Goal: Information Seeking & Learning: Learn about a topic

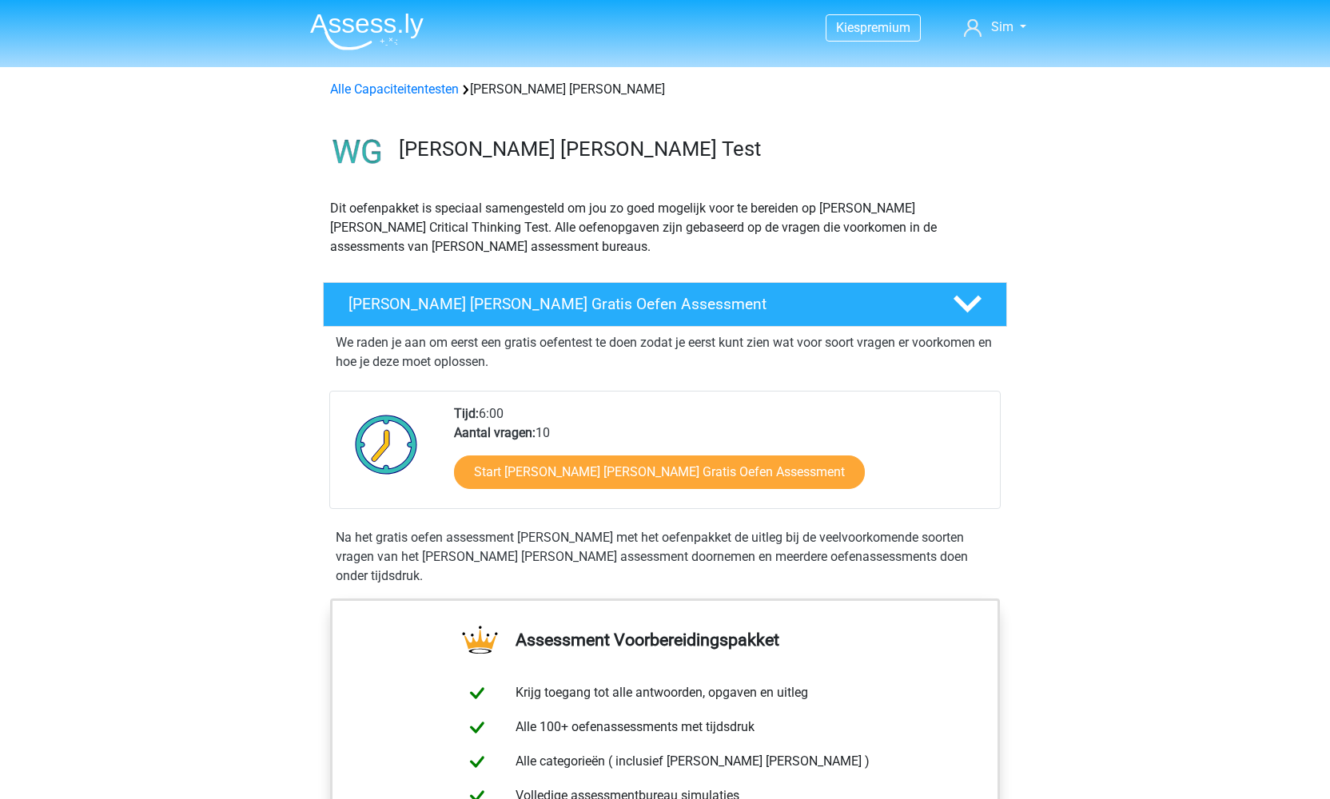
scroll to position [1274, 0]
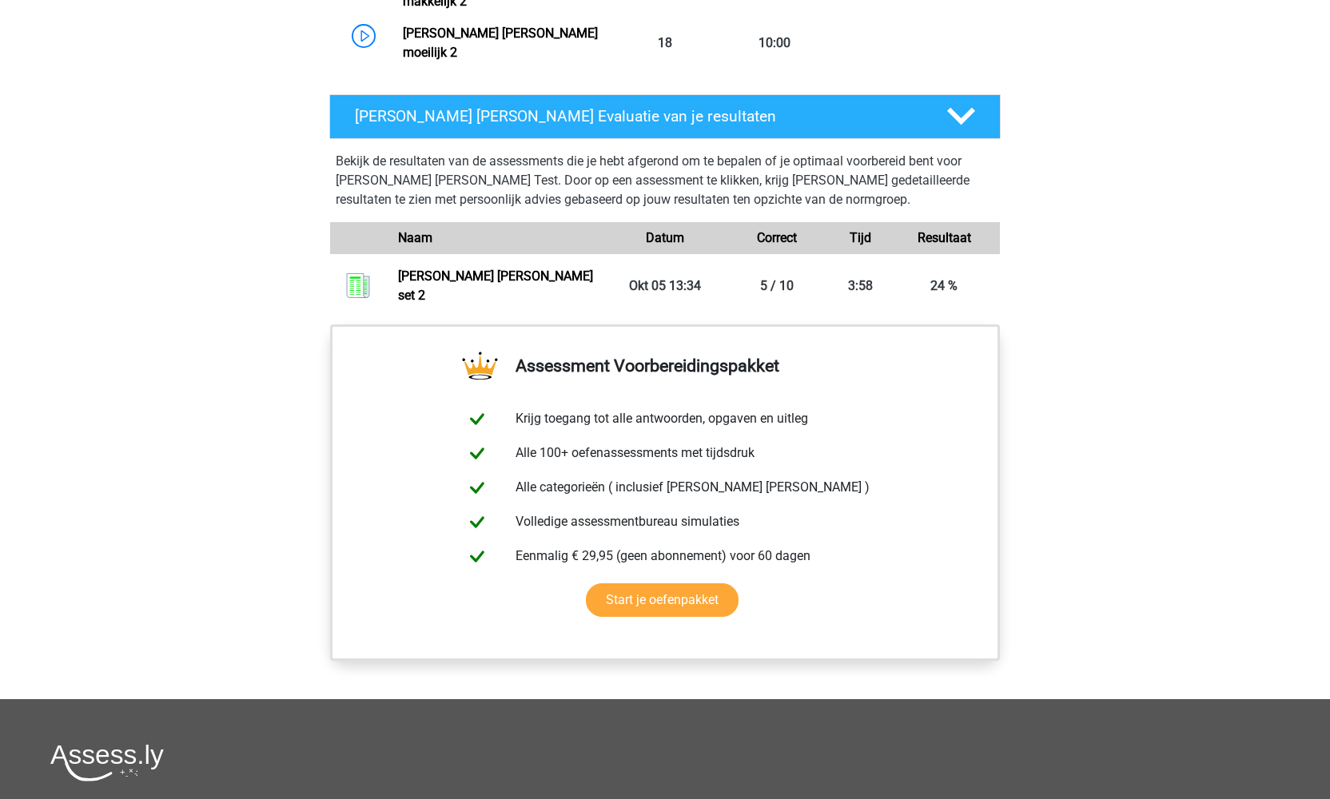
scroll to position [1454, 0]
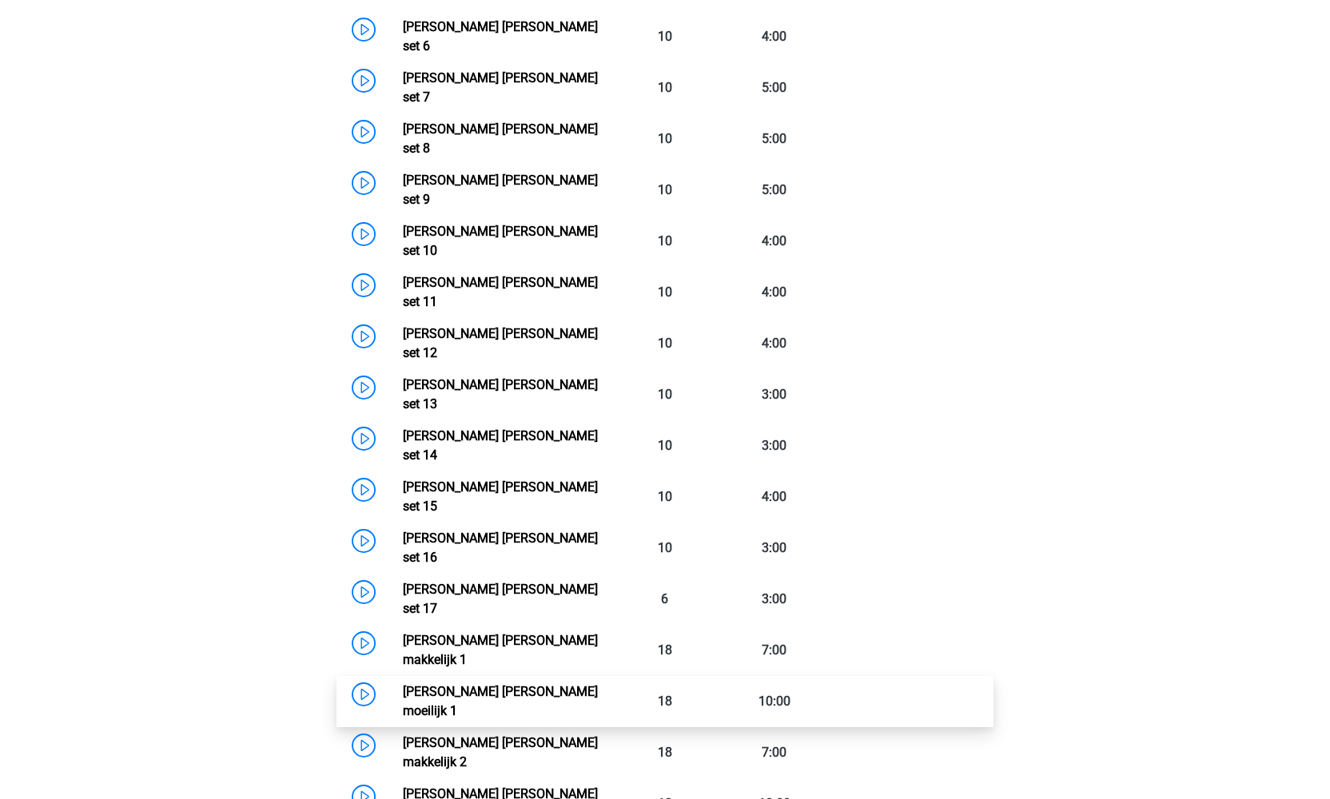
click at [473, 684] on link "Watson Glaser moeilijk 1" at bounding box center [500, 701] width 195 height 34
click at [504, 786] on link "Watson Glaser moeilijk 2" at bounding box center [500, 803] width 195 height 34
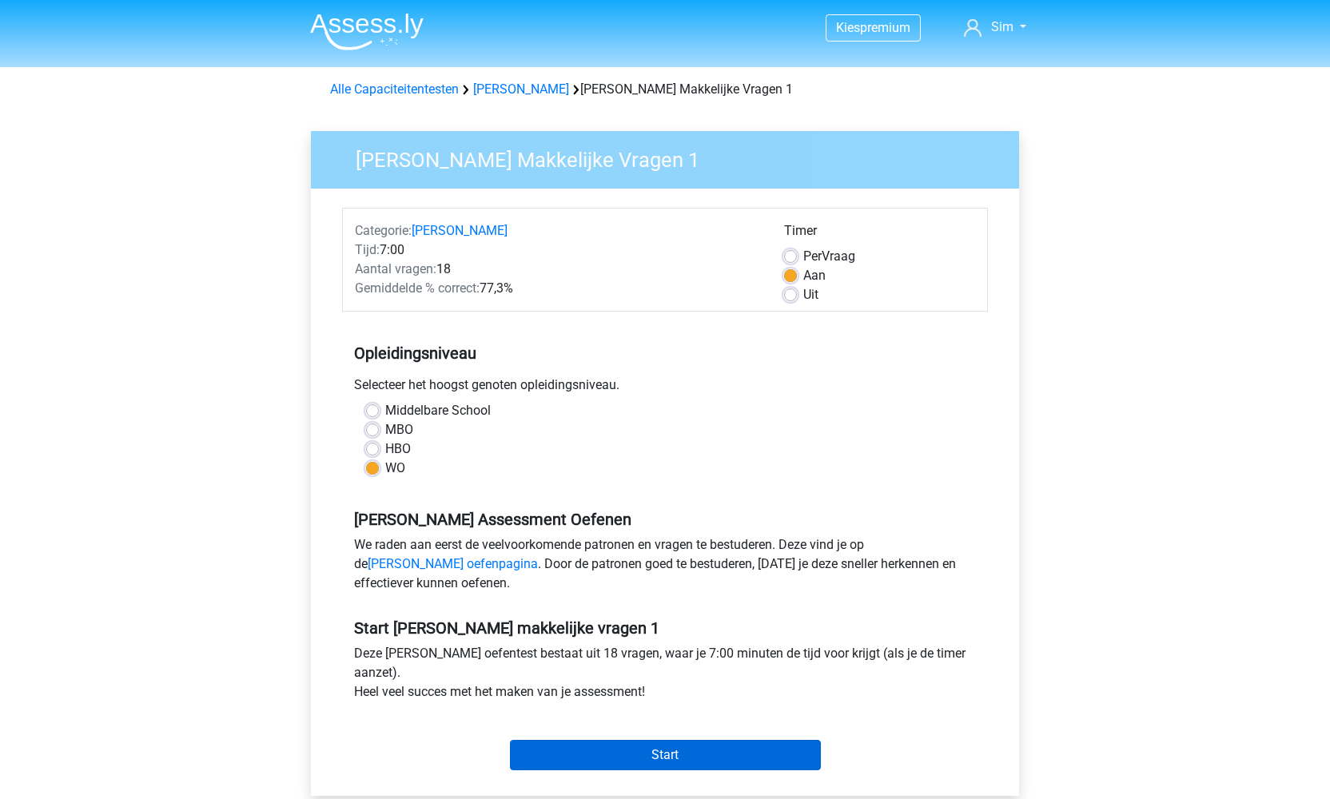
click at [685, 757] on input "Start" at bounding box center [665, 755] width 311 height 30
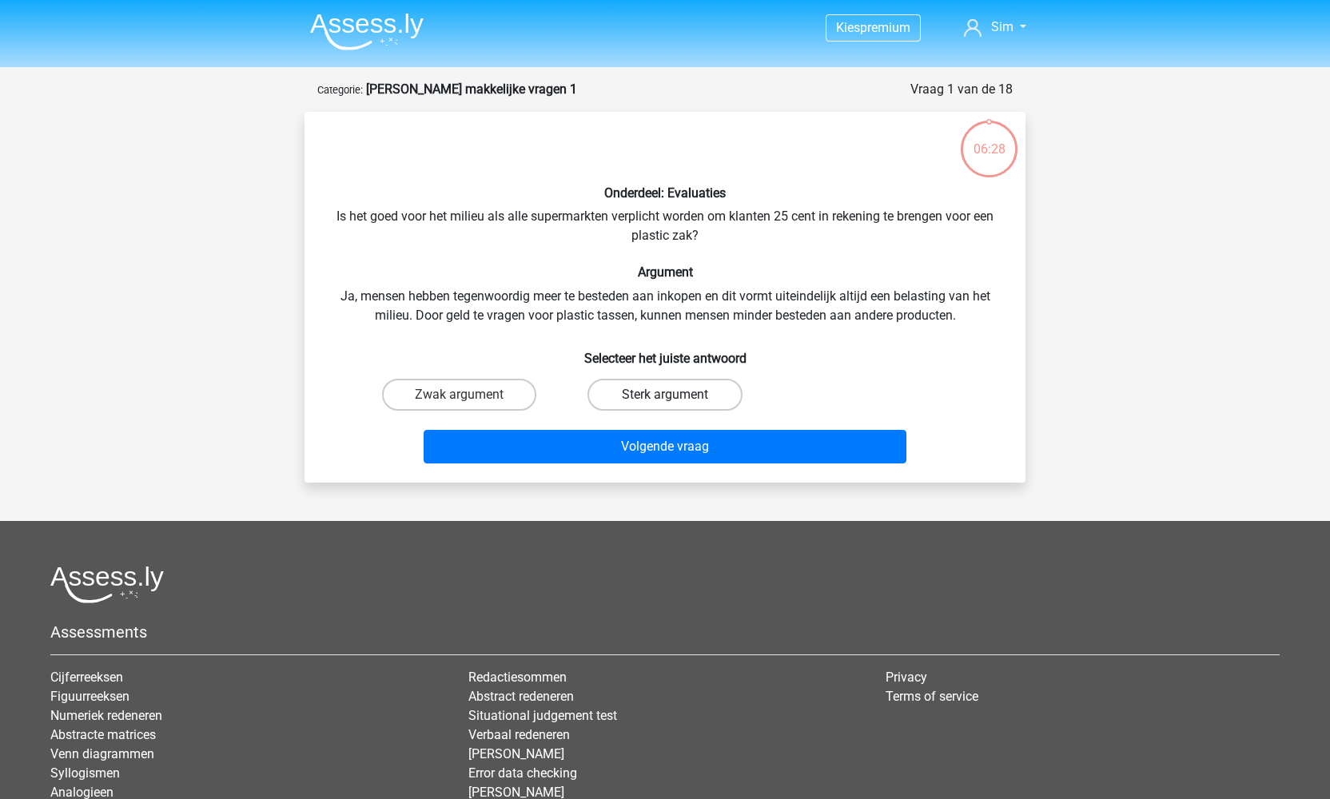
click at [657, 396] on label "Sterk argument" at bounding box center [664, 395] width 154 height 32
click at [665, 396] on input "Sterk argument" at bounding box center [670, 400] width 10 height 10
radio input "true"
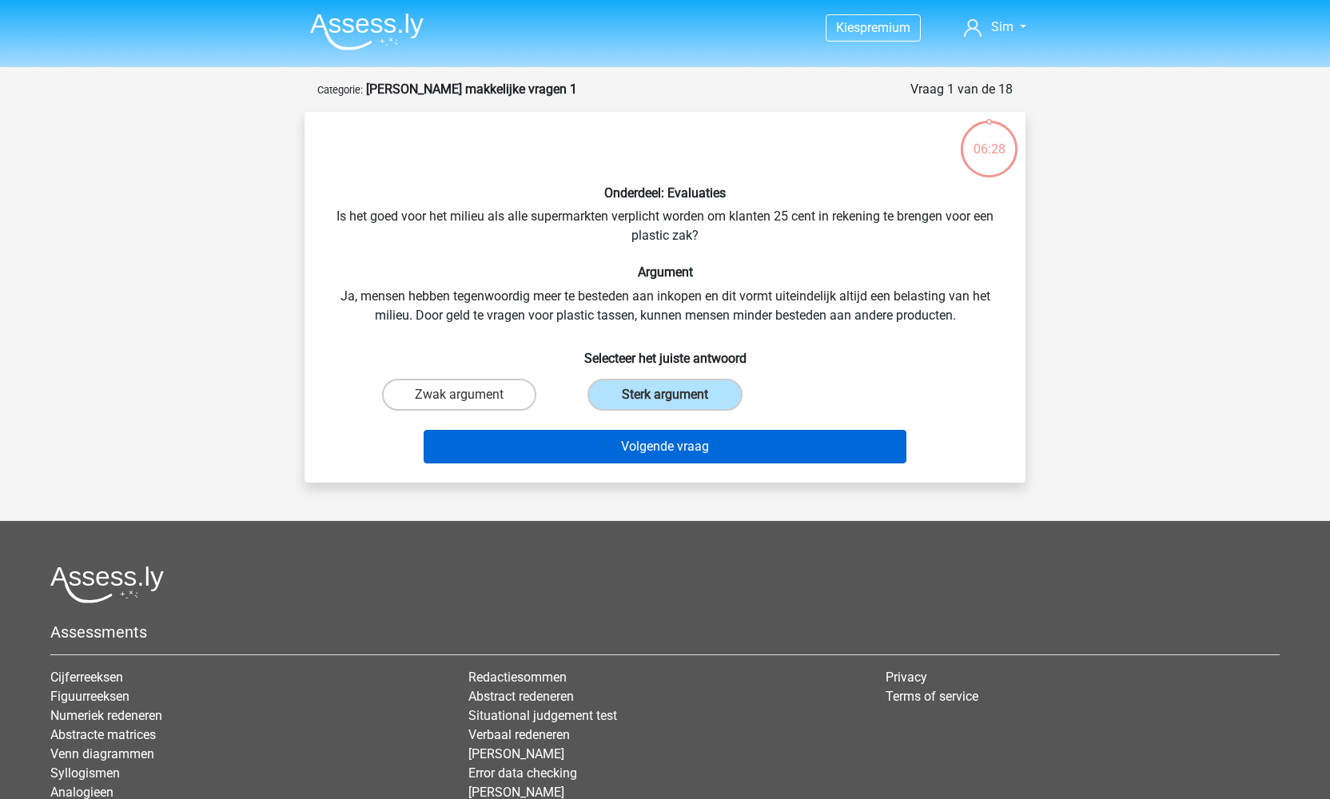
click at [716, 436] on button "Volgende vraag" at bounding box center [665, 447] width 483 height 34
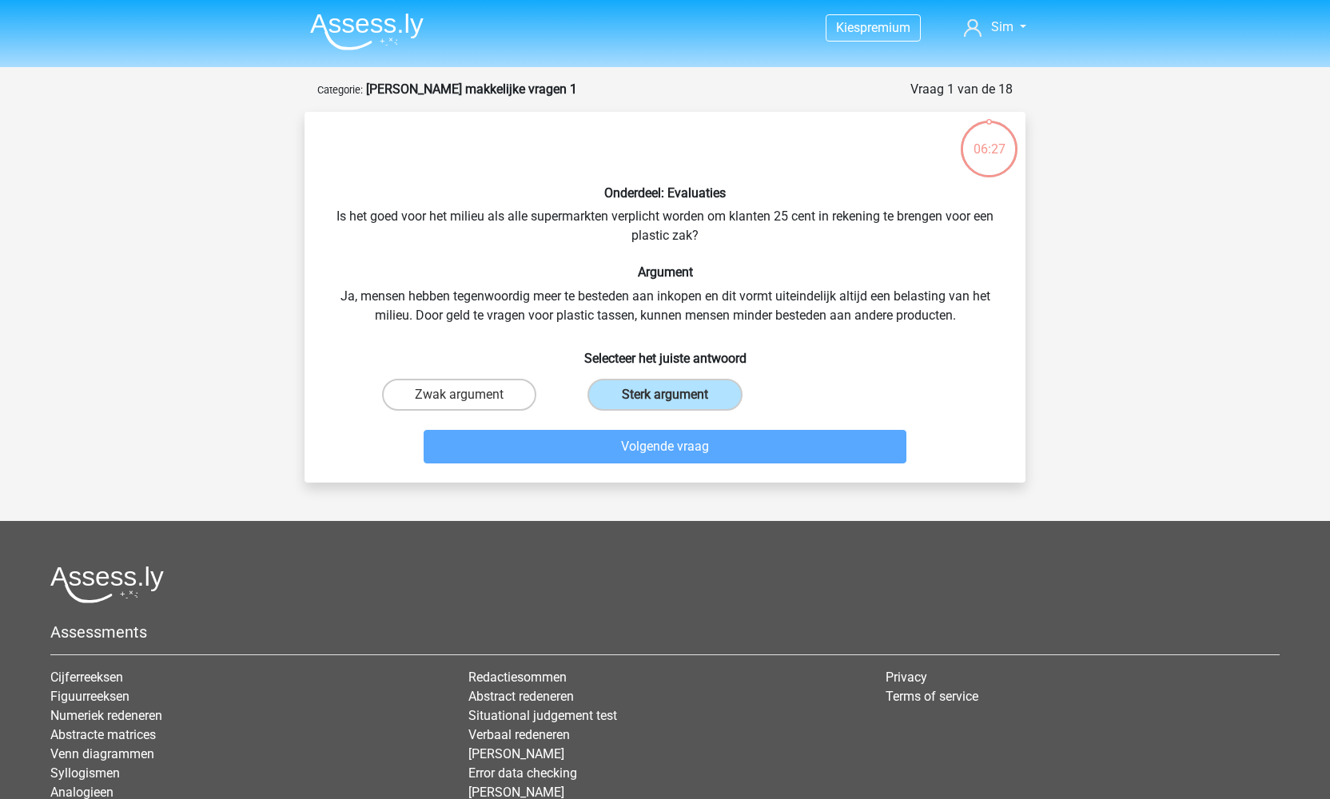
scroll to position [80, 0]
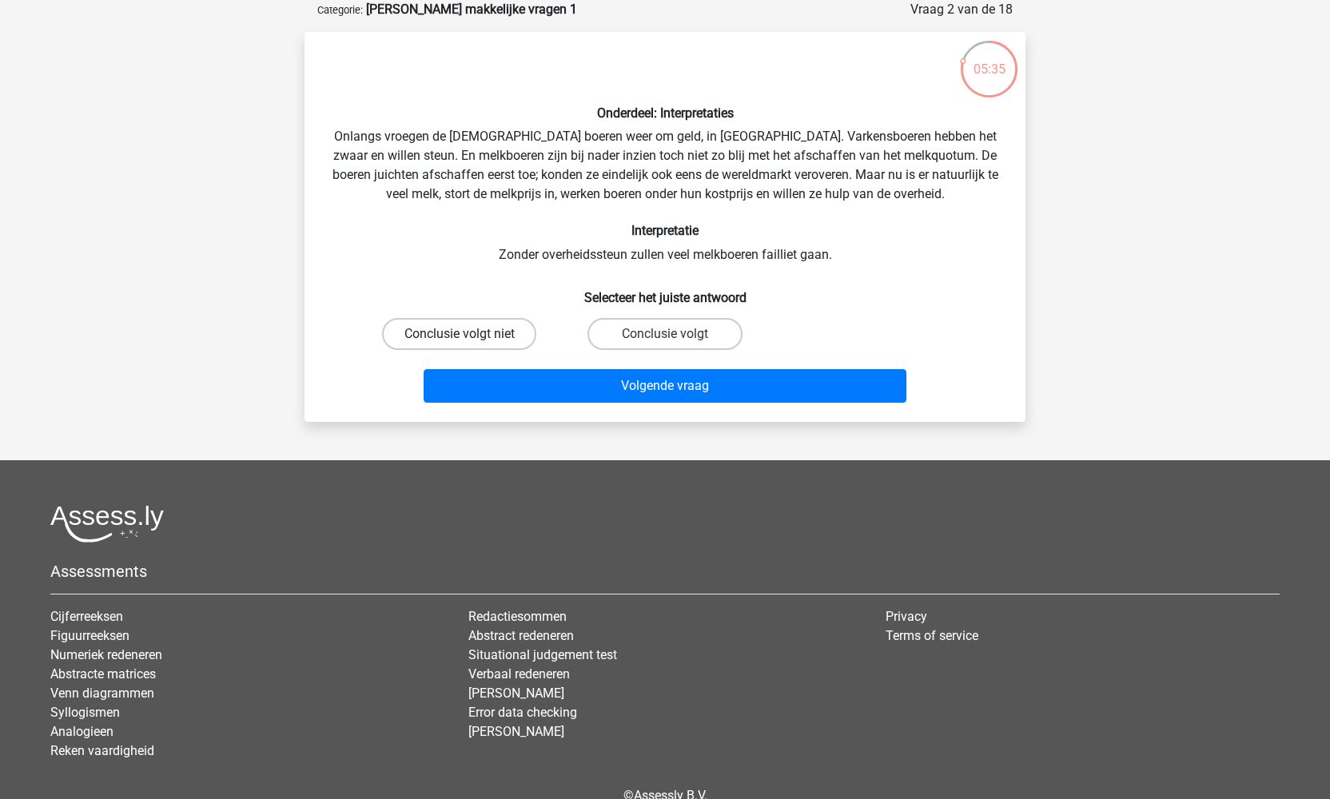
click at [519, 332] on label "Conclusie volgt niet" at bounding box center [459, 334] width 154 height 32
click at [470, 334] on input "Conclusie volgt niet" at bounding box center [465, 339] width 10 height 10
radio input "true"
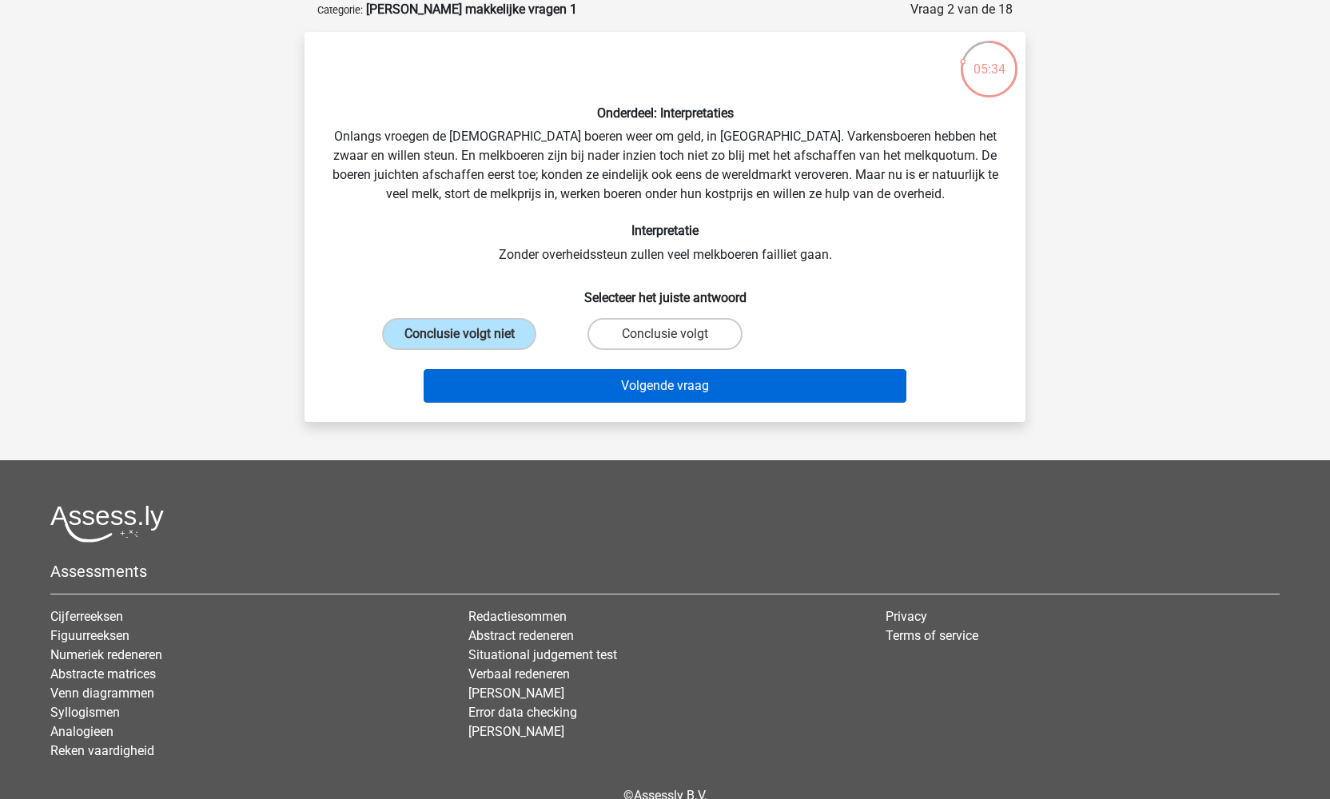
click at [617, 389] on button "Volgende vraag" at bounding box center [665, 386] width 483 height 34
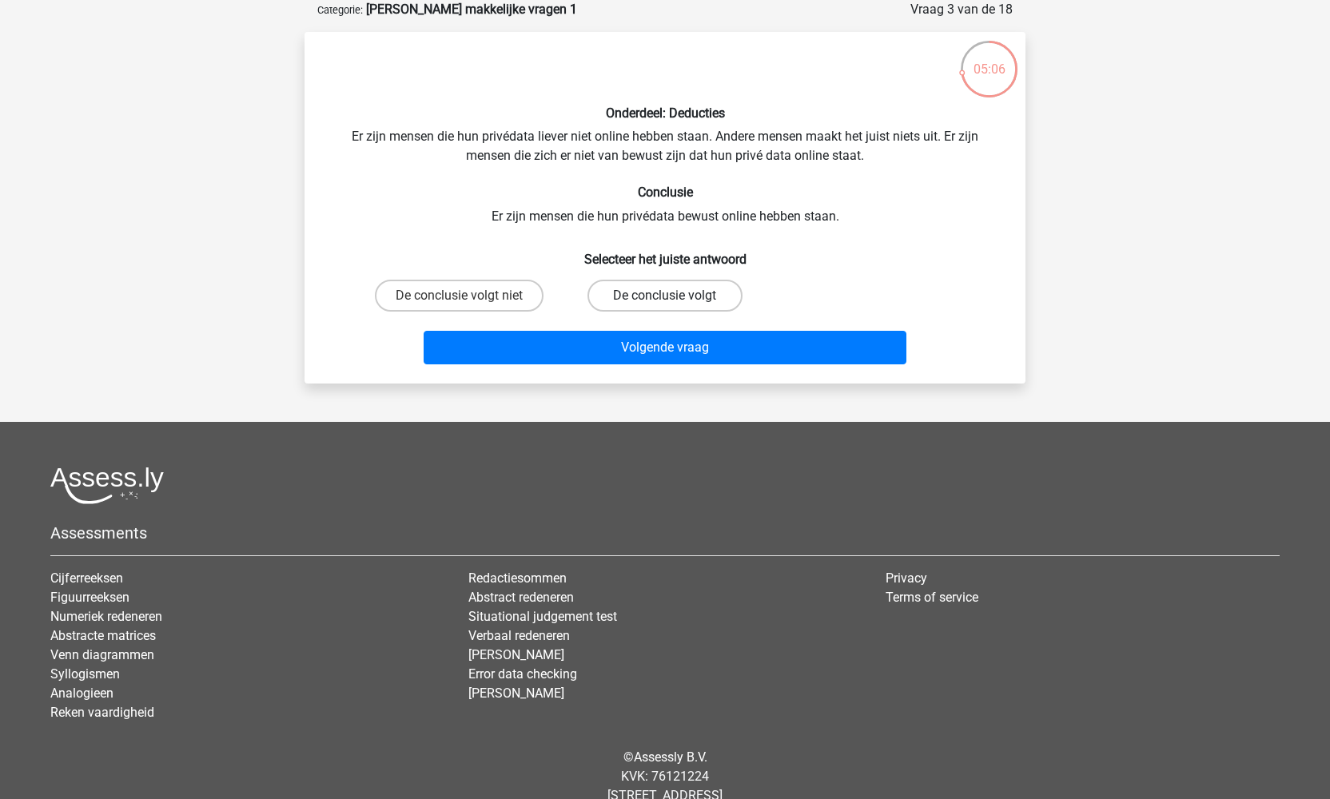
click at [646, 296] on label "De conclusie volgt" at bounding box center [664, 296] width 154 height 32
click at [665, 296] on input "De conclusie volgt" at bounding box center [670, 301] width 10 height 10
radio input "true"
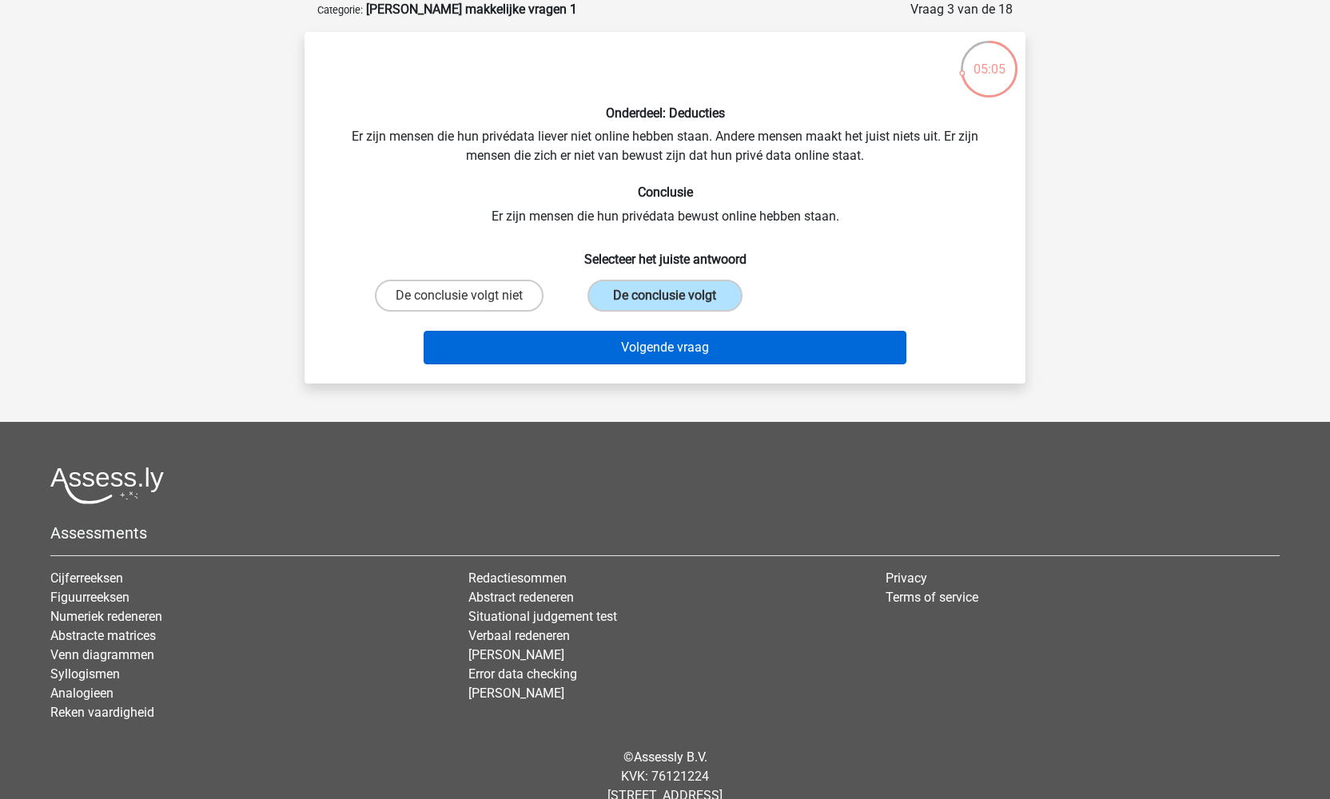
click at [658, 344] on button "Volgende vraag" at bounding box center [665, 348] width 483 height 34
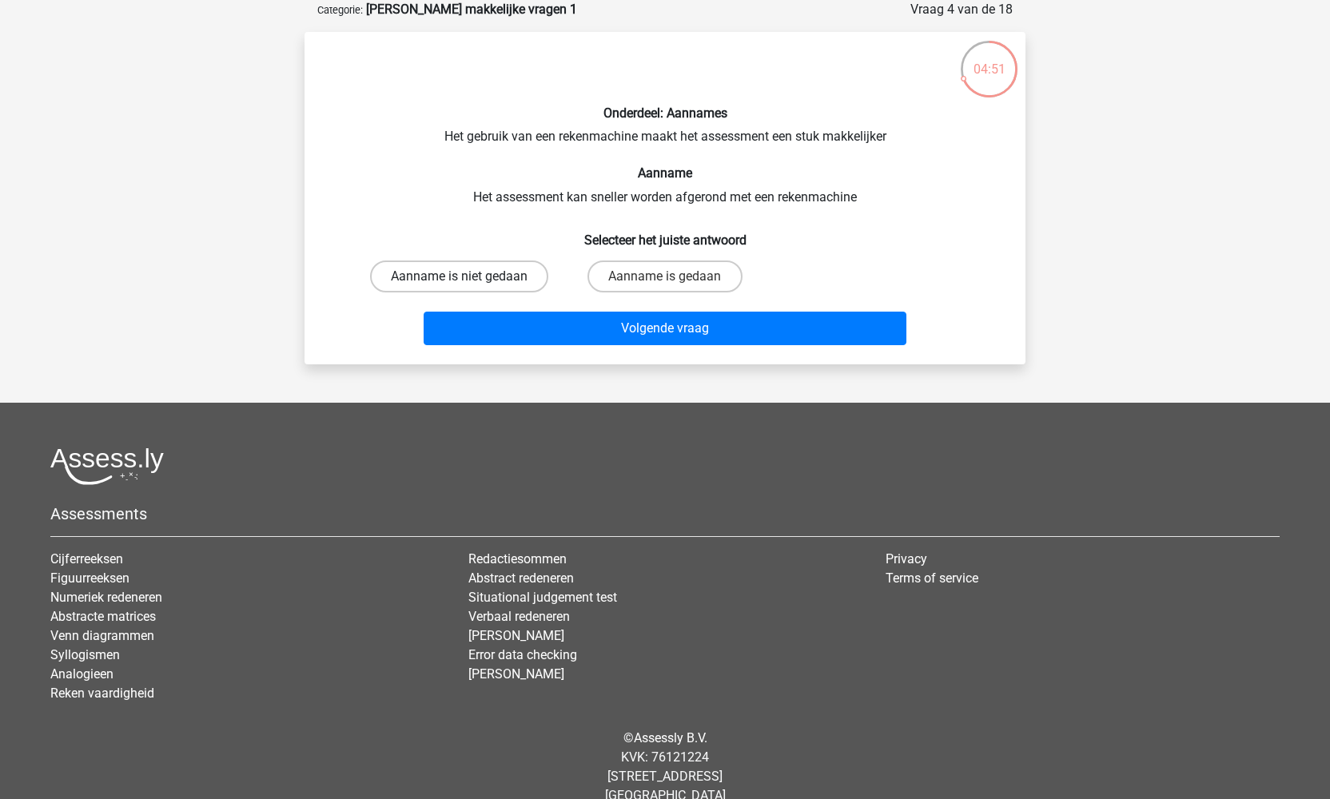
click at [473, 277] on label "Aanname is niet gedaan" at bounding box center [459, 277] width 178 height 32
click at [470, 277] on input "Aanname is niet gedaan" at bounding box center [465, 282] width 10 height 10
radio input "true"
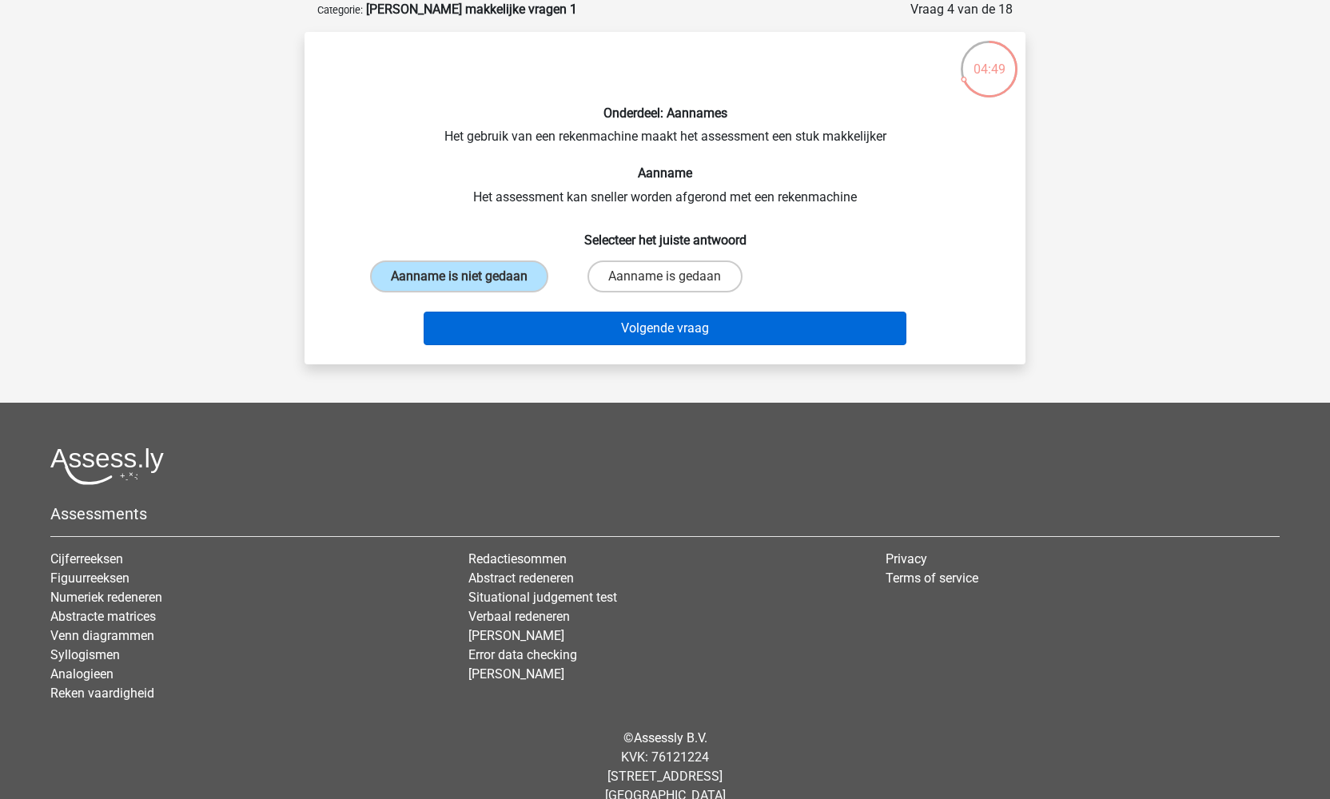
click at [658, 345] on button "Volgende vraag" at bounding box center [665, 329] width 483 height 34
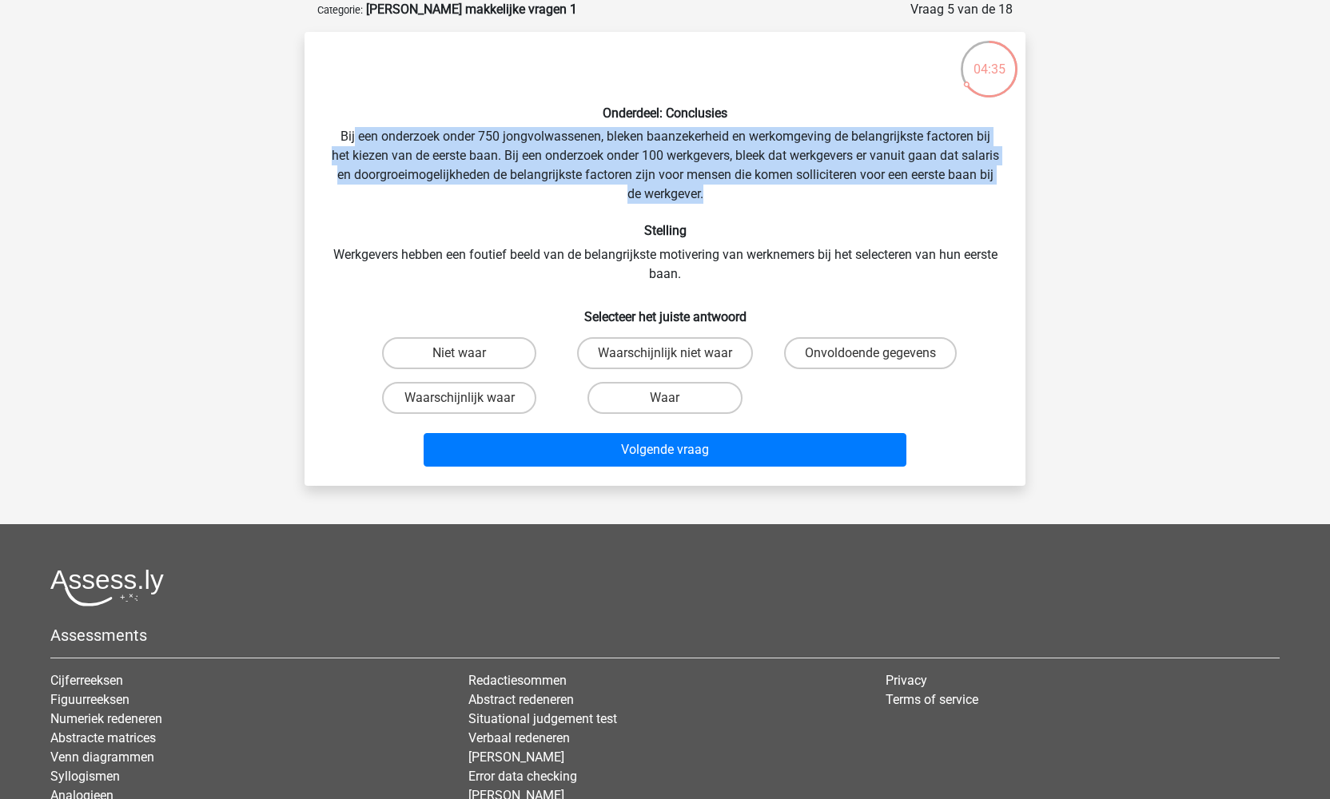
drag, startPoint x: 352, startPoint y: 134, endPoint x: 736, endPoint y: 198, distance: 388.9
click at [736, 198] on div "Onderdeel: Conclusies Bij een onderzoek onder 750 jongvolwassenen, bleken baanz…" at bounding box center [665, 259] width 708 height 428
click at [682, 396] on label "Waar" at bounding box center [664, 398] width 154 height 32
click at [675, 398] on input "Waar" at bounding box center [670, 403] width 10 height 10
radio input "true"
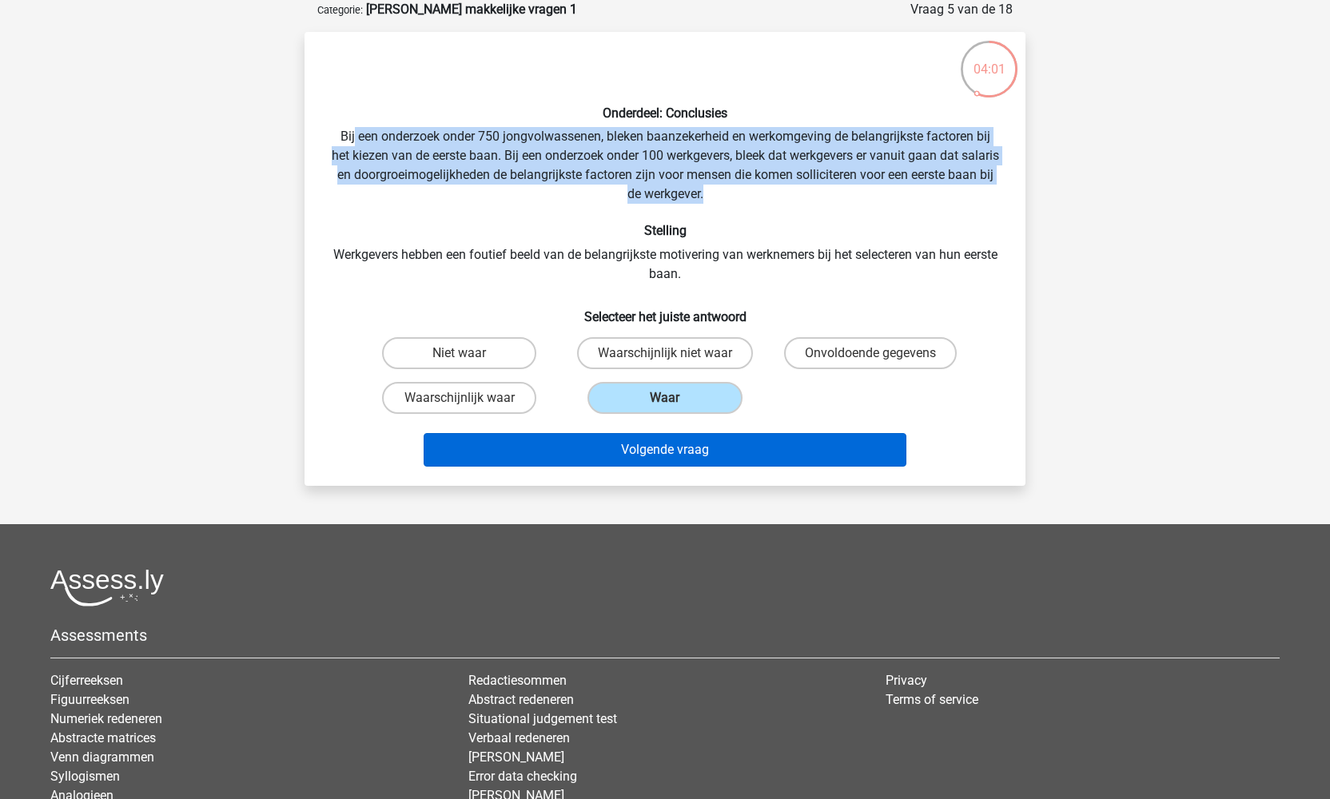
click at [699, 451] on button "Volgende vraag" at bounding box center [665, 450] width 483 height 34
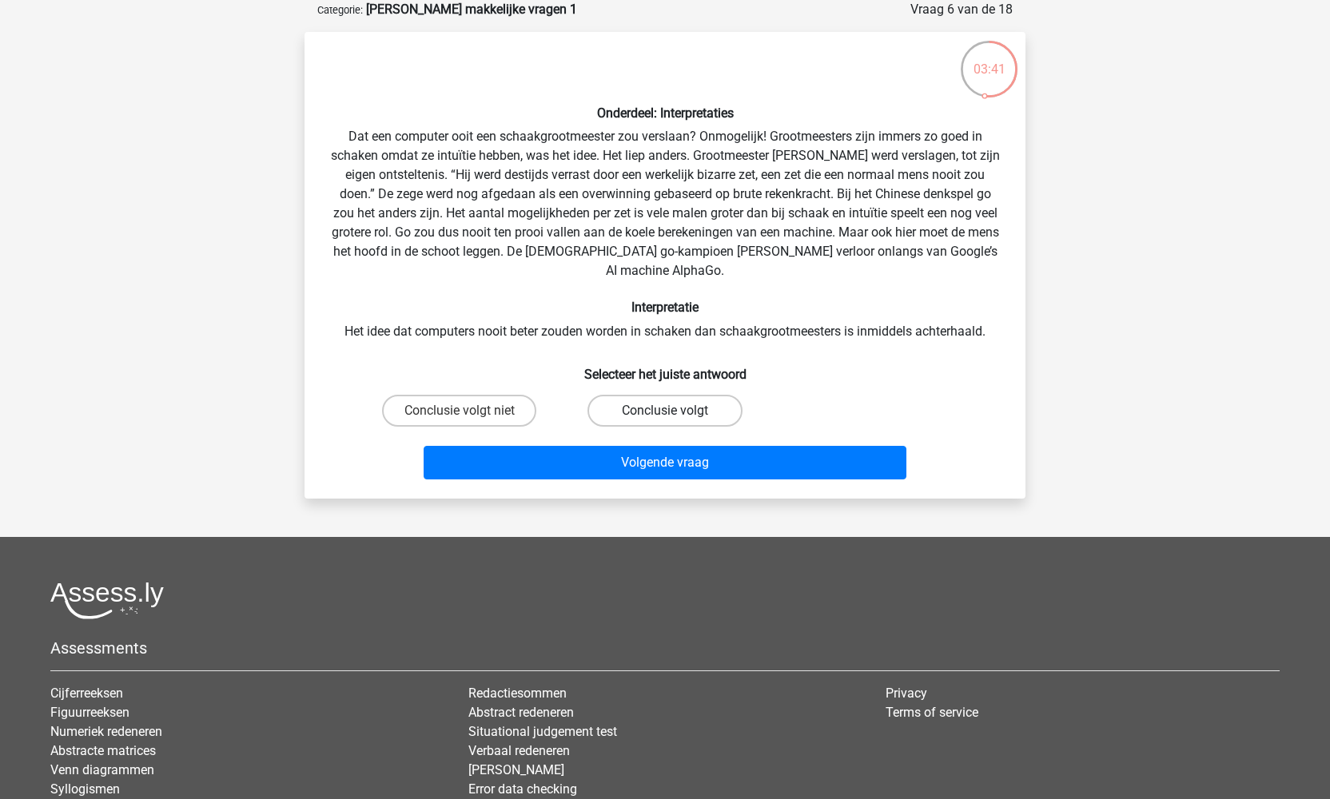
click at [651, 404] on label "Conclusie volgt" at bounding box center [664, 411] width 154 height 32
click at [665, 411] on input "Conclusie volgt" at bounding box center [670, 416] width 10 height 10
radio input "true"
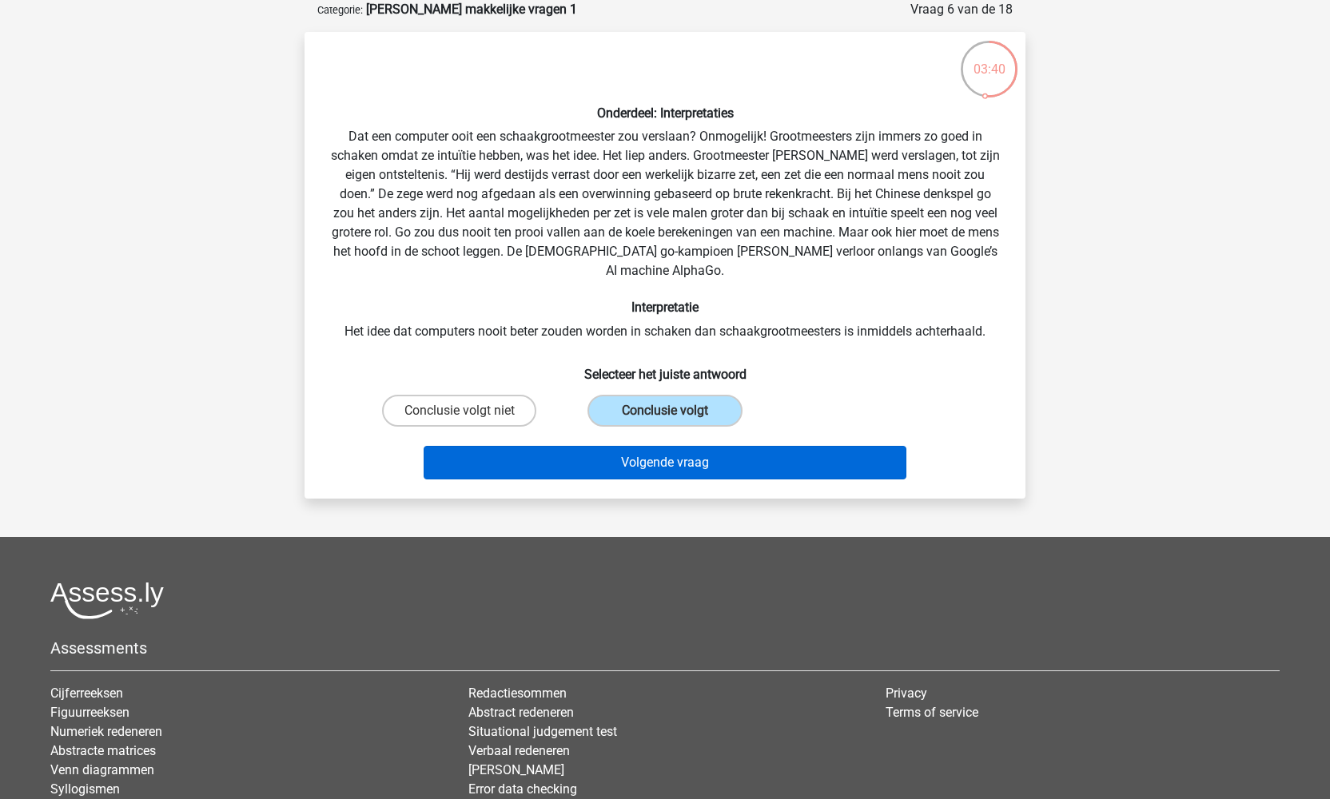
click at [673, 446] on button "Volgende vraag" at bounding box center [665, 463] width 483 height 34
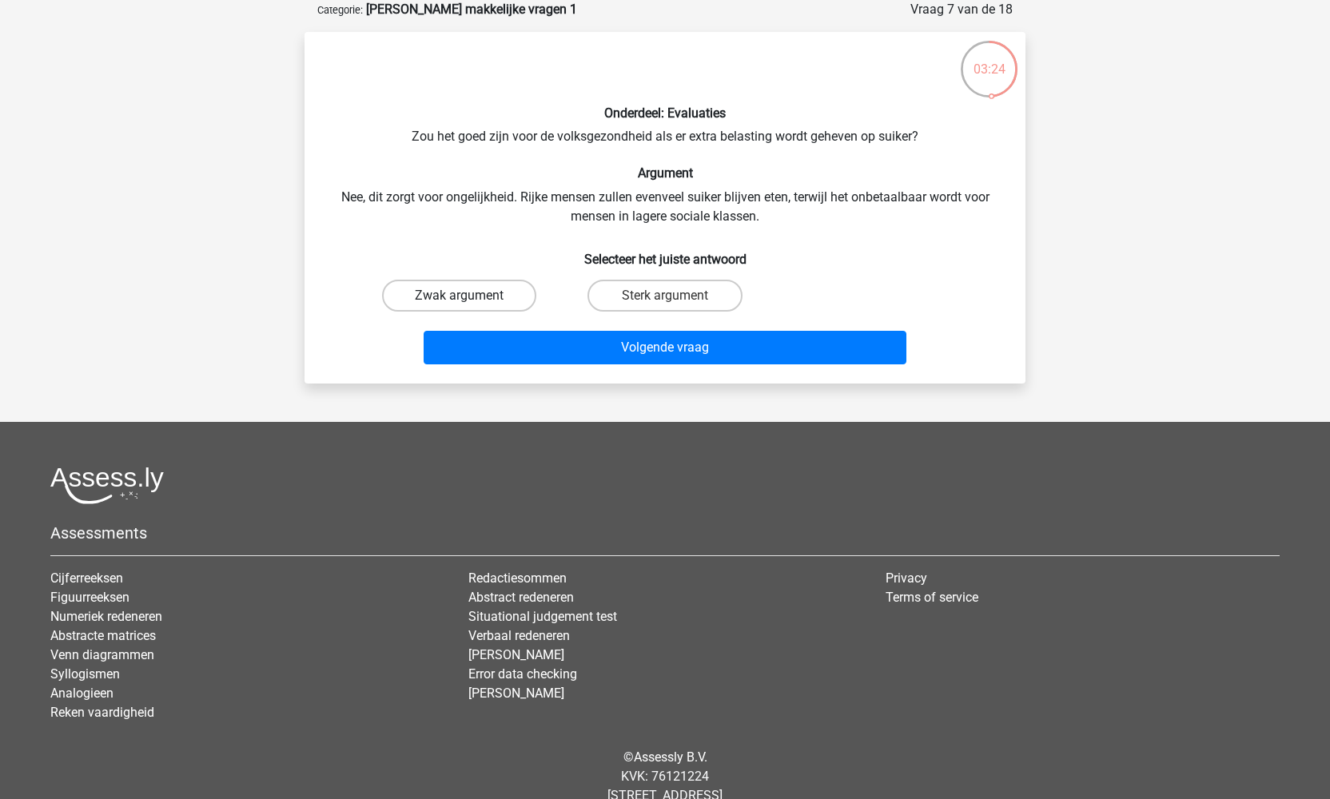
click at [486, 295] on label "Zwak argument" at bounding box center [459, 296] width 154 height 32
click at [470, 296] on input "Zwak argument" at bounding box center [465, 301] width 10 height 10
radio input "true"
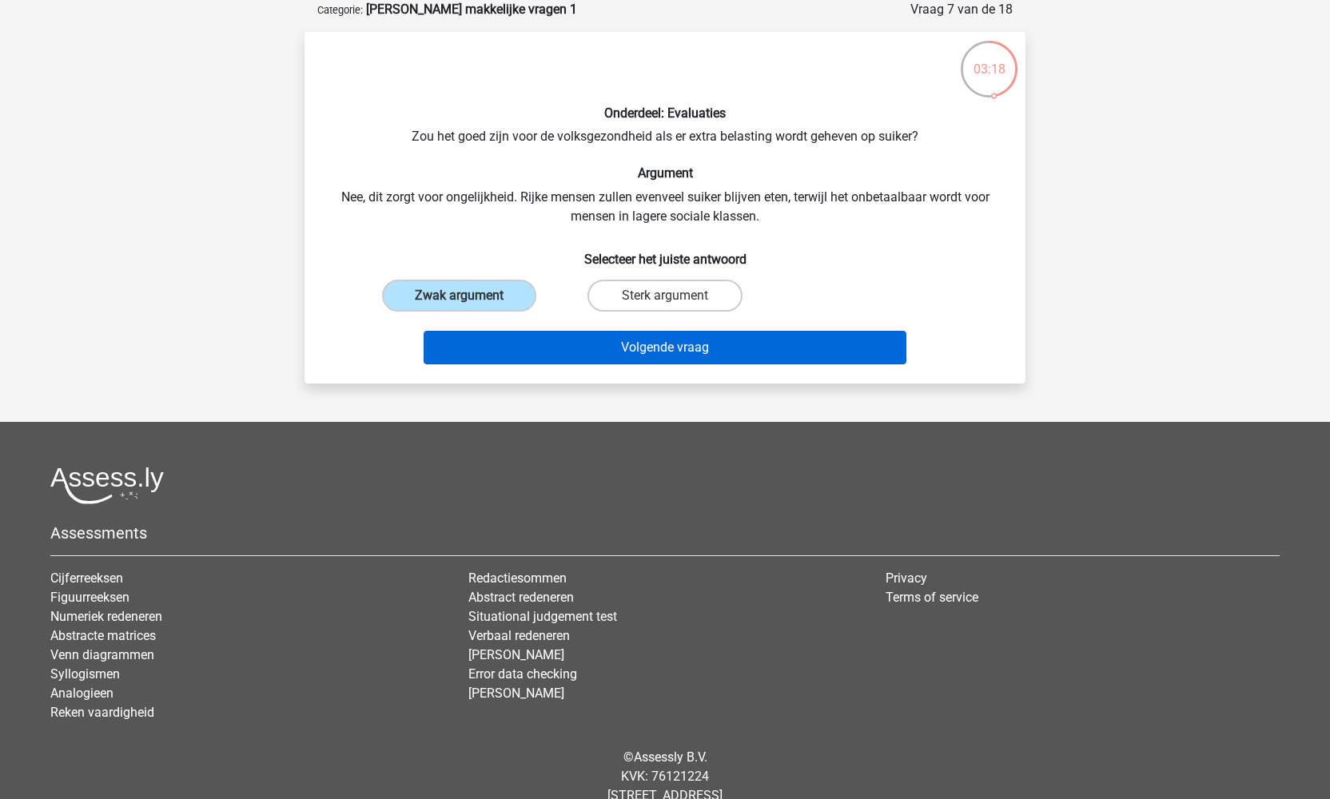
click at [603, 348] on button "Volgende vraag" at bounding box center [665, 348] width 483 height 34
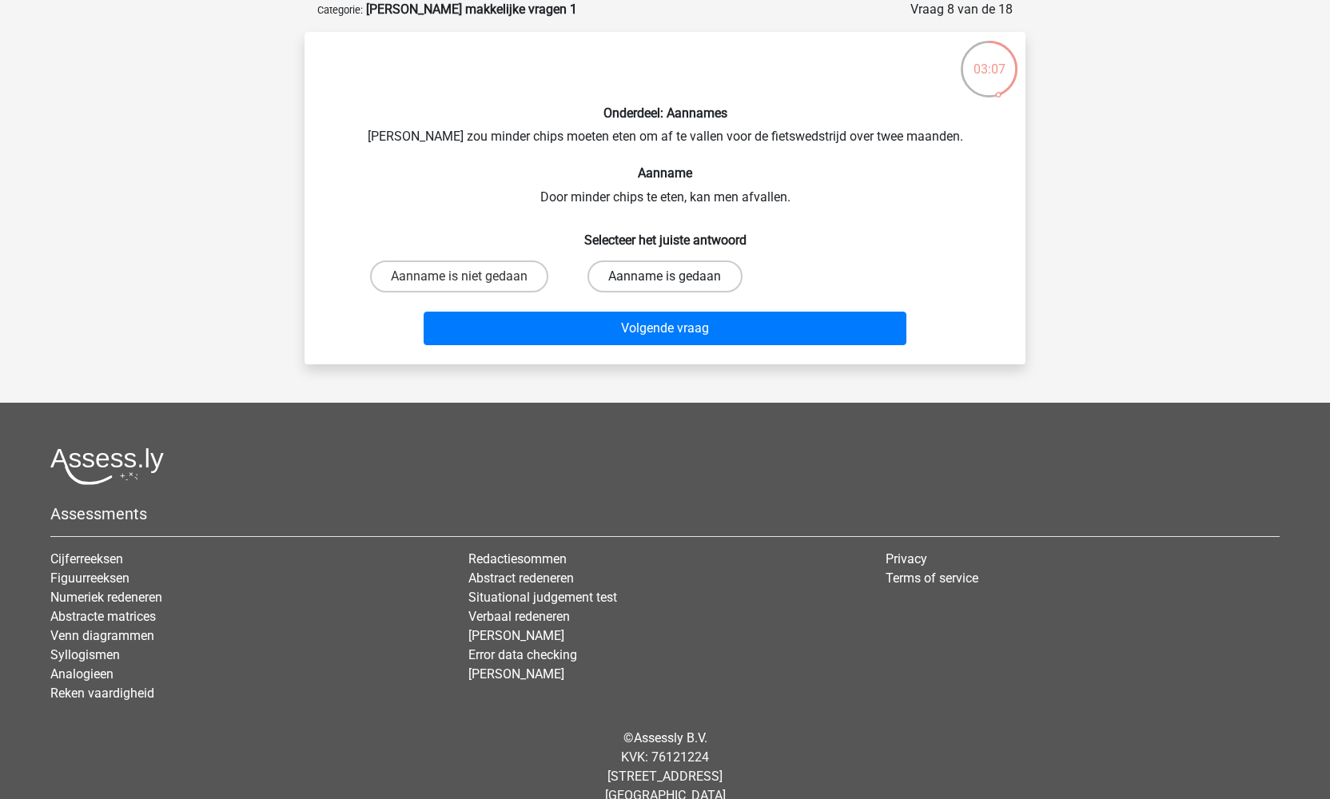
click at [619, 276] on label "Aanname is gedaan" at bounding box center [664, 277] width 154 height 32
click at [665, 277] on input "Aanname is gedaan" at bounding box center [670, 282] width 10 height 10
radio input "true"
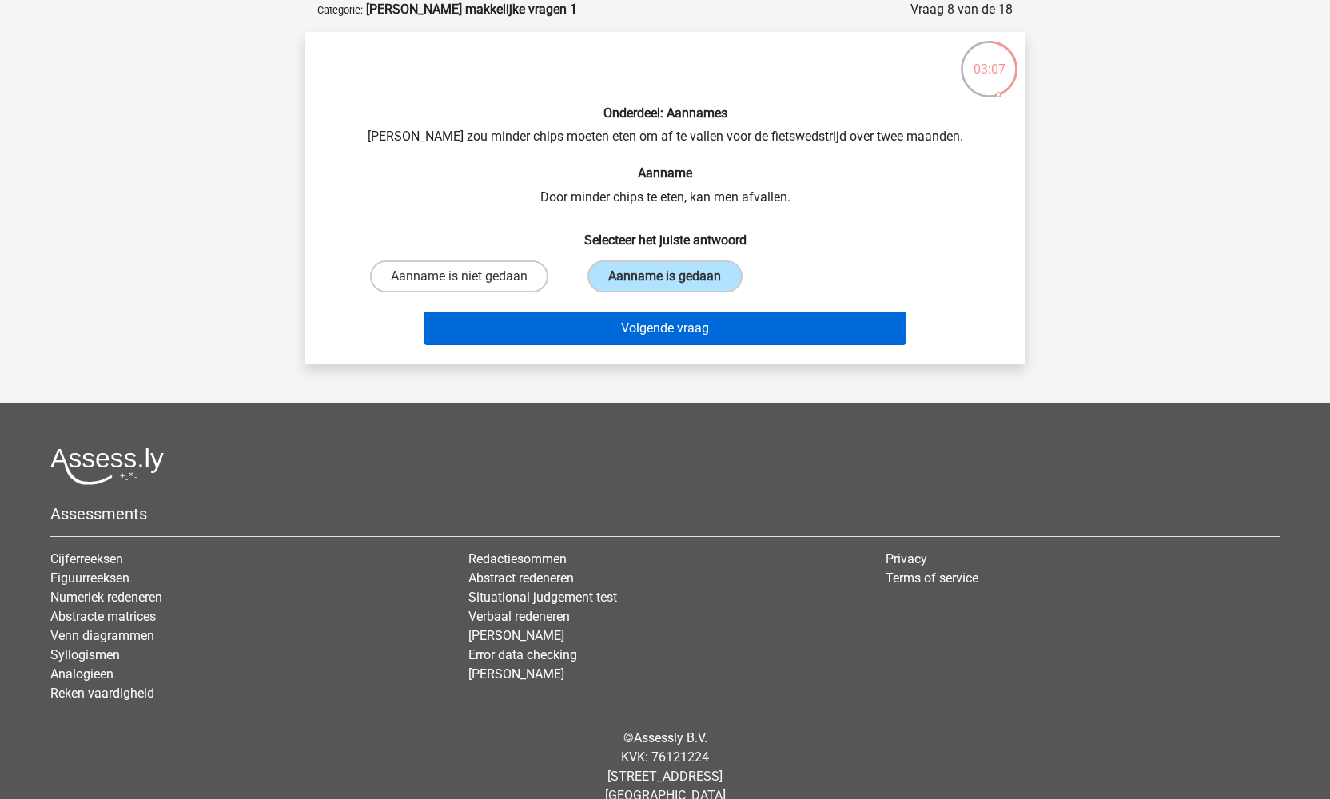
click at [650, 319] on button "Volgende vraag" at bounding box center [665, 329] width 483 height 34
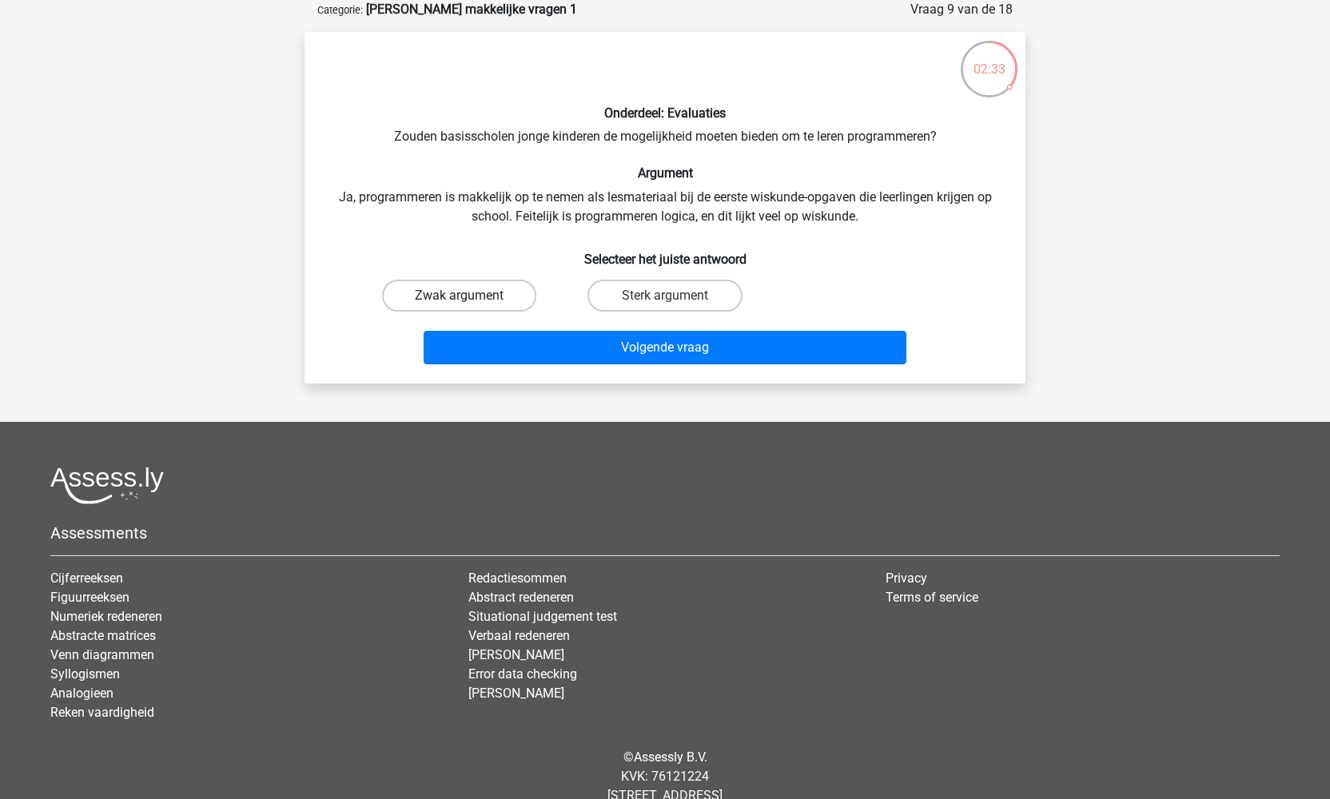
click at [502, 297] on label "Zwak argument" at bounding box center [459, 296] width 154 height 32
click at [470, 297] on input "Zwak argument" at bounding box center [465, 301] width 10 height 10
radio input "true"
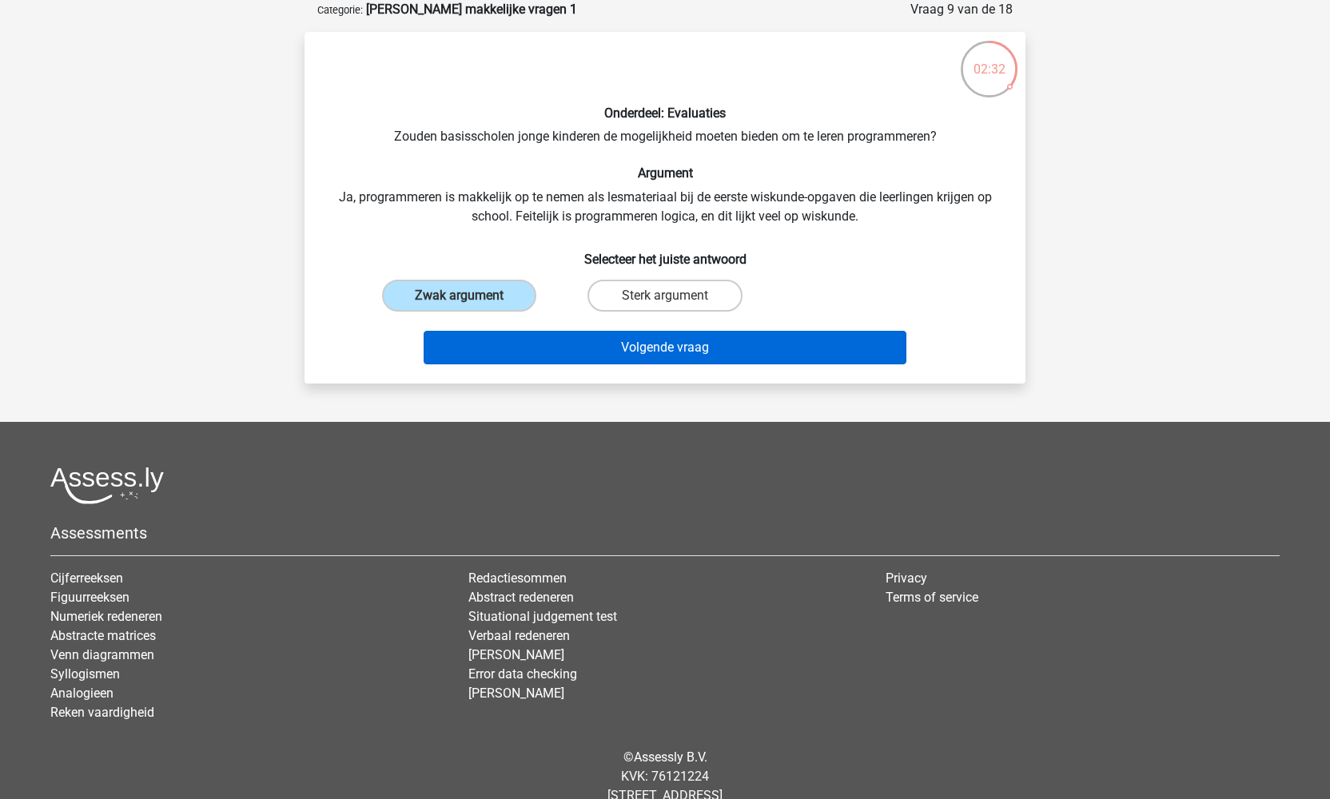
click at [637, 357] on button "Volgende vraag" at bounding box center [665, 348] width 483 height 34
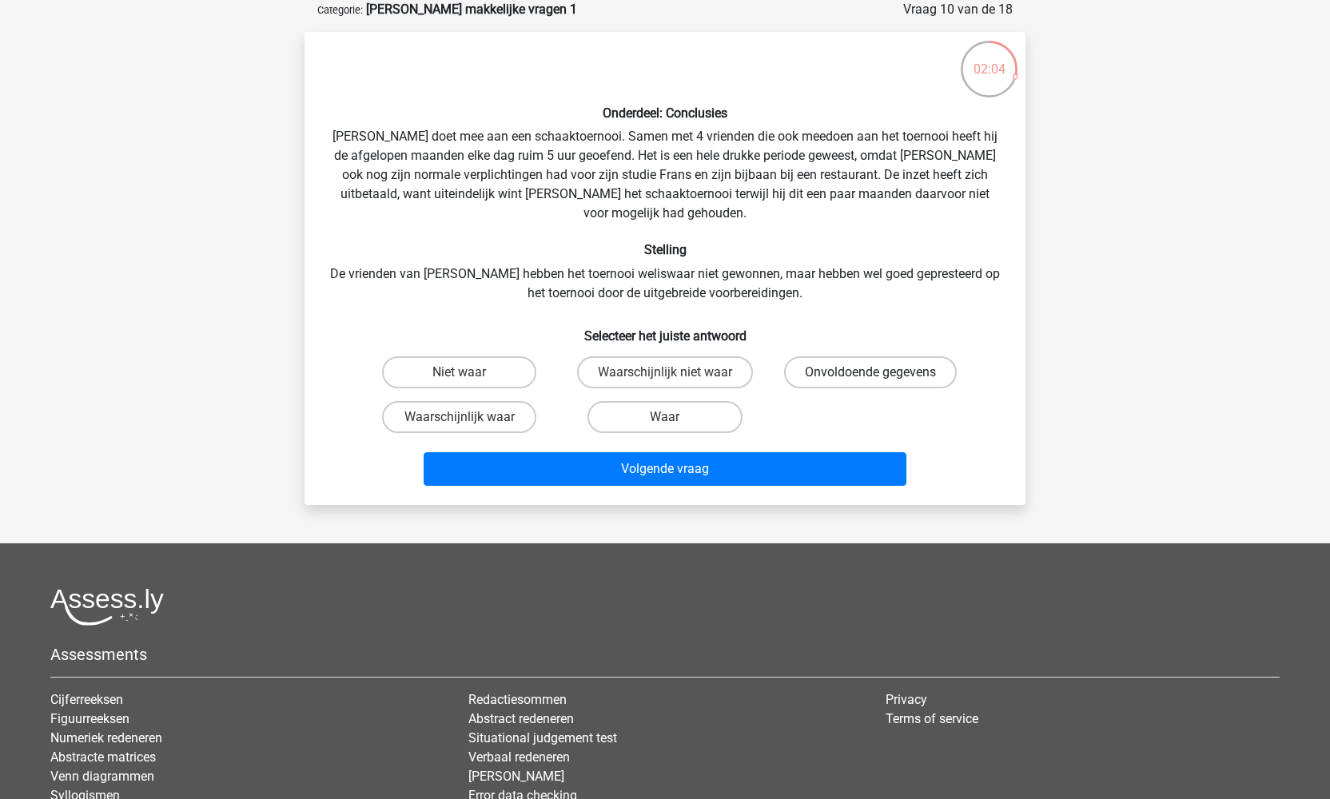
click at [811, 356] on label "Onvoldoende gegevens" at bounding box center [870, 372] width 173 height 32
click at [870, 372] on input "Onvoldoende gegevens" at bounding box center [875, 377] width 10 height 10
radio input "true"
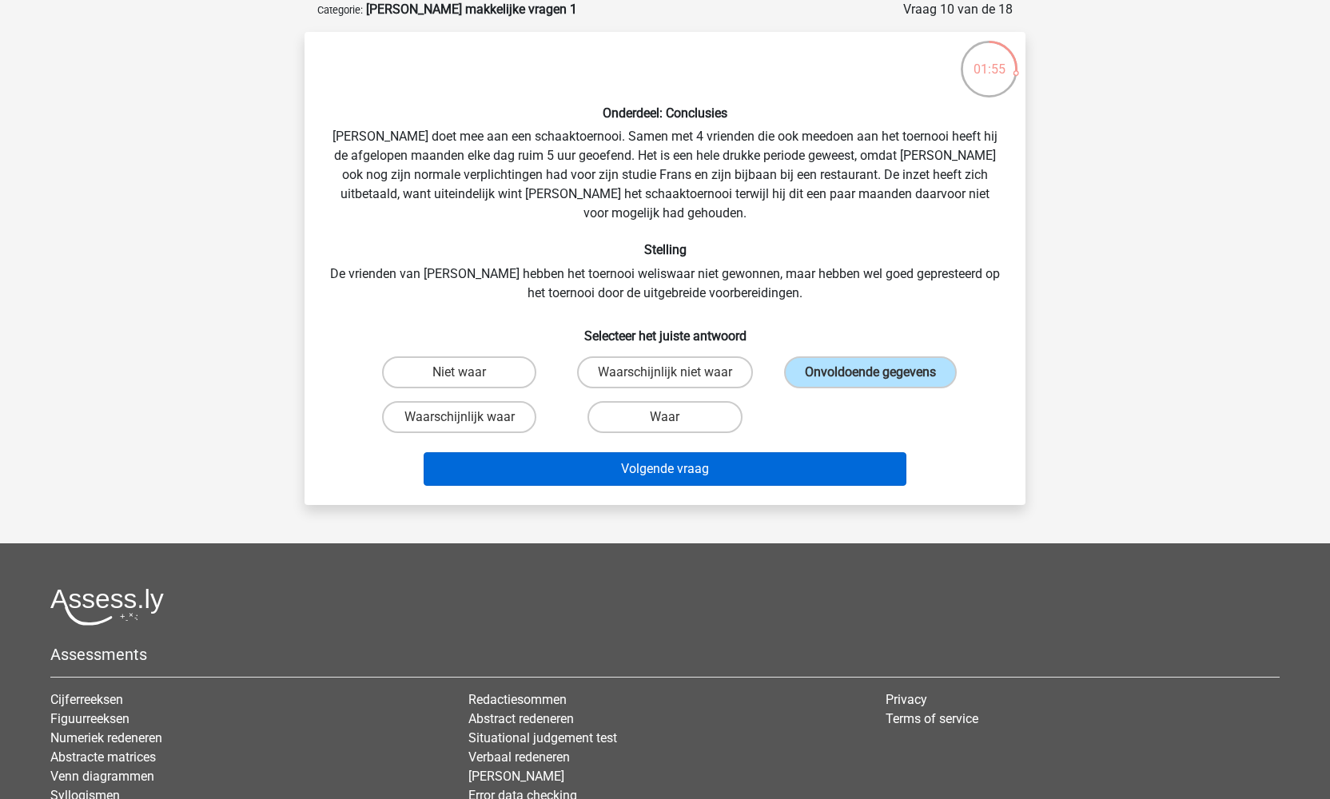
click at [679, 453] on button "Volgende vraag" at bounding box center [665, 469] width 483 height 34
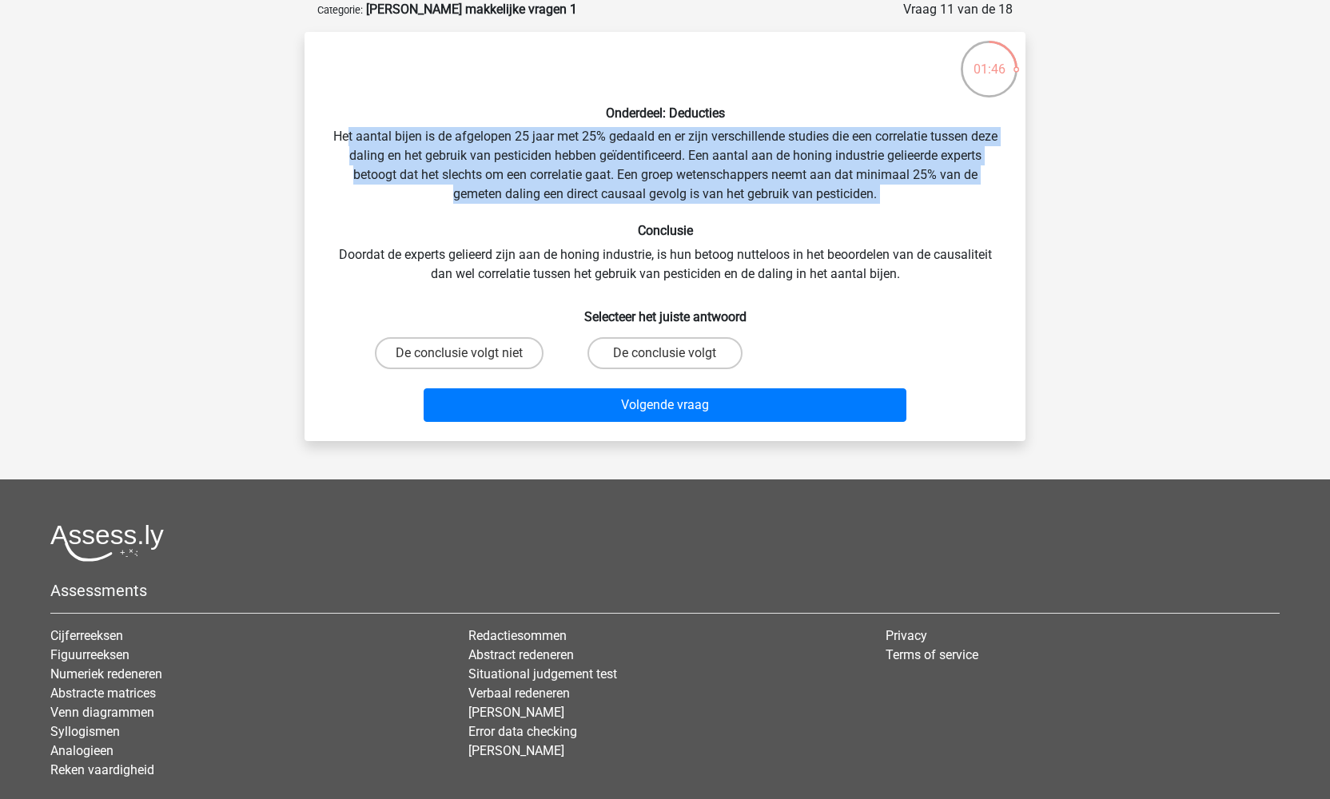
drag, startPoint x: 360, startPoint y: 133, endPoint x: 893, endPoint y: 202, distance: 537.5
click at [893, 202] on div "Onderdeel: Deducties Het aantal bijen is de afgelopen 25 jaar met 25% gedaald e…" at bounding box center [665, 237] width 708 height 384
click at [506, 352] on label "De conclusie volgt niet" at bounding box center [459, 353] width 169 height 32
click at [470, 353] on input "De conclusie volgt niet" at bounding box center [465, 358] width 10 height 10
radio input "true"
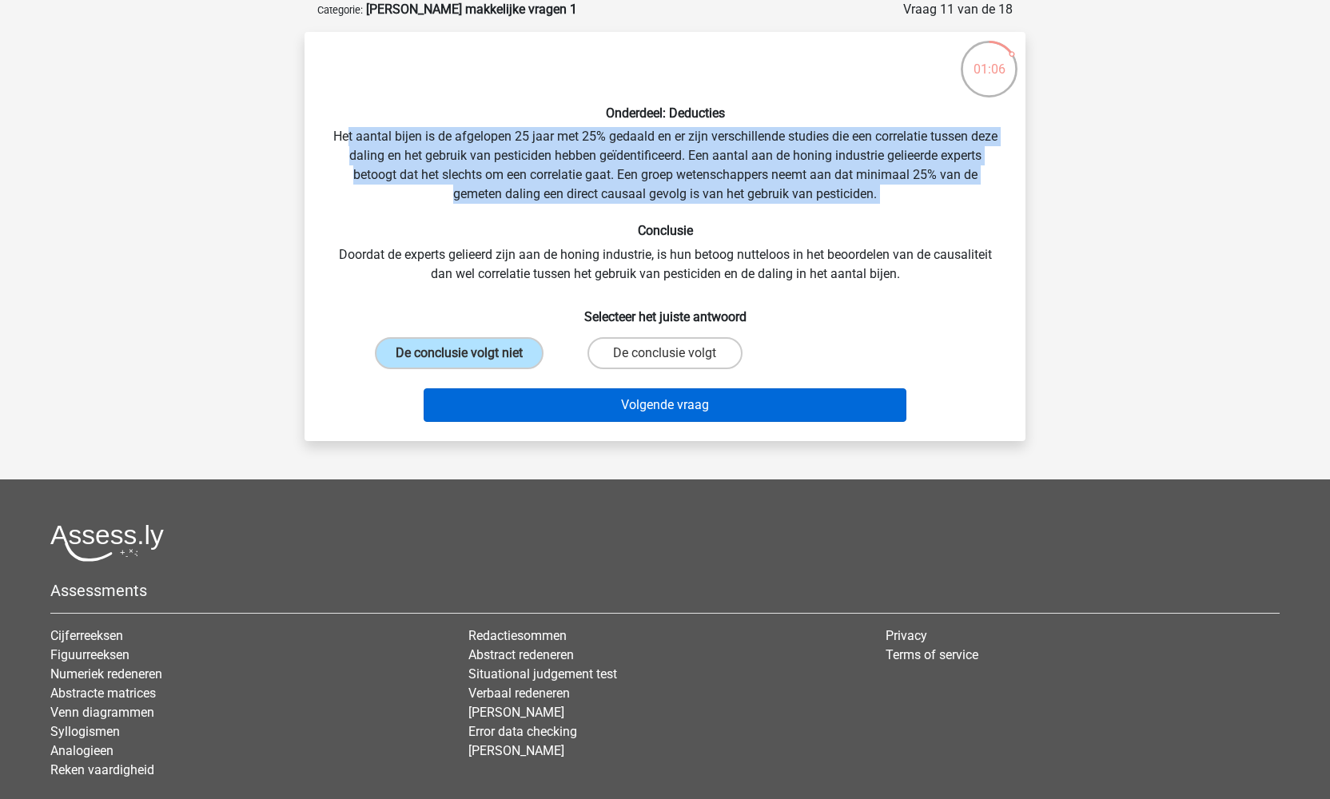
click at [645, 404] on button "Volgende vraag" at bounding box center [665, 405] width 483 height 34
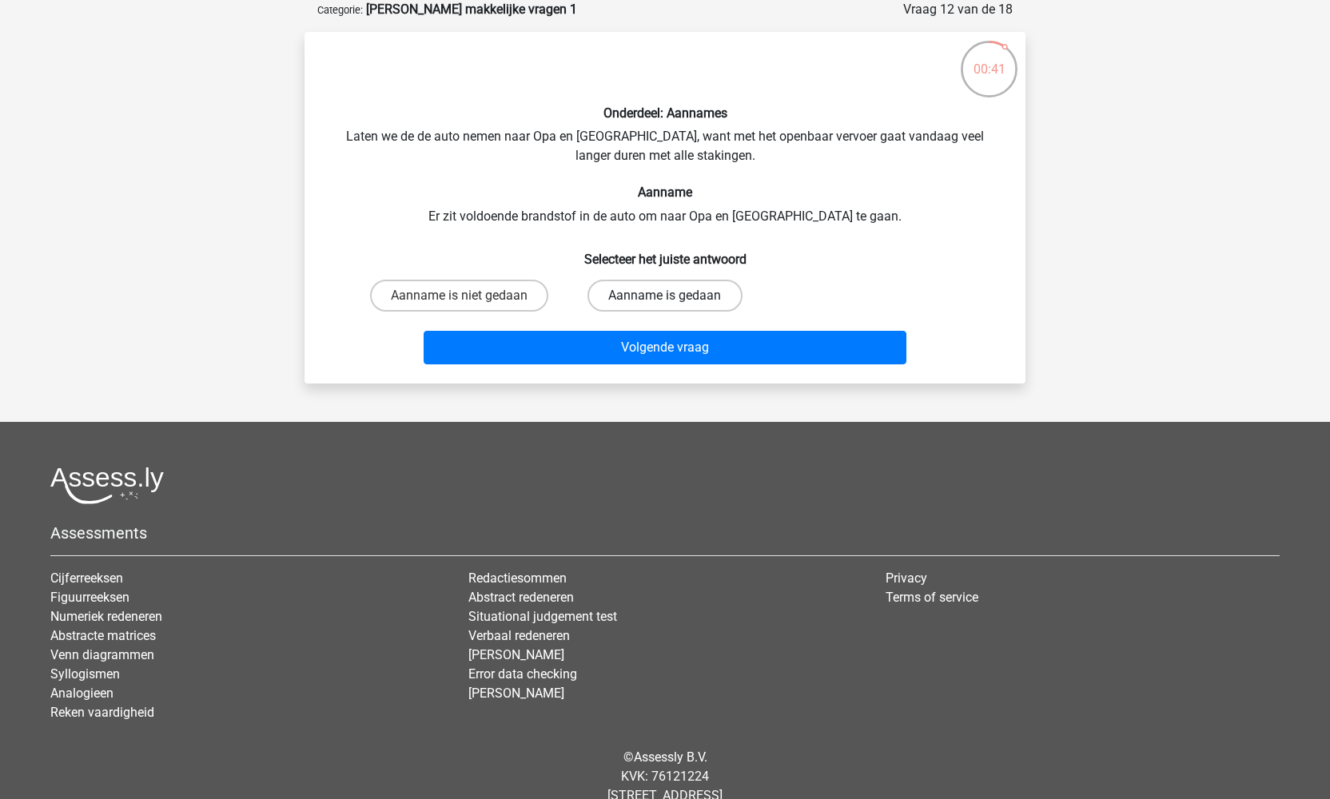
click at [693, 297] on label "Aanname is gedaan" at bounding box center [664, 296] width 154 height 32
click at [675, 297] on input "Aanname is gedaan" at bounding box center [670, 301] width 10 height 10
radio input "true"
click at [524, 302] on label "Aanname is niet gedaan" at bounding box center [459, 296] width 178 height 32
click at [470, 302] on input "Aanname is niet gedaan" at bounding box center [465, 301] width 10 height 10
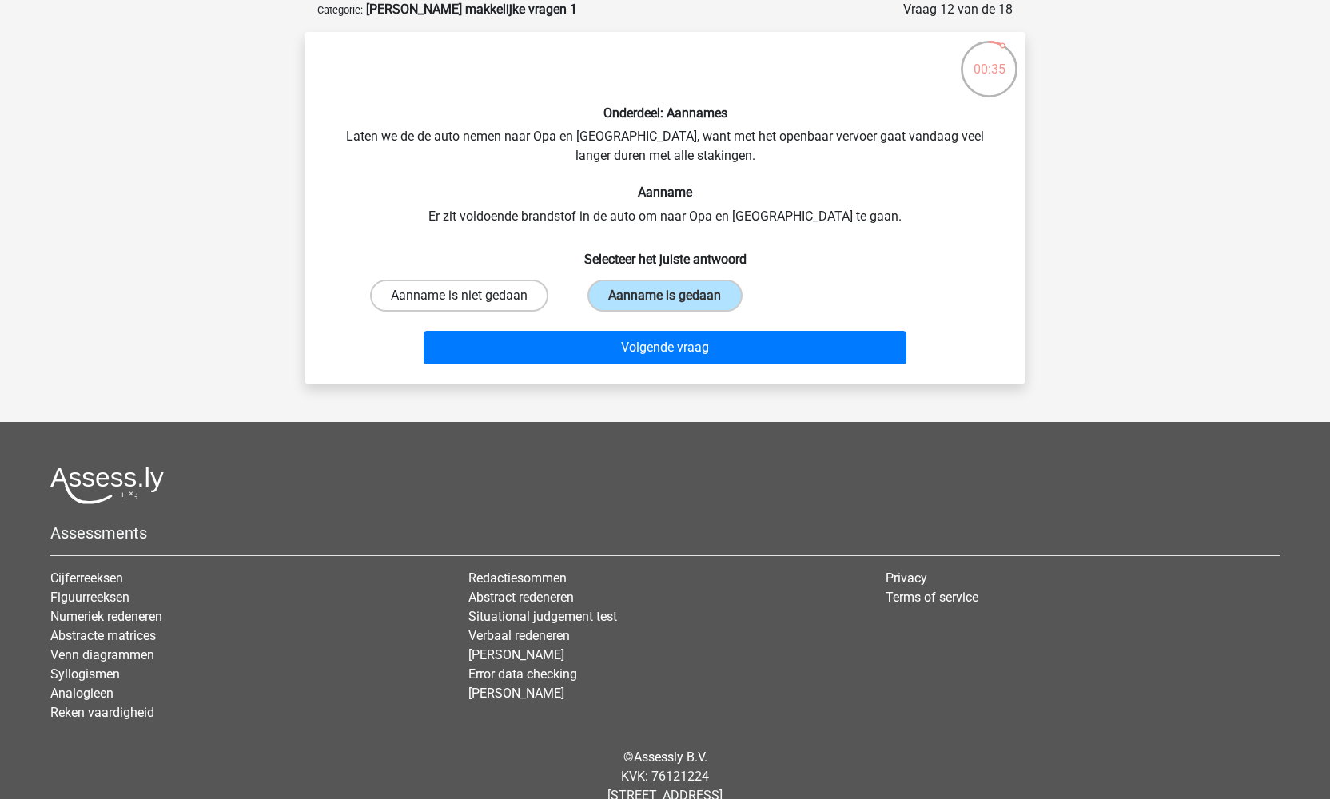
radio input "true"
click at [651, 297] on label "Aanname is gedaan" at bounding box center [664, 296] width 154 height 32
click at [665, 297] on input "Aanname is gedaan" at bounding box center [670, 301] width 10 height 10
radio input "true"
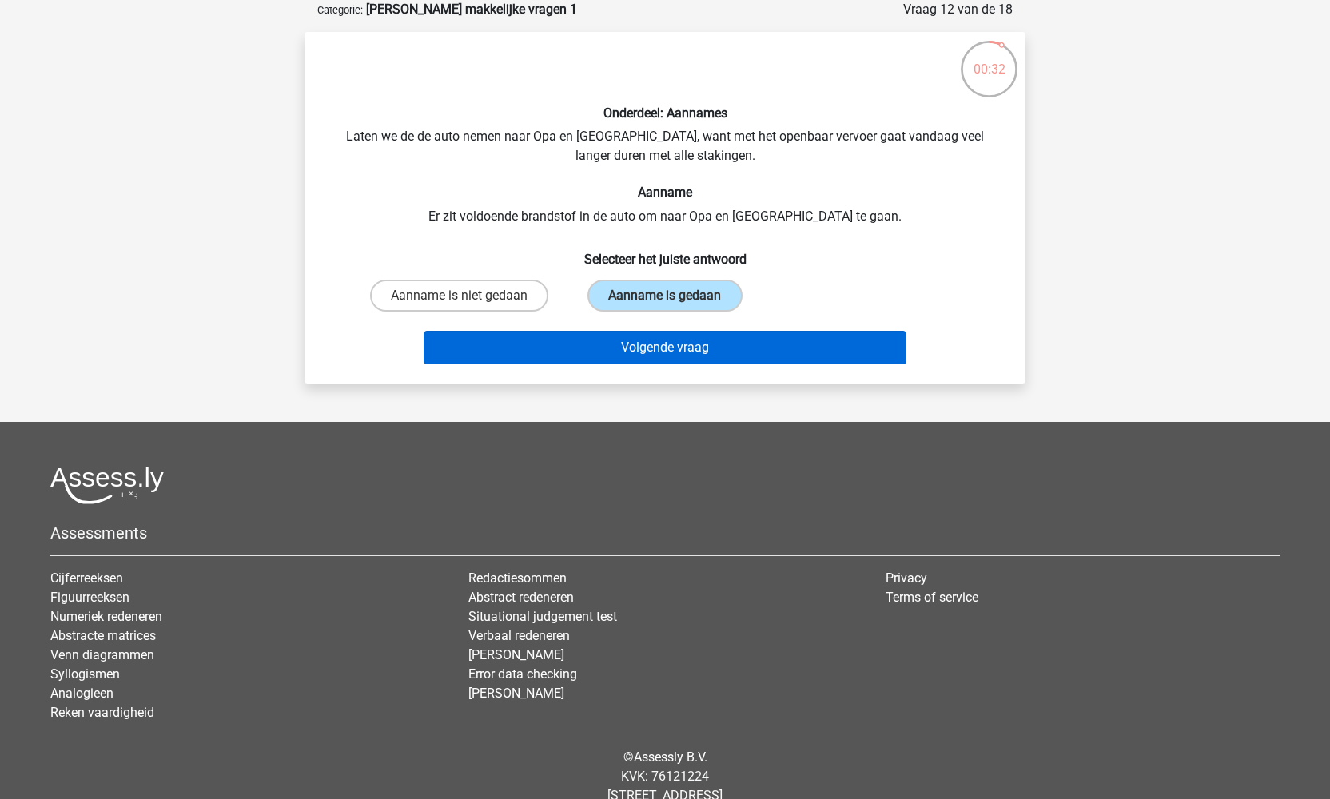
click at [660, 349] on button "Volgende vraag" at bounding box center [665, 348] width 483 height 34
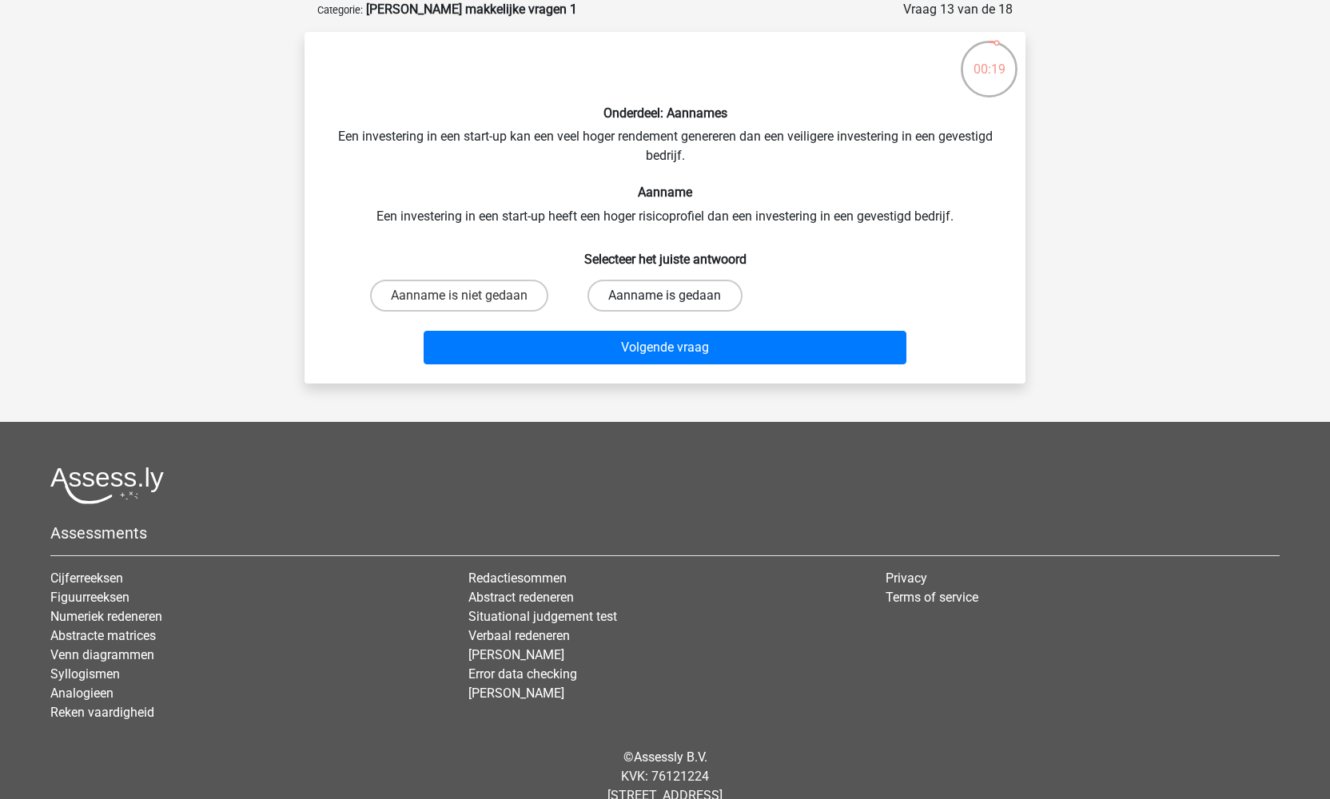
drag, startPoint x: 650, startPoint y: 297, endPoint x: 656, endPoint y: 304, distance: 9.6
click at [651, 298] on label "Aanname is gedaan" at bounding box center [664, 296] width 154 height 32
click at [665, 298] on input "Aanname is gedaan" at bounding box center [670, 301] width 10 height 10
radio input "true"
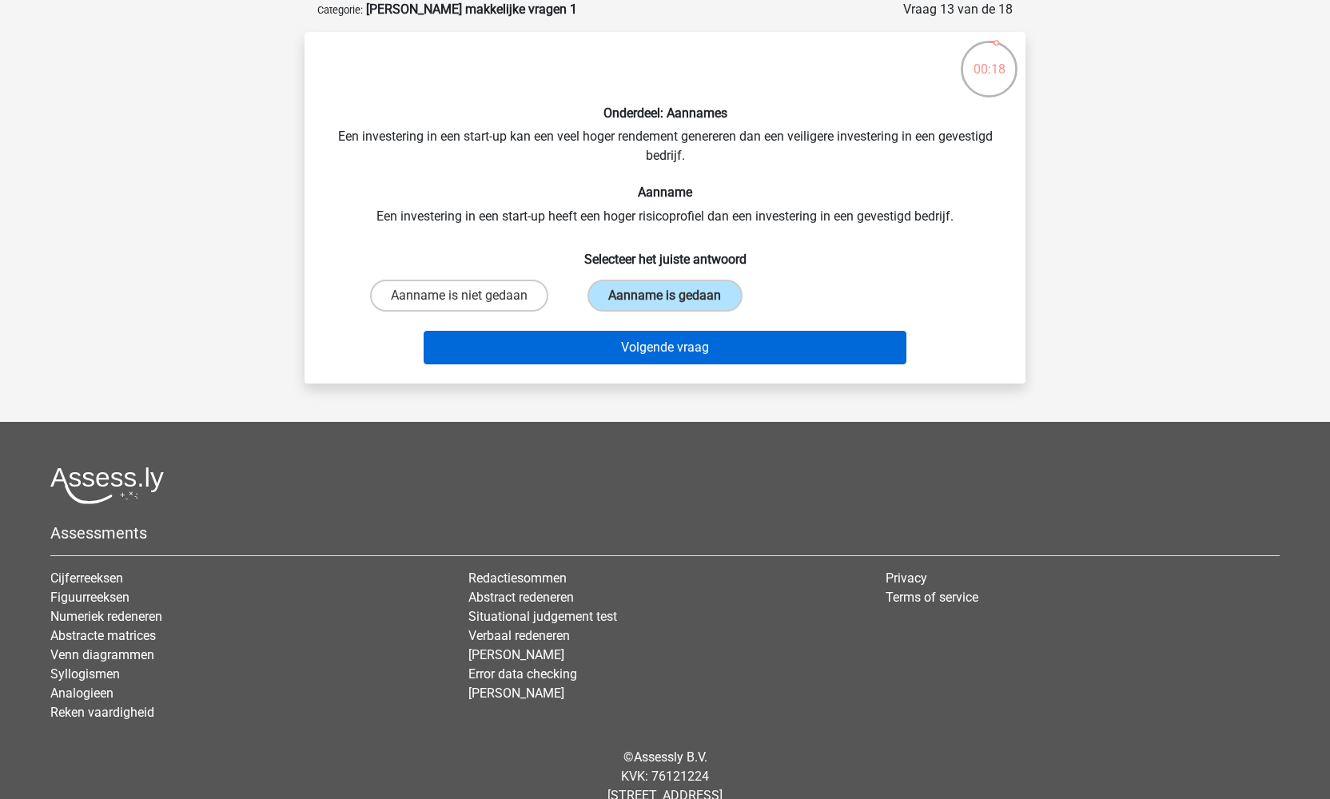
click at [681, 345] on button "Volgende vraag" at bounding box center [665, 348] width 483 height 34
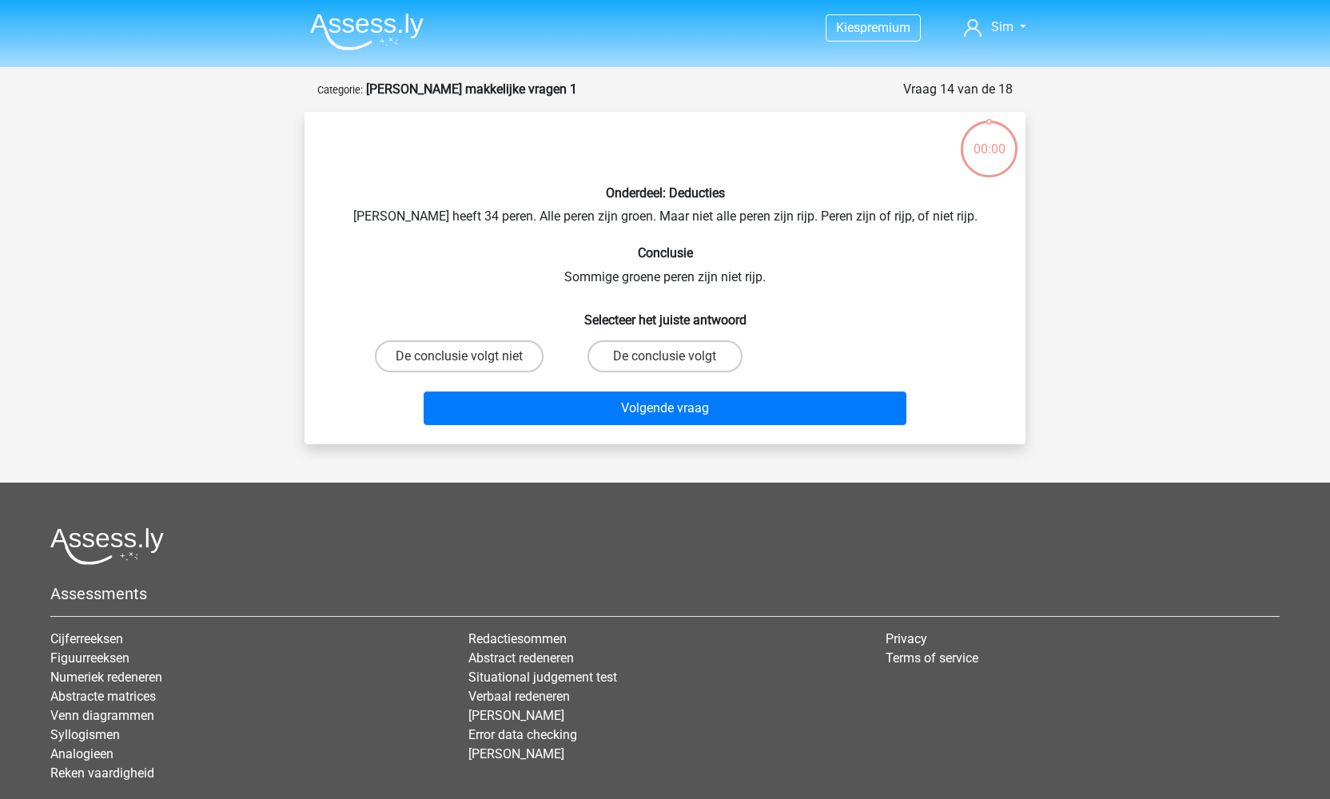
scroll to position [80, 0]
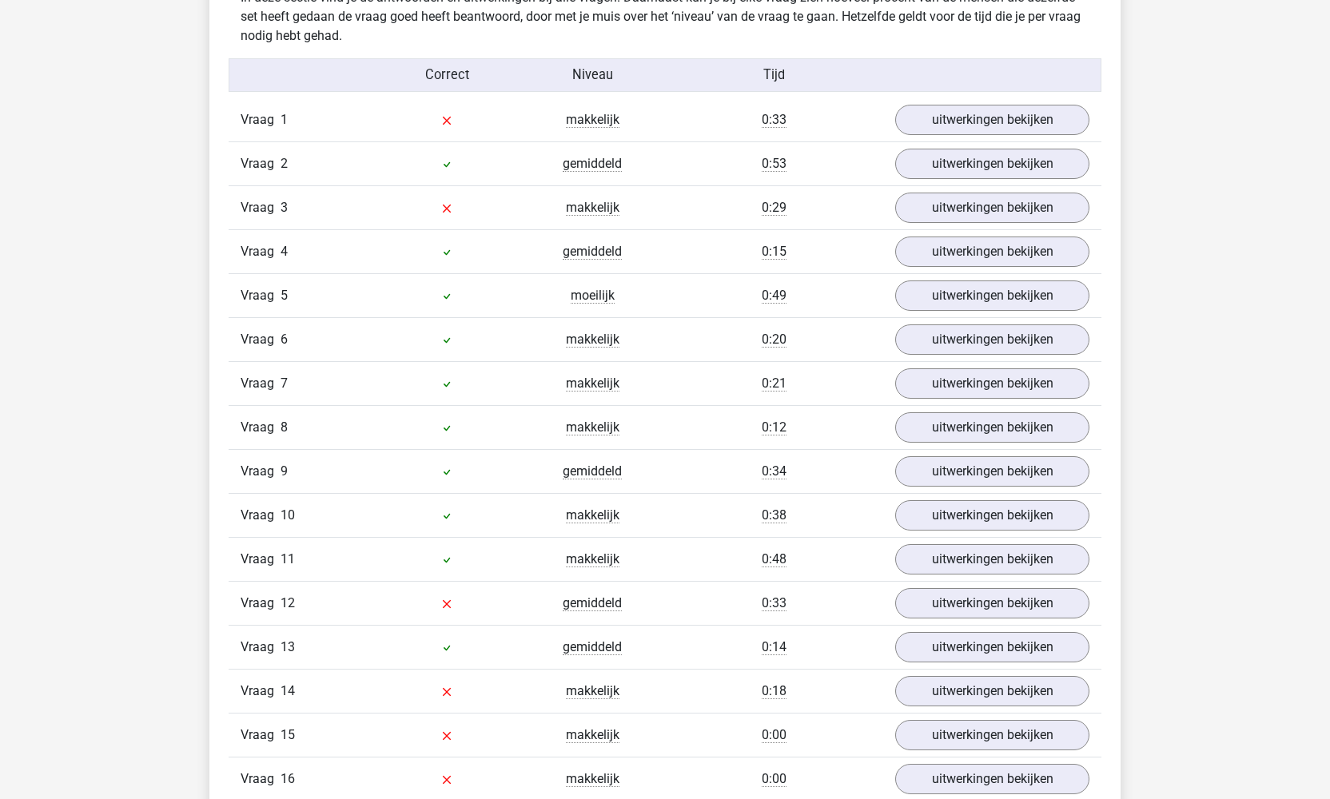
scroll to position [1279, 0]
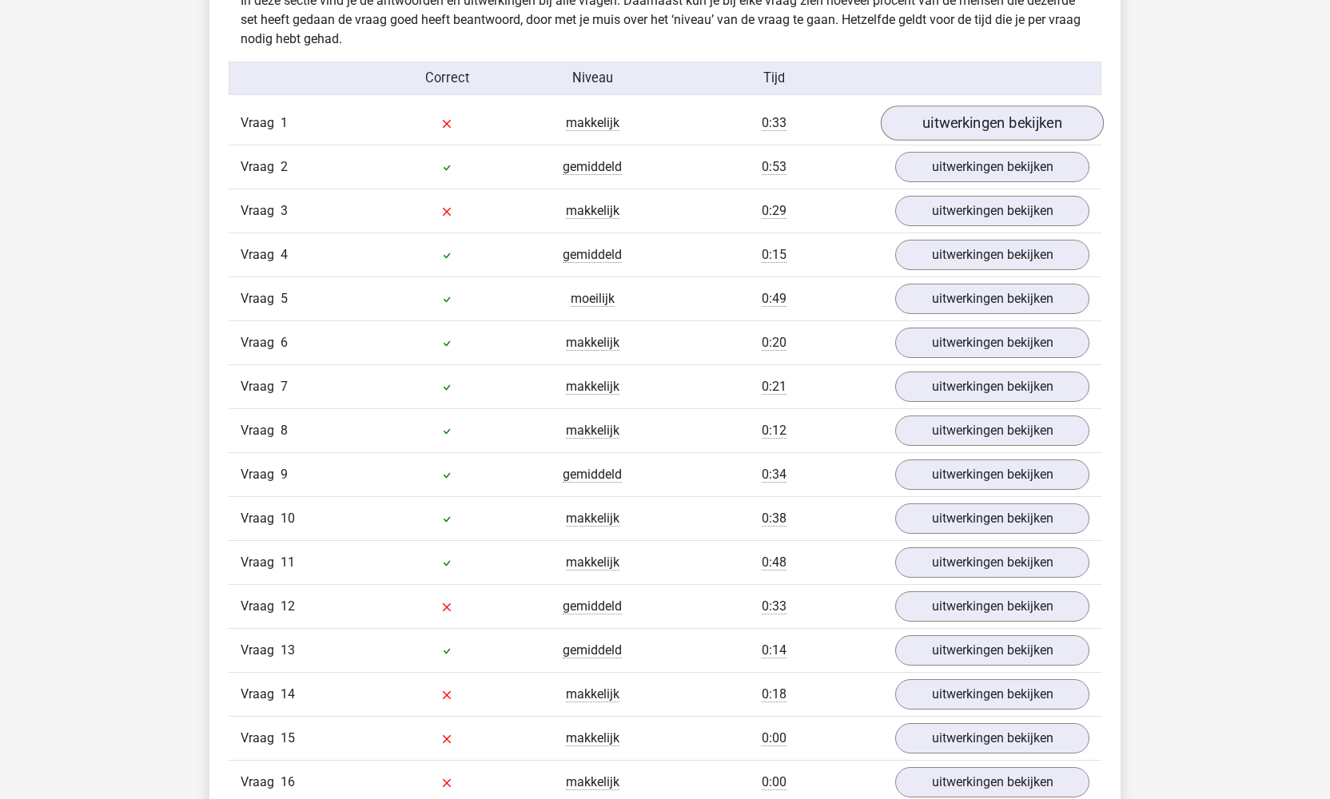
click at [985, 126] on link "uitwerkingen bekijken" at bounding box center [992, 122] width 223 height 35
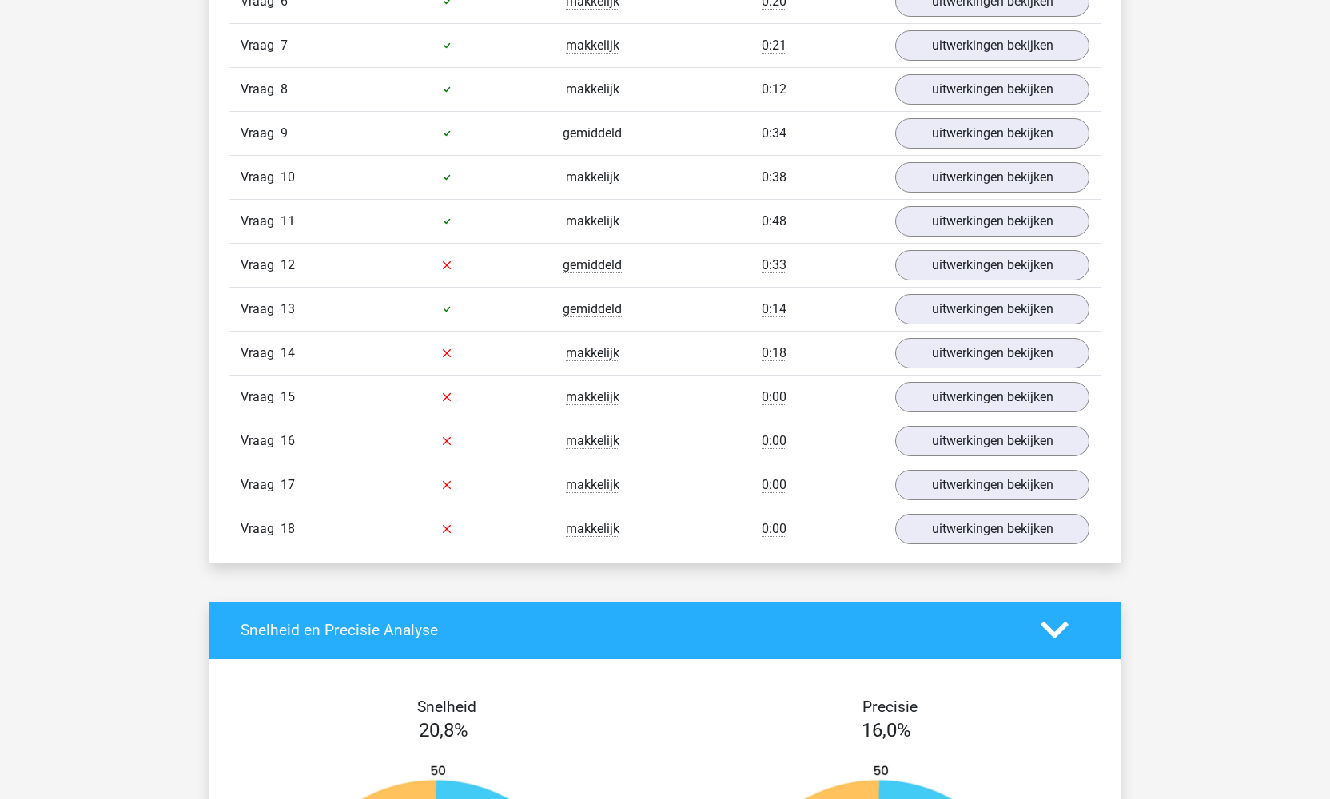
scroll to position [2115, 0]
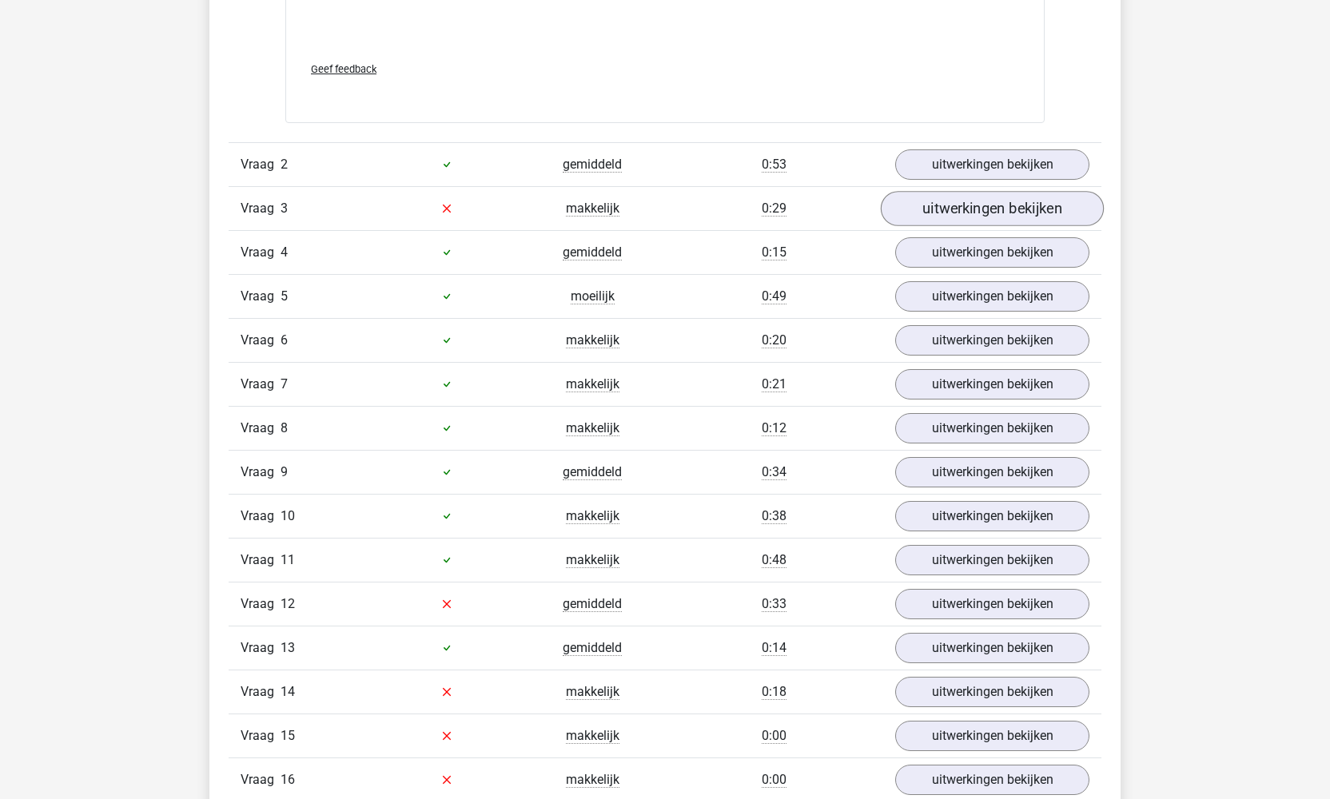
click at [964, 226] on link "uitwerkingen bekijken" at bounding box center [992, 208] width 223 height 35
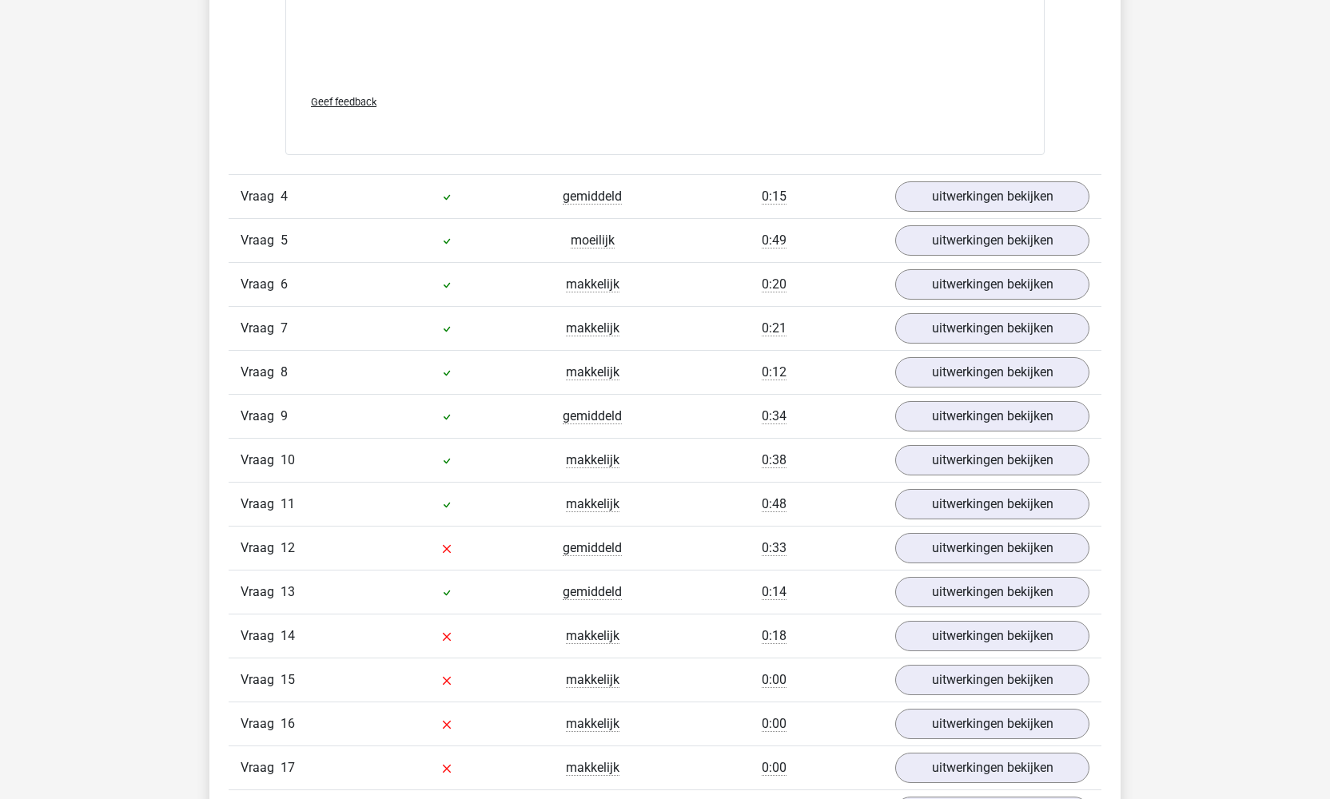
scroll to position [3123, 0]
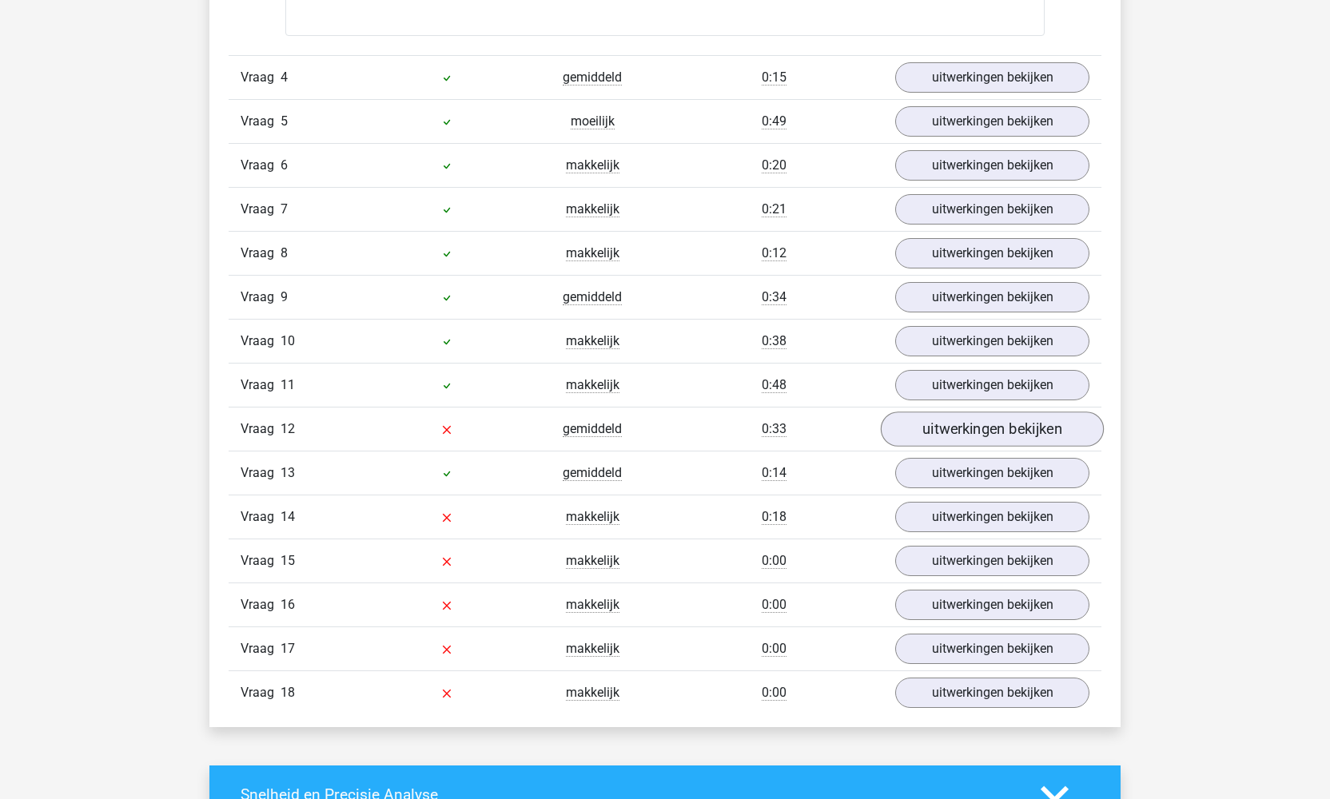
click at [968, 446] on link "uitwerkingen bekijken" at bounding box center [992, 429] width 223 height 35
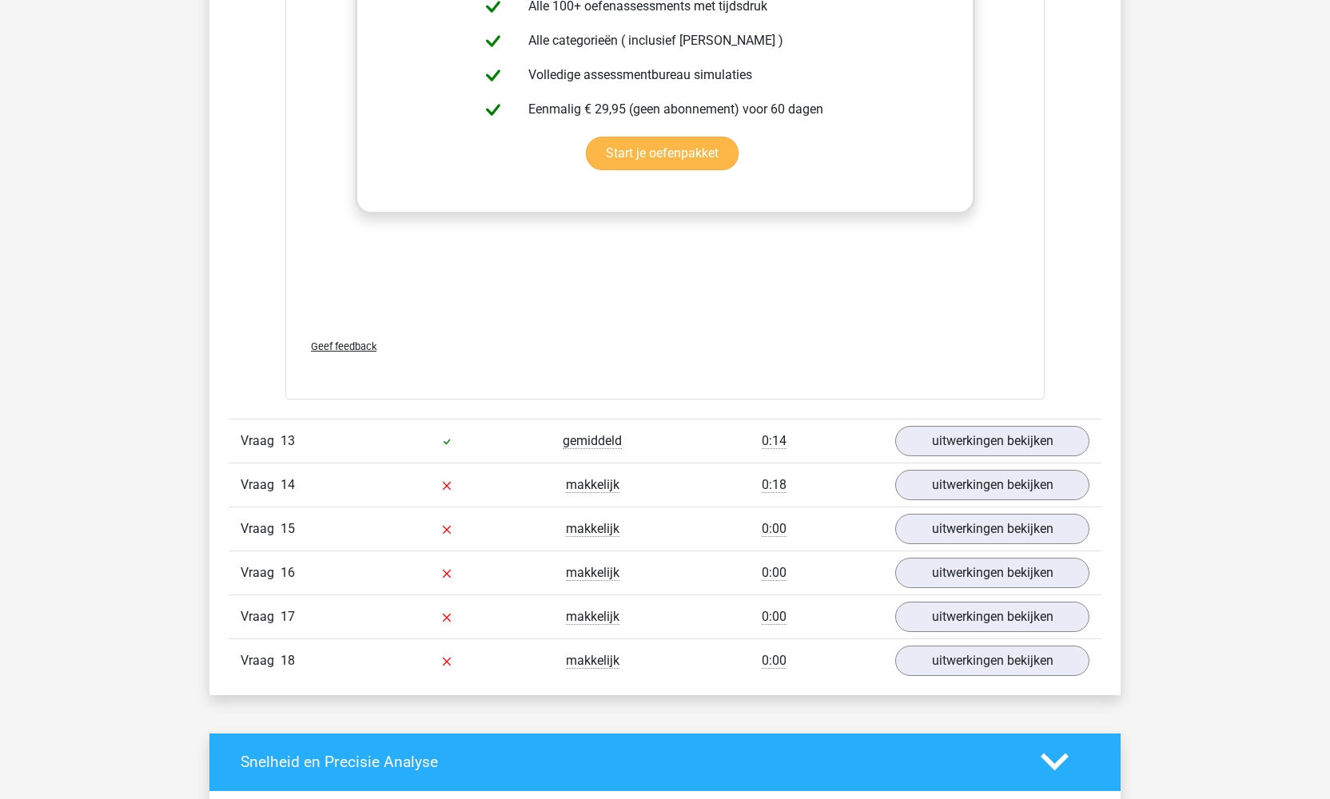
scroll to position [4114, 0]
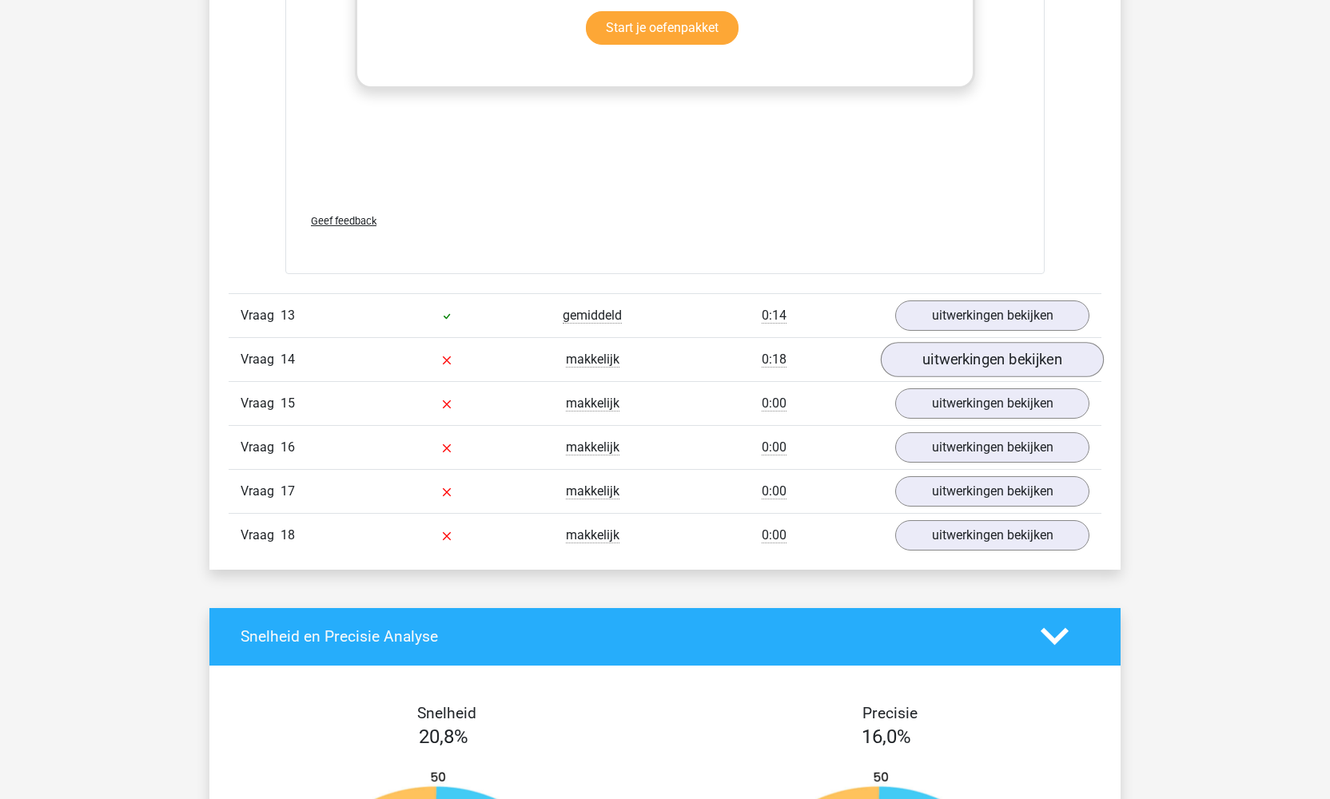
click at [996, 354] on link "uitwerkingen bekijken" at bounding box center [992, 359] width 223 height 35
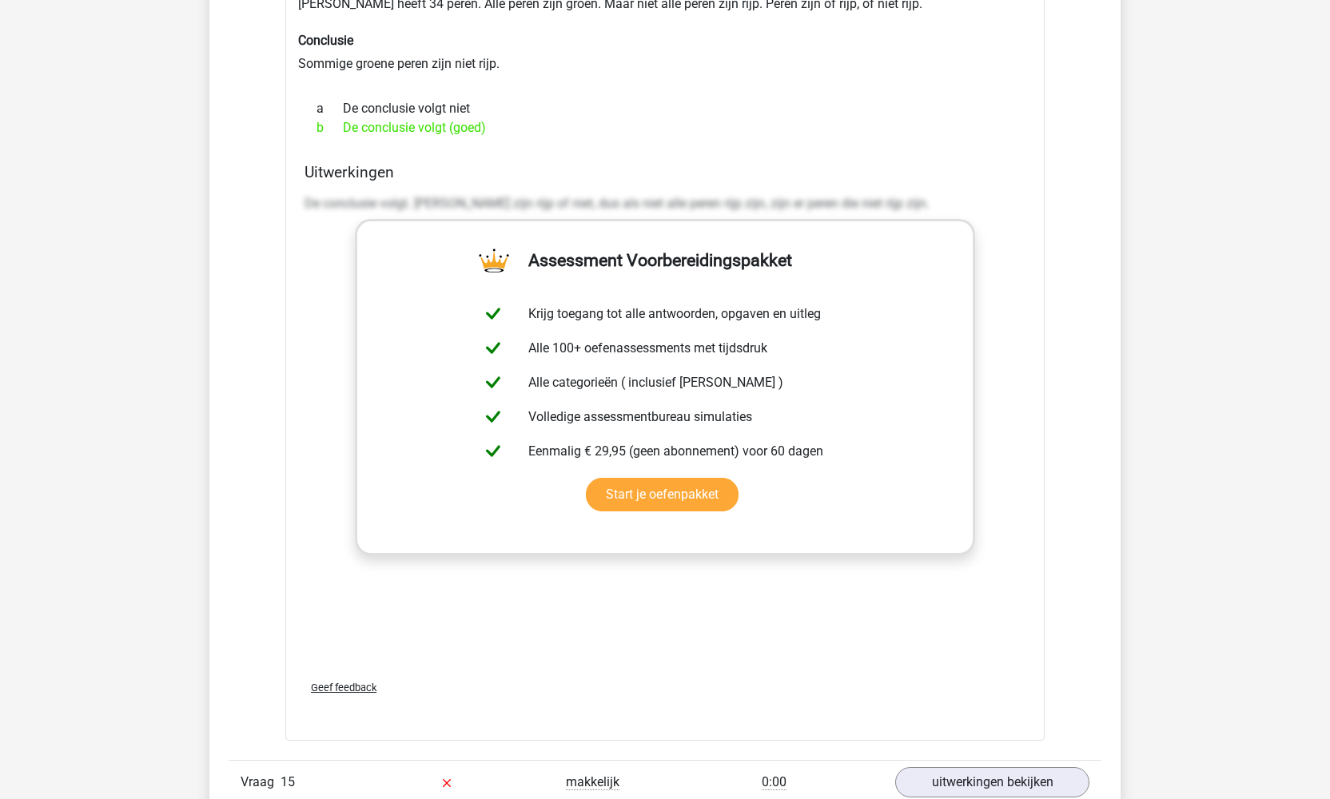
scroll to position [4725, 0]
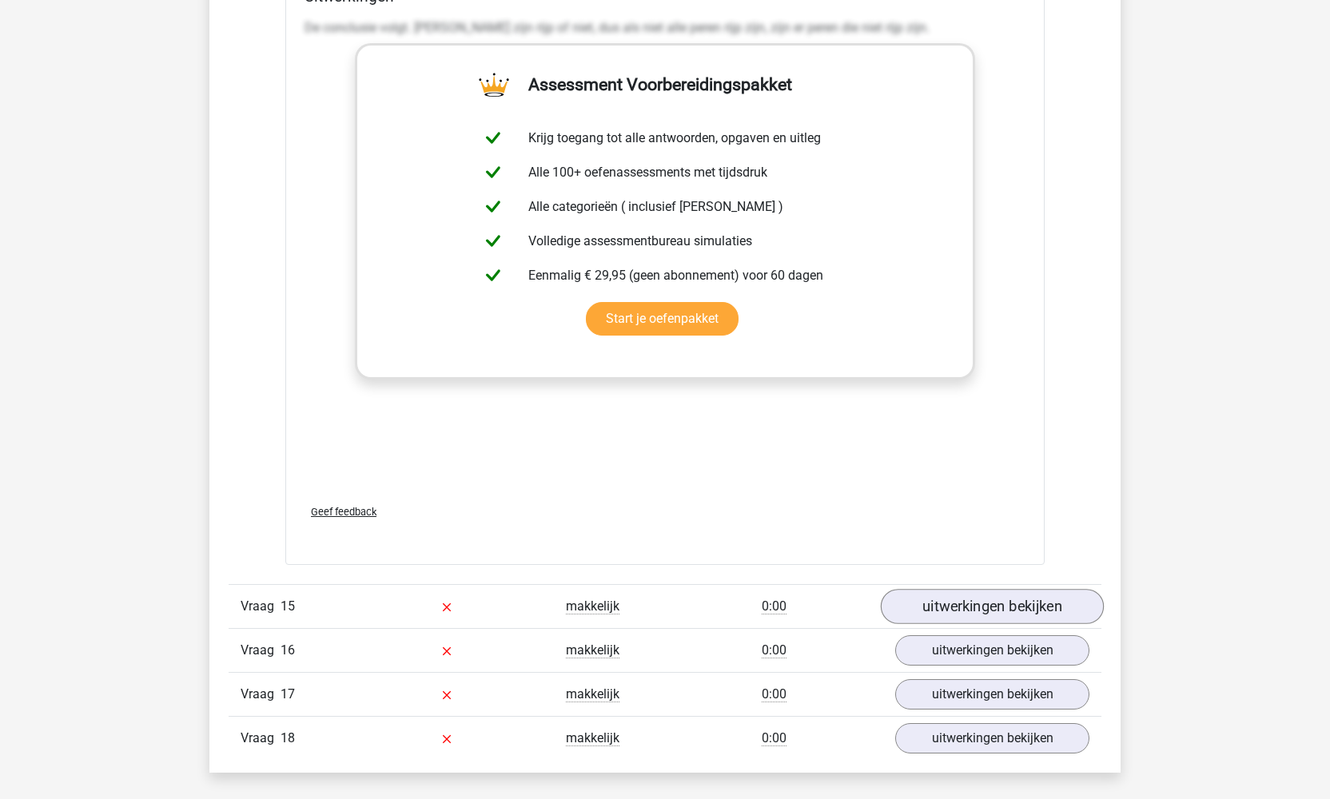
click at [994, 605] on link "uitwerkingen bekijken" at bounding box center [992, 607] width 223 height 35
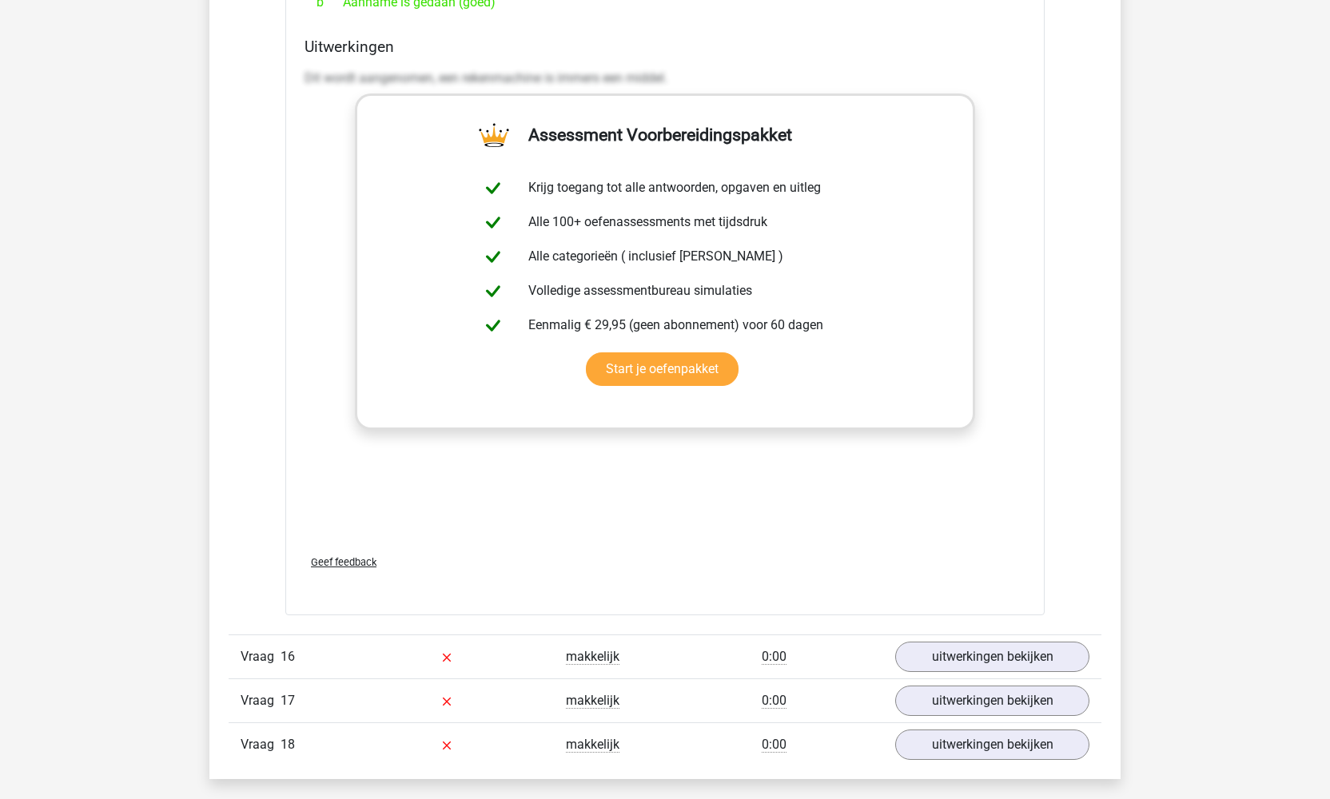
scroll to position [5710, 0]
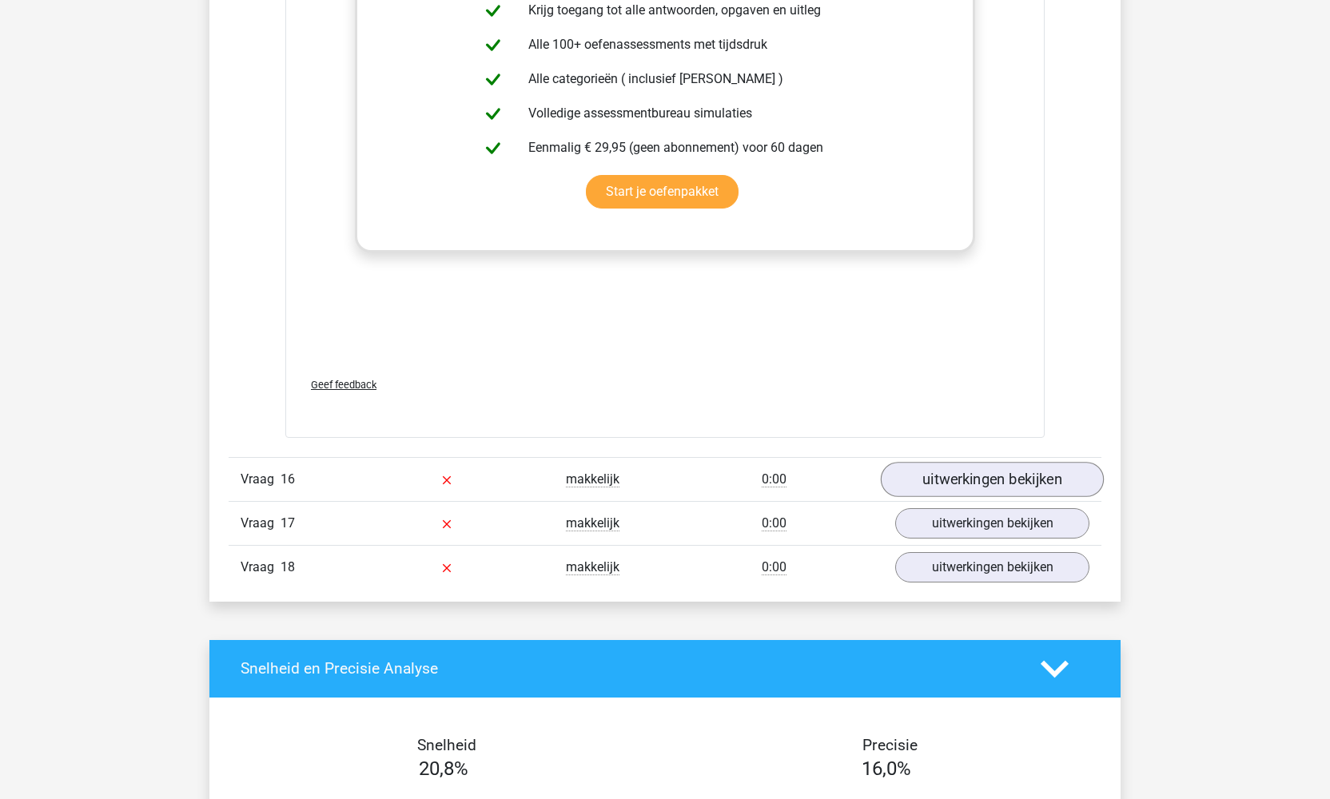
click at [999, 476] on link "uitwerkingen bekijken" at bounding box center [992, 479] width 223 height 35
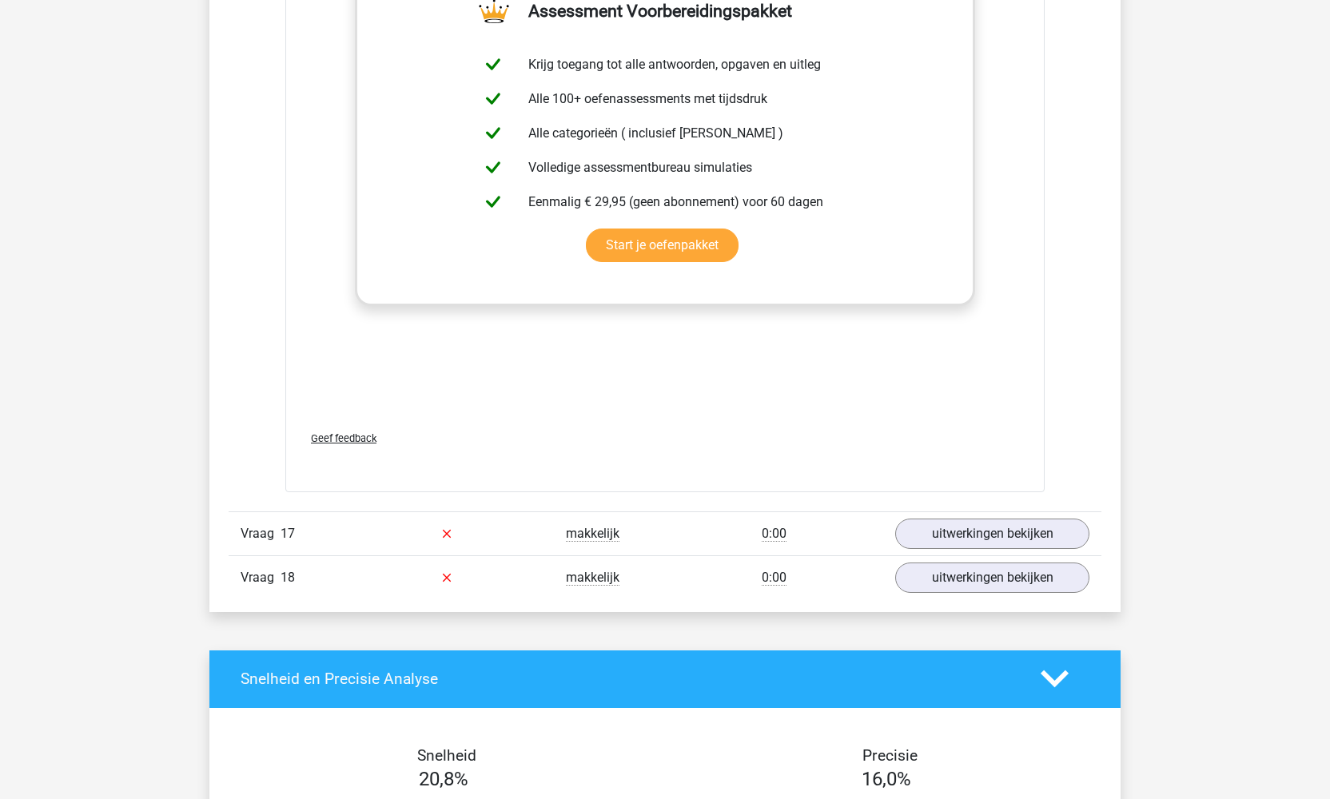
scroll to position [6328, 0]
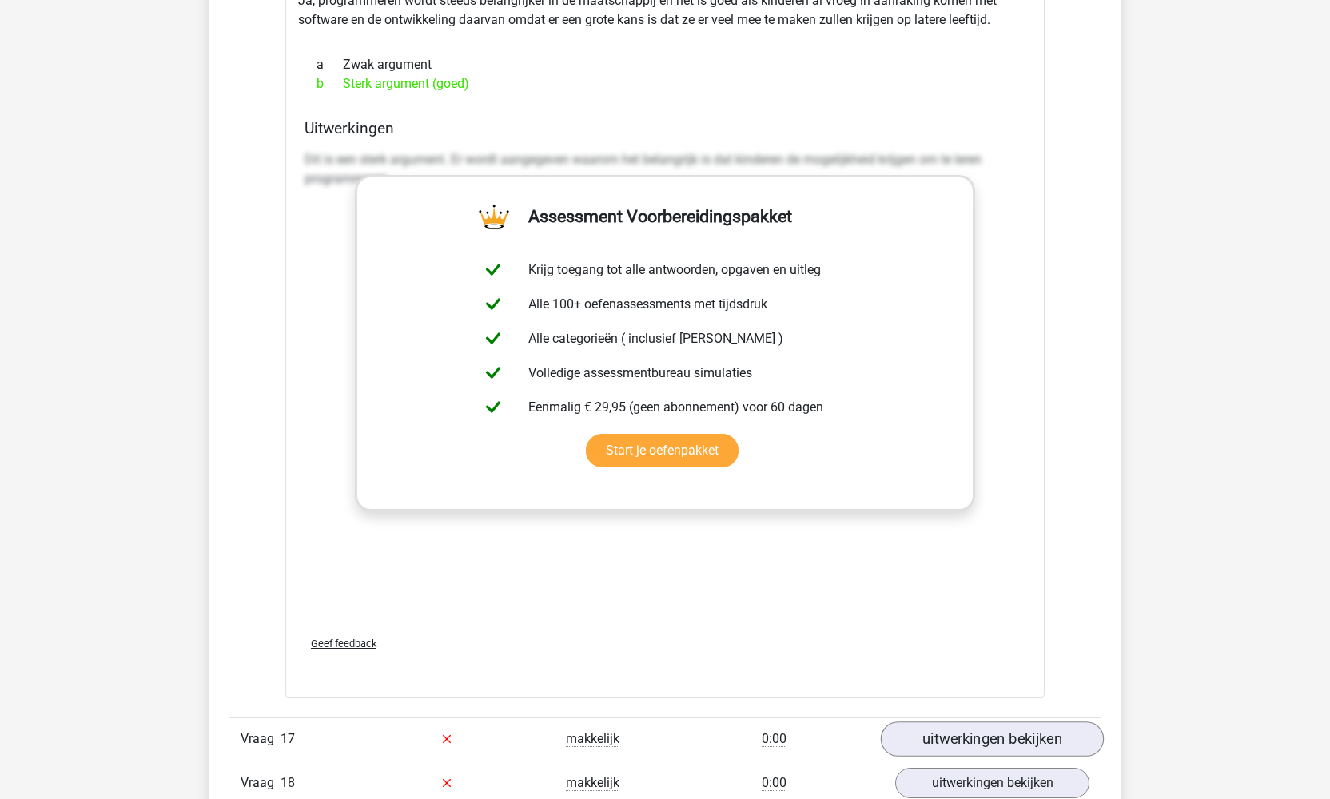
click at [956, 734] on link "uitwerkingen bekijken" at bounding box center [992, 739] width 223 height 35
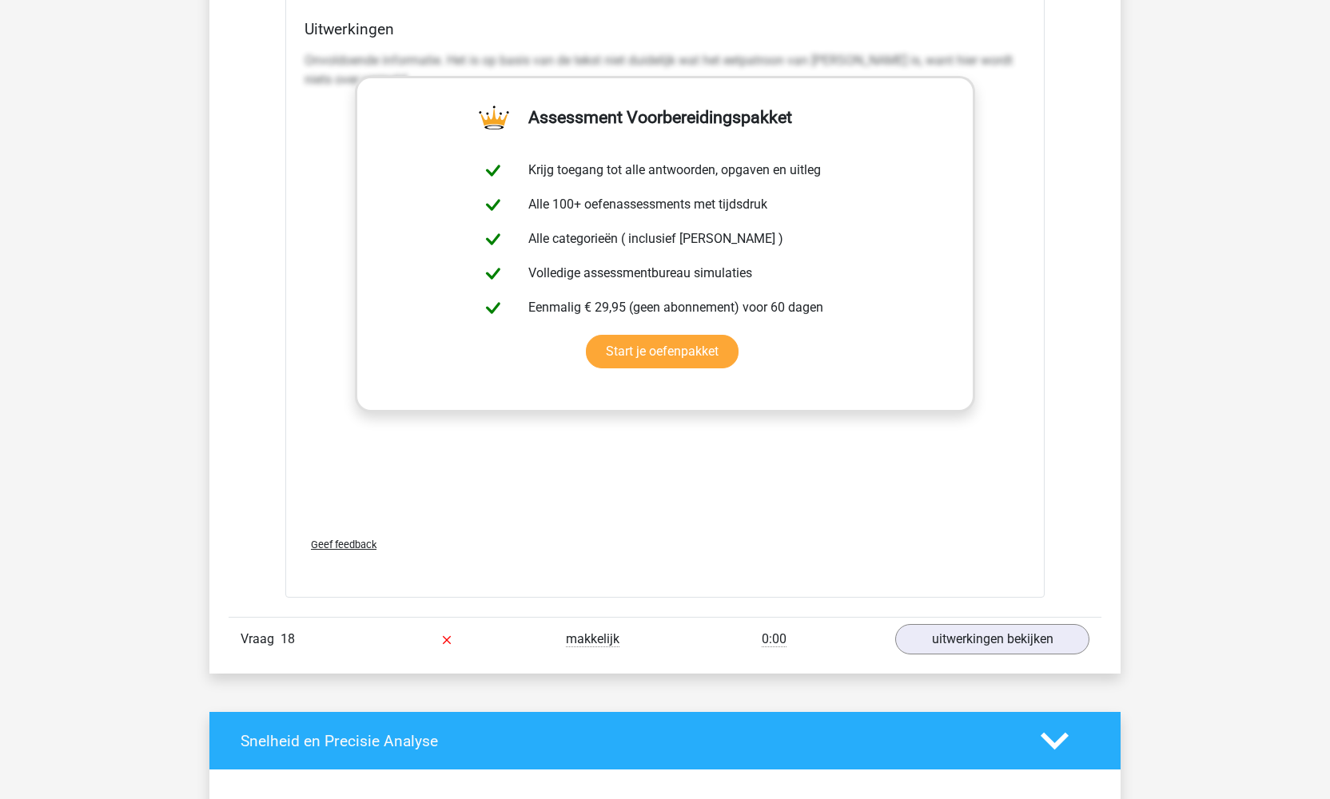
scroll to position [7534, 0]
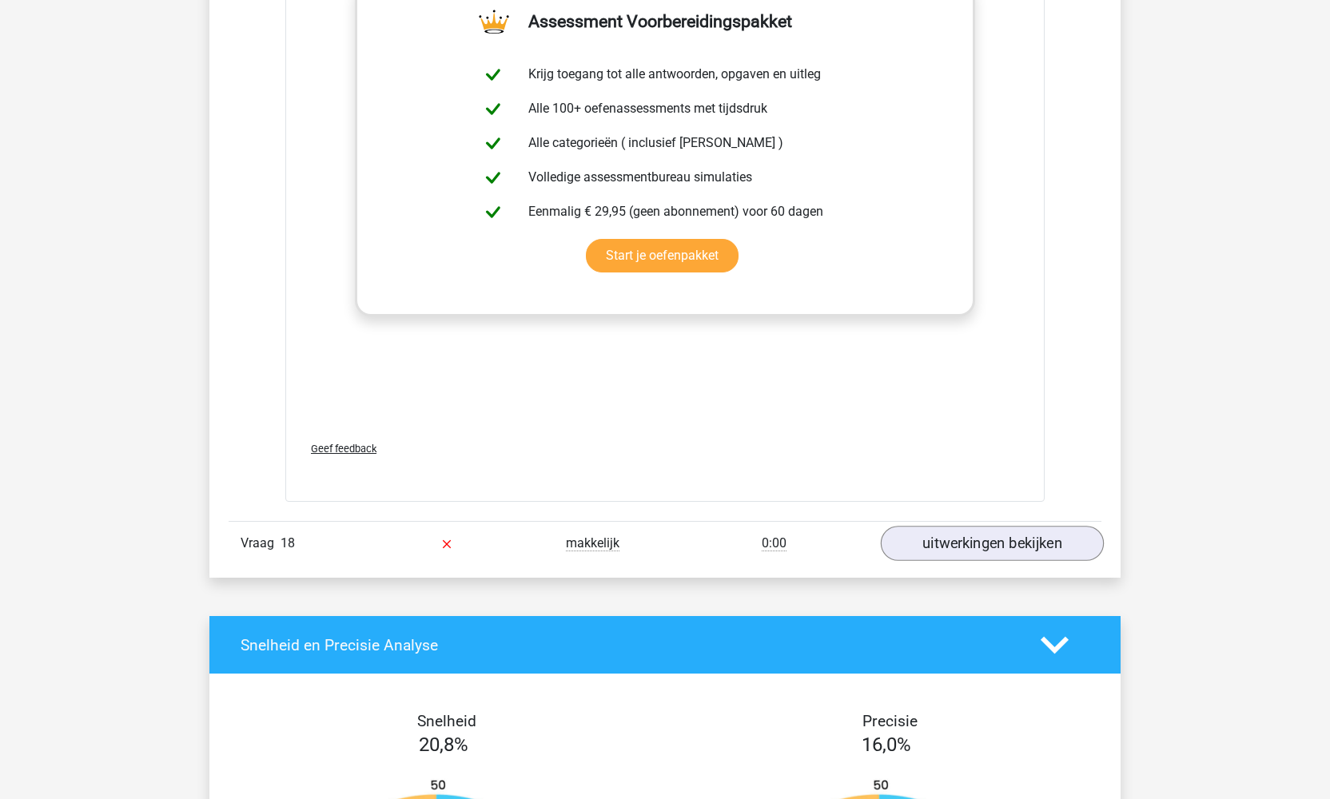
click at [971, 526] on link "uitwerkingen bekijken" at bounding box center [992, 543] width 223 height 35
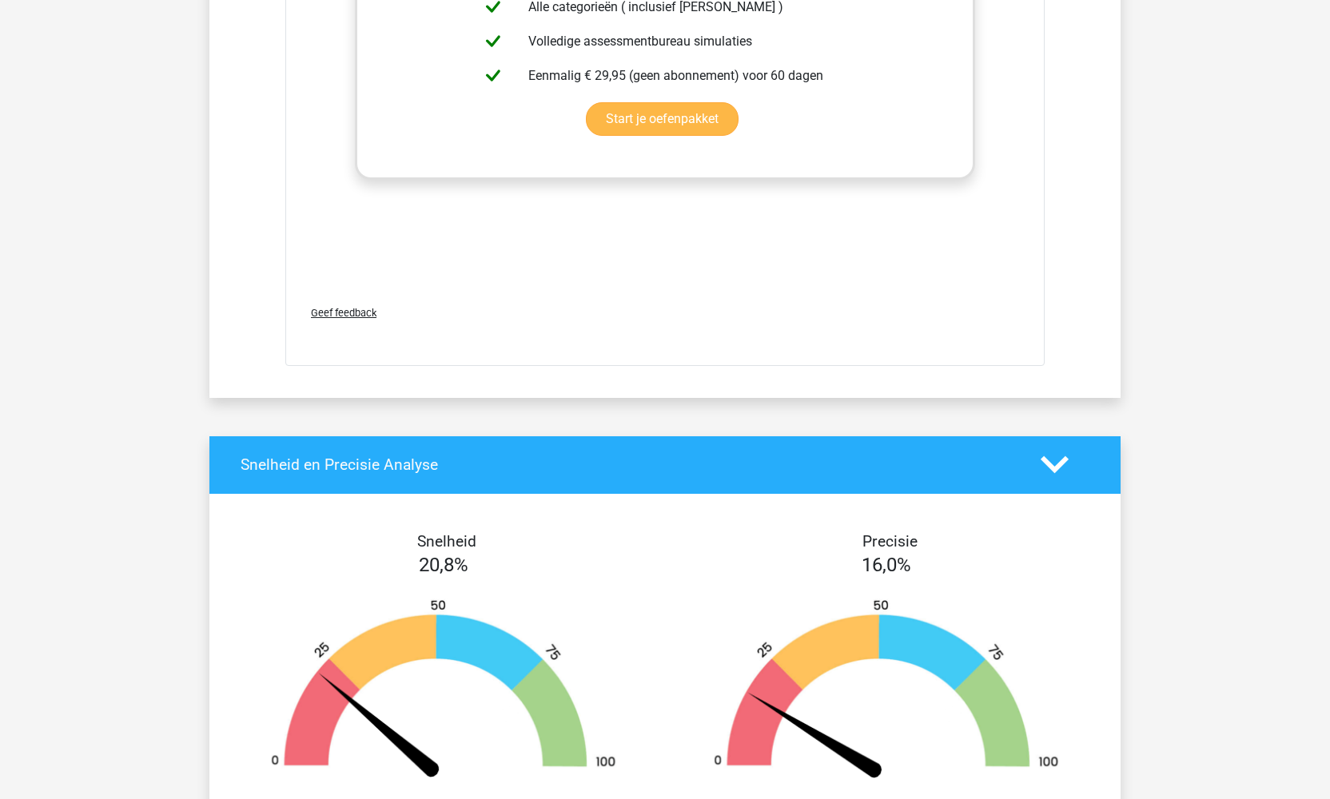
scroll to position [7749, 0]
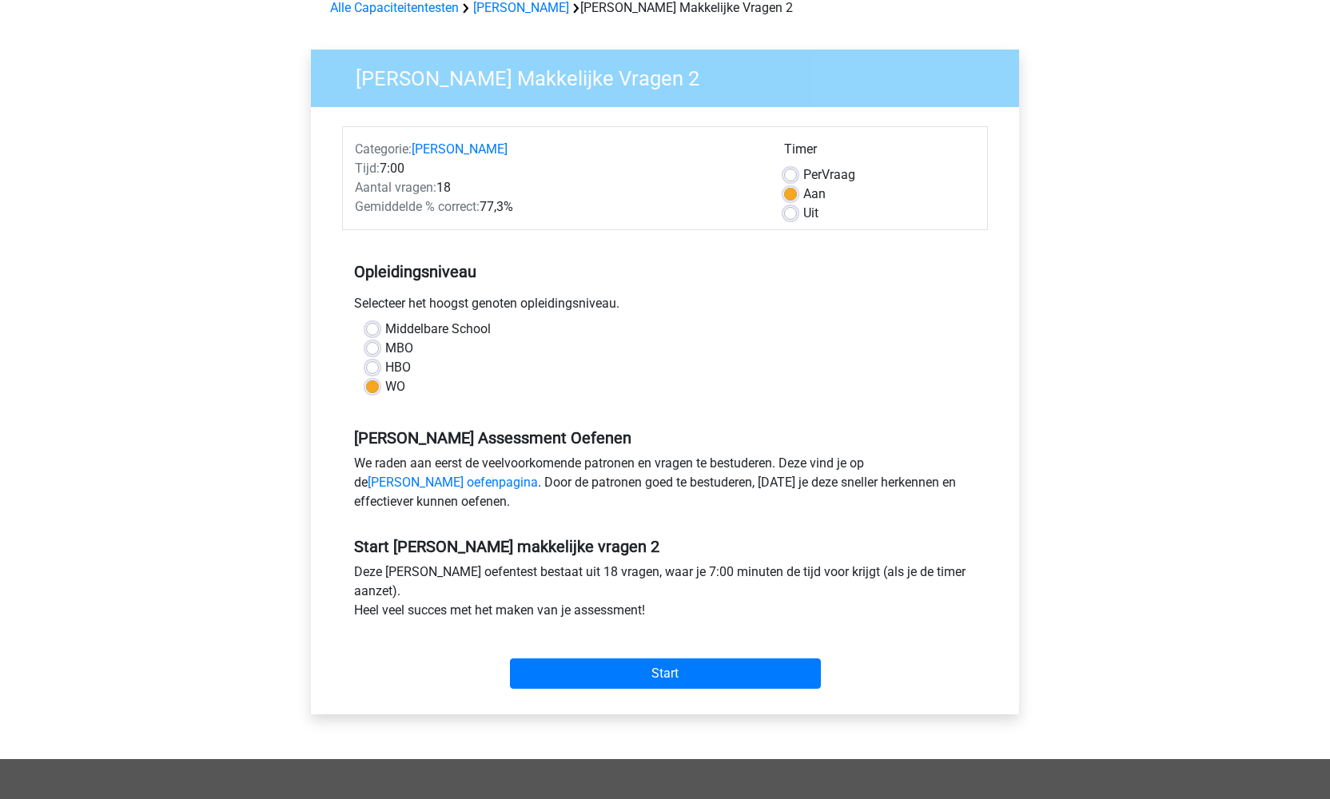
scroll to position [85, 0]
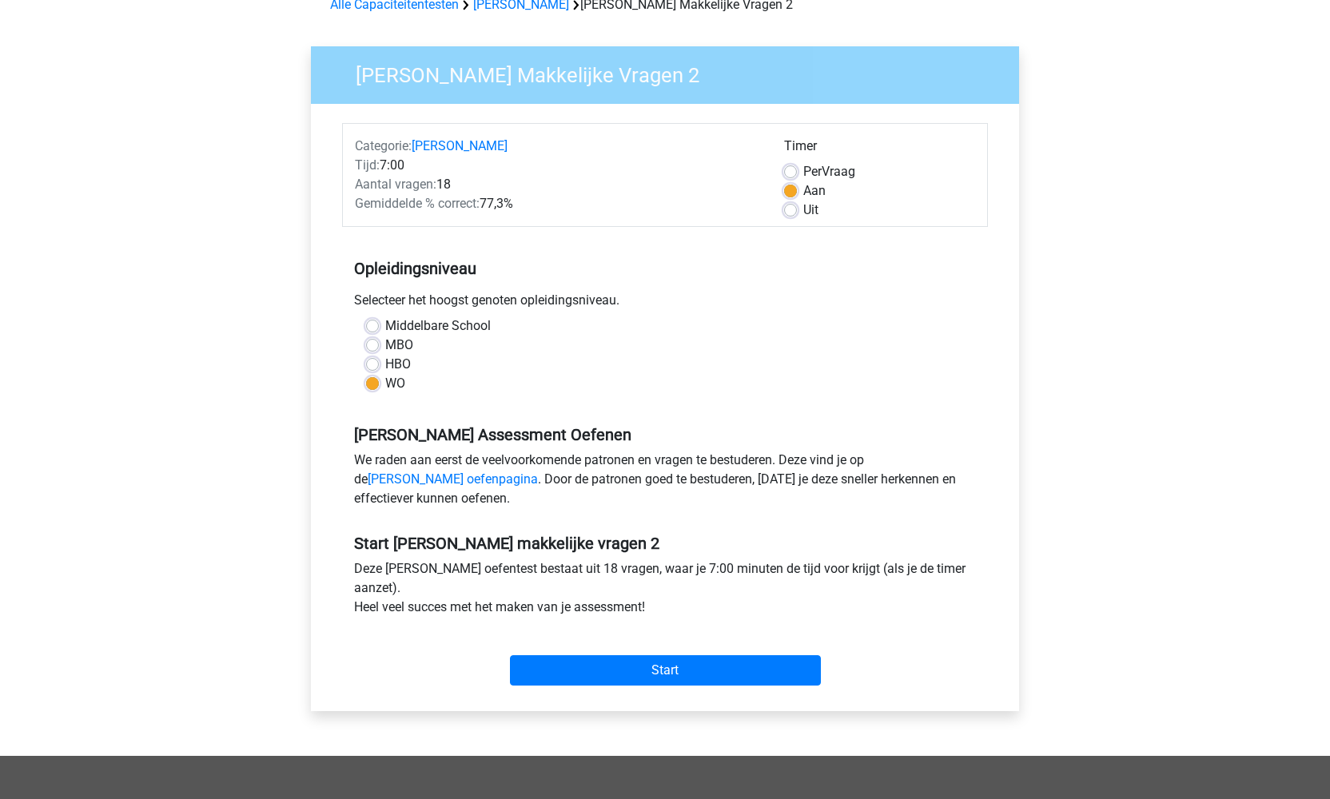
click at [803, 209] on label "Uit" at bounding box center [810, 210] width 15 height 19
click at [796, 209] on input "Uit" at bounding box center [790, 209] width 13 height 16
radio input "true"
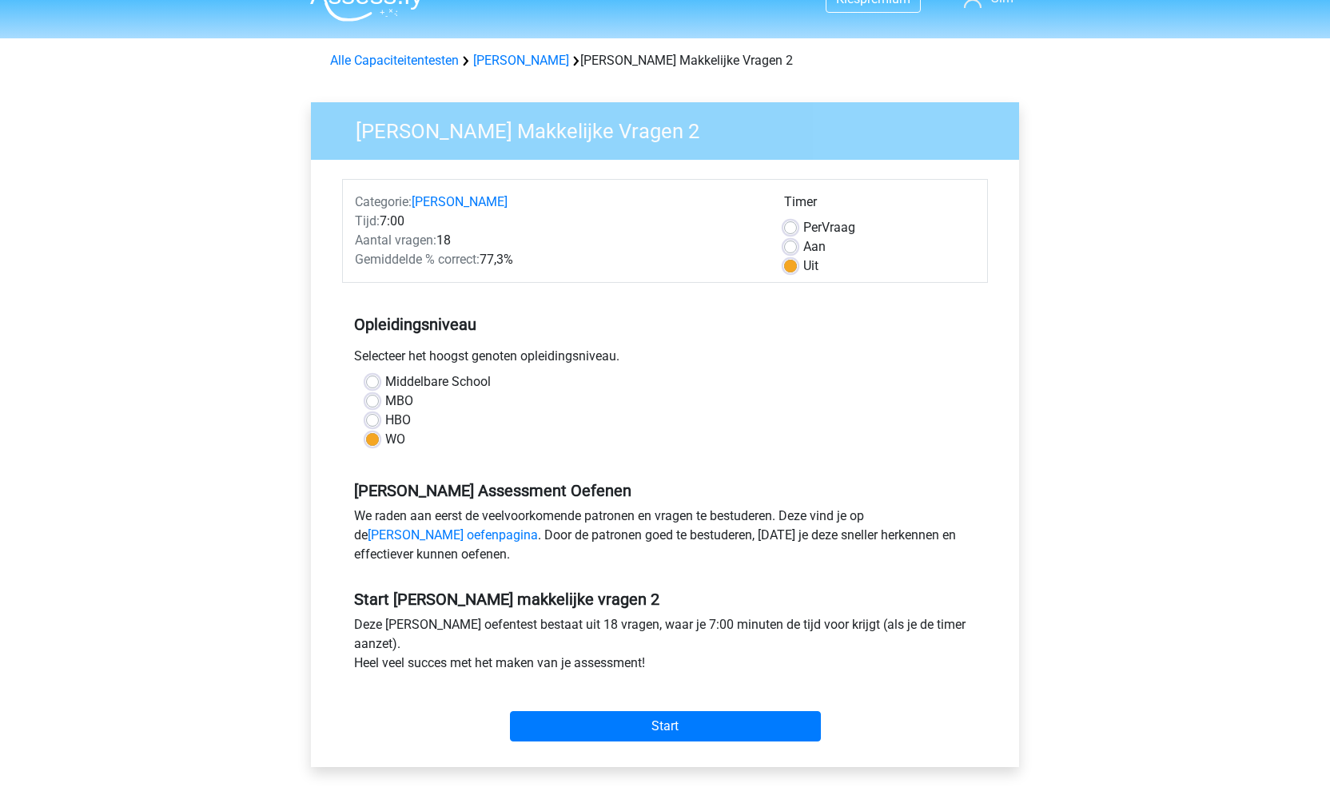
scroll to position [91, 0]
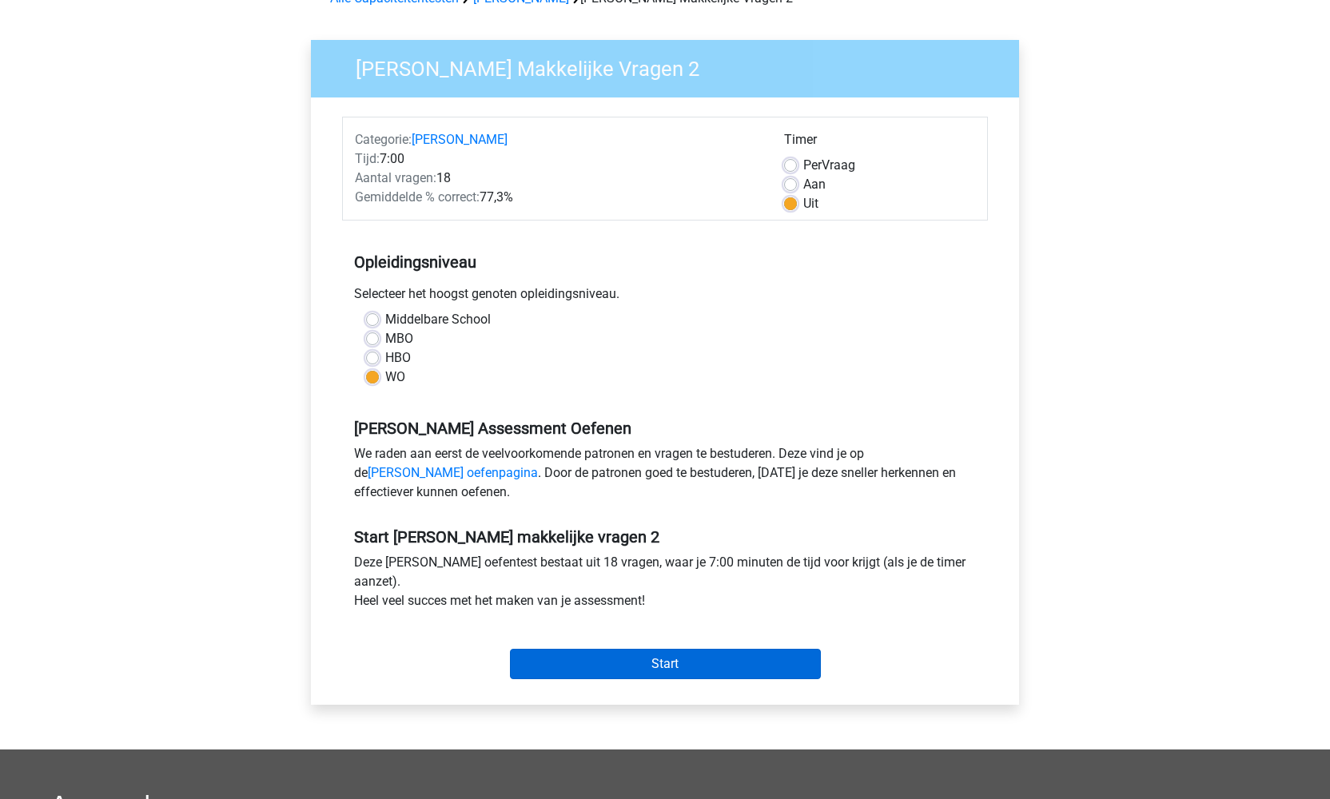
click at [665, 666] on input "Start" at bounding box center [665, 664] width 311 height 30
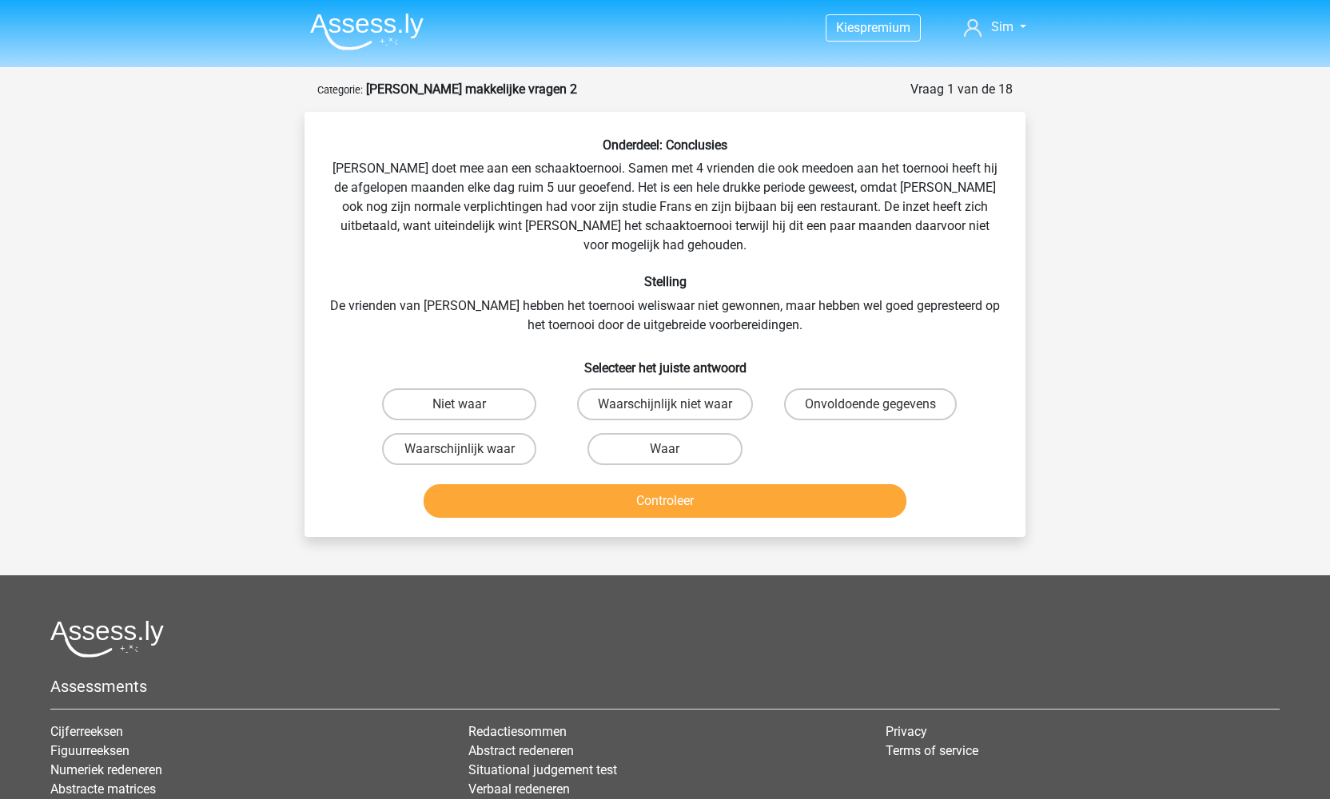
click at [875, 404] on input "Onvoldoende gegevens" at bounding box center [875, 409] width 10 height 10
radio input "true"
click at [729, 484] on button "Controleer" at bounding box center [665, 501] width 483 height 34
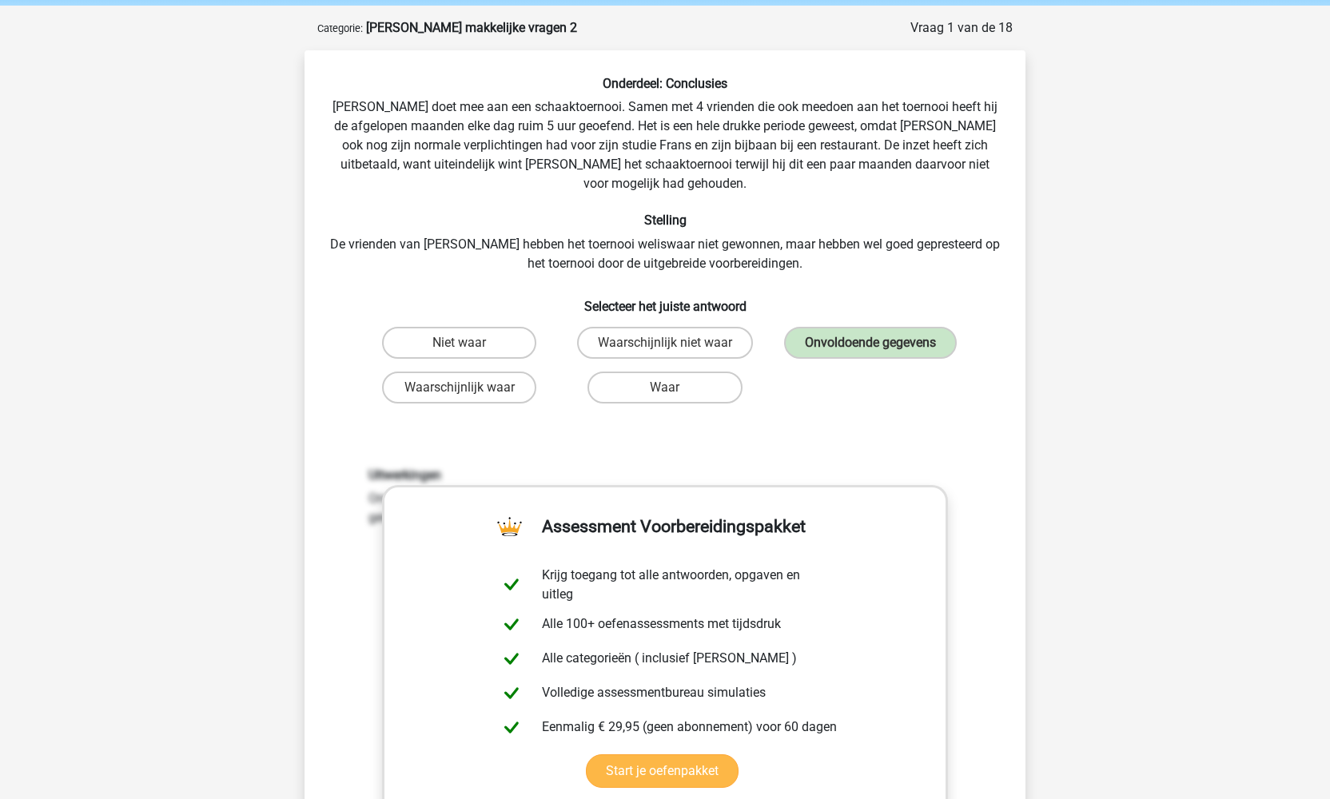
scroll to position [39, 0]
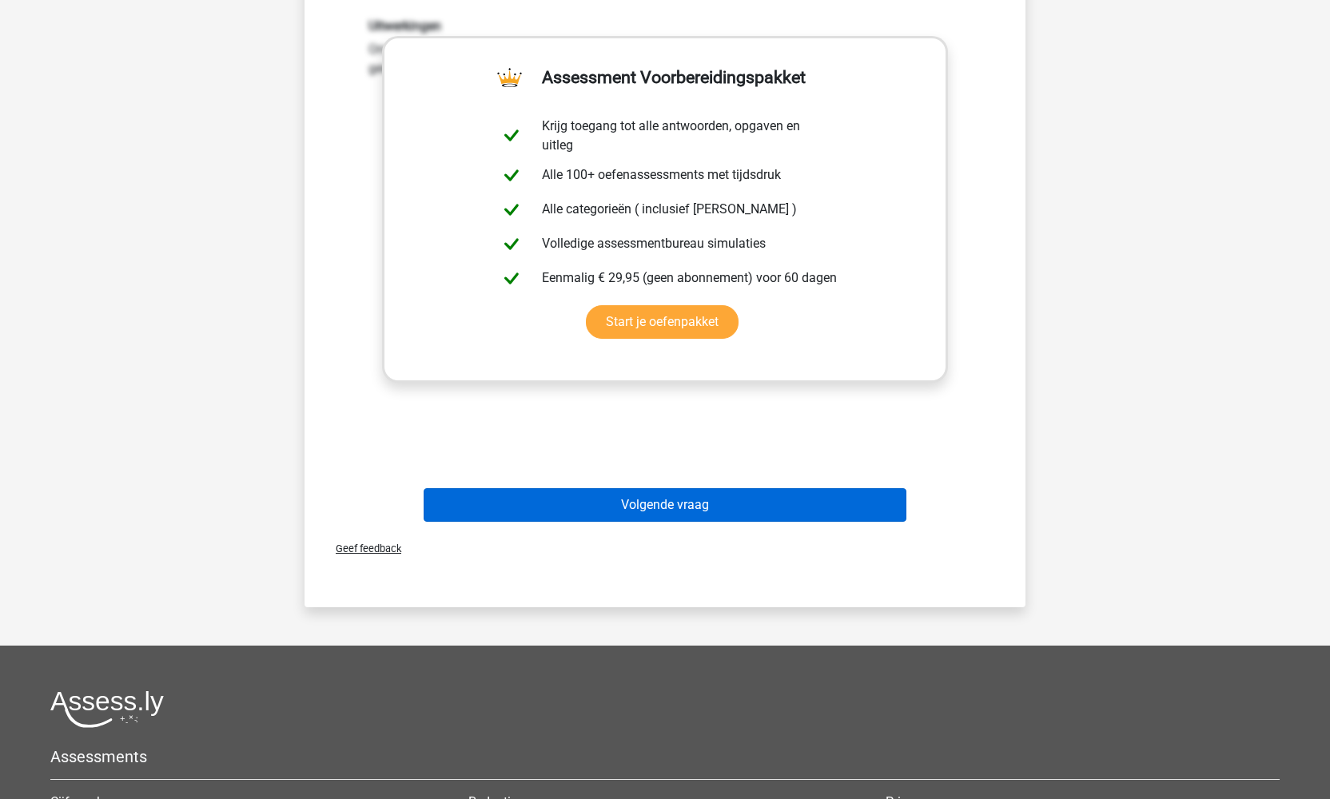
click at [714, 489] on button "Volgende vraag" at bounding box center [665, 505] width 483 height 34
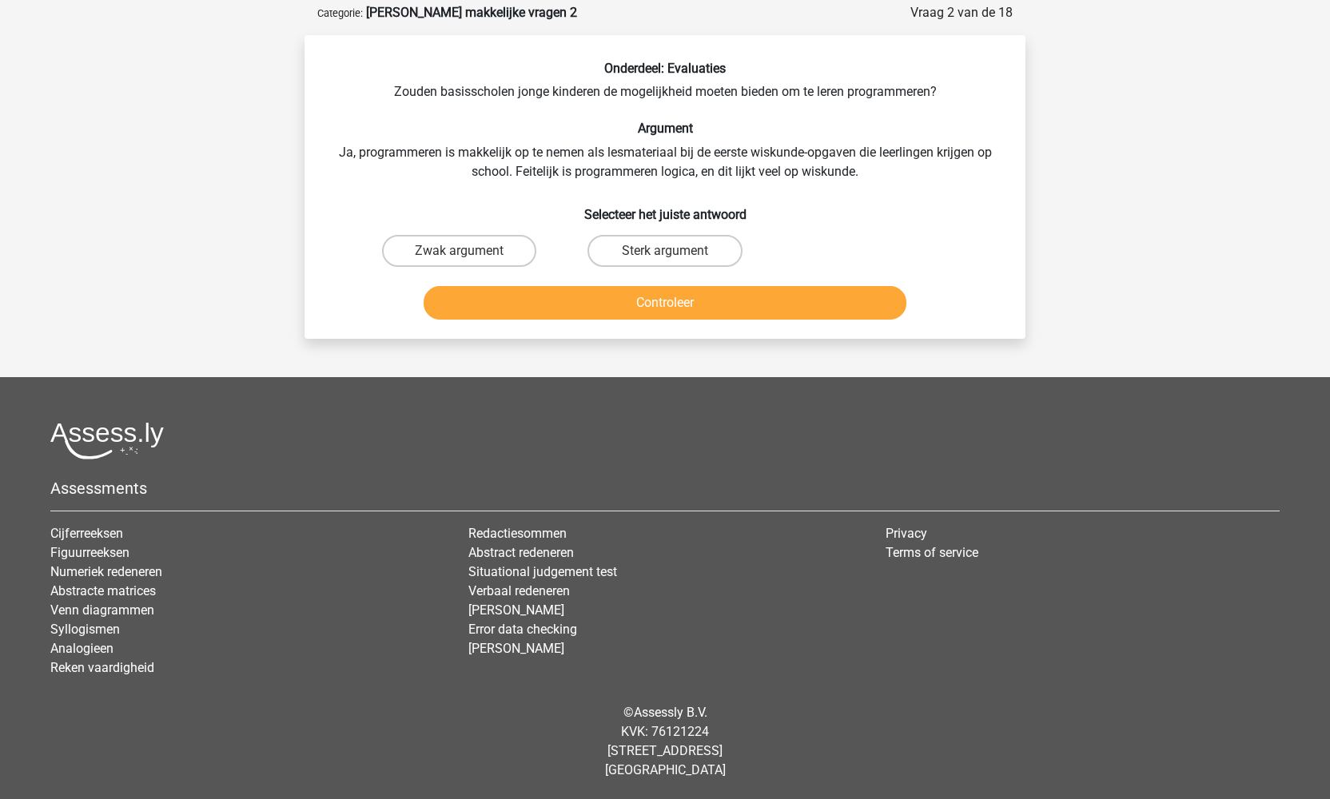
scroll to position [76, 0]
click at [508, 249] on label "Zwak argument" at bounding box center [459, 252] width 154 height 32
click at [470, 252] on input "Zwak argument" at bounding box center [465, 257] width 10 height 10
radio input "true"
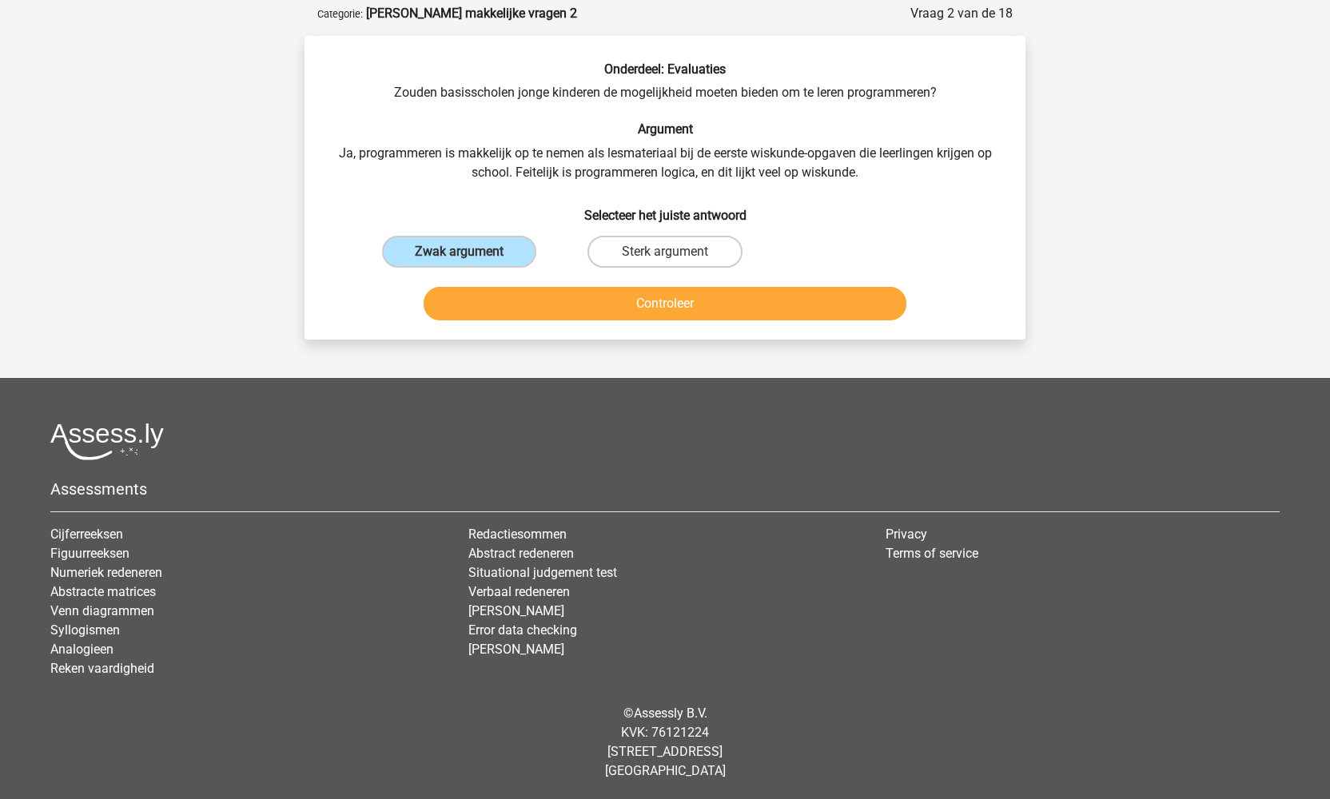
click at [651, 303] on button "Controleer" at bounding box center [665, 304] width 483 height 34
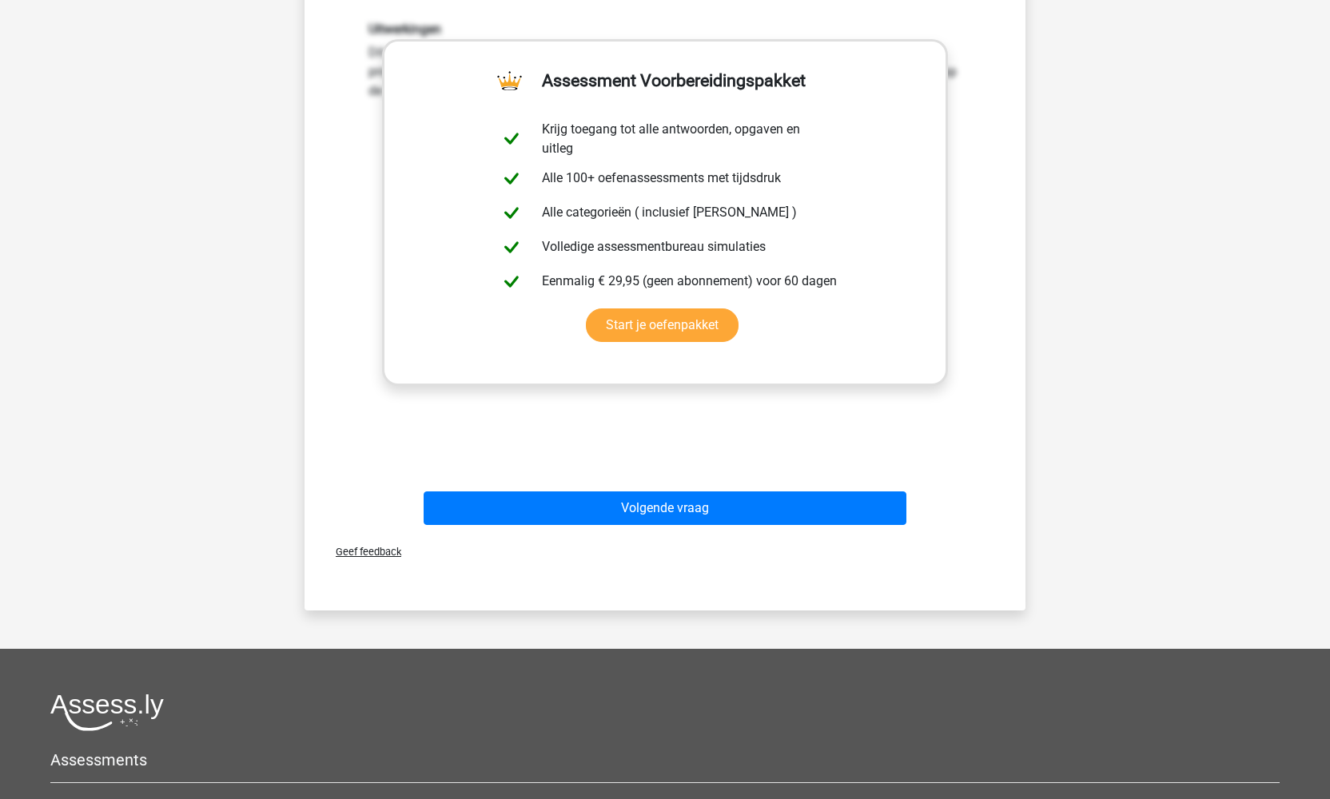
scroll to position [578, 0]
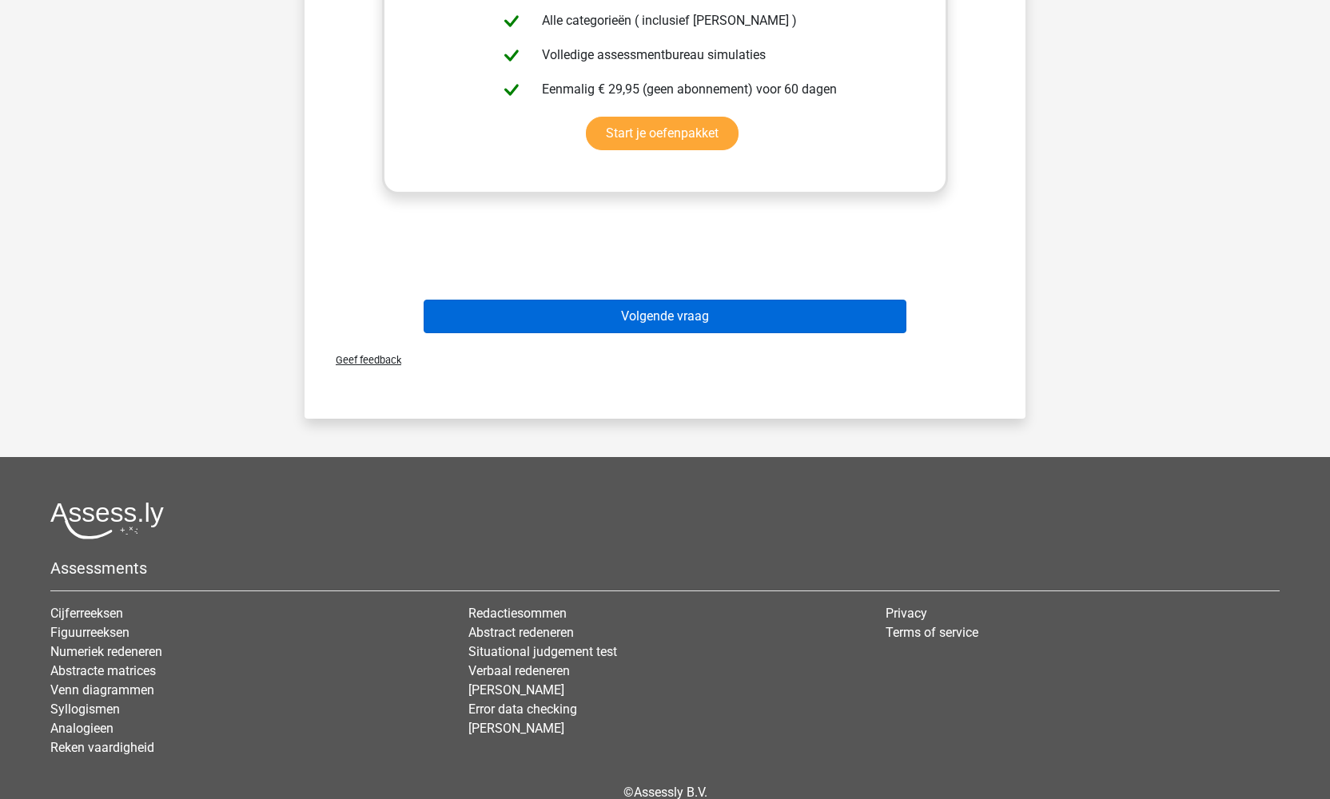
click at [658, 319] on button "Volgende vraag" at bounding box center [665, 317] width 483 height 34
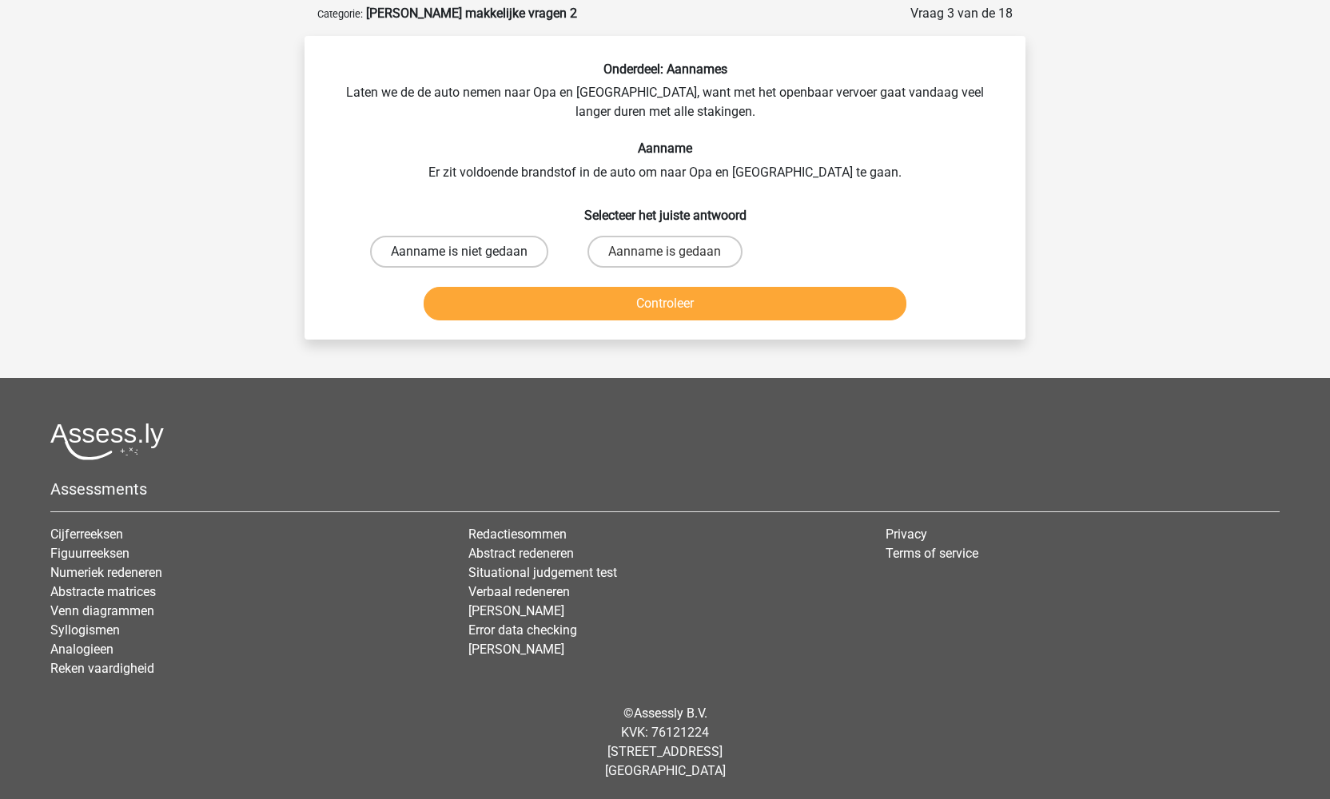
click at [505, 249] on label "Aanname is niet gedaan" at bounding box center [459, 252] width 178 height 32
click at [470, 252] on input "Aanname is niet gedaan" at bounding box center [465, 257] width 10 height 10
radio input "true"
click at [635, 320] on button "Controleer" at bounding box center [665, 304] width 483 height 34
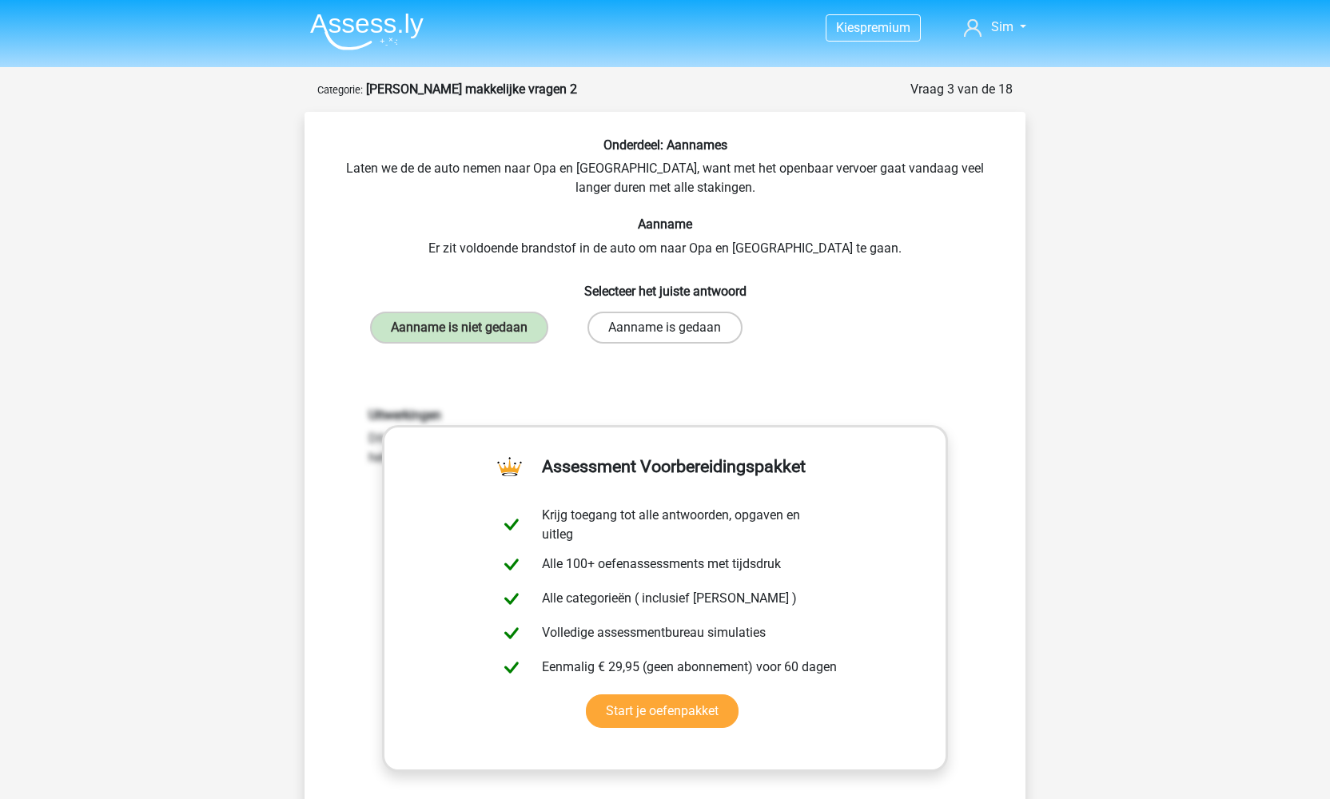
scroll to position [519, 0]
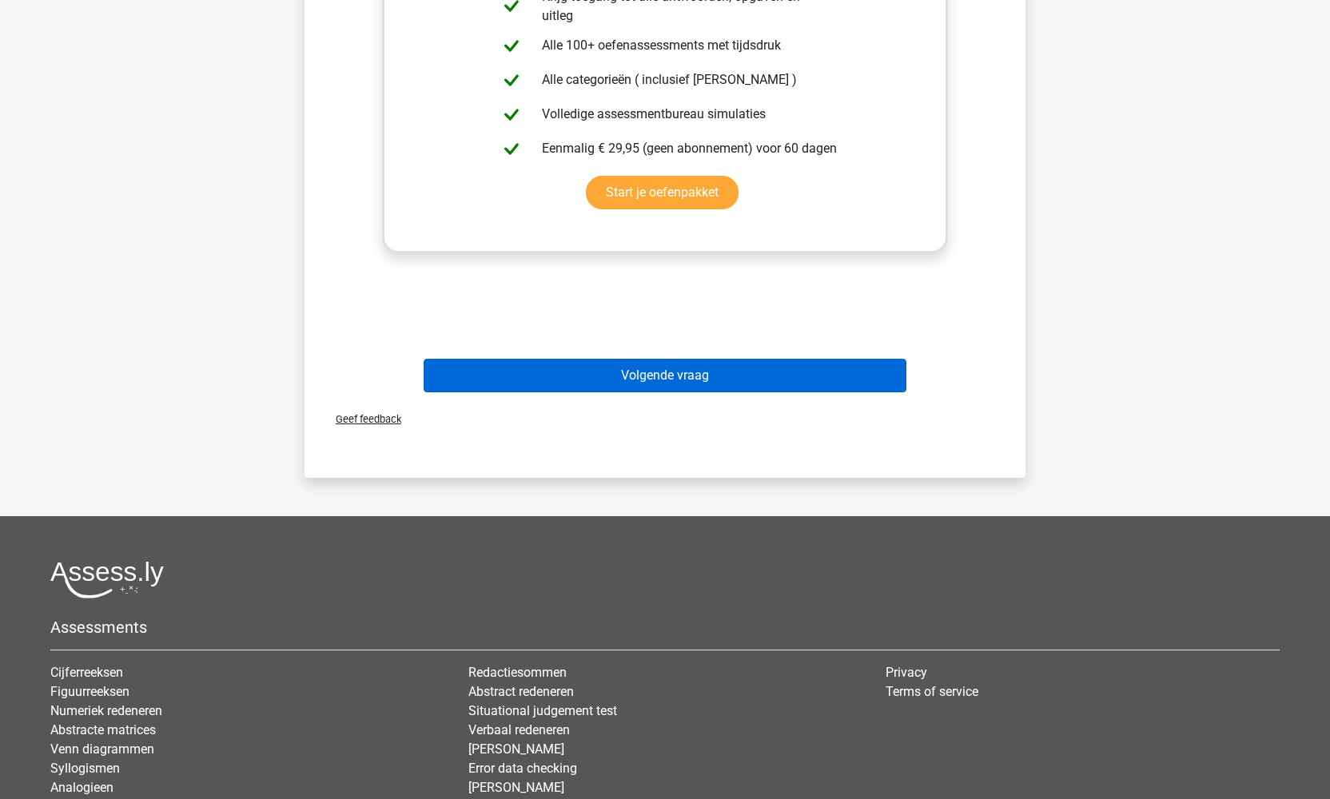
click at [629, 392] on button "Volgende vraag" at bounding box center [665, 376] width 483 height 34
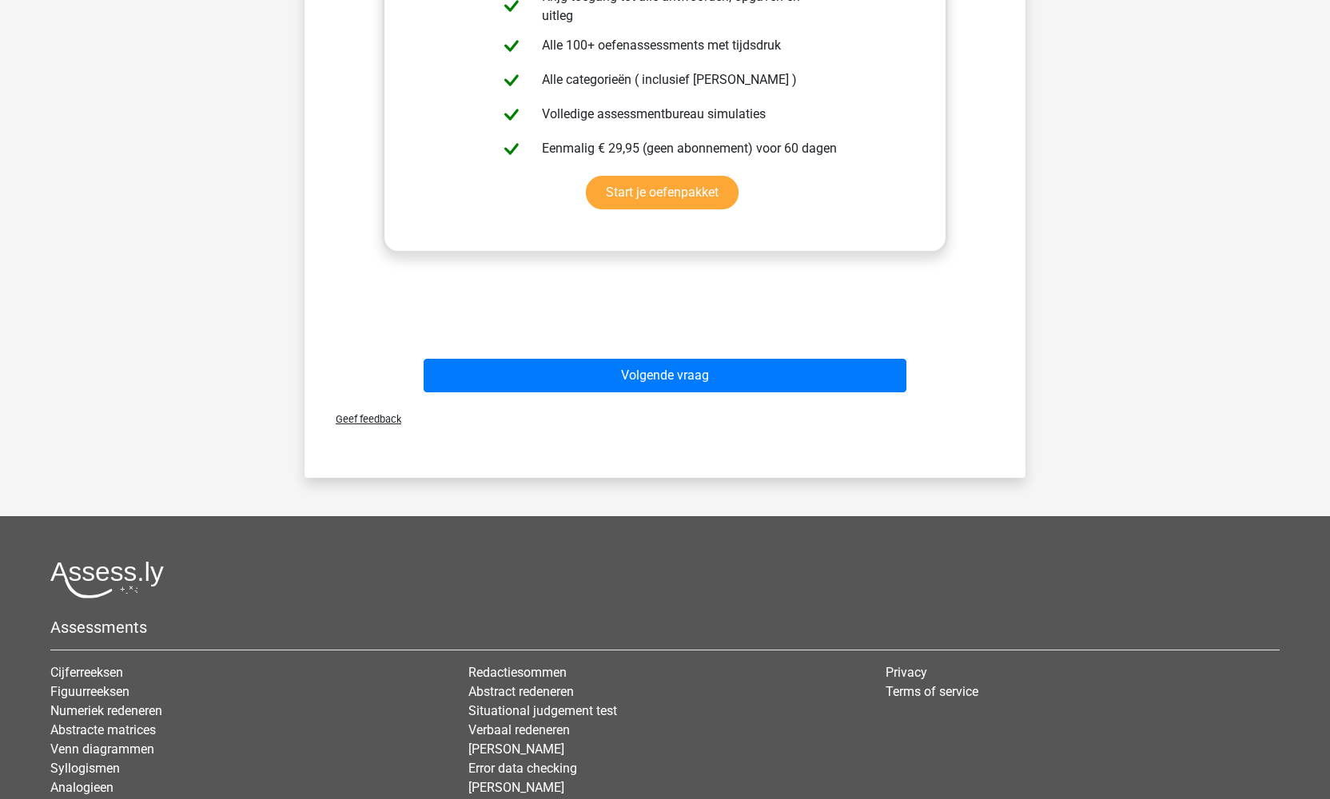
scroll to position [57, 0]
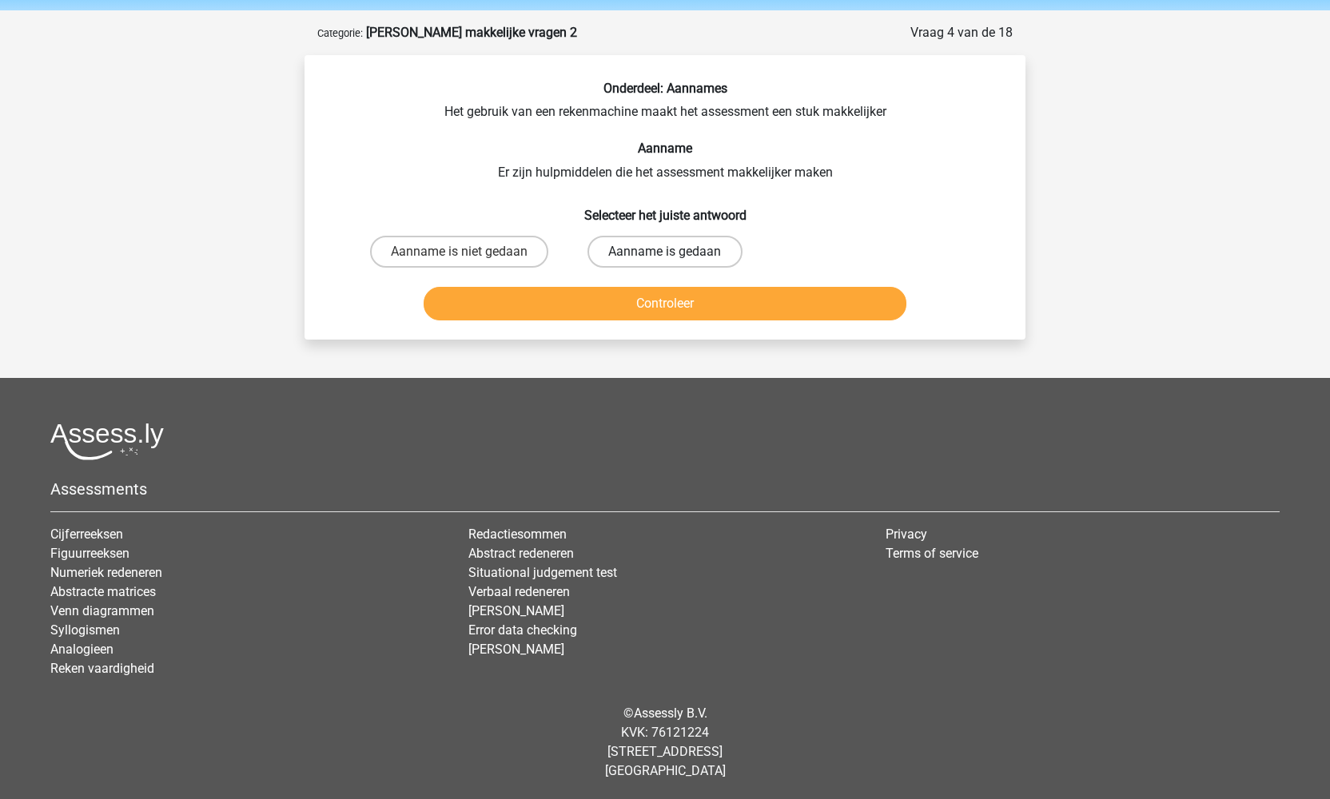
click at [640, 245] on label "Aanname is gedaan" at bounding box center [664, 252] width 154 height 32
click at [665, 252] on input "Aanname is gedaan" at bounding box center [670, 257] width 10 height 10
radio input "true"
click at [655, 287] on button "Controleer" at bounding box center [665, 304] width 483 height 34
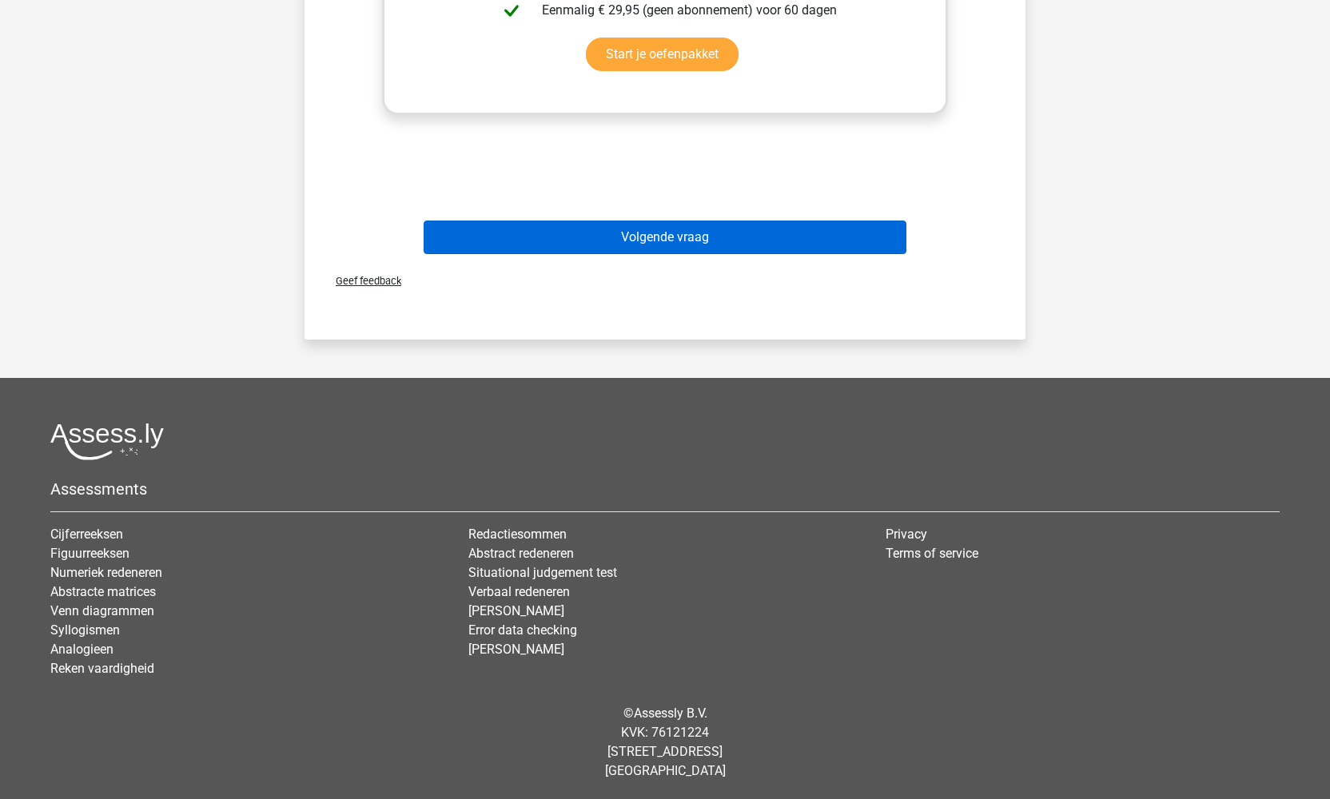
click at [646, 244] on button "Volgende vraag" at bounding box center [665, 238] width 483 height 34
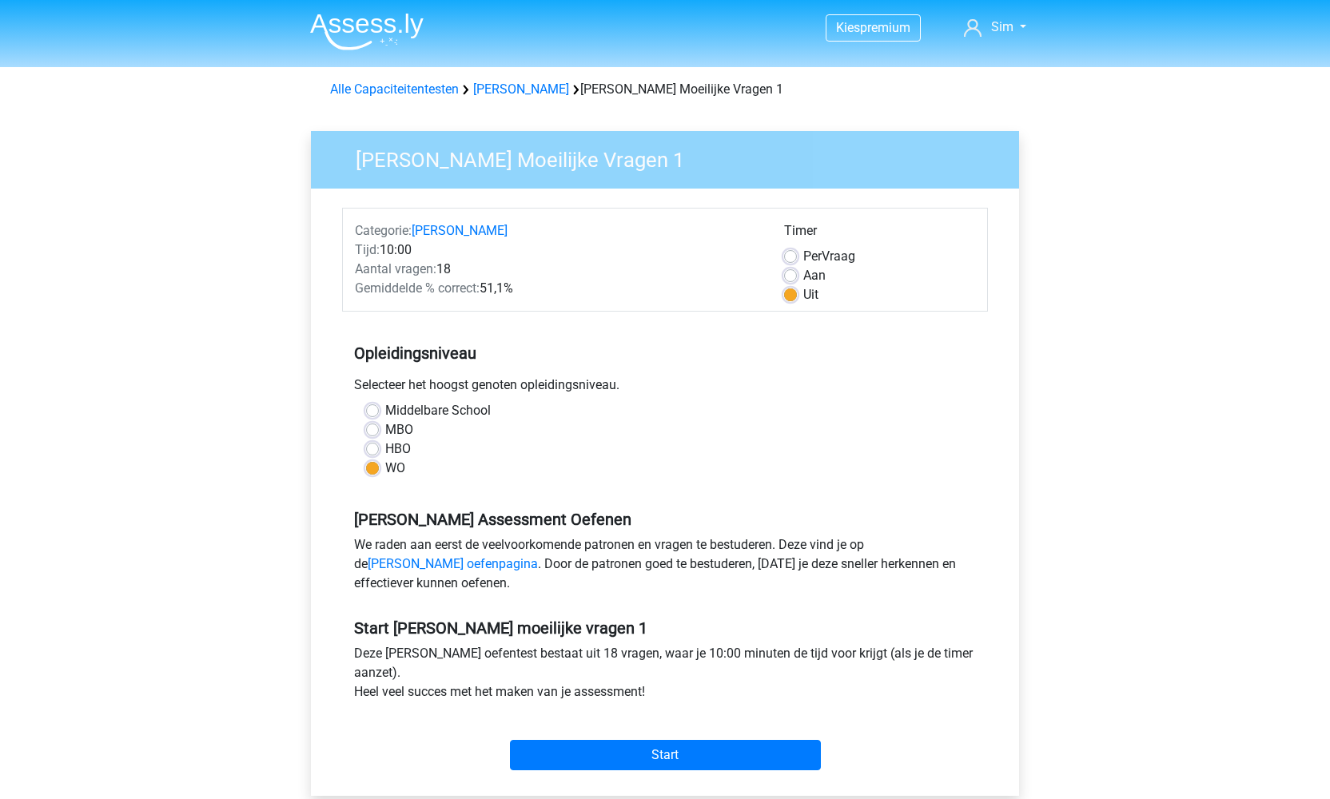
click at [803, 274] on label "Aan" at bounding box center [814, 275] width 22 height 19
click at [792, 274] on input "Aan" at bounding box center [790, 274] width 13 height 16
radio input "true"
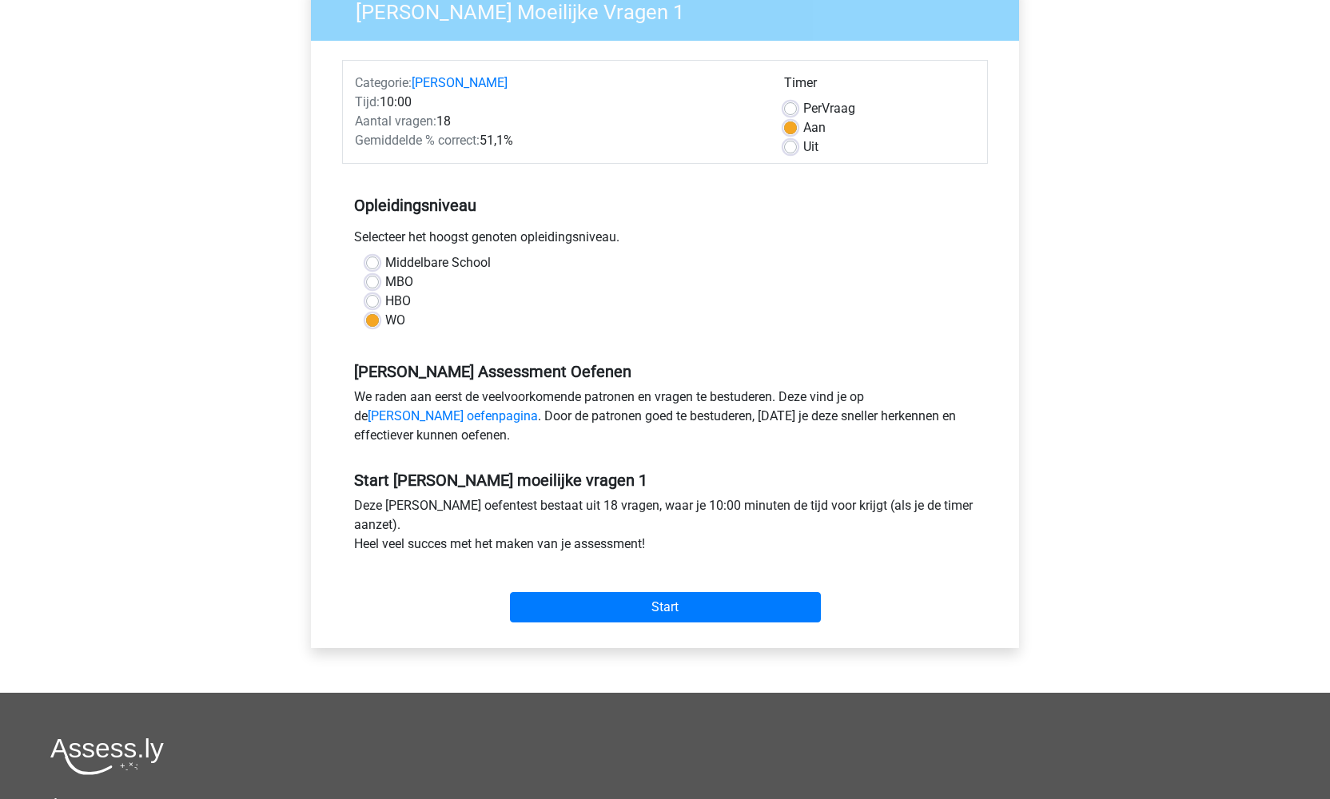
scroll to position [154, 0]
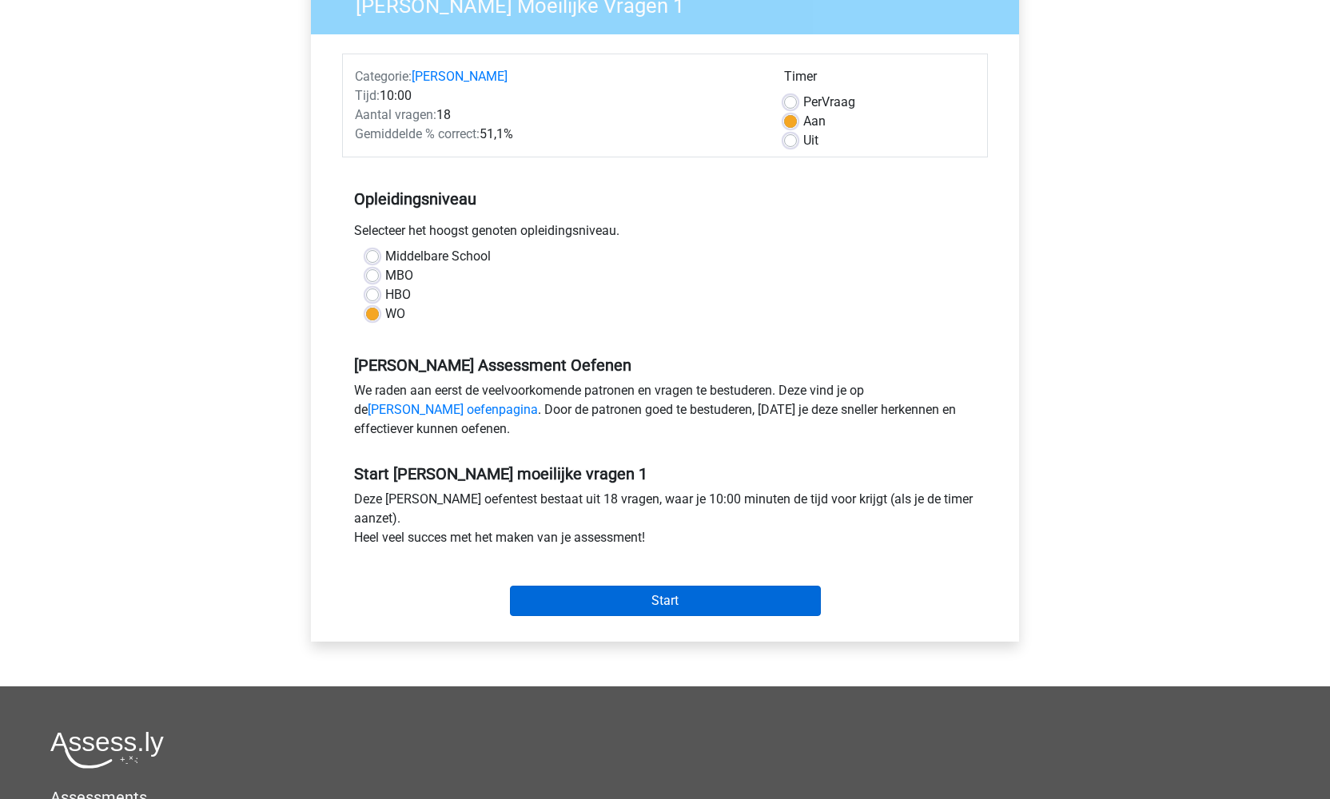
click at [660, 599] on input "Start" at bounding box center [665, 601] width 311 height 30
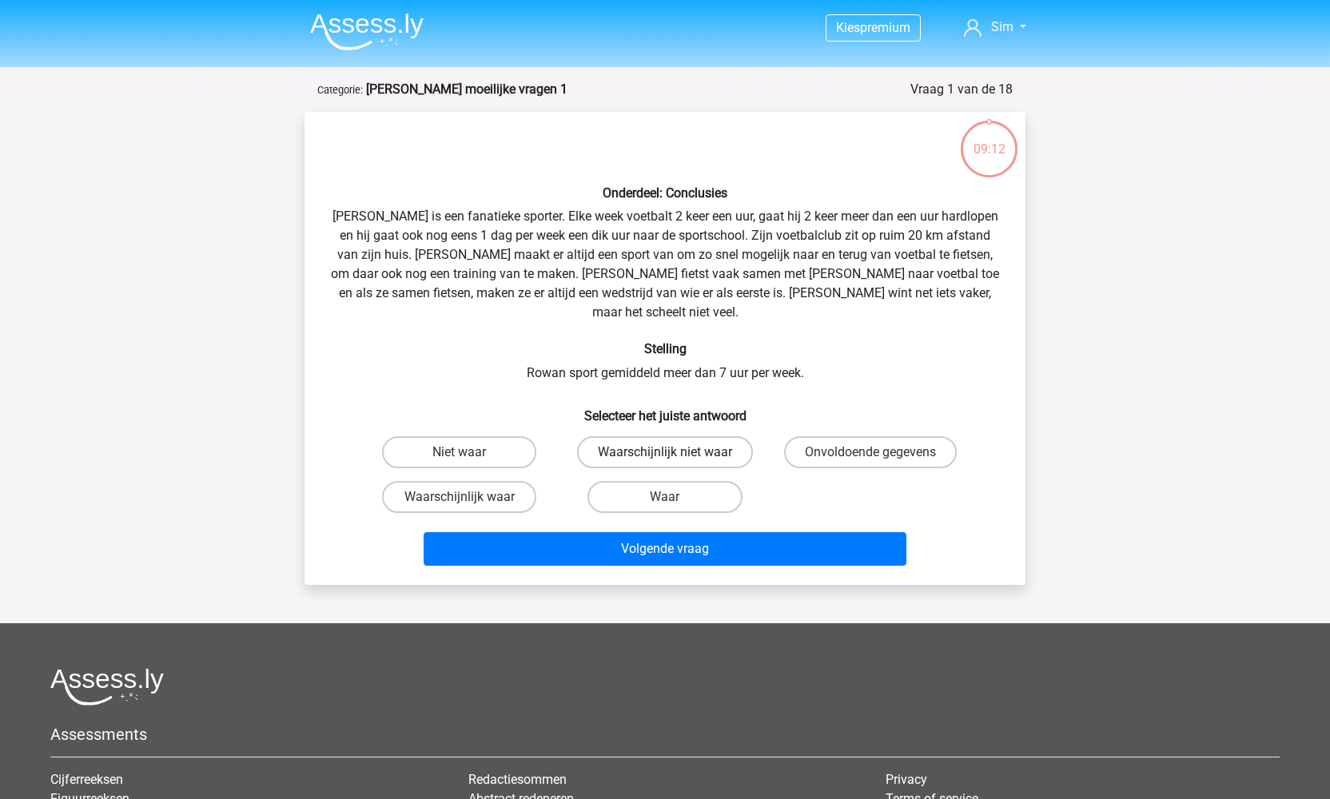
click at [677, 436] on label "Waarschijnlijk niet waar" at bounding box center [665, 452] width 176 height 32
click at [675, 452] on input "Waarschijnlijk niet waar" at bounding box center [670, 457] width 10 height 10
radio input "true"
click at [508, 499] on label "Waarschijnlijk waar" at bounding box center [459, 497] width 154 height 32
click at [470, 499] on input "Waarschijnlijk waar" at bounding box center [465, 502] width 10 height 10
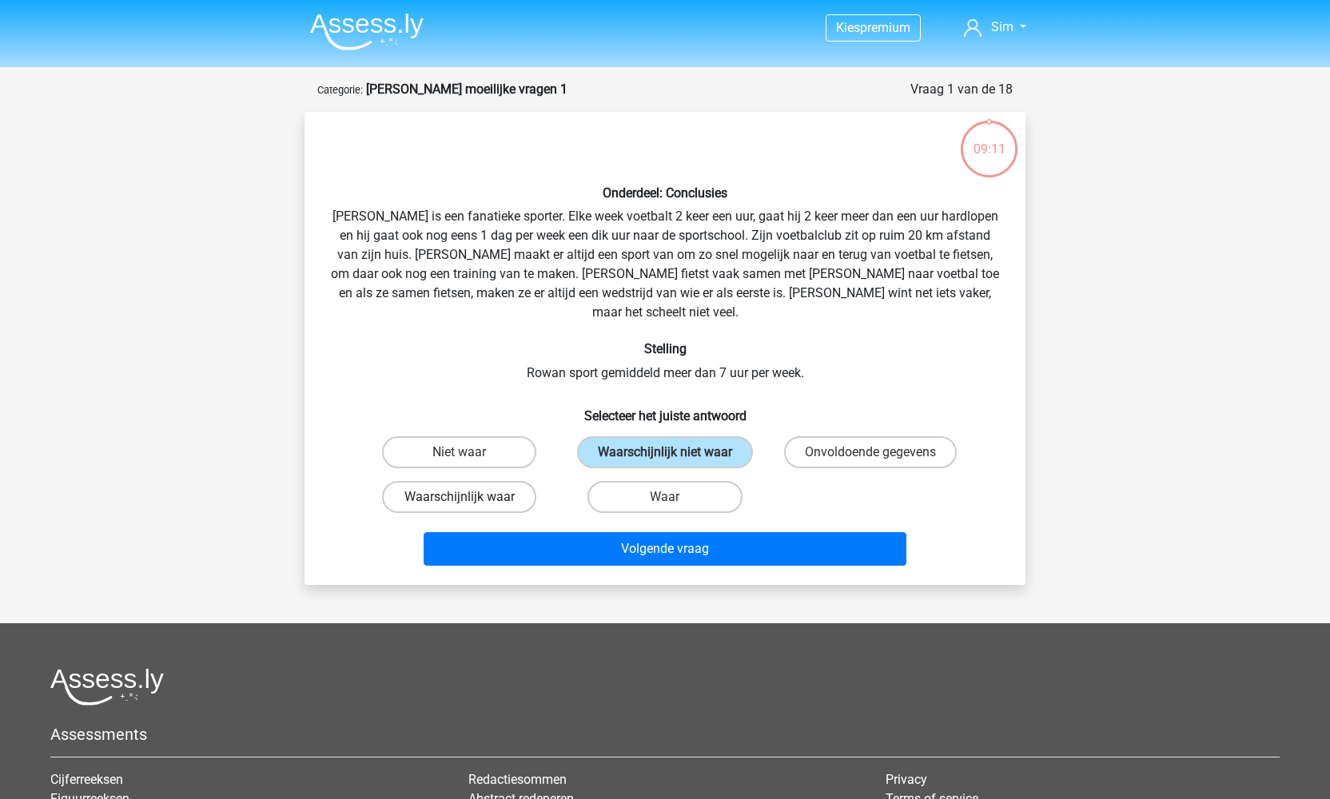
radio input "true"
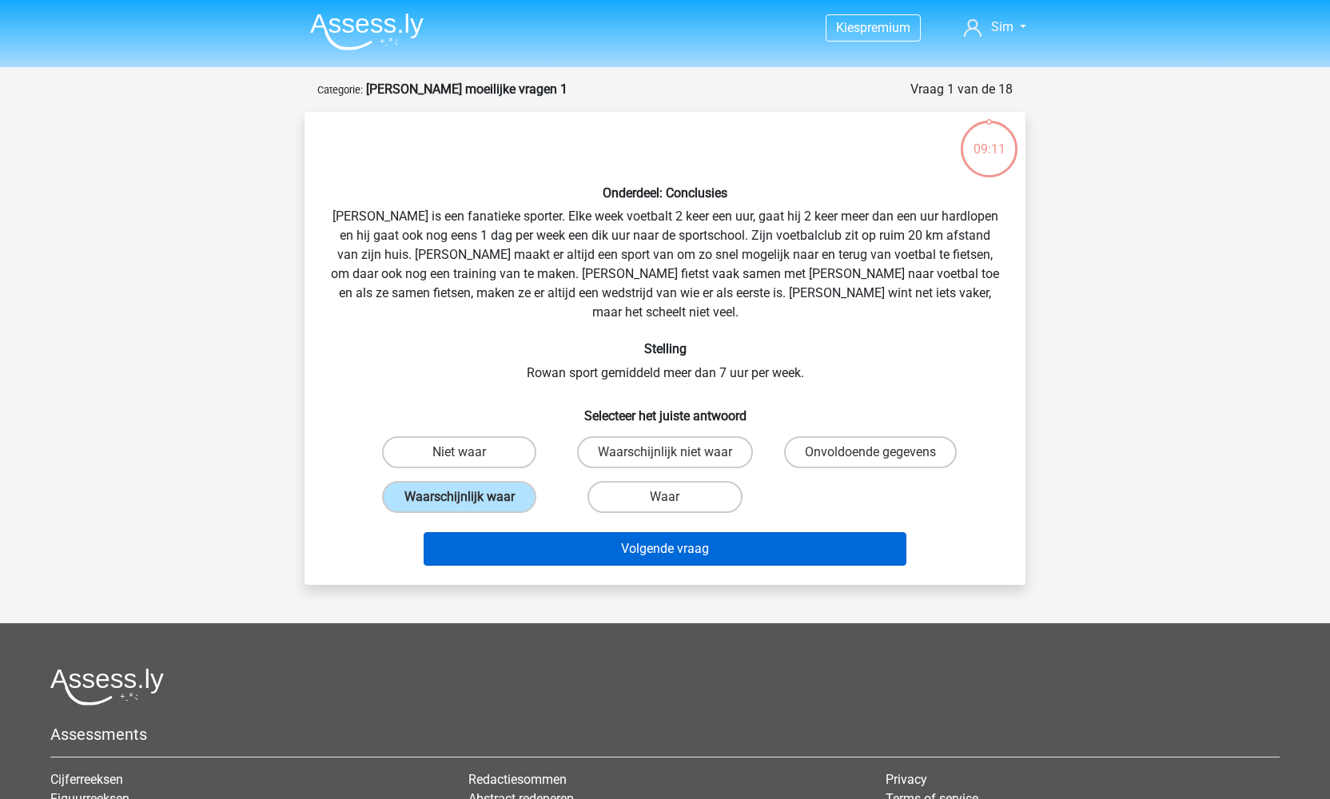
click at [646, 532] on button "Volgende vraag" at bounding box center [665, 549] width 483 height 34
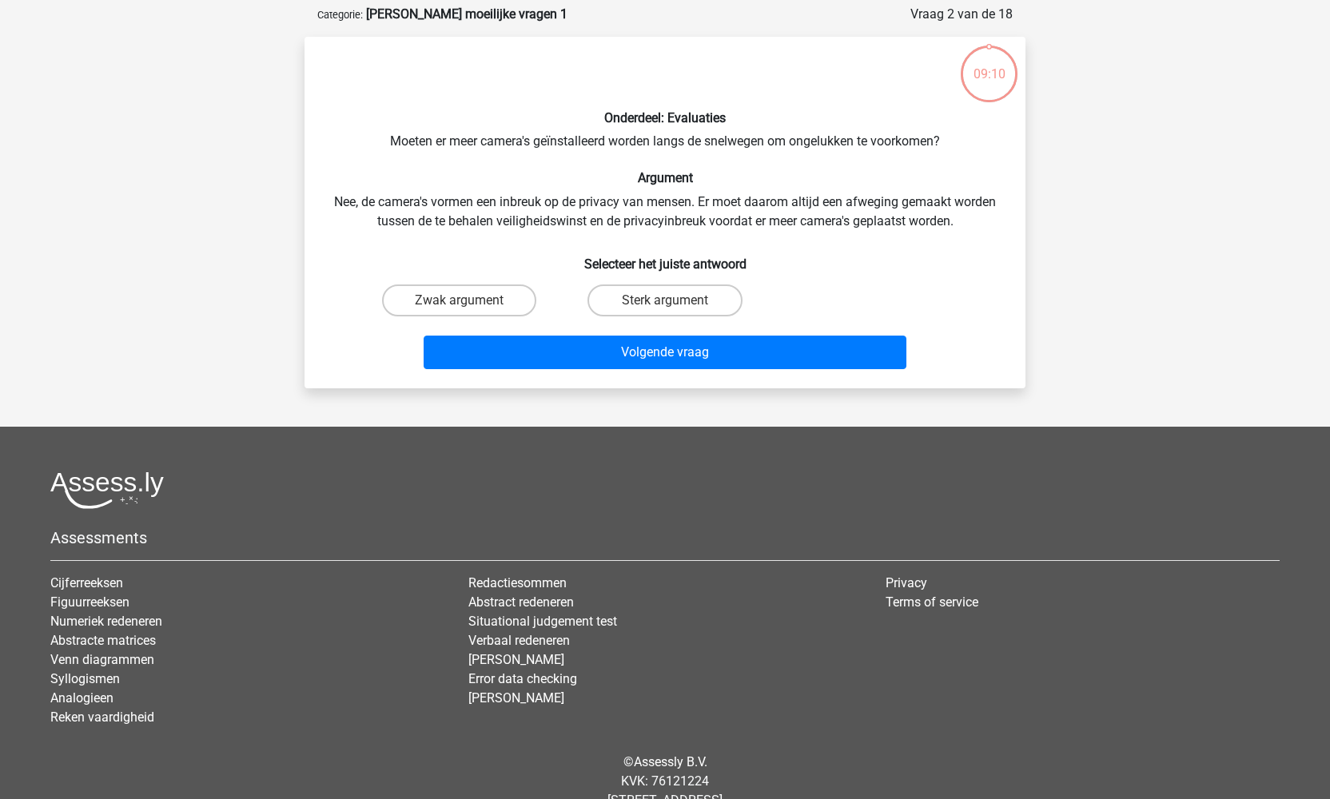
scroll to position [80, 0]
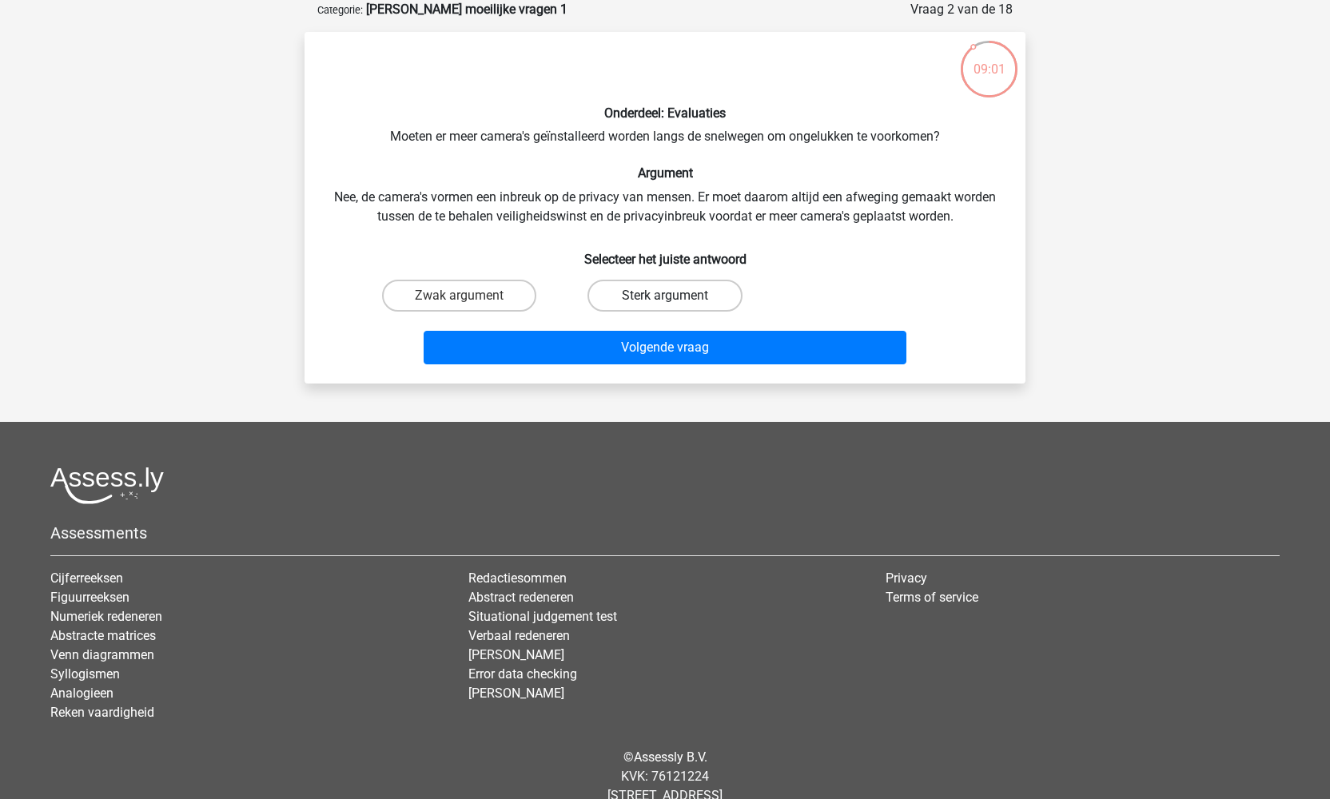
click at [639, 300] on label "Sterk argument" at bounding box center [664, 296] width 154 height 32
click at [665, 300] on input "Sterk argument" at bounding box center [670, 301] width 10 height 10
radio input "true"
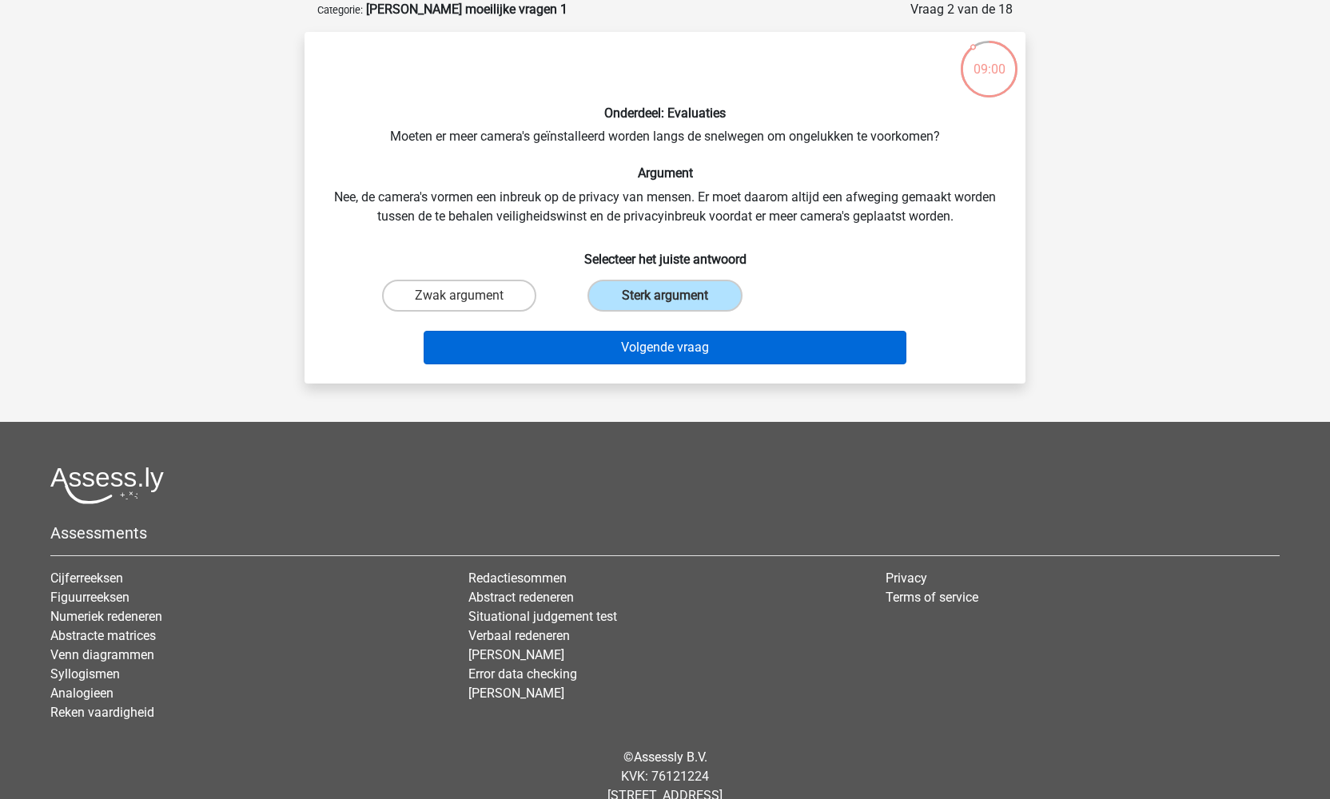
click at [660, 351] on button "Volgende vraag" at bounding box center [665, 348] width 483 height 34
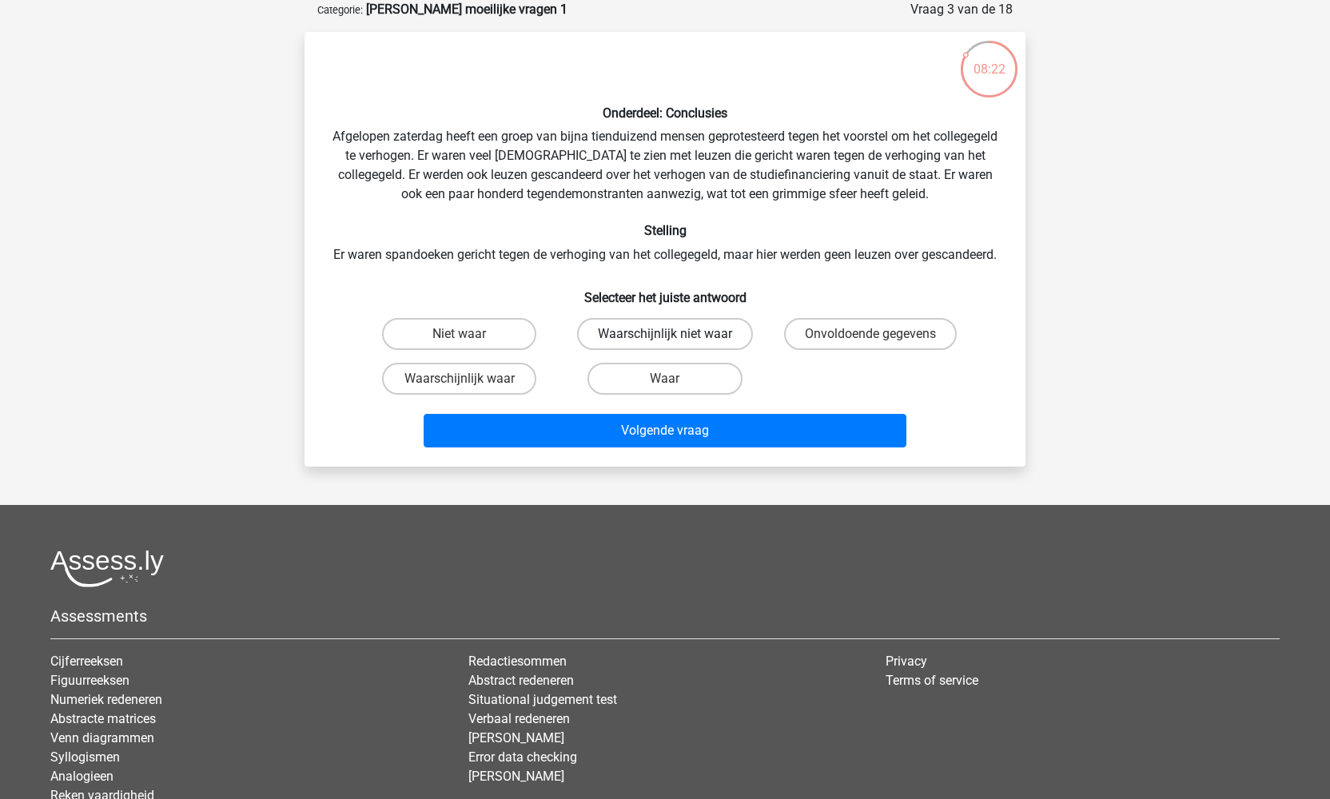
click at [690, 350] on label "Waarschijnlijk niet waar" at bounding box center [665, 334] width 176 height 32
click at [675, 344] on input "Waarschijnlijk niet waar" at bounding box center [670, 339] width 10 height 10
radio input "true"
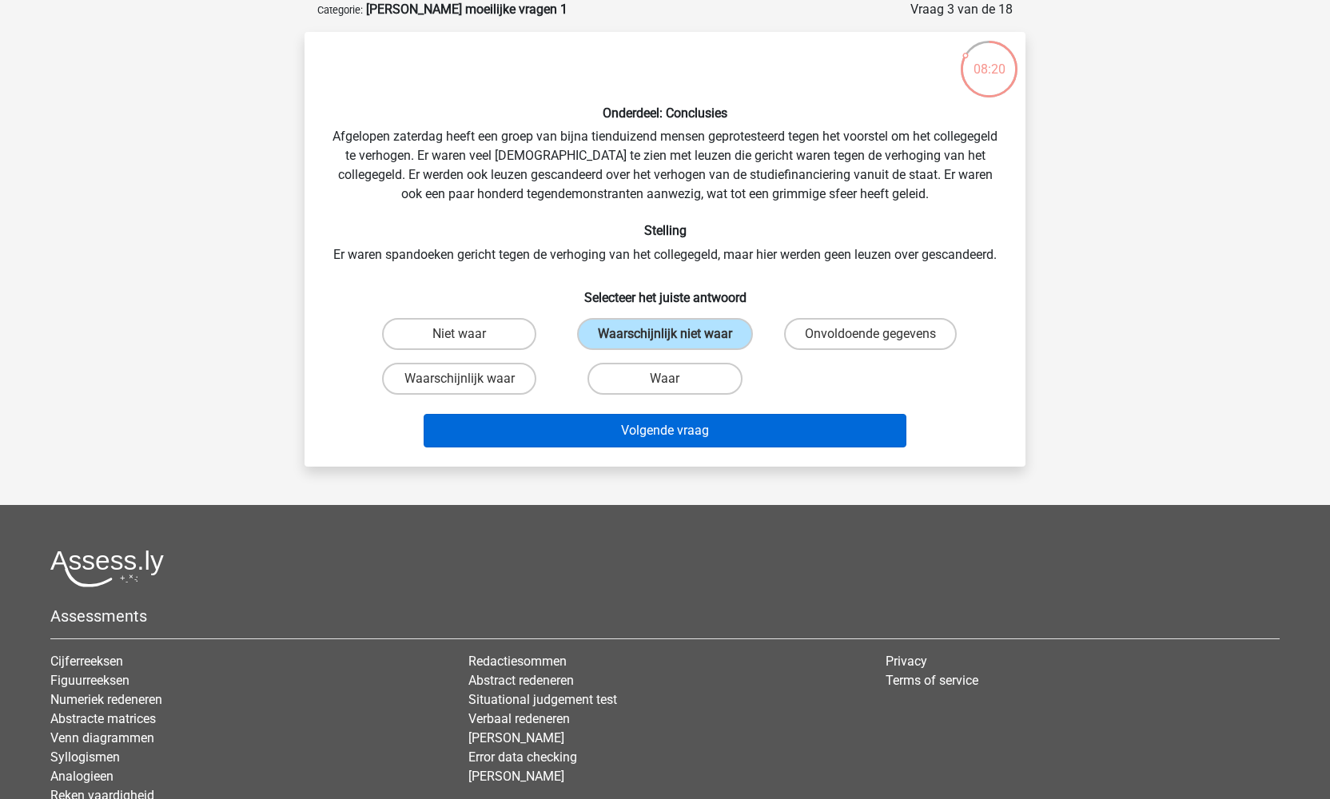
click at [700, 448] on button "Volgende vraag" at bounding box center [665, 431] width 483 height 34
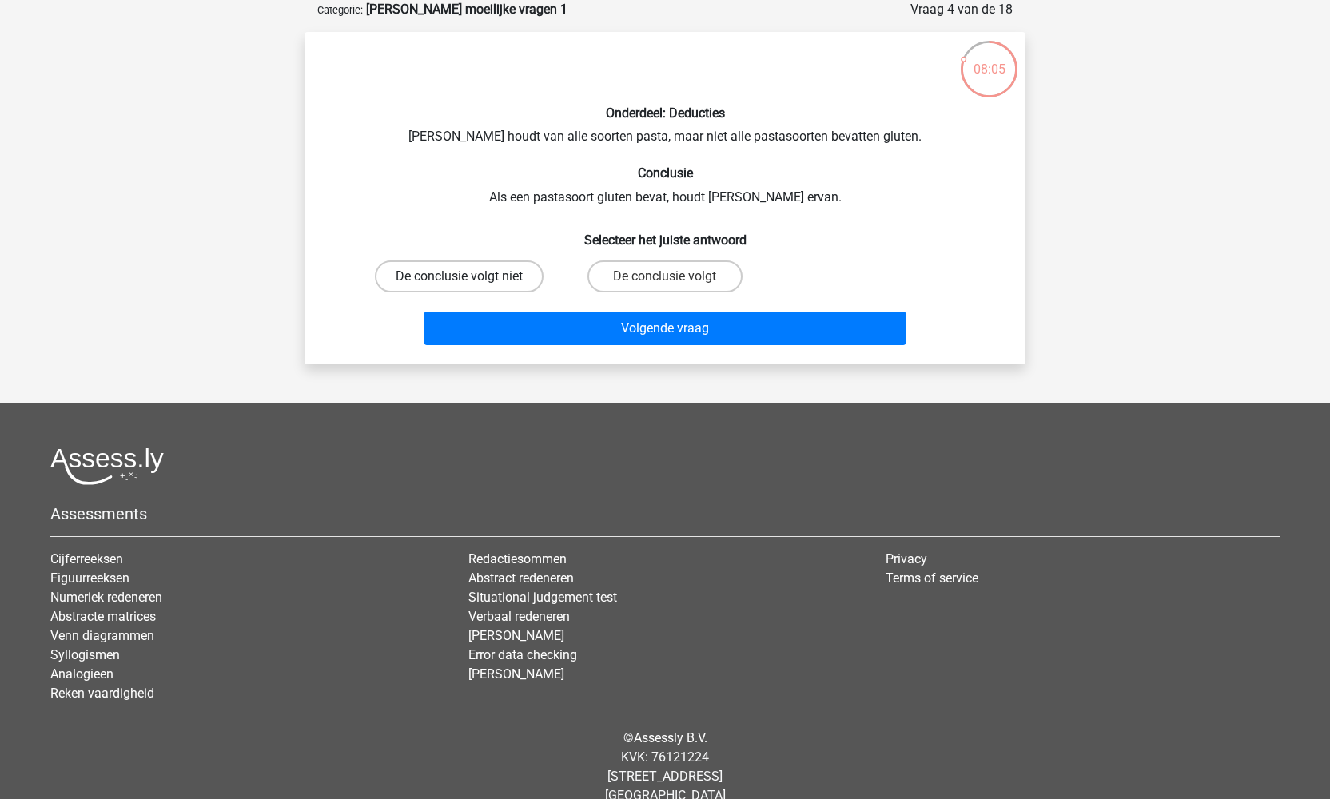
click at [527, 278] on label "De conclusie volgt niet" at bounding box center [459, 277] width 169 height 32
click at [470, 278] on input "De conclusie volgt niet" at bounding box center [465, 282] width 10 height 10
radio input "true"
click at [631, 280] on label "De conclusie volgt" at bounding box center [664, 277] width 154 height 32
click at [665, 280] on input "De conclusie volgt" at bounding box center [670, 282] width 10 height 10
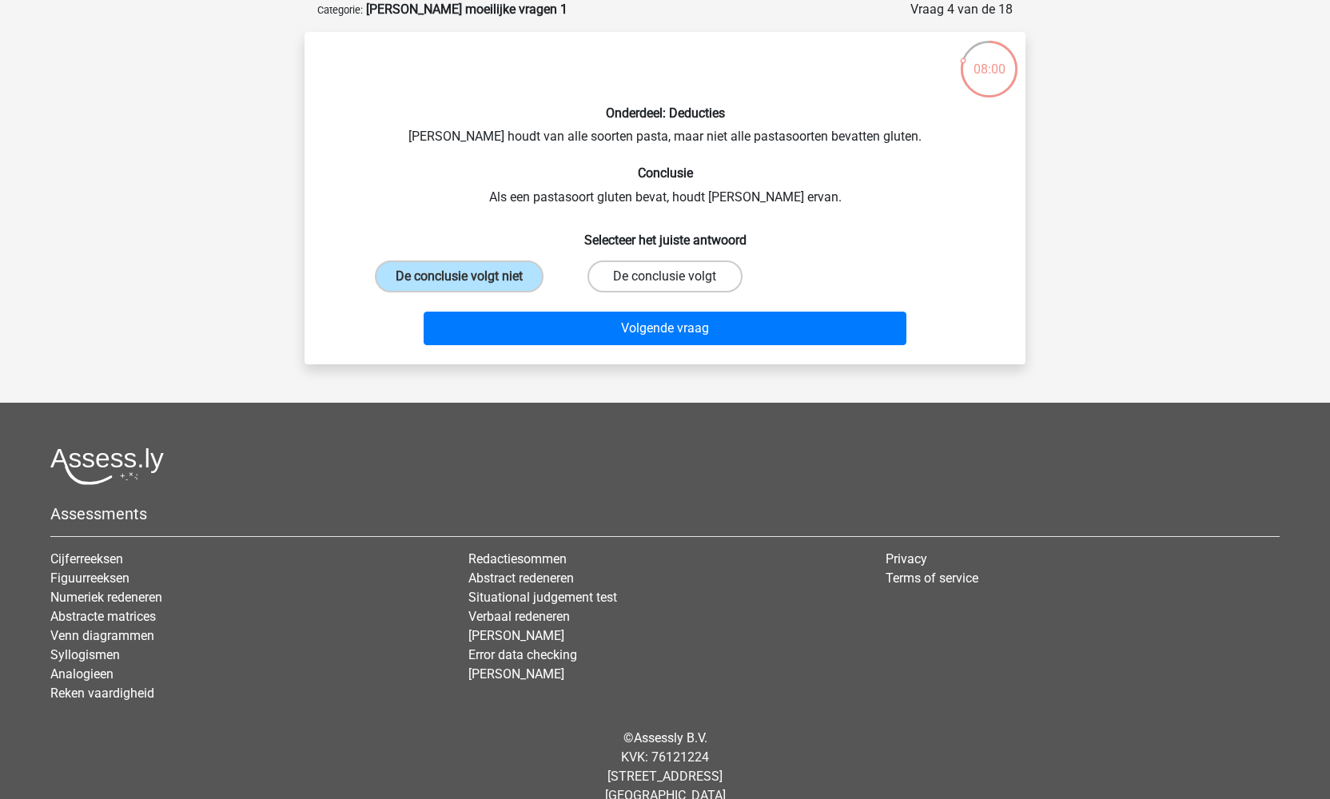
radio input "true"
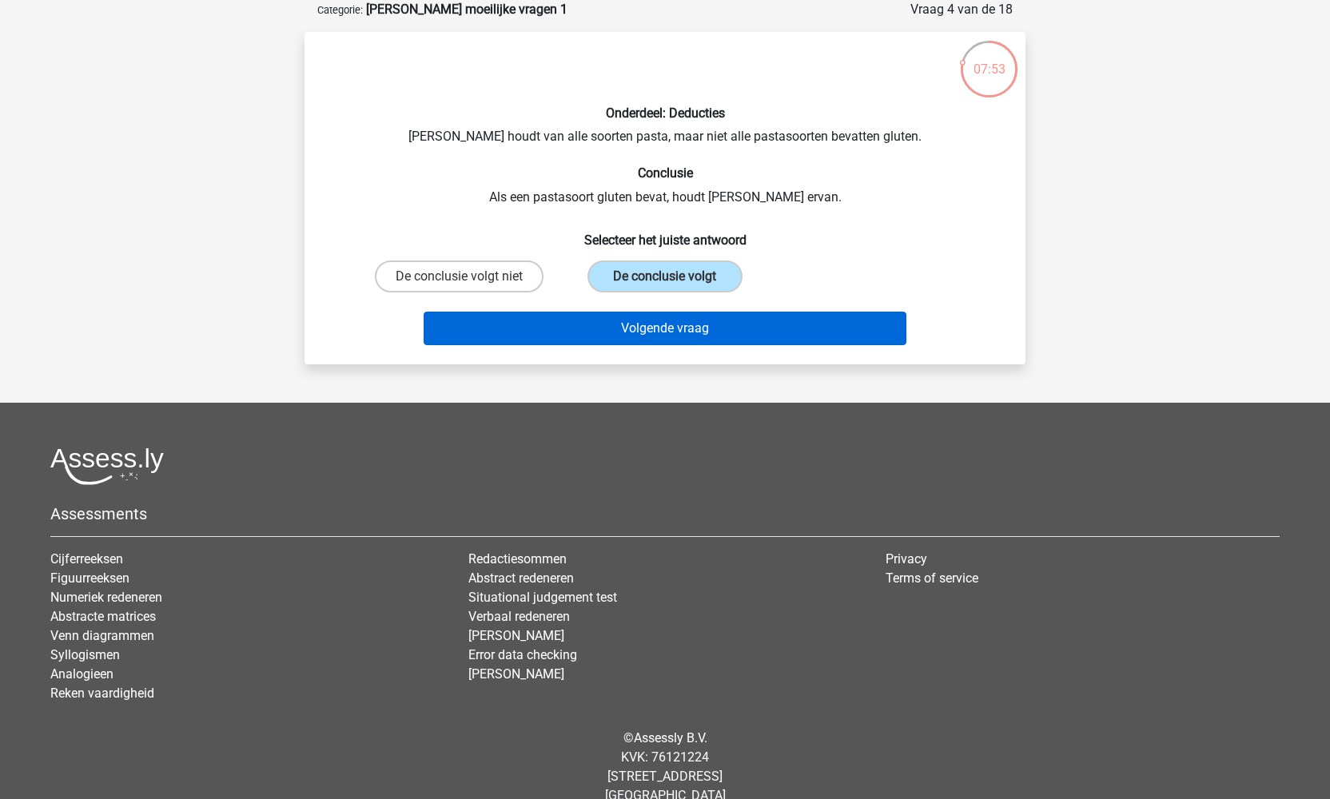
click at [681, 328] on button "Volgende vraag" at bounding box center [665, 329] width 483 height 34
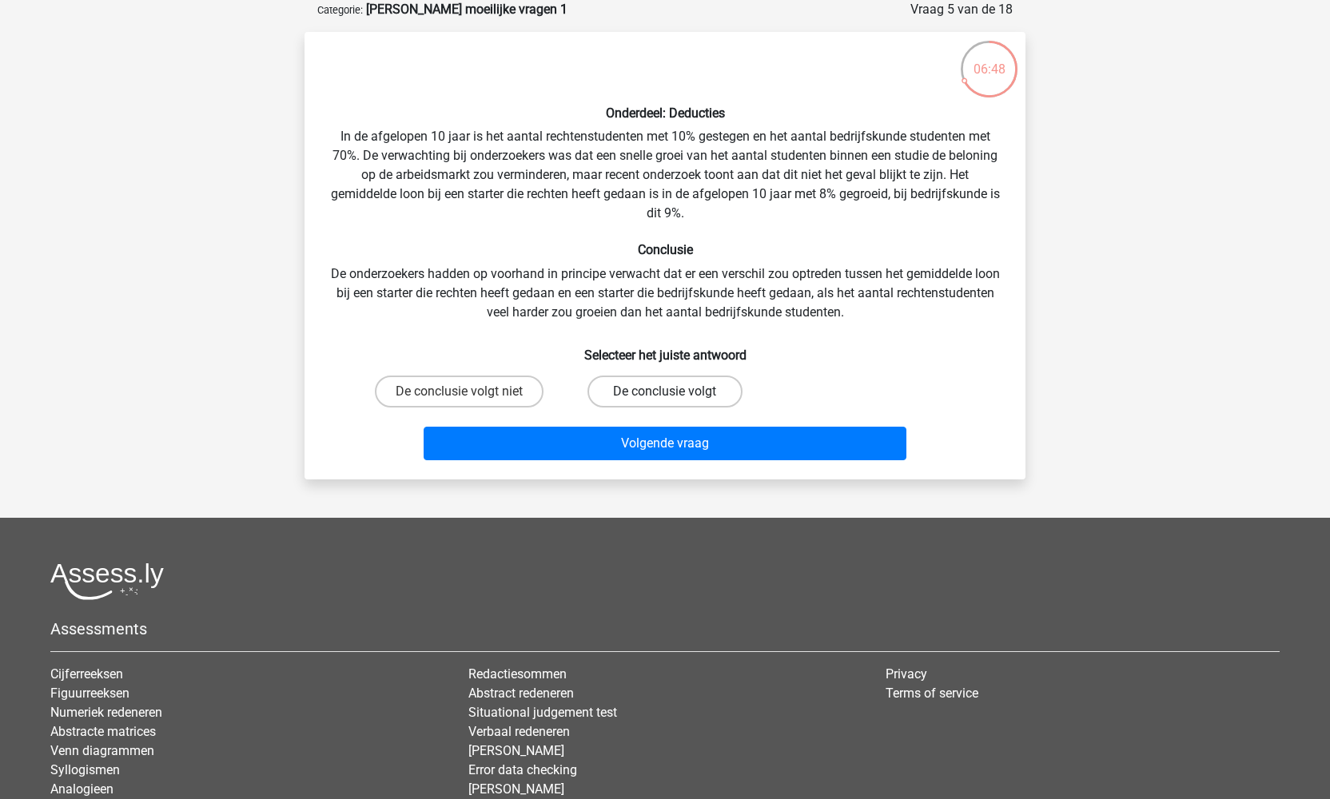
click at [629, 393] on label "De conclusie volgt" at bounding box center [664, 392] width 154 height 32
click at [665, 393] on input "De conclusie volgt" at bounding box center [670, 397] width 10 height 10
radio input "true"
click at [507, 393] on label "De conclusie volgt niet" at bounding box center [459, 392] width 169 height 32
click at [470, 393] on input "De conclusie volgt niet" at bounding box center [465, 397] width 10 height 10
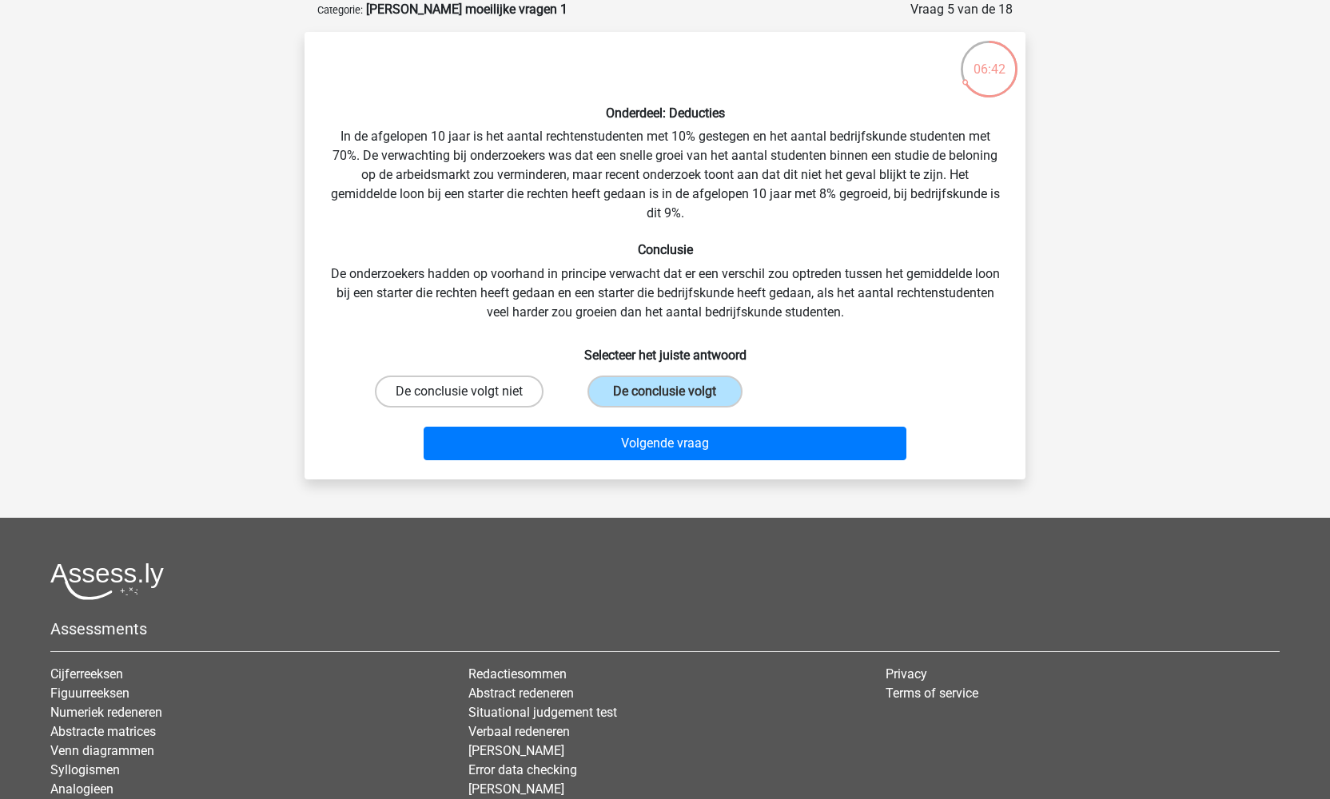
radio input "true"
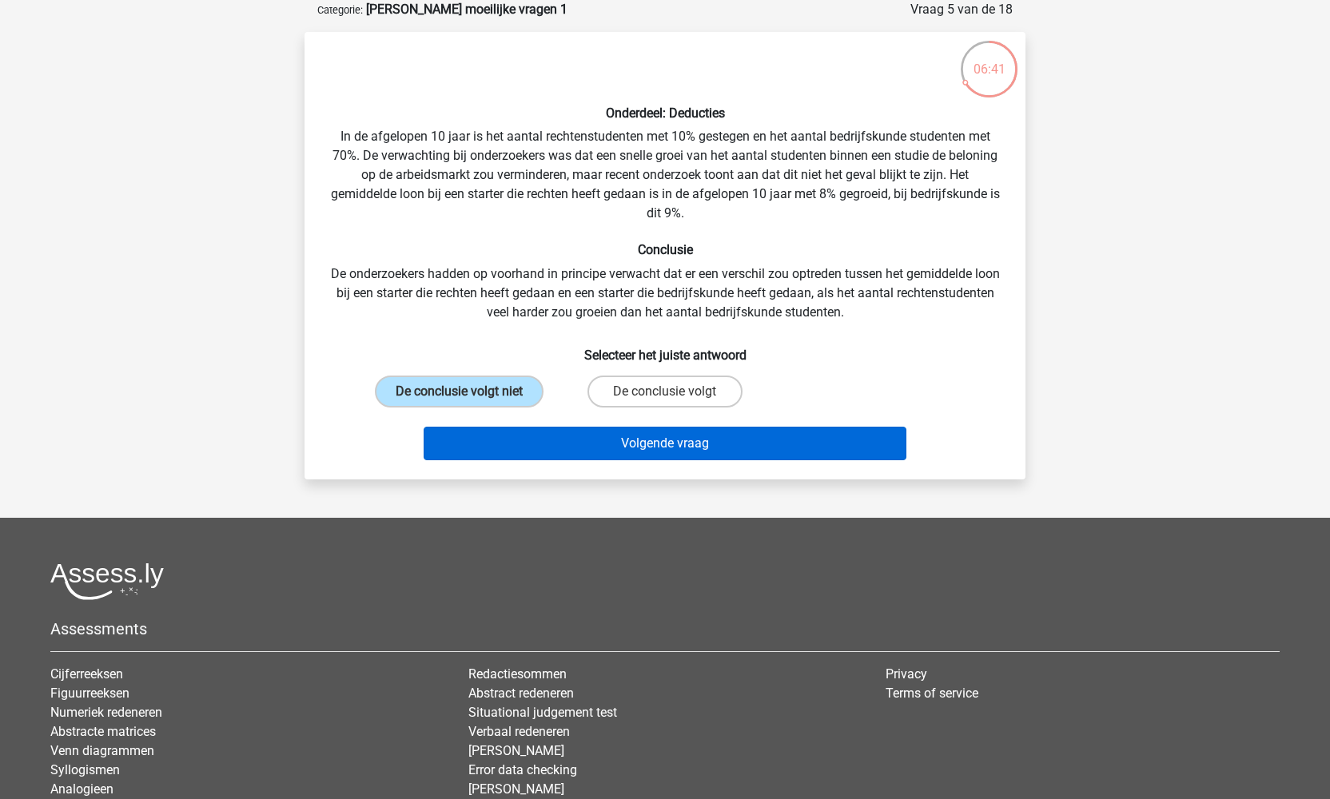
click at [611, 451] on button "Volgende vraag" at bounding box center [665, 444] width 483 height 34
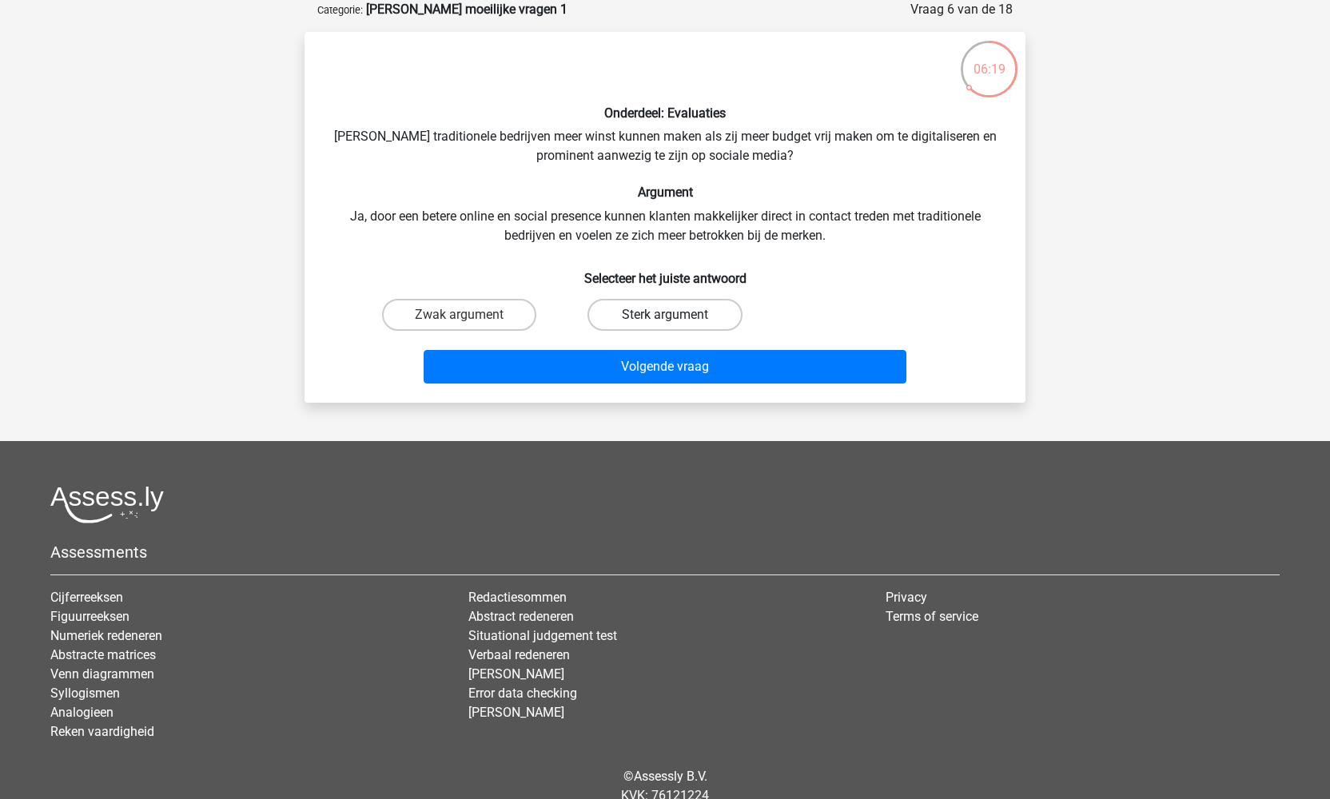
click at [634, 316] on label "Sterk argument" at bounding box center [664, 315] width 154 height 32
click at [665, 316] on input "Sterk argument" at bounding box center [670, 320] width 10 height 10
radio input "true"
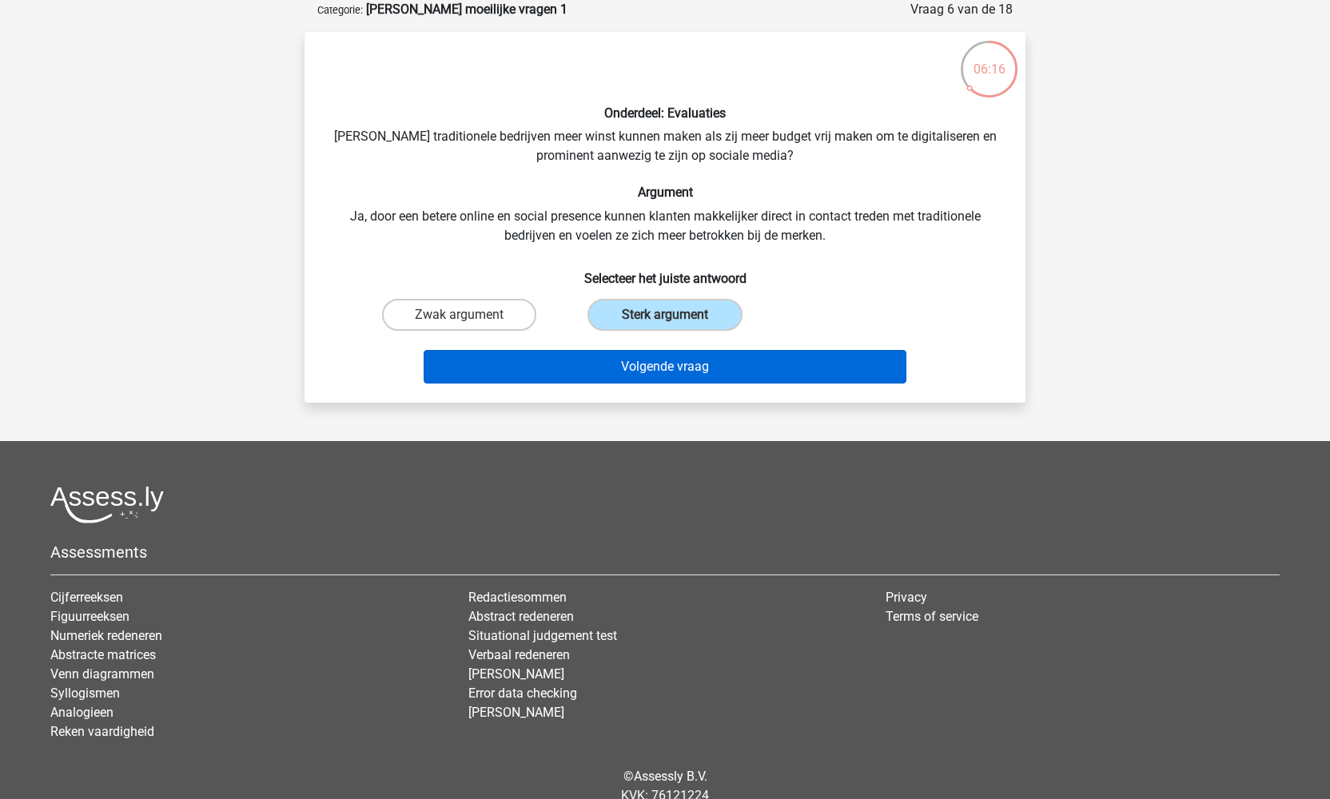
click at [658, 368] on button "Volgende vraag" at bounding box center [665, 367] width 483 height 34
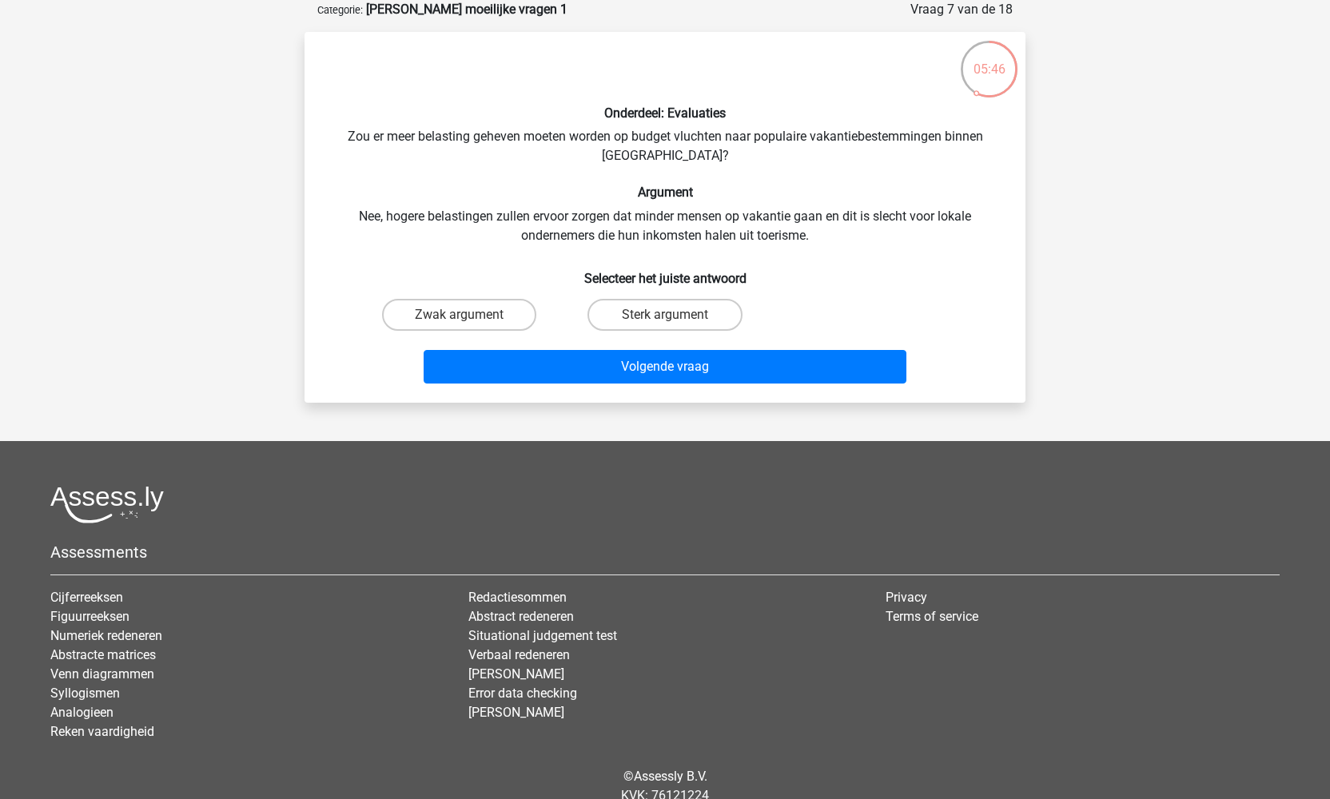
drag, startPoint x: 658, startPoint y: 304, endPoint x: 665, endPoint y: 319, distance: 16.5
click at [658, 305] on label "Sterk argument" at bounding box center [664, 315] width 154 height 32
click at [665, 315] on input "Sterk argument" at bounding box center [670, 320] width 10 height 10
radio input "true"
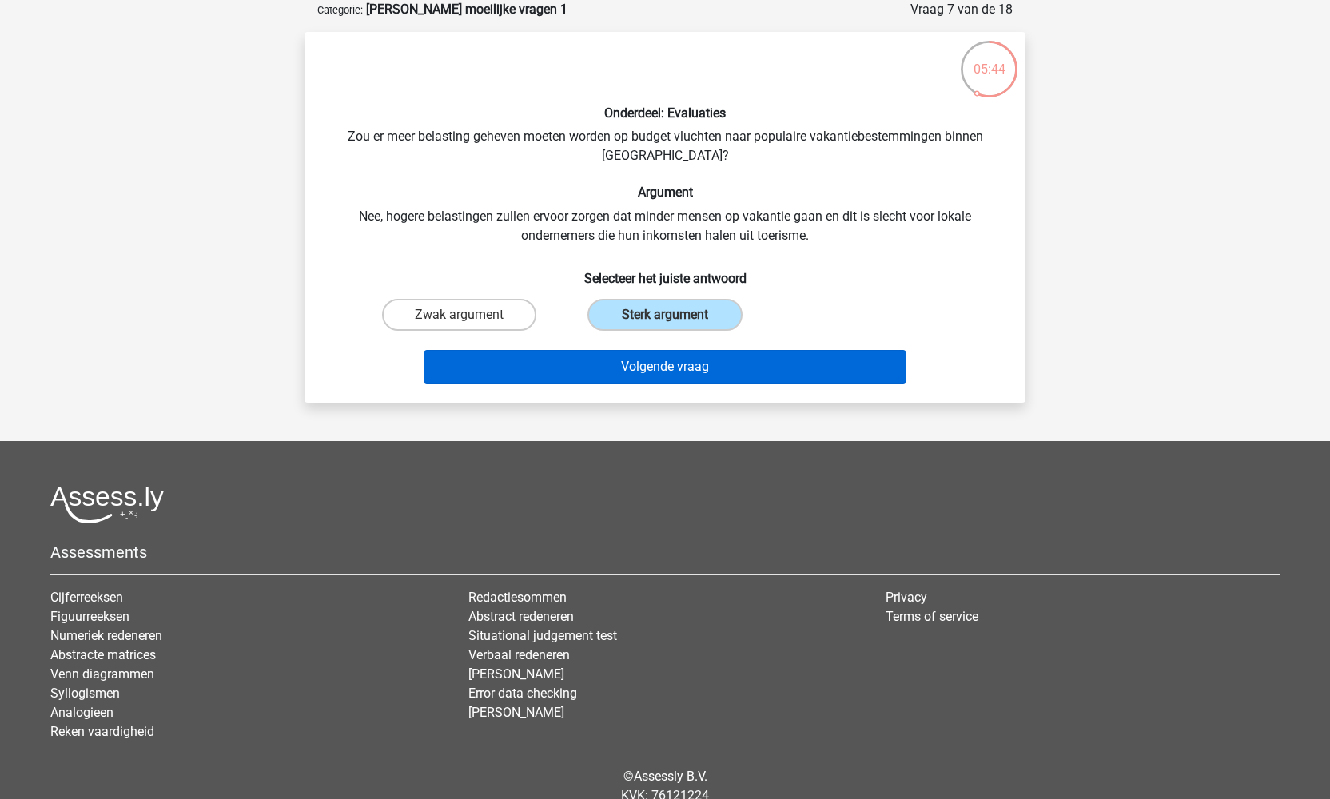
click at [682, 369] on button "Volgende vraag" at bounding box center [665, 367] width 483 height 34
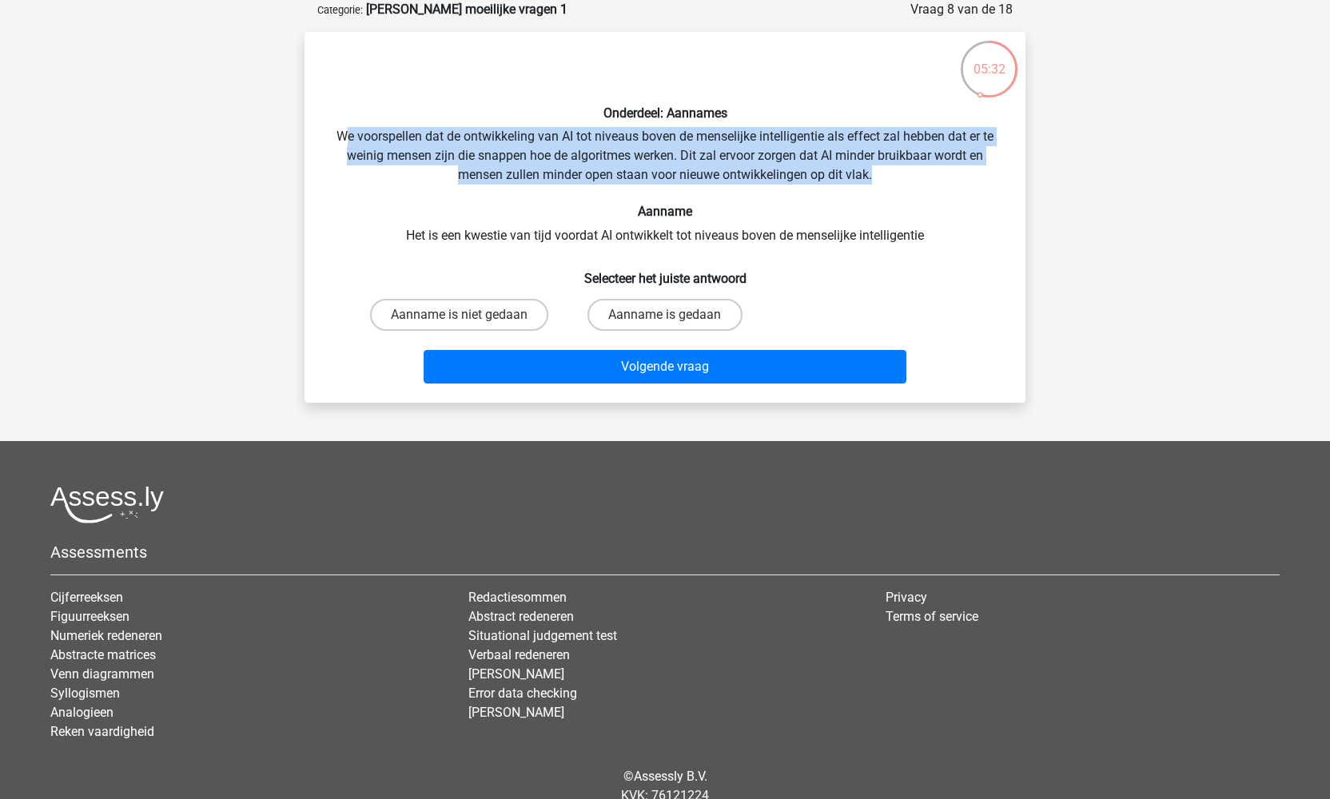
drag, startPoint x: 340, startPoint y: 132, endPoint x: 890, endPoint y: 180, distance: 551.9
click at [890, 180] on div "Onderdeel: Aannames We voorspellen dat de ontwikkeling van AI tot niveaus boven…" at bounding box center [665, 217] width 708 height 345
click at [671, 319] on input "Aanname is gedaan" at bounding box center [670, 320] width 10 height 10
radio input "true"
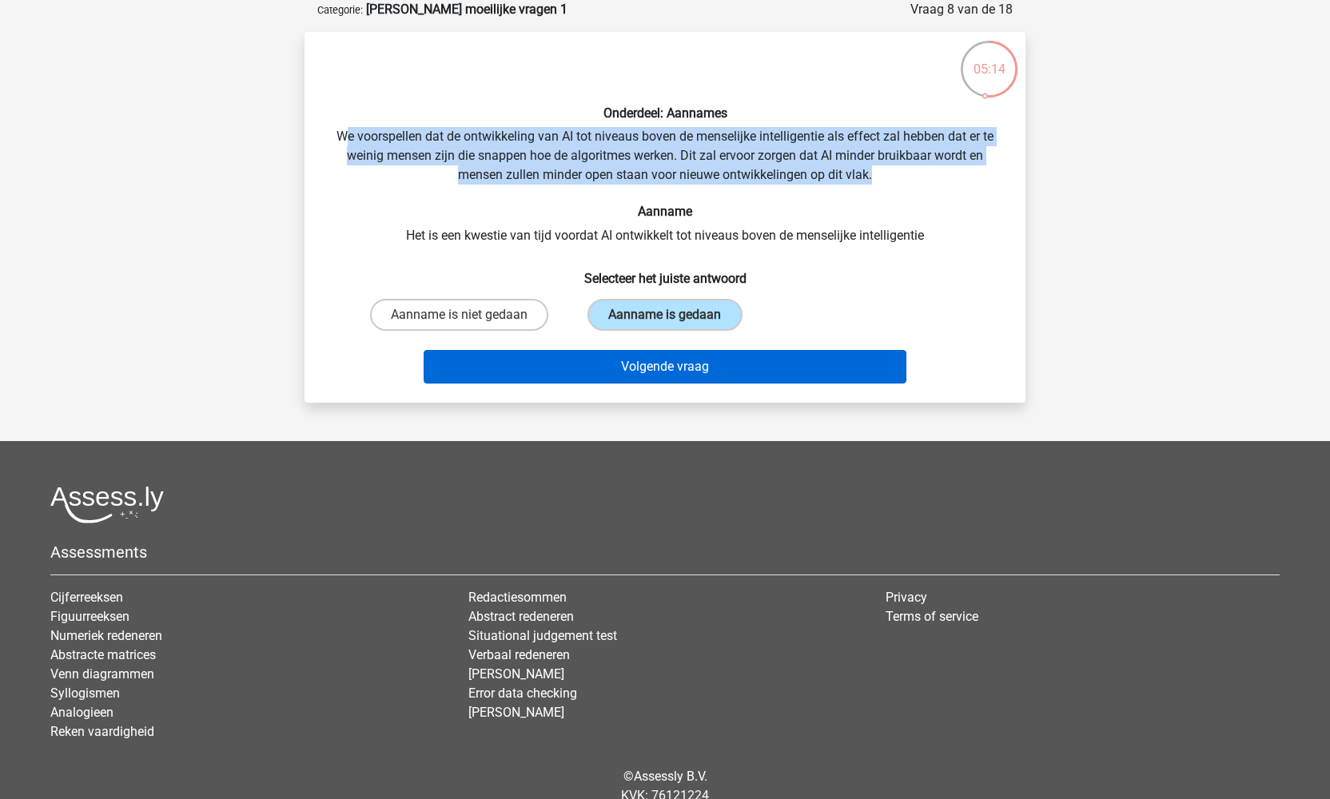
click at [698, 363] on button "Volgende vraag" at bounding box center [665, 367] width 483 height 34
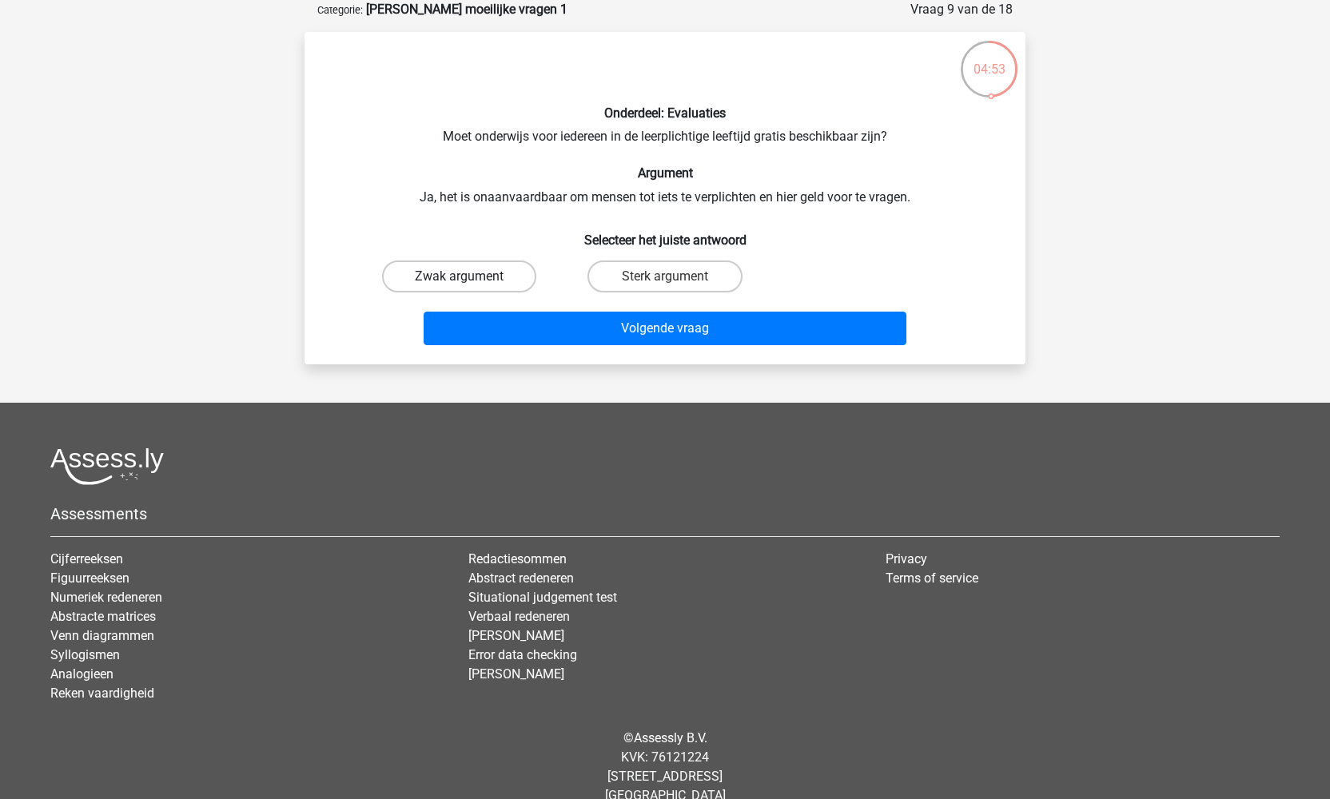
click at [500, 276] on label "Zwak argument" at bounding box center [459, 277] width 154 height 32
click at [470, 277] on input "Zwak argument" at bounding box center [465, 282] width 10 height 10
radio input "true"
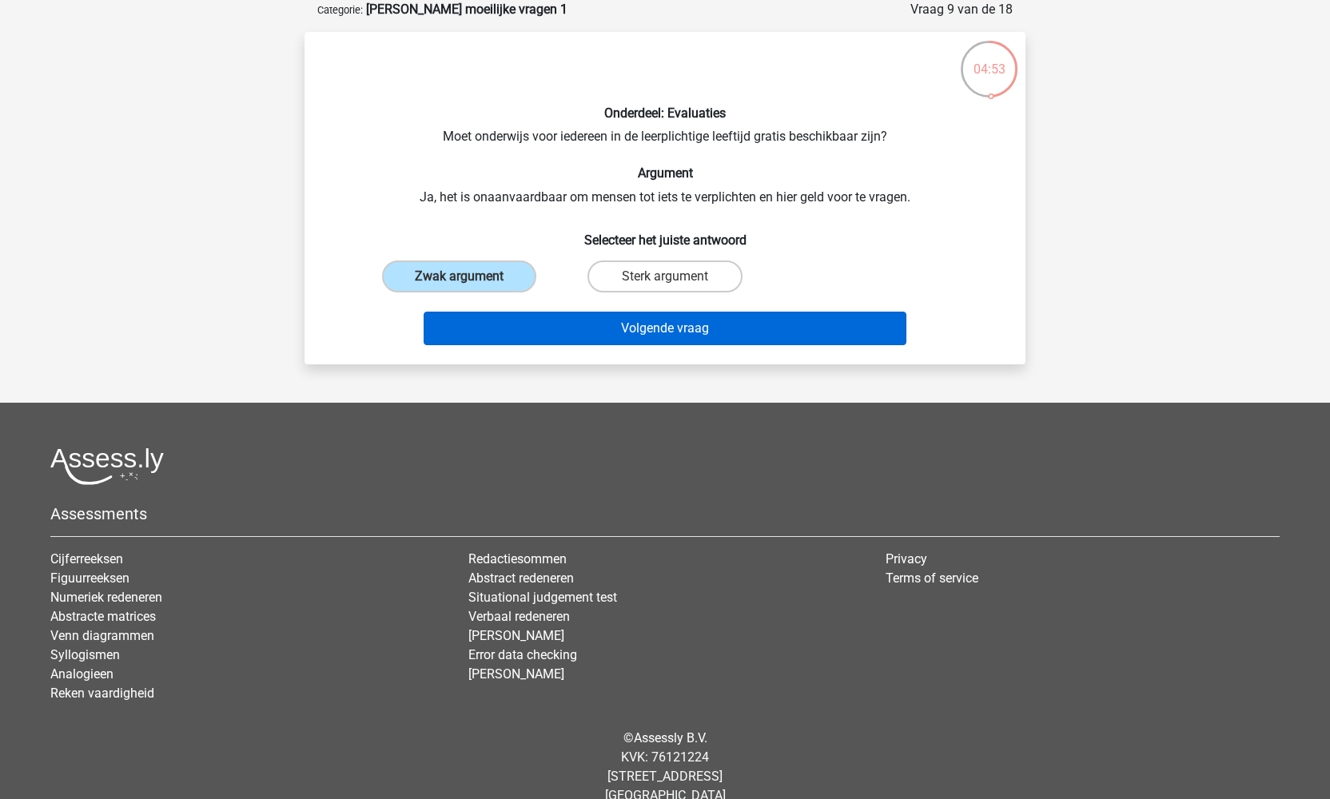
click at [595, 326] on button "Volgende vraag" at bounding box center [665, 329] width 483 height 34
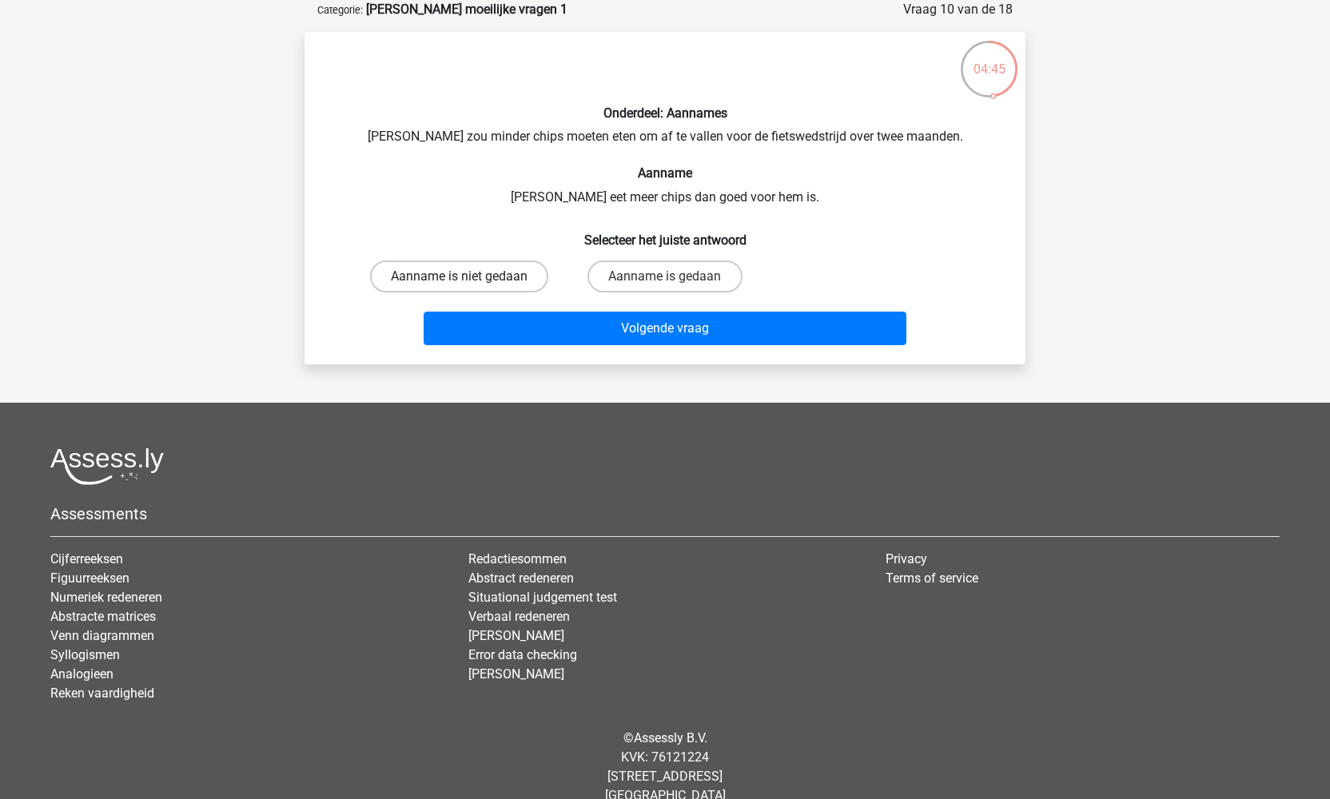
click at [527, 283] on label "Aanname is niet gedaan" at bounding box center [459, 277] width 178 height 32
click at [470, 283] on input "Aanname is niet gedaan" at bounding box center [465, 282] width 10 height 10
radio input "true"
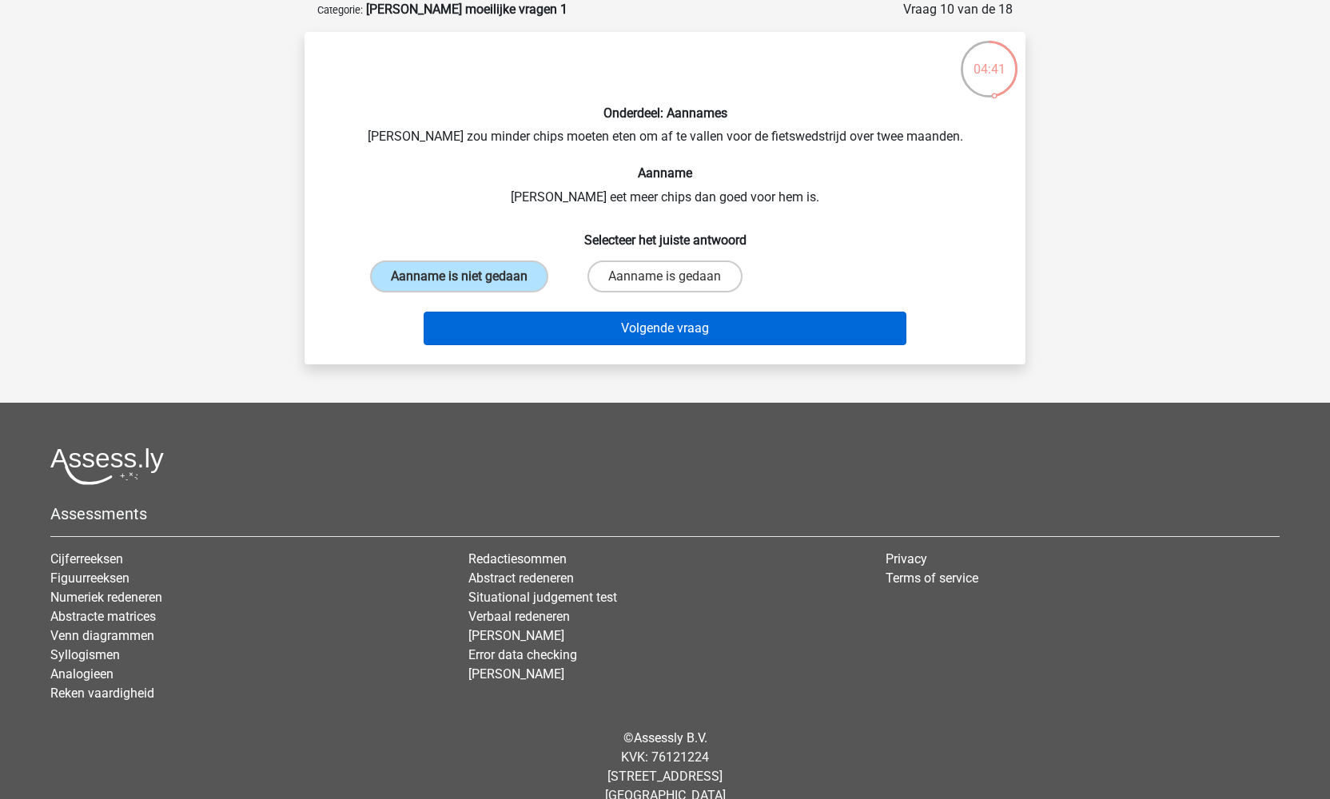
click at [596, 345] on button "Volgende vraag" at bounding box center [665, 329] width 483 height 34
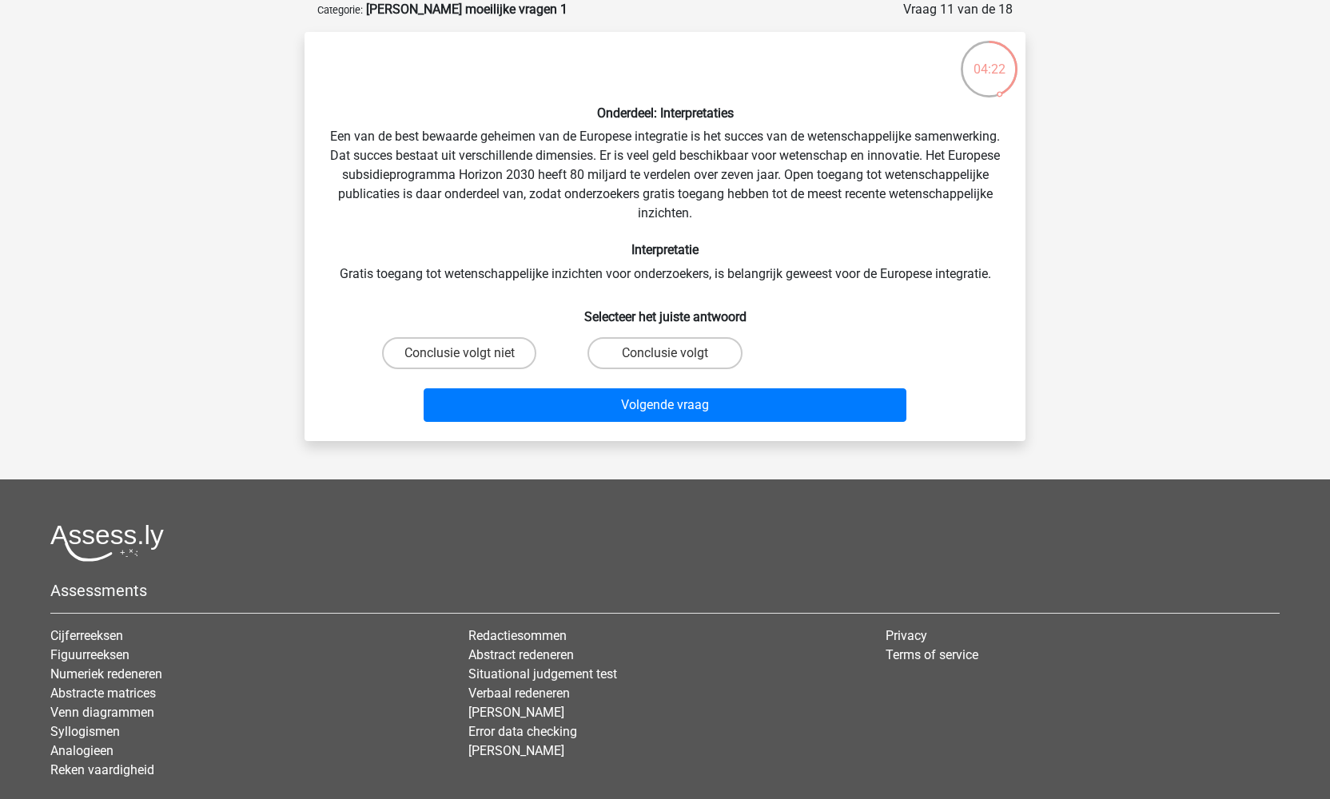
drag, startPoint x: 523, startPoint y: 357, endPoint x: 543, endPoint y: 365, distance: 22.3
click at [523, 357] on label "Conclusie volgt niet" at bounding box center [459, 353] width 154 height 32
click at [470, 357] on input "Conclusie volgt niet" at bounding box center [465, 358] width 10 height 10
radio input "true"
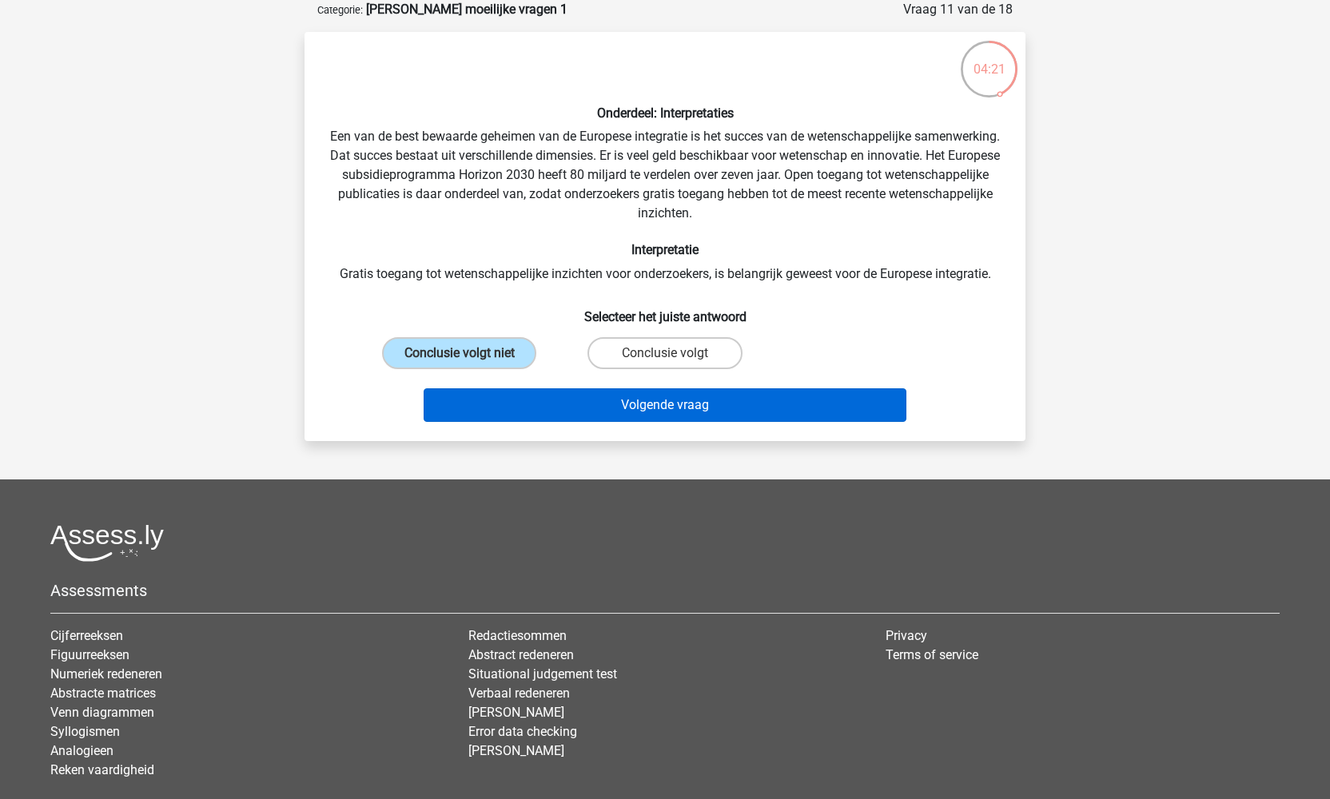
click at [599, 413] on button "Volgende vraag" at bounding box center [665, 405] width 483 height 34
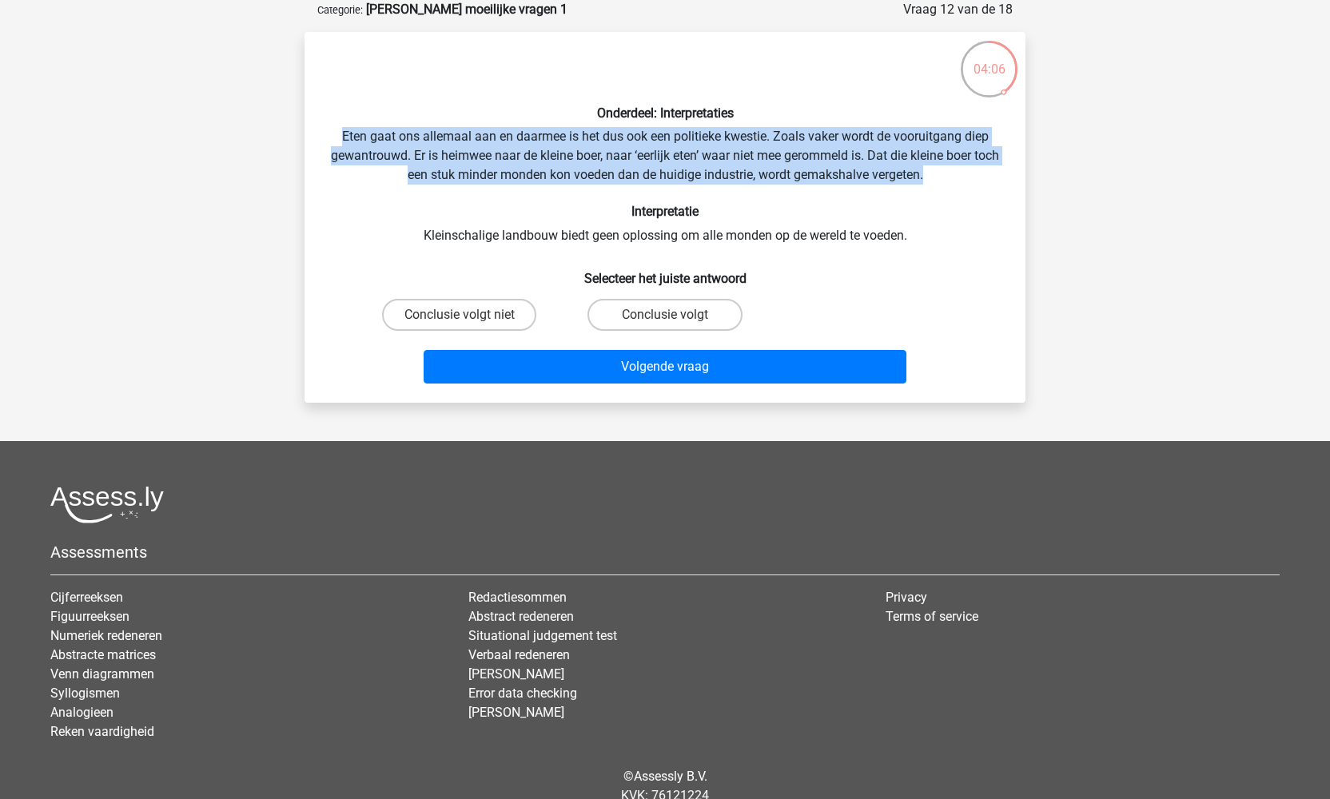
drag, startPoint x: 350, startPoint y: 137, endPoint x: 942, endPoint y: 182, distance: 593.9
click at [942, 182] on div "Onderdeel: Interpretaties Eten gaat ons allemaal aan en daarmee is het dus ook …" at bounding box center [665, 217] width 708 height 345
click at [658, 315] on label "Conclusie volgt" at bounding box center [664, 315] width 154 height 32
click at [665, 315] on input "Conclusie volgt" at bounding box center [670, 320] width 10 height 10
radio input "true"
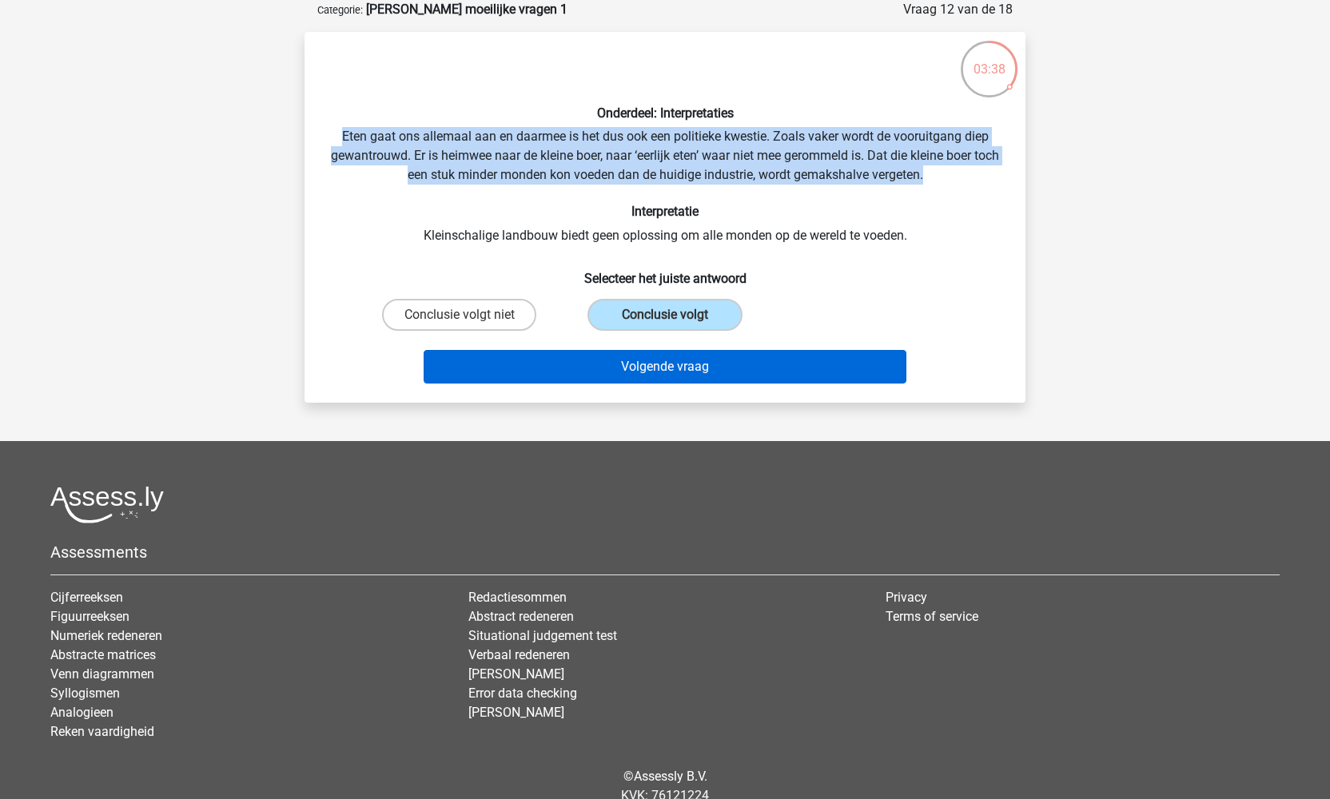
click at [664, 360] on button "Volgende vraag" at bounding box center [665, 367] width 483 height 34
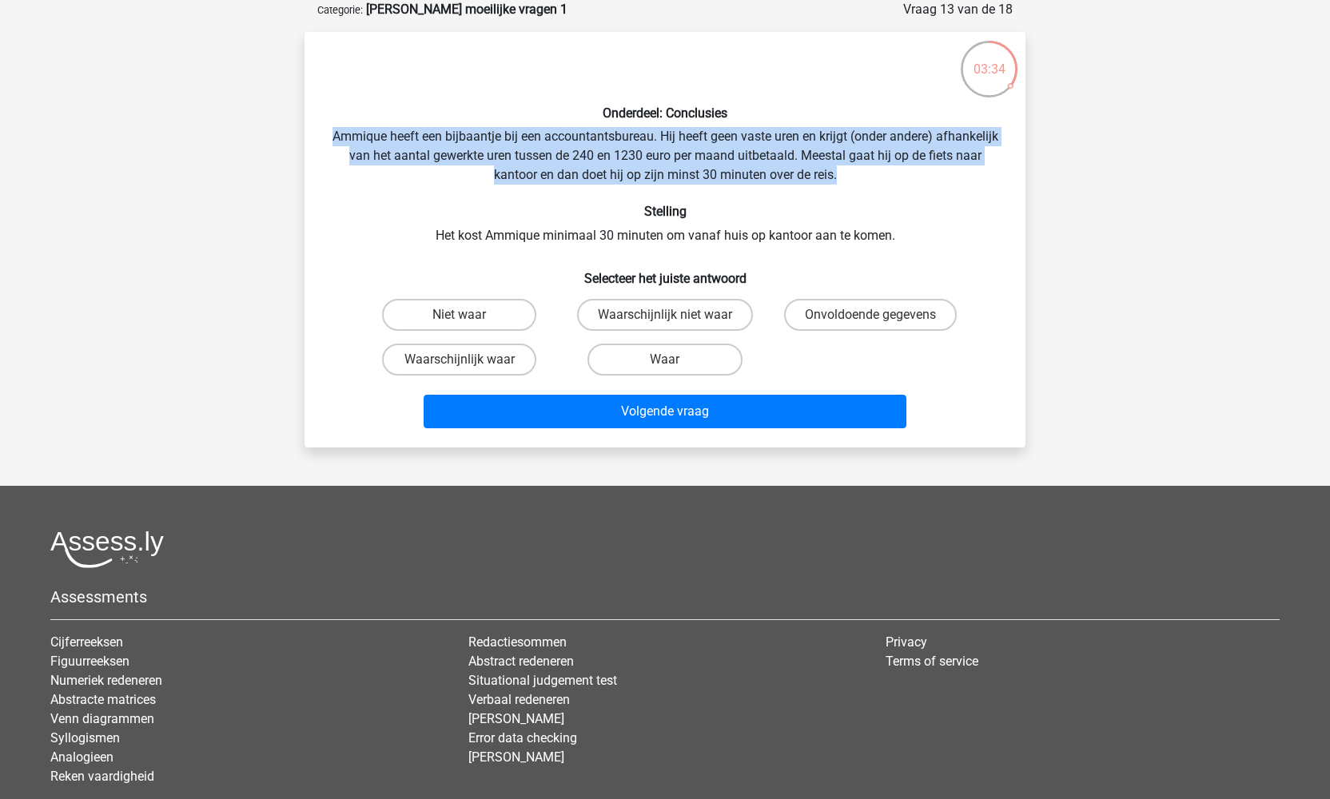
drag, startPoint x: 358, startPoint y: 129, endPoint x: 870, endPoint y: 177, distance: 514.5
click at [870, 177] on div "Onderdeel: Conclusies Ammique heeft een bijbaantje bij een accountantsbureau. H…" at bounding box center [665, 240] width 708 height 390
click at [648, 313] on label "Waarschijnlijk niet waar" at bounding box center [665, 315] width 176 height 32
click at [665, 315] on input "Waarschijnlijk niet waar" at bounding box center [670, 320] width 10 height 10
radio input "true"
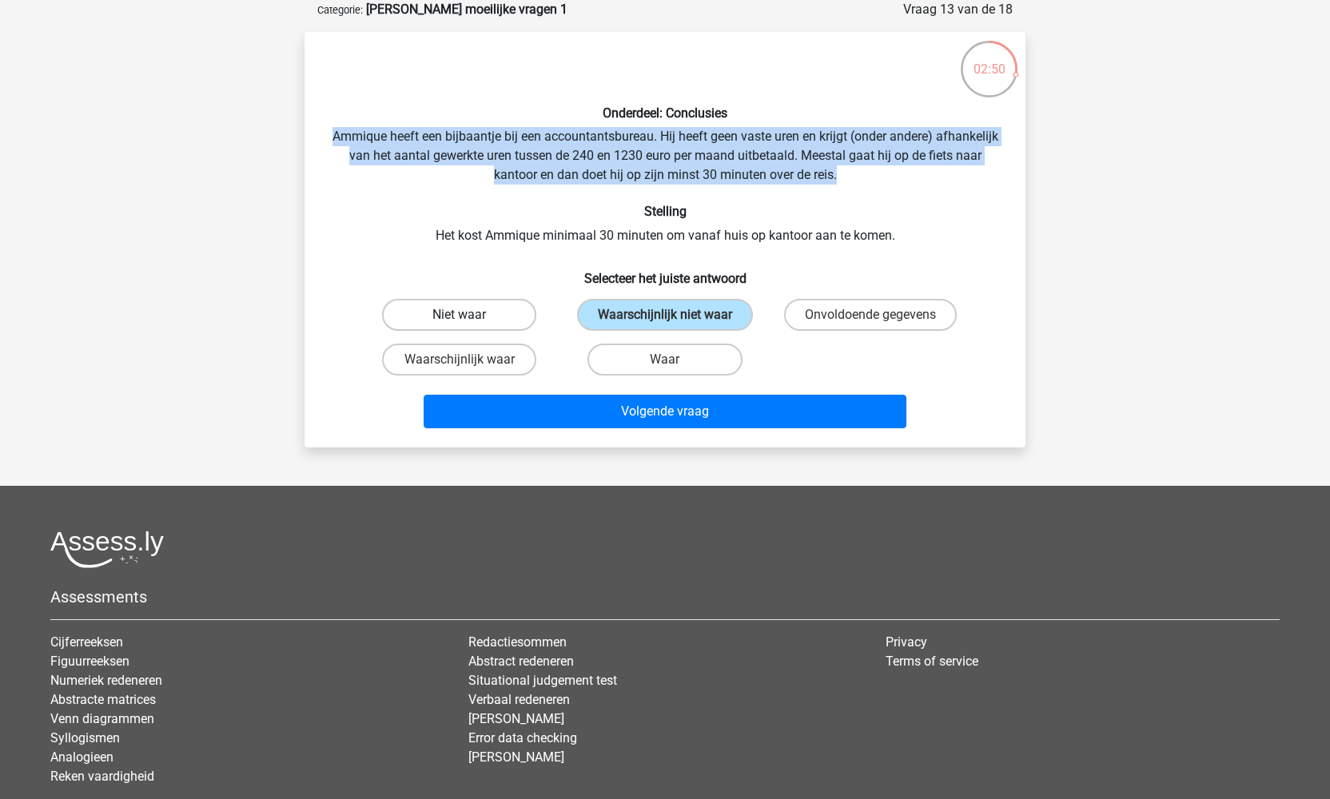
click at [506, 311] on label "Niet waar" at bounding box center [459, 315] width 154 height 32
click at [470, 315] on input "Niet waar" at bounding box center [465, 320] width 10 height 10
radio input "true"
click at [509, 361] on label "Waarschijnlijk waar" at bounding box center [459, 360] width 154 height 32
click at [470, 361] on input "Waarschijnlijk waar" at bounding box center [465, 365] width 10 height 10
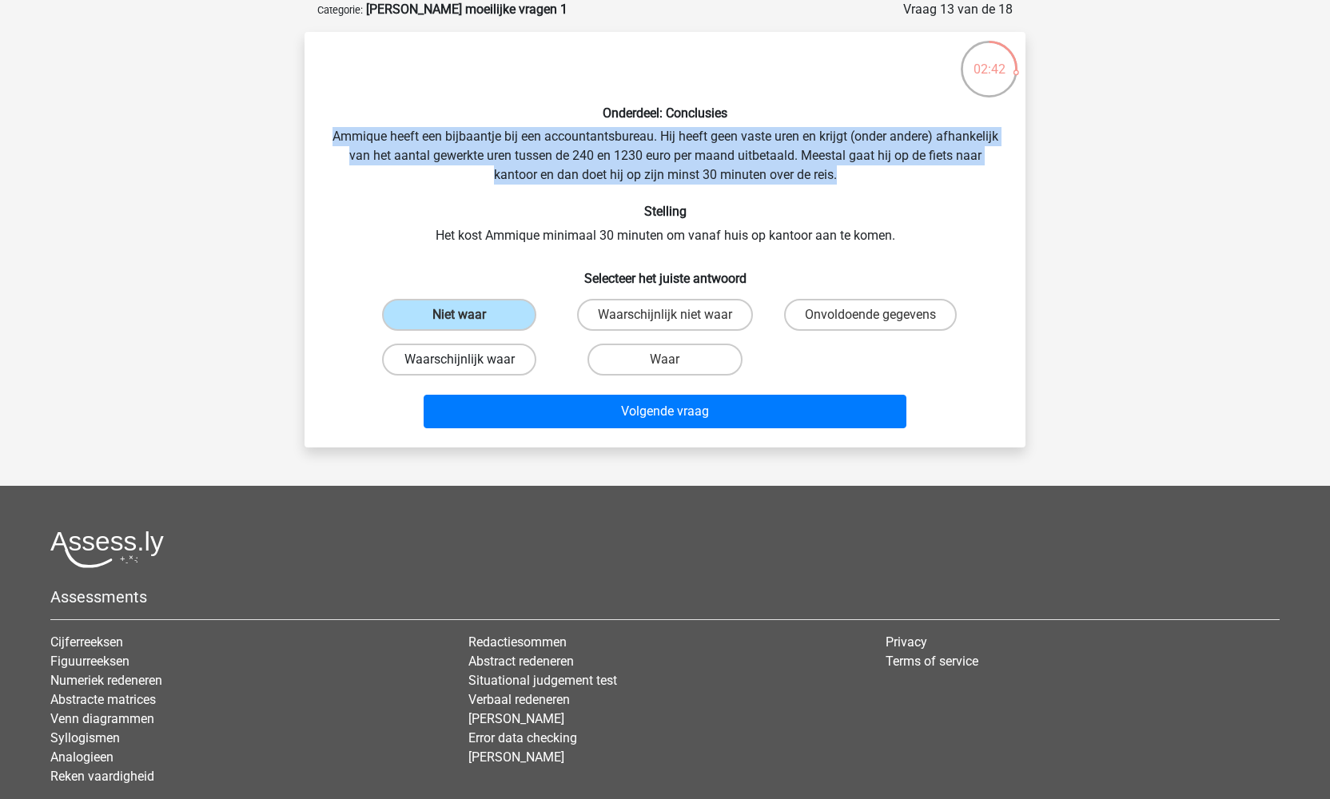
radio input "true"
click at [505, 311] on label "Niet waar" at bounding box center [459, 315] width 154 height 32
click at [470, 315] on input "Niet waar" at bounding box center [465, 320] width 10 height 10
radio input "true"
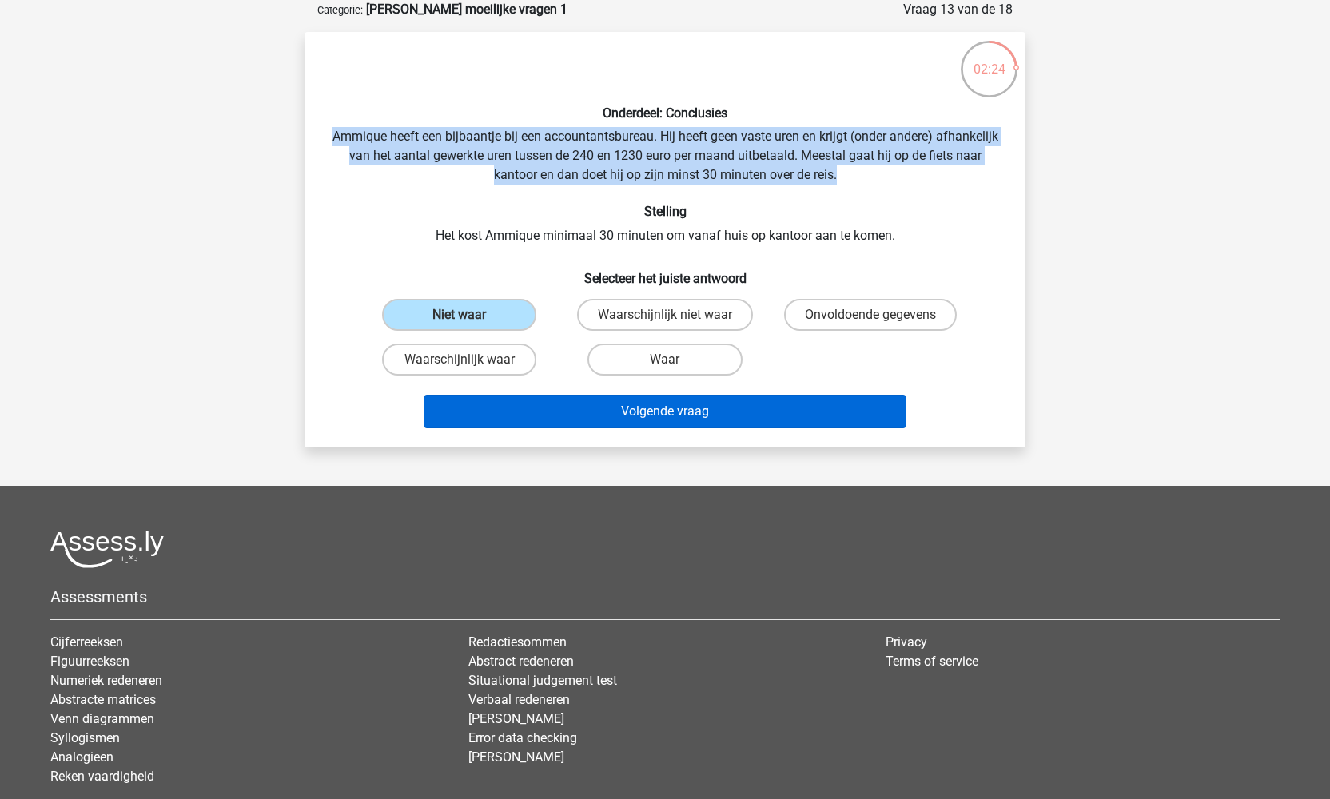
click at [626, 408] on button "Volgende vraag" at bounding box center [665, 412] width 483 height 34
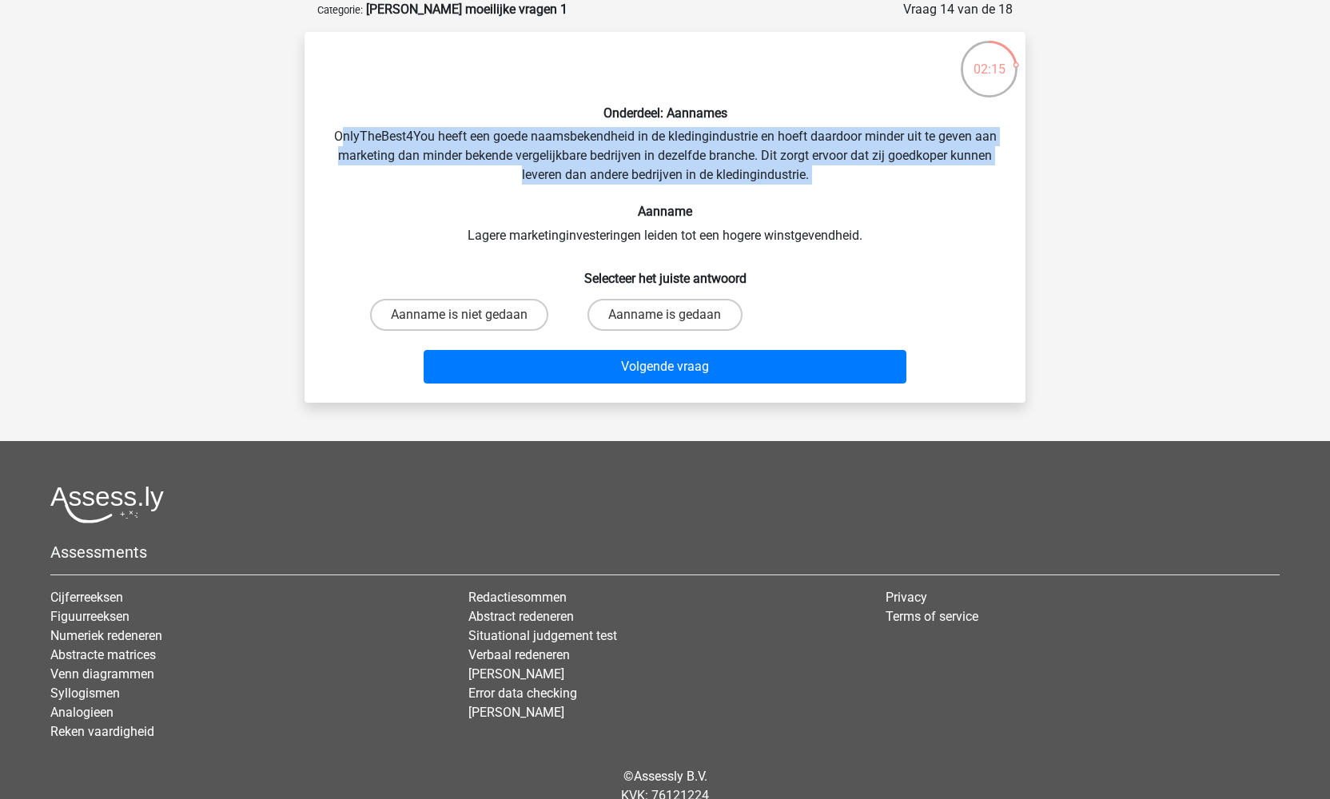
drag, startPoint x: 340, startPoint y: 132, endPoint x: 822, endPoint y: 184, distance: 484.7
click at [822, 184] on div "Onderdeel: Aannames OnlyTheBest4You heeft een goede naamsbekendheid in de kledi…" at bounding box center [665, 217] width 708 height 345
click at [509, 312] on label "Aanname is niet gedaan" at bounding box center [459, 315] width 178 height 32
click at [470, 315] on input "Aanname is niet gedaan" at bounding box center [465, 320] width 10 height 10
radio input "true"
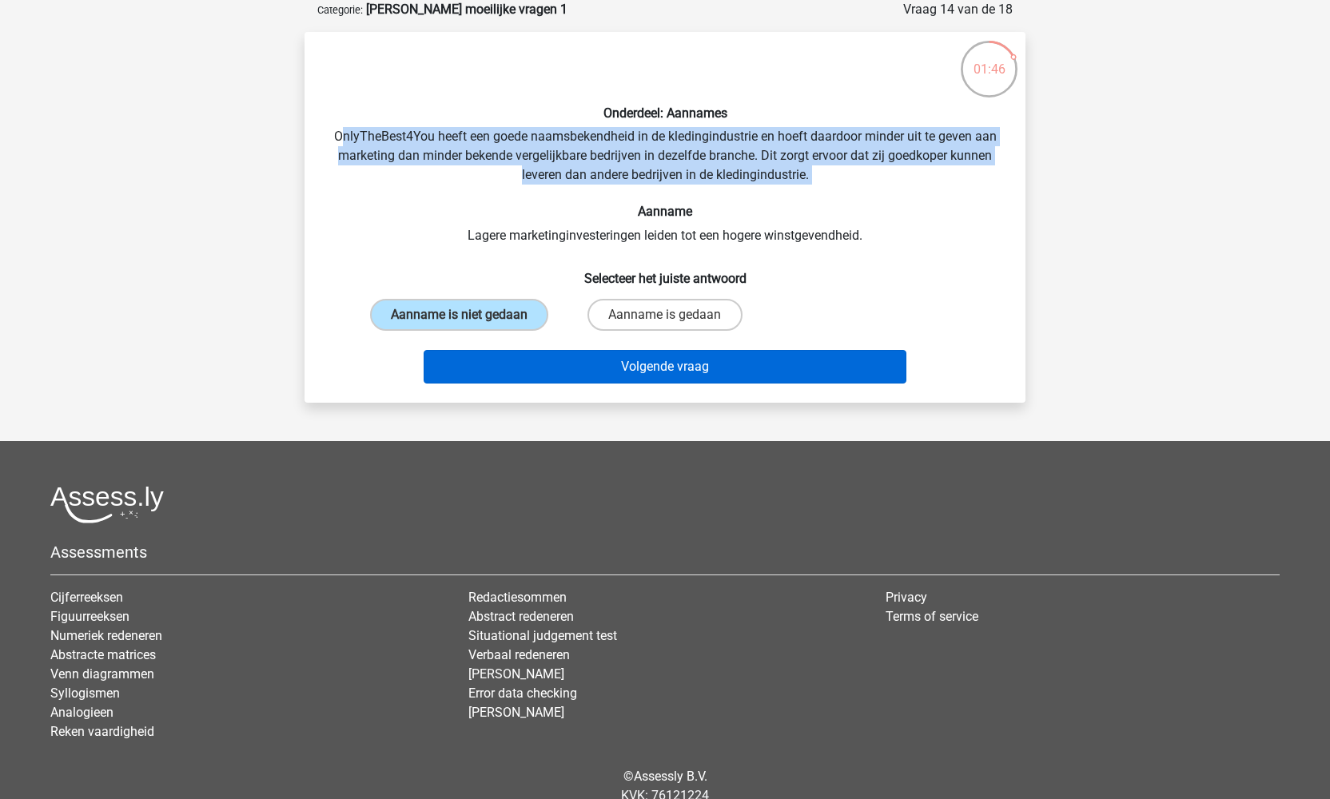
click at [631, 384] on button "Volgende vraag" at bounding box center [665, 367] width 483 height 34
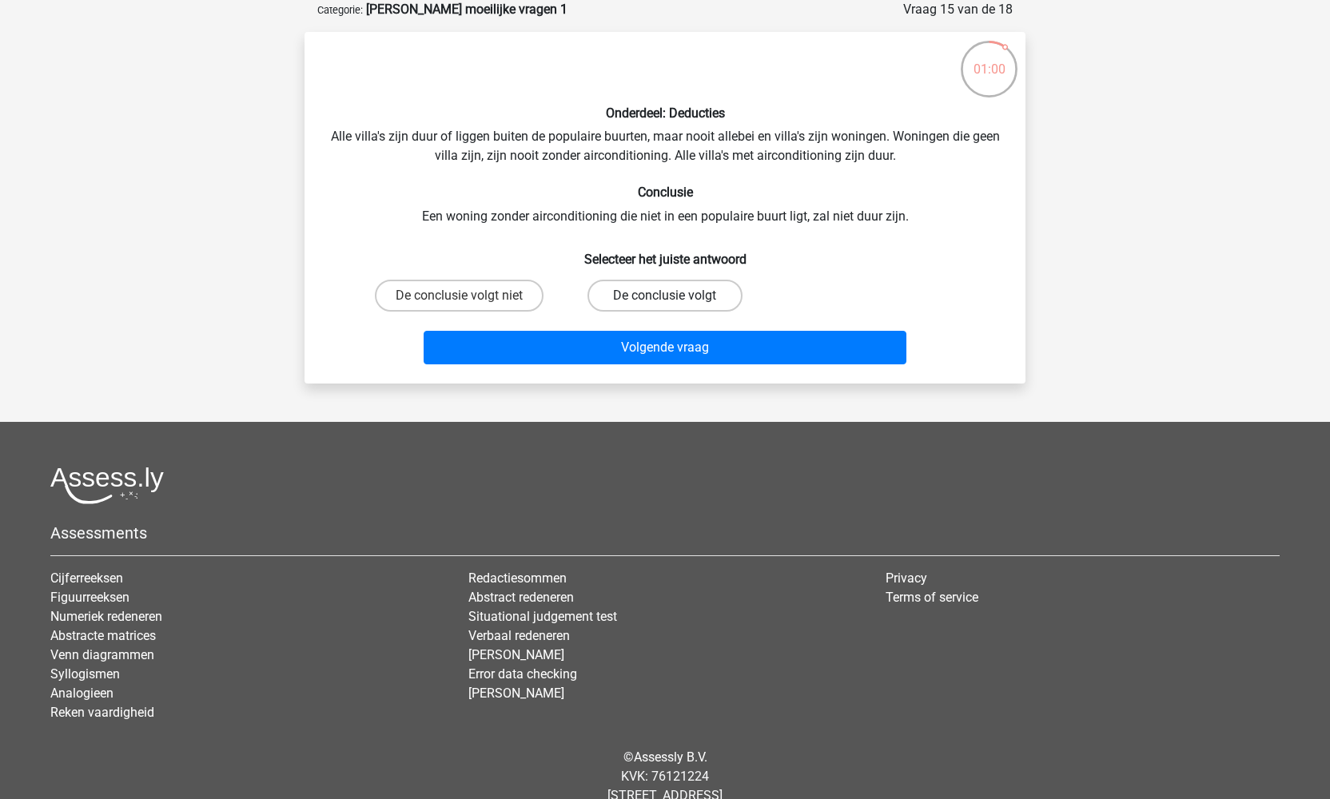
click at [653, 299] on label "De conclusie volgt" at bounding box center [664, 296] width 154 height 32
click at [665, 299] on input "De conclusie volgt" at bounding box center [670, 301] width 10 height 10
radio input "true"
click at [519, 292] on label "De conclusie volgt niet" at bounding box center [459, 296] width 169 height 32
click at [470, 296] on input "De conclusie volgt niet" at bounding box center [465, 301] width 10 height 10
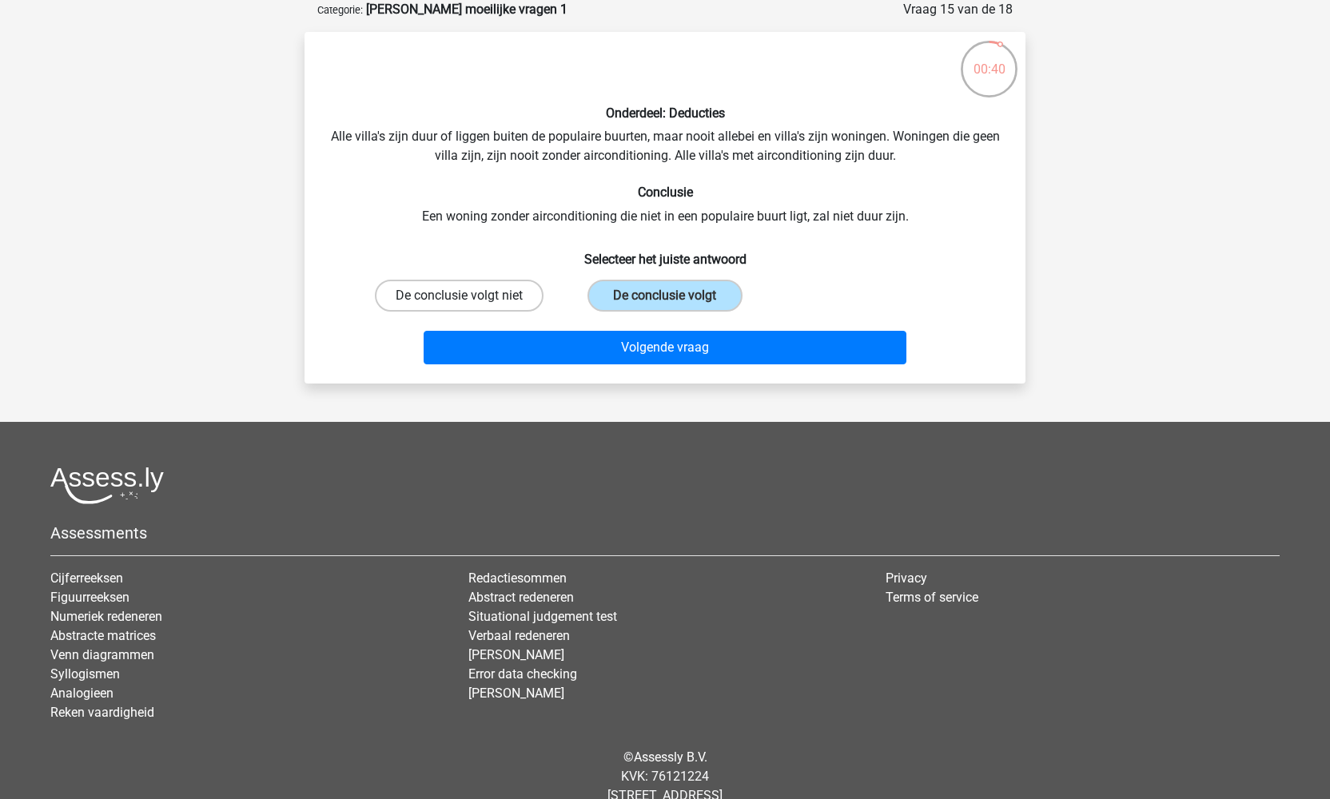
radio input "true"
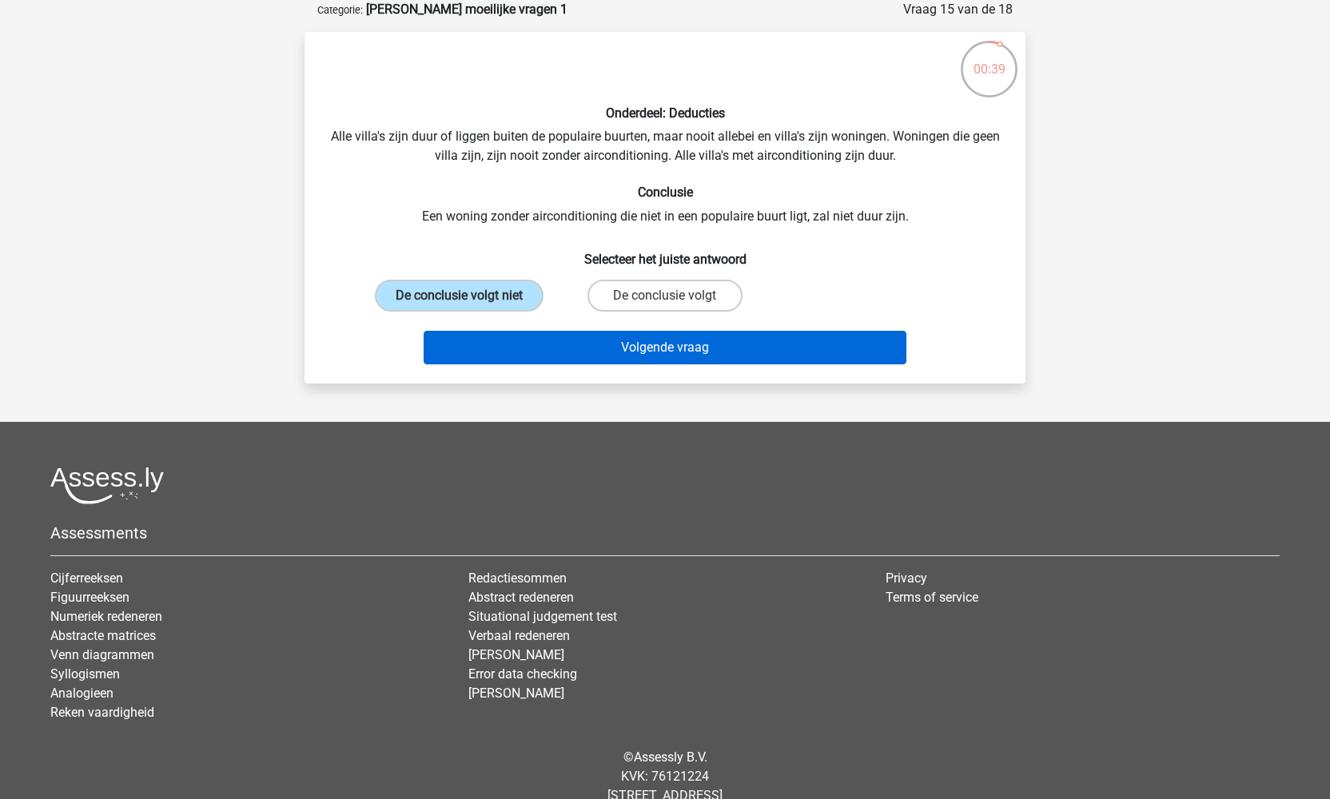
click at [592, 338] on button "Volgende vraag" at bounding box center [665, 348] width 483 height 34
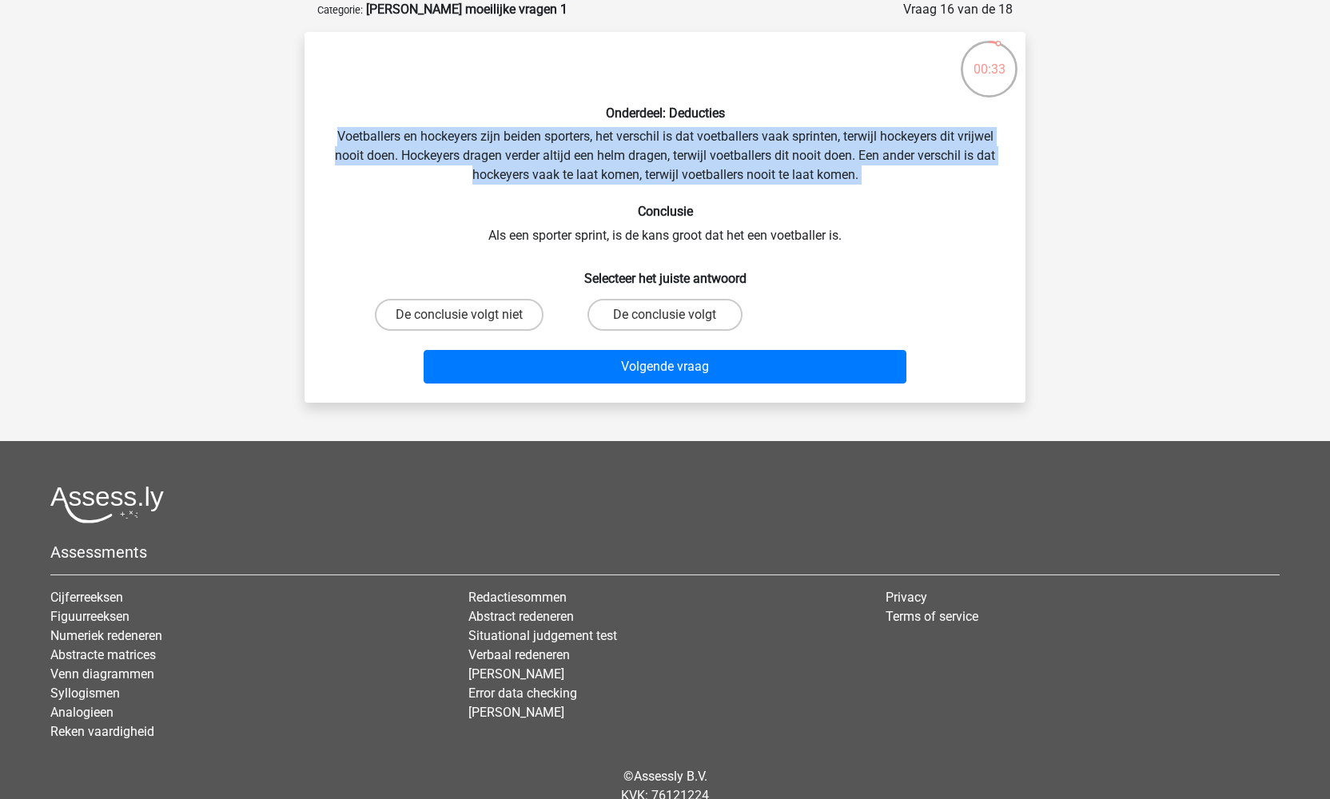
drag, startPoint x: 335, startPoint y: 137, endPoint x: 860, endPoint y: 183, distance: 527.0
click at [860, 183] on div "Onderdeel: Deducties Voetballers en hockeyers zijn beiden sporters, het verschi…" at bounding box center [665, 217] width 708 height 345
click at [502, 317] on label "De conclusie volgt niet" at bounding box center [459, 315] width 169 height 32
click at [470, 317] on input "De conclusie volgt niet" at bounding box center [465, 320] width 10 height 10
radio input "true"
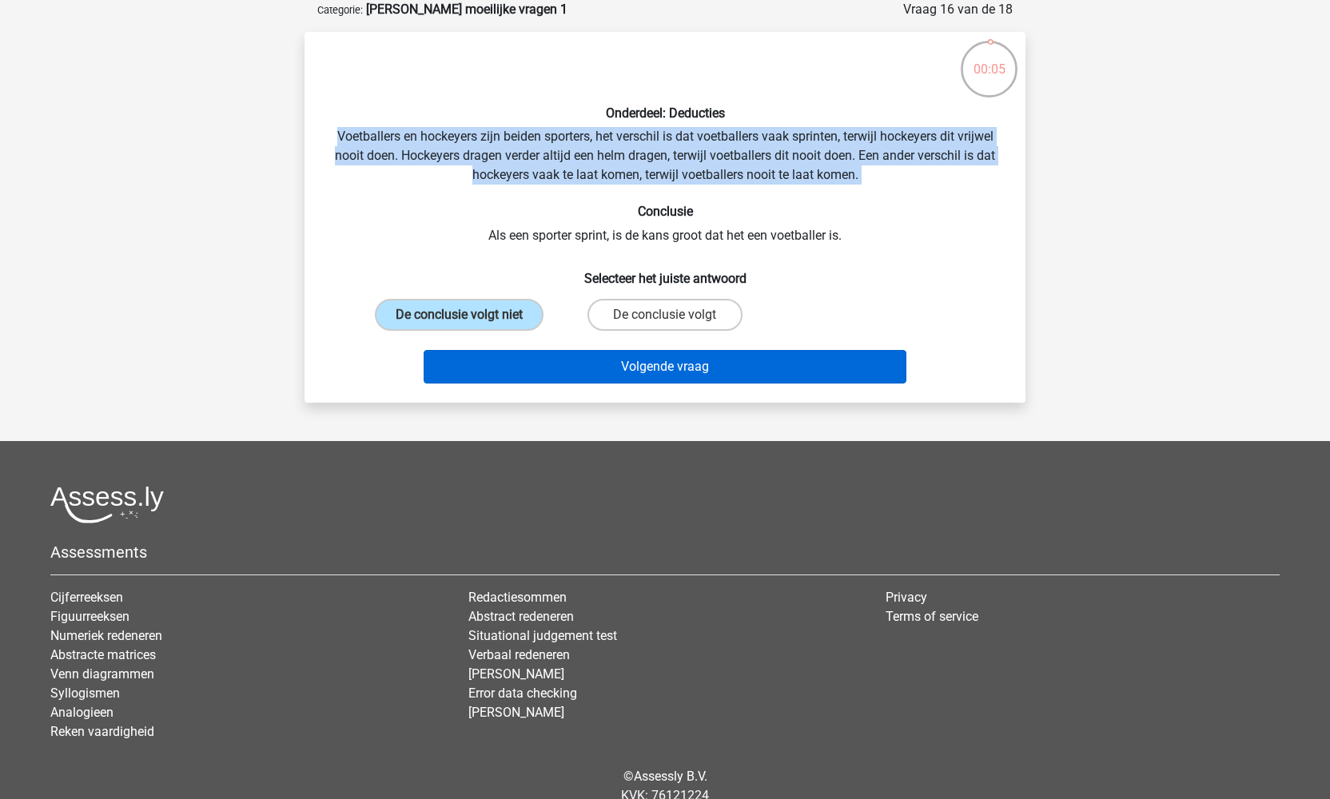
click at [666, 364] on button "Volgende vraag" at bounding box center [665, 367] width 483 height 34
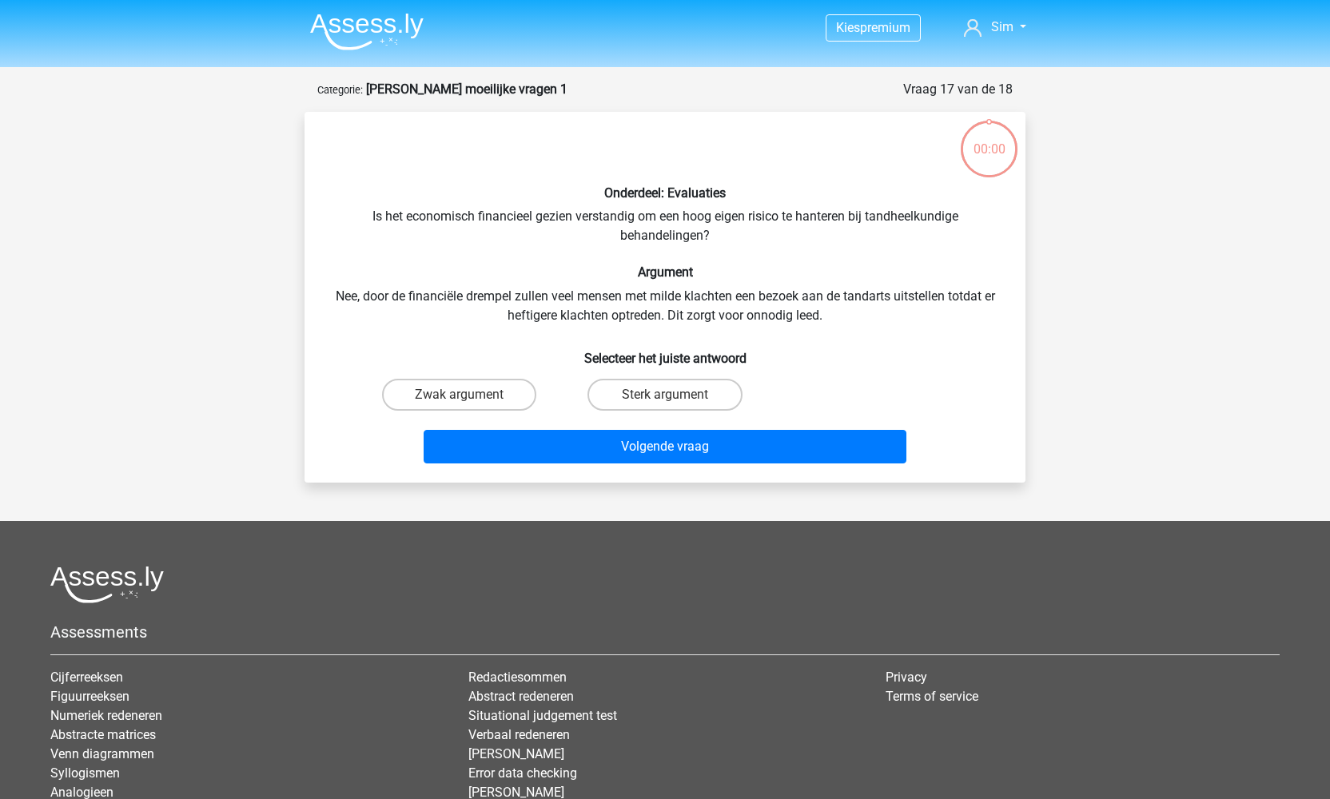
scroll to position [80, 0]
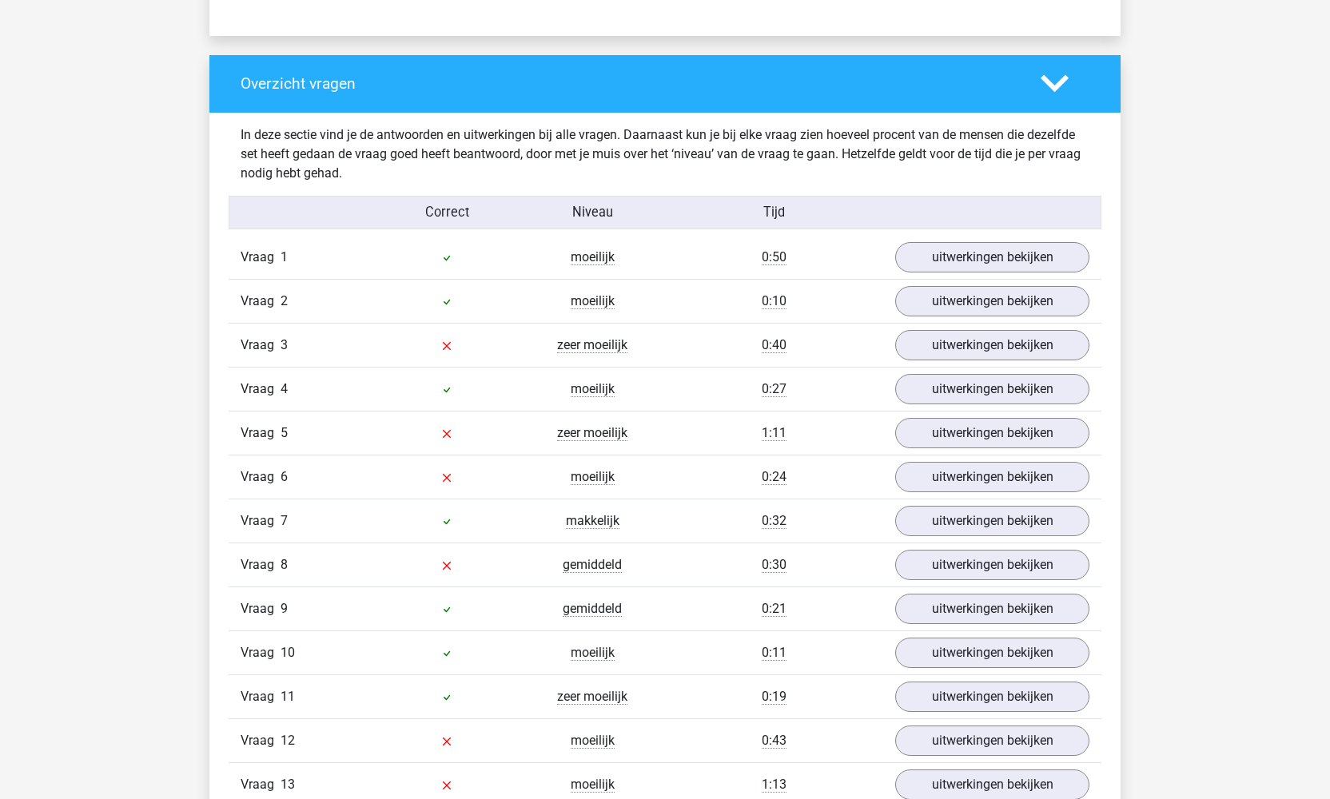
scroll to position [1148, 0]
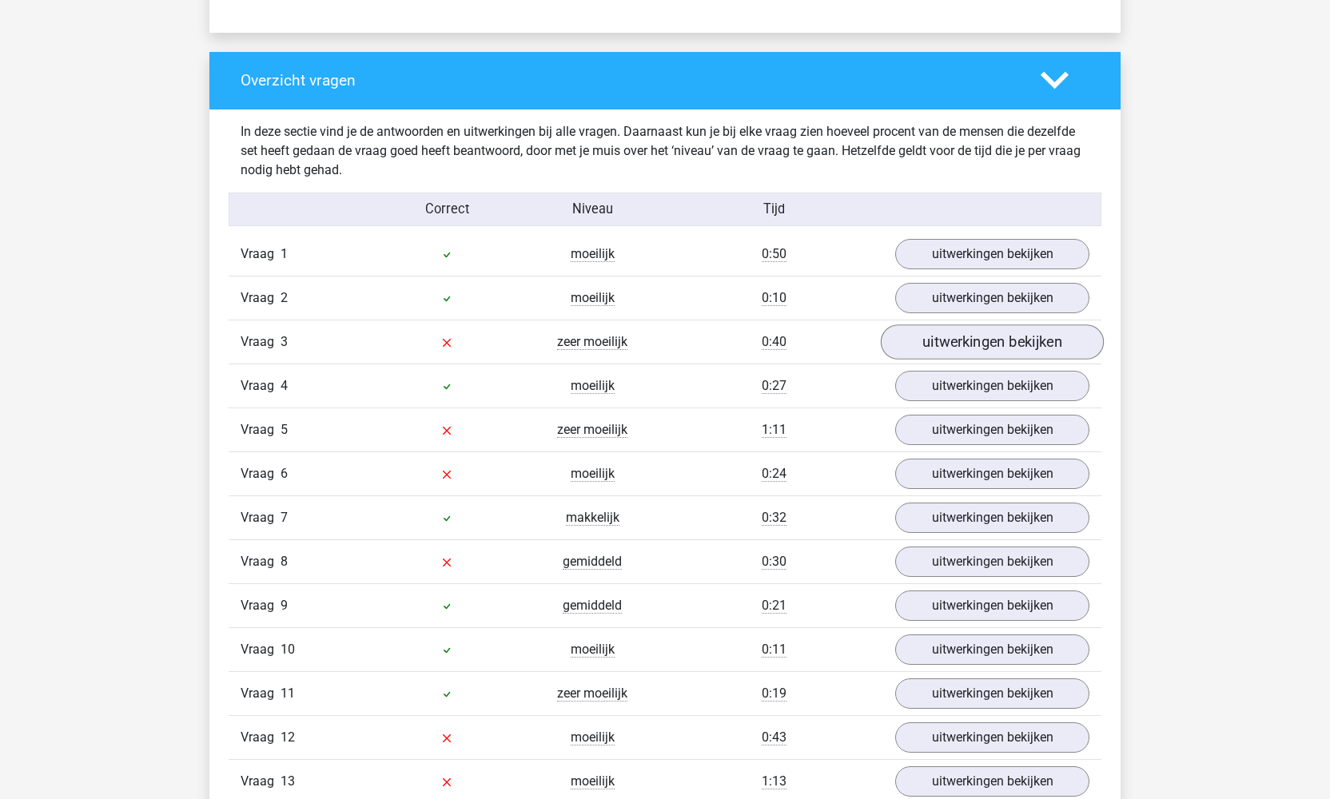
click at [986, 343] on link "uitwerkingen bekijken" at bounding box center [992, 341] width 223 height 35
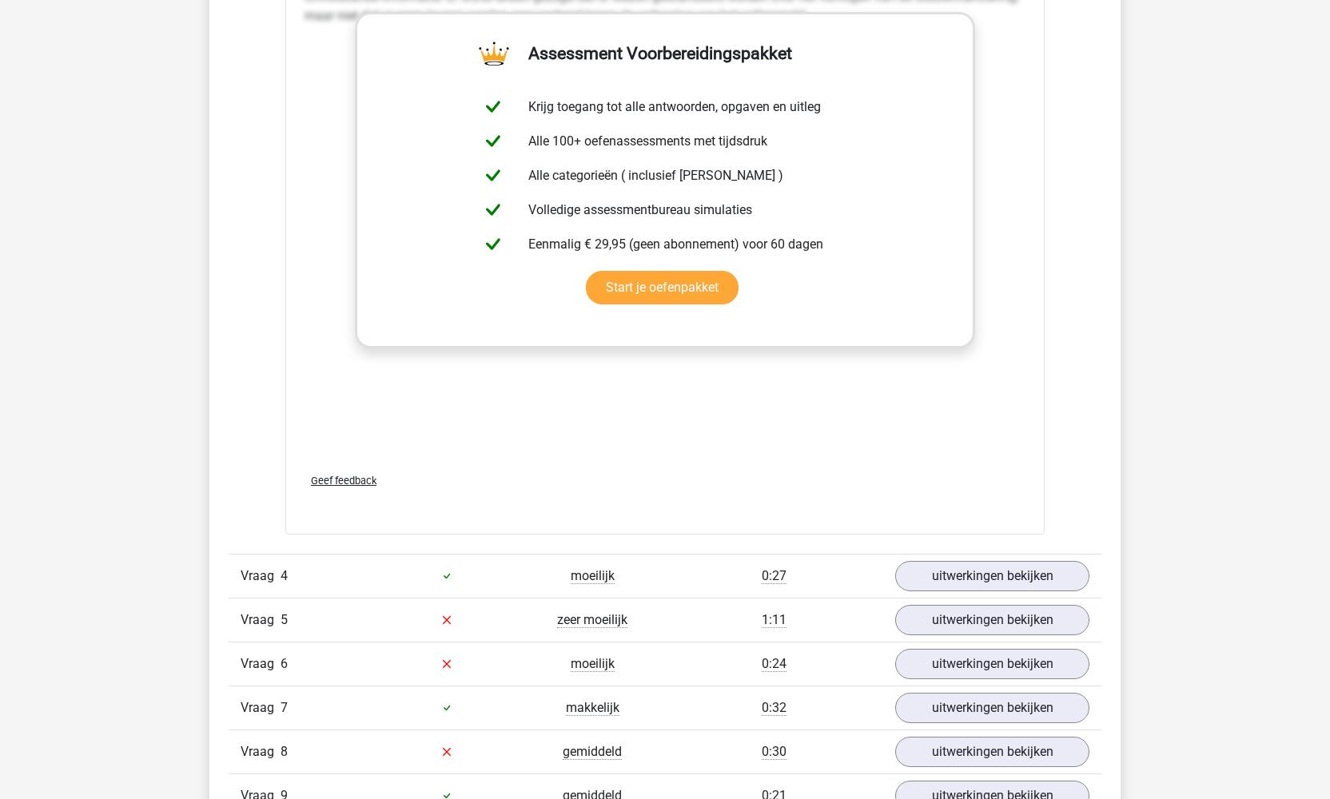
scroll to position [2334, 0]
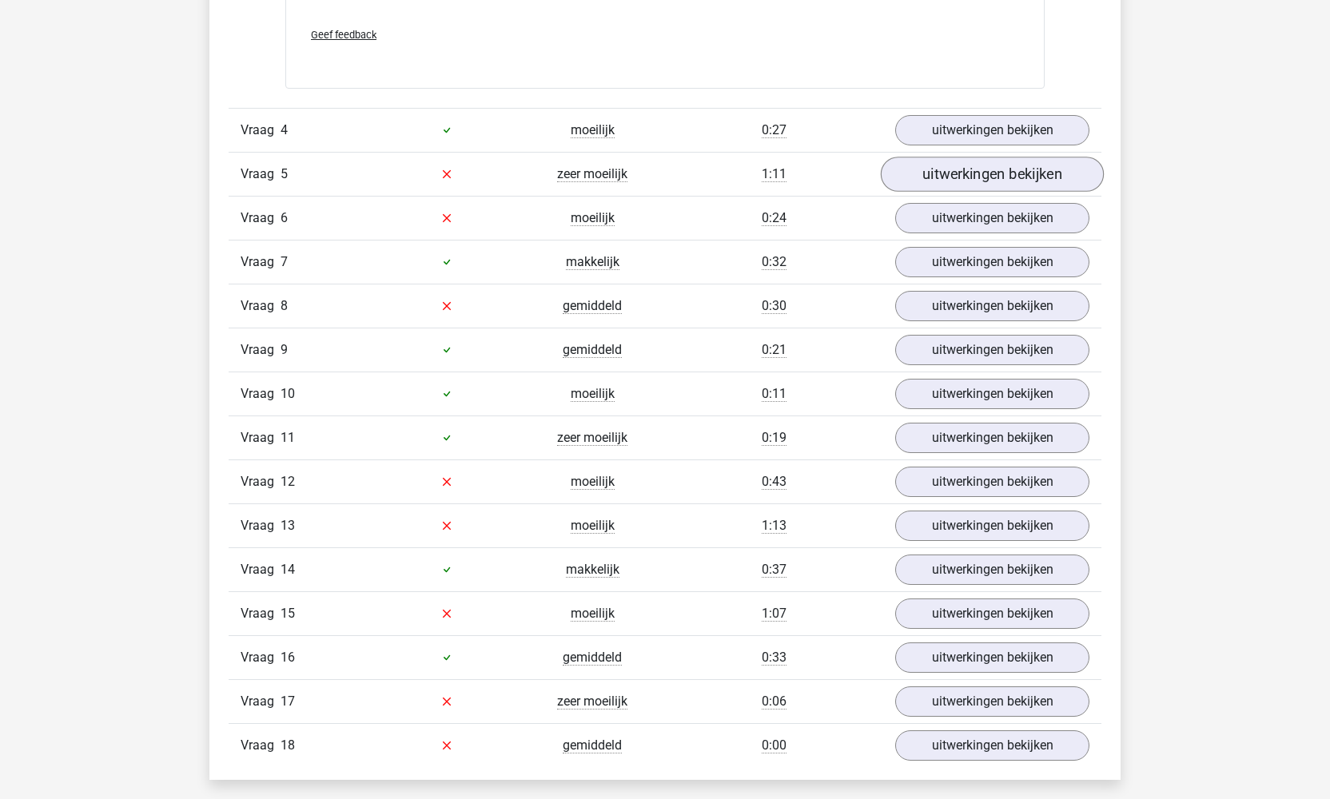
click at [993, 169] on link "uitwerkingen bekijken" at bounding box center [992, 174] width 223 height 35
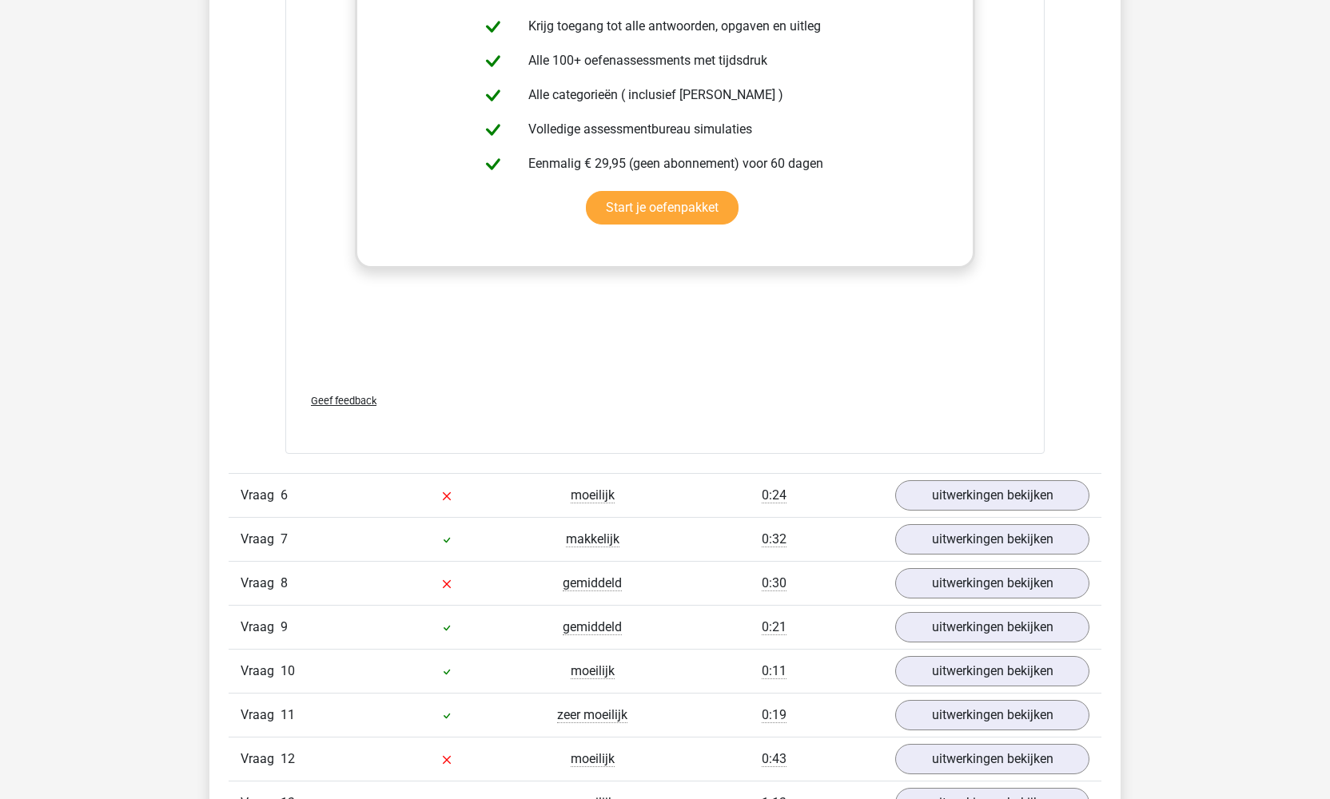
scroll to position [2969, 0]
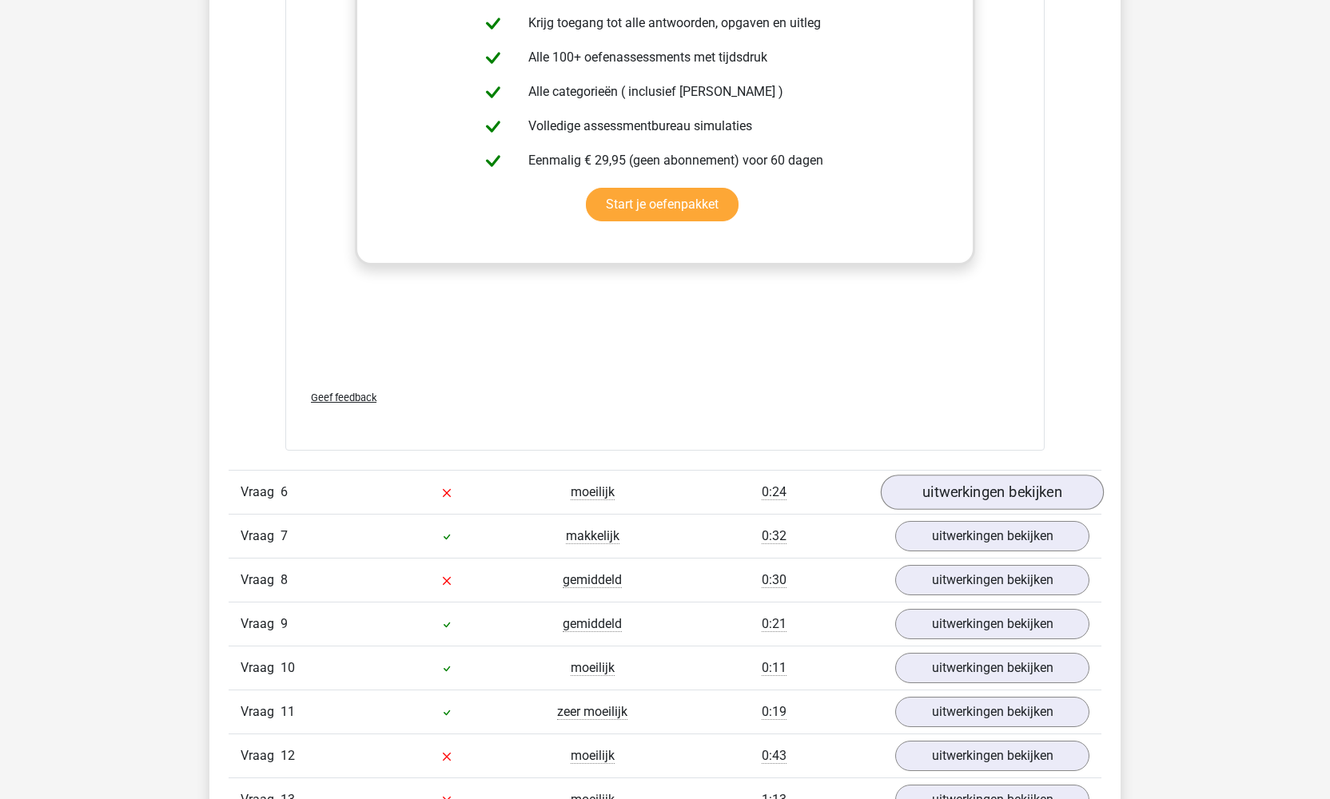
click at [1026, 485] on link "uitwerkingen bekijken" at bounding box center [992, 492] width 223 height 35
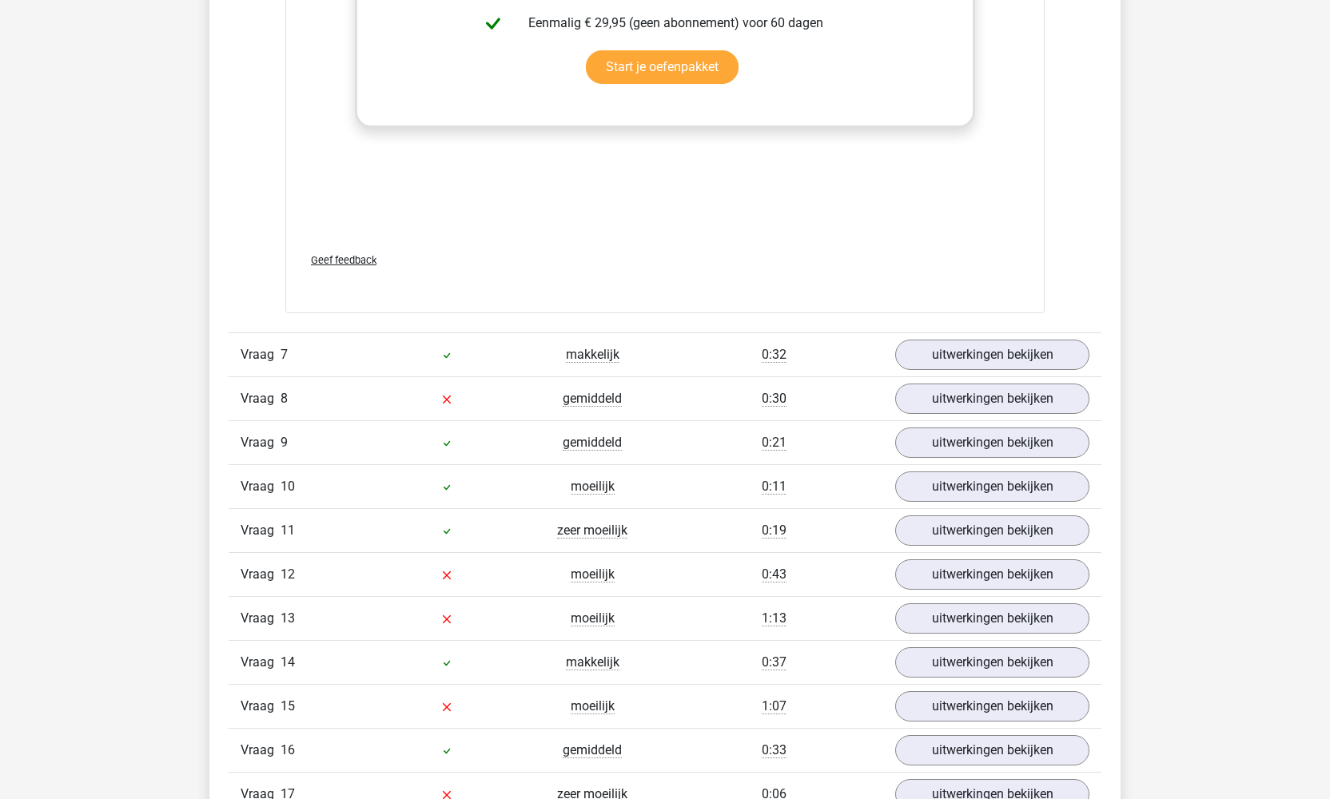
scroll to position [4152, 0]
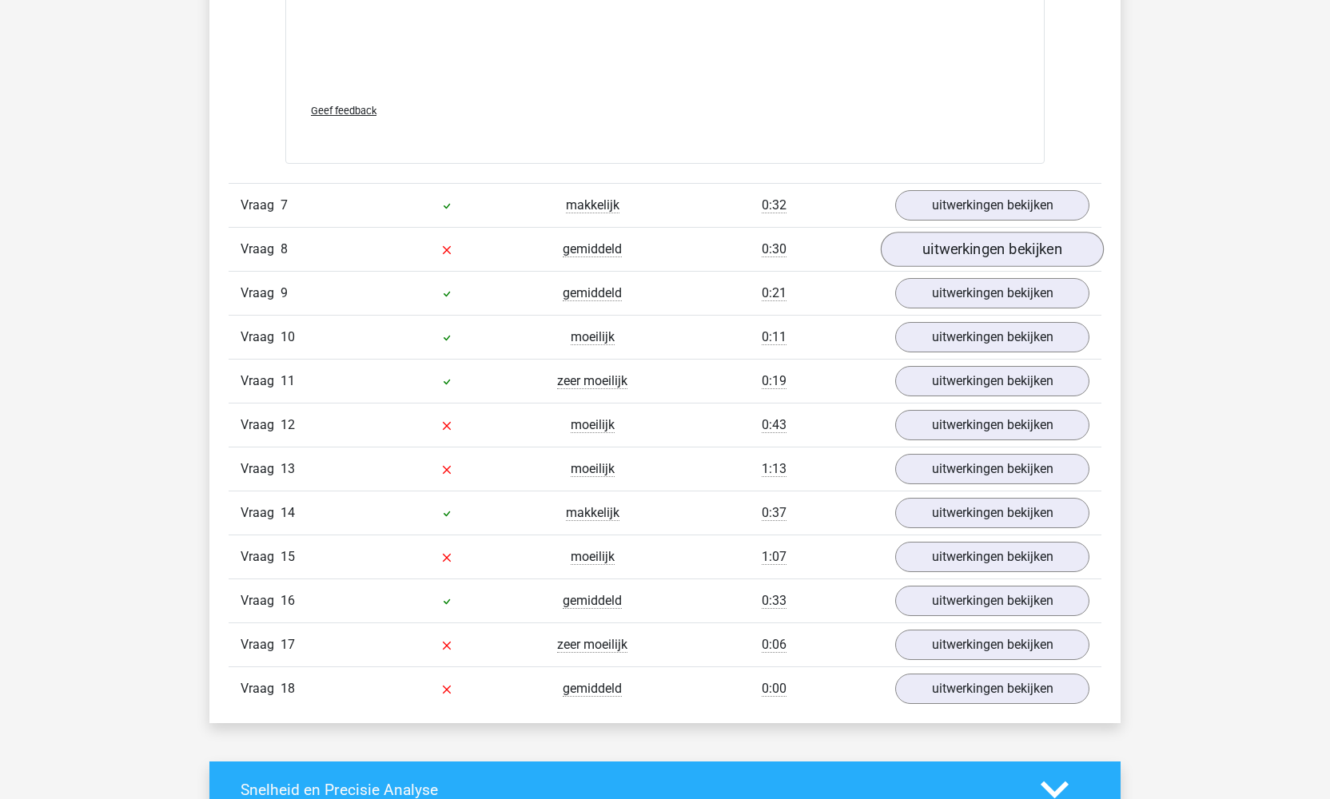
click at [1016, 245] on link "uitwerkingen bekijken" at bounding box center [992, 249] width 223 height 35
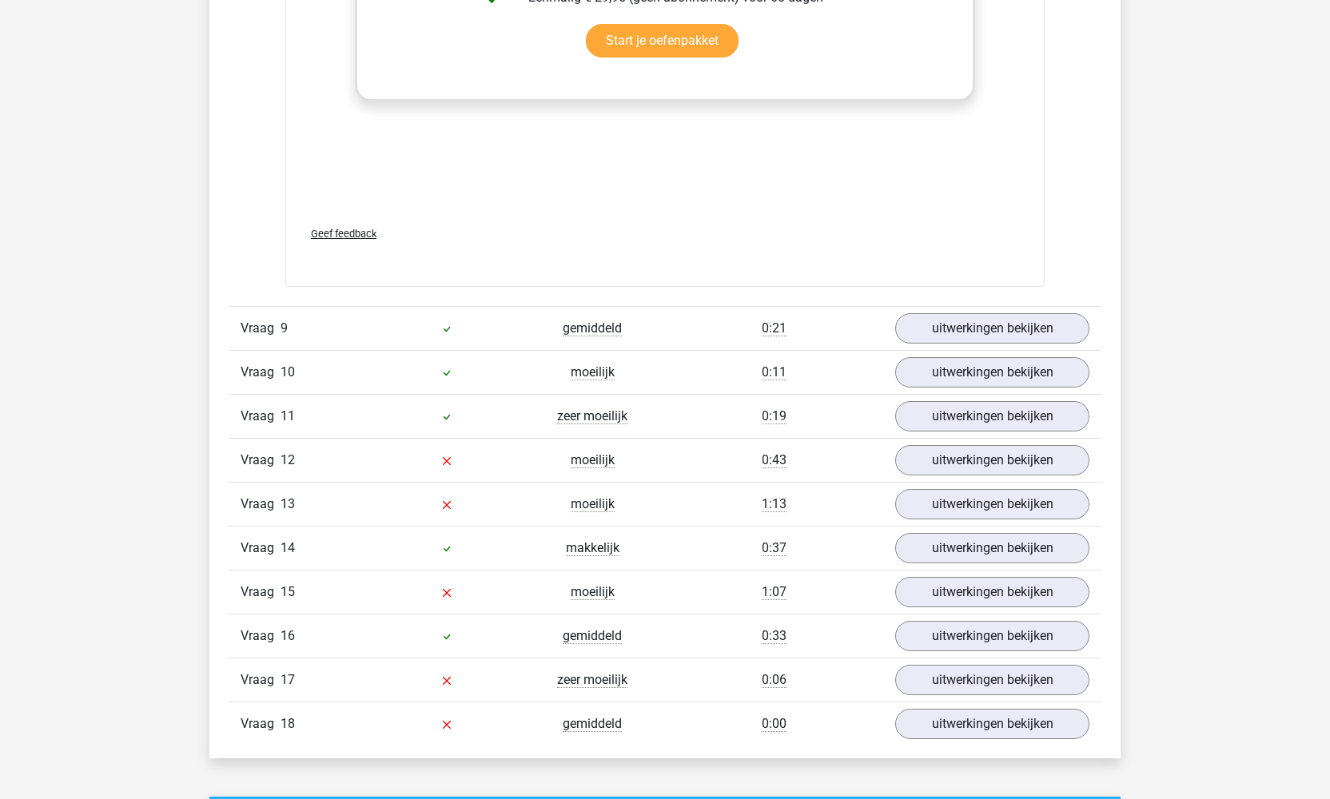
scroll to position [5109, 0]
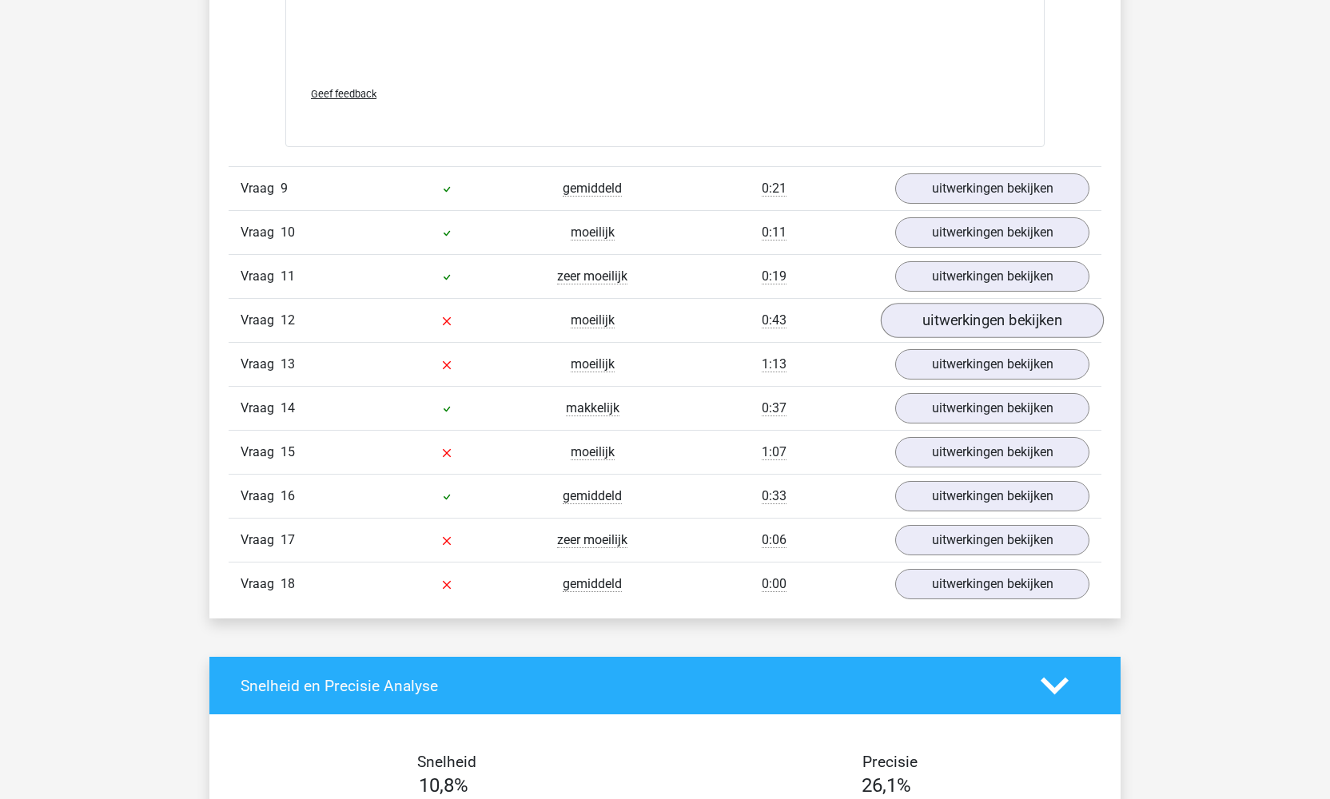
click at [937, 325] on link "uitwerkingen bekijken" at bounding box center [992, 321] width 223 height 35
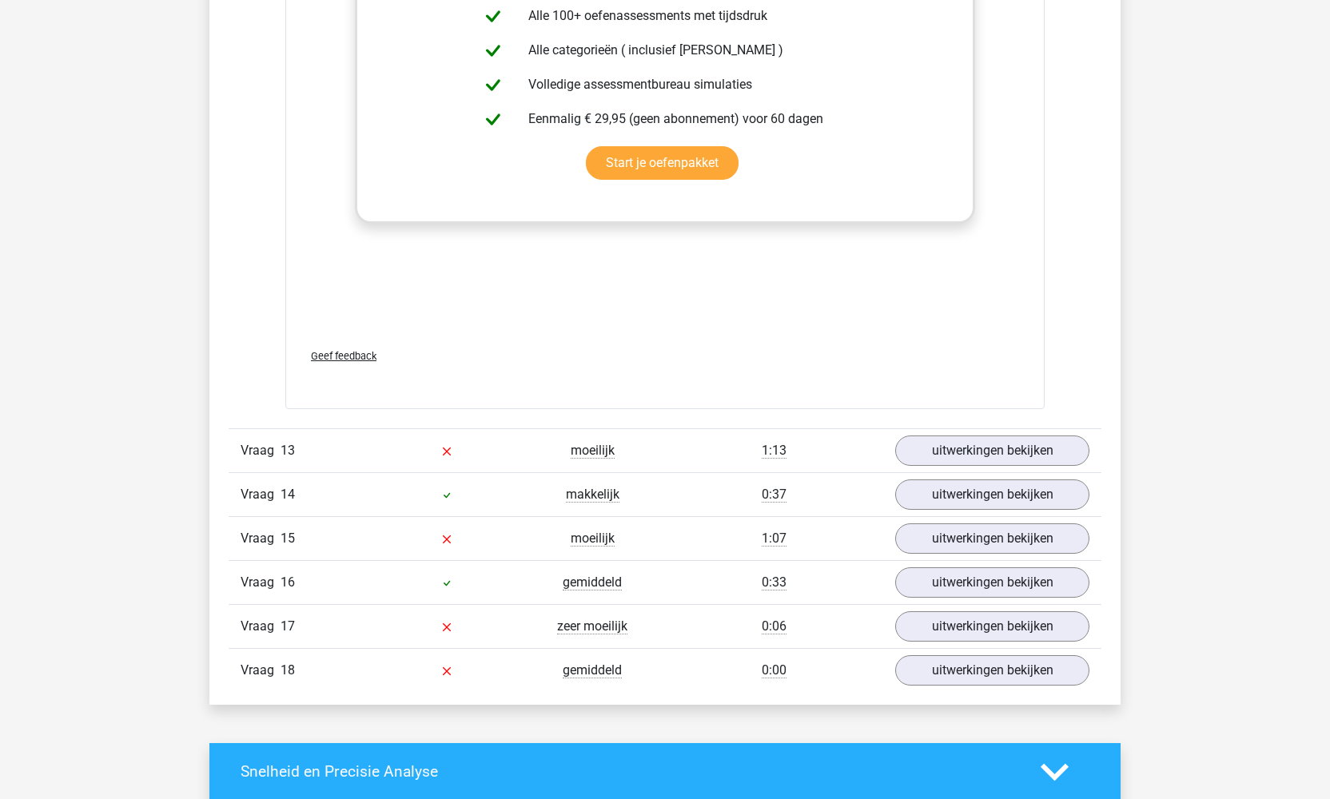
scroll to position [5990, 0]
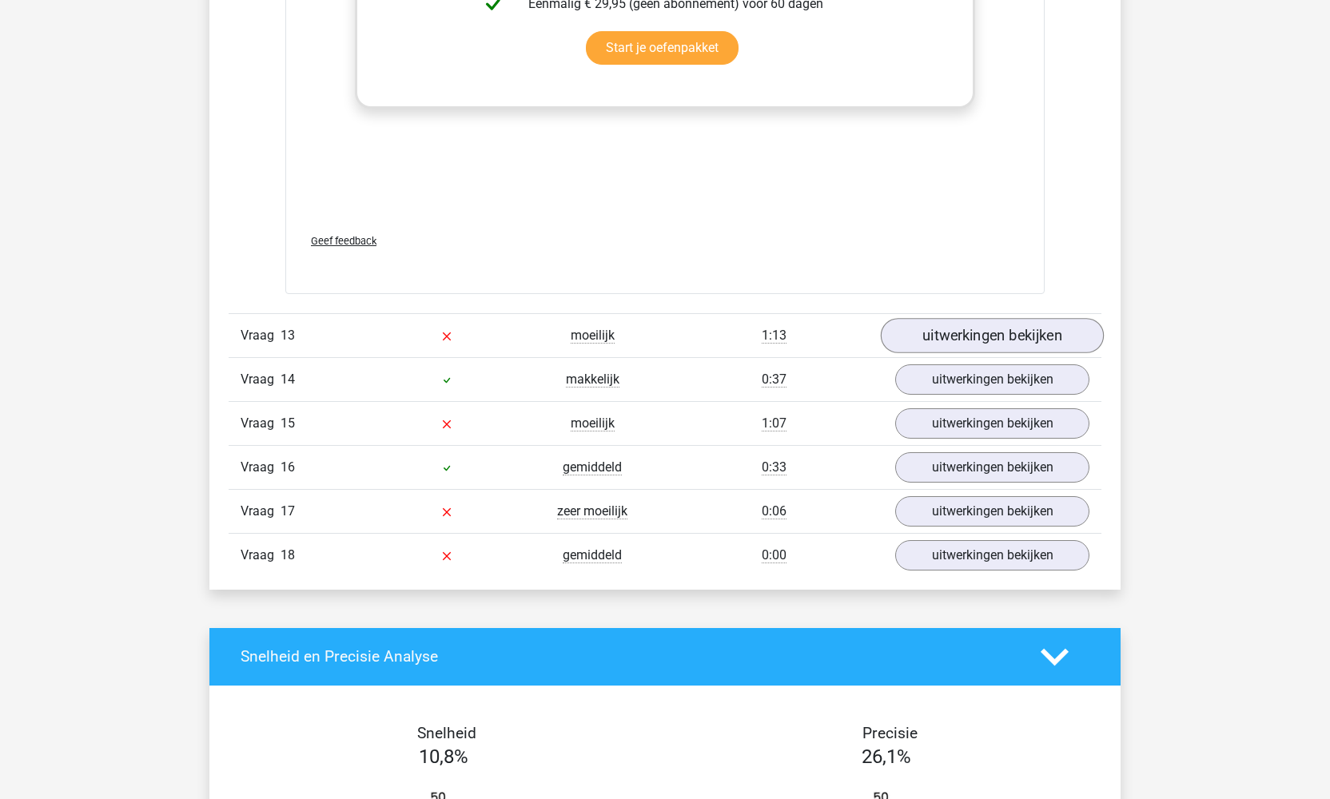
click at [951, 335] on link "uitwerkingen bekijken" at bounding box center [992, 335] width 223 height 35
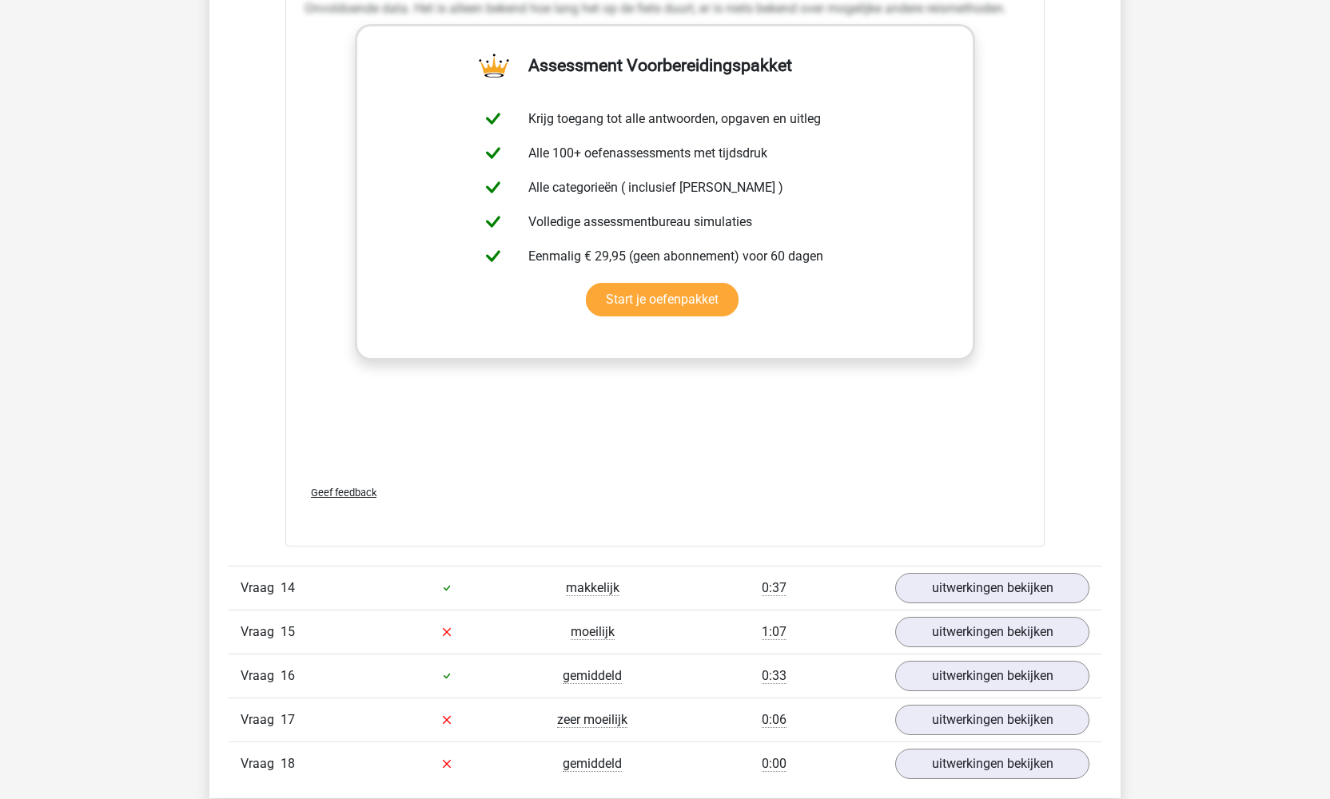
scroll to position [6834, 0]
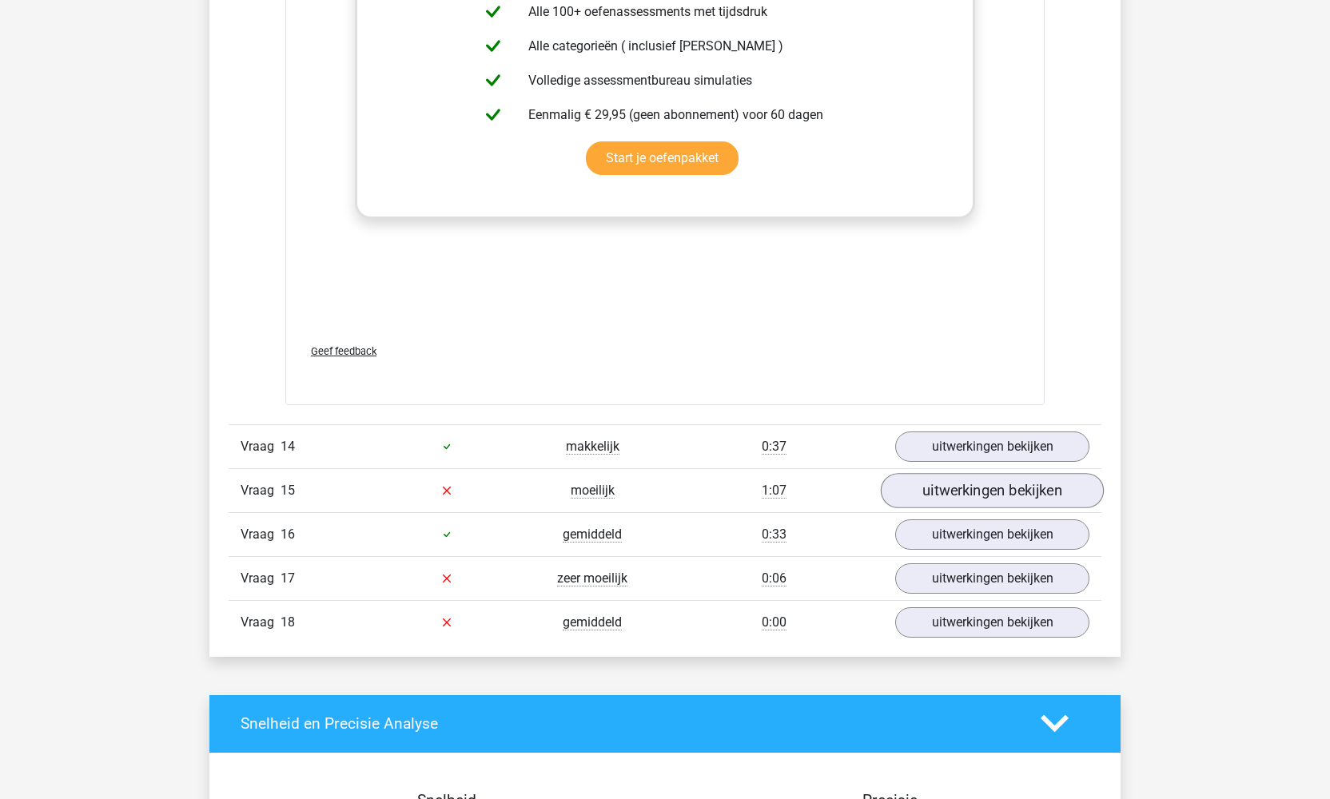
click at [964, 493] on link "uitwerkingen bekijken" at bounding box center [992, 490] width 223 height 35
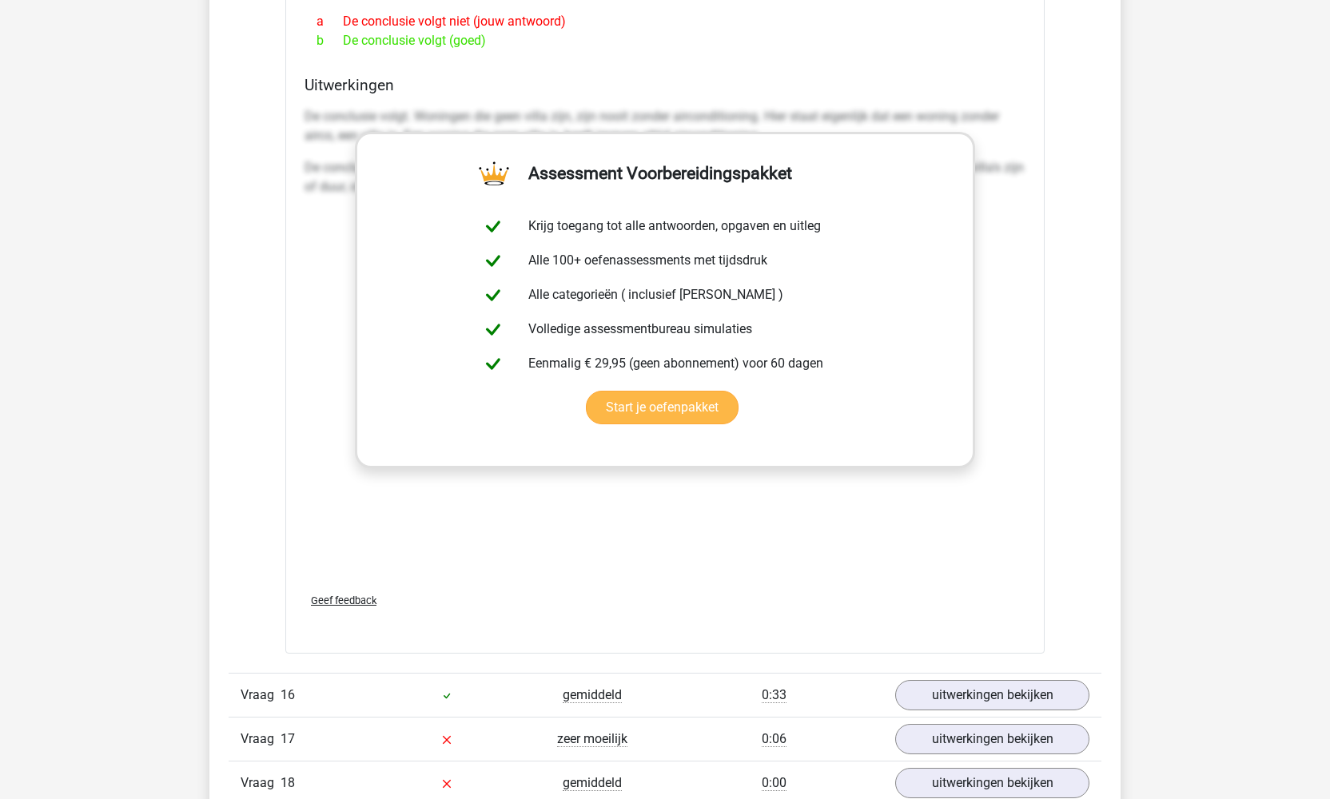
scroll to position [7699, 0]
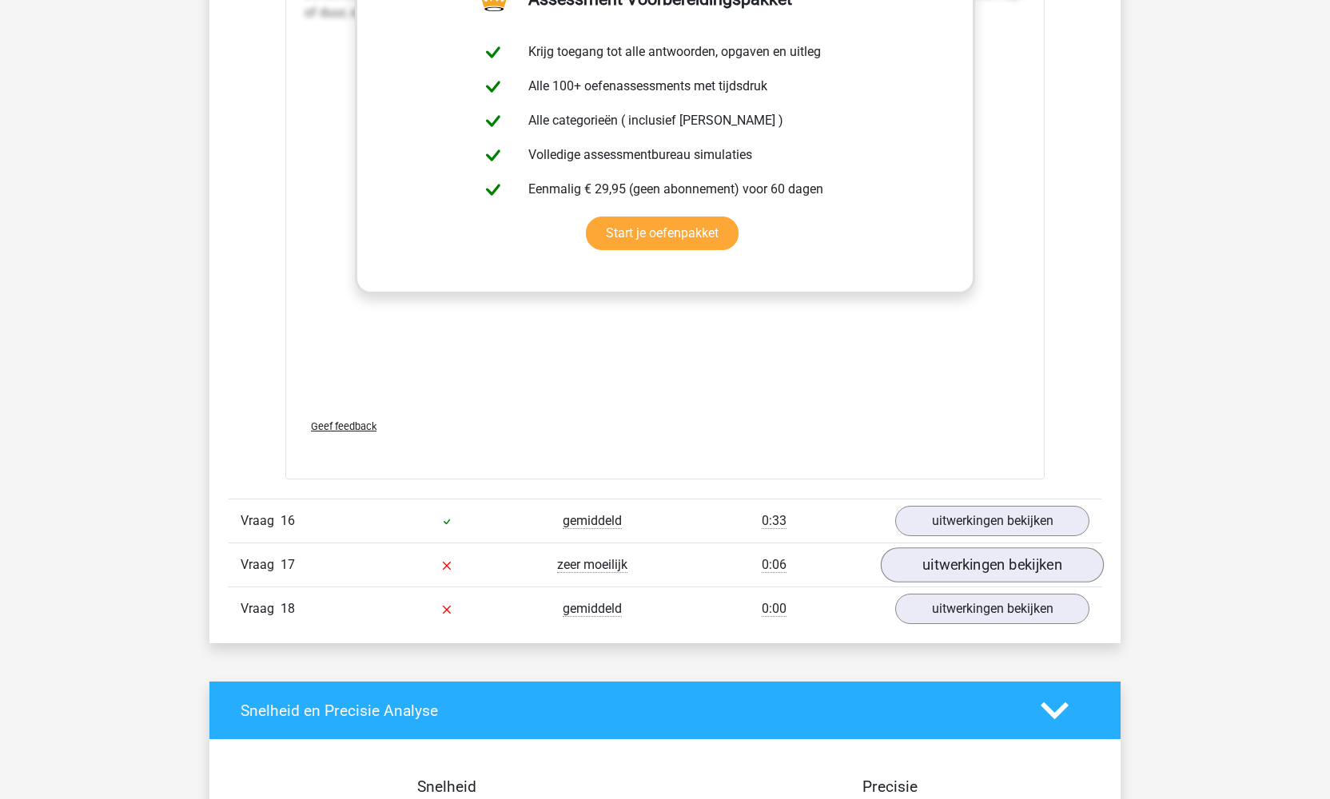
click at [969, 568] on link "uitwerkingen bekijken" at bounding box center [992, 564] width 223 height 35
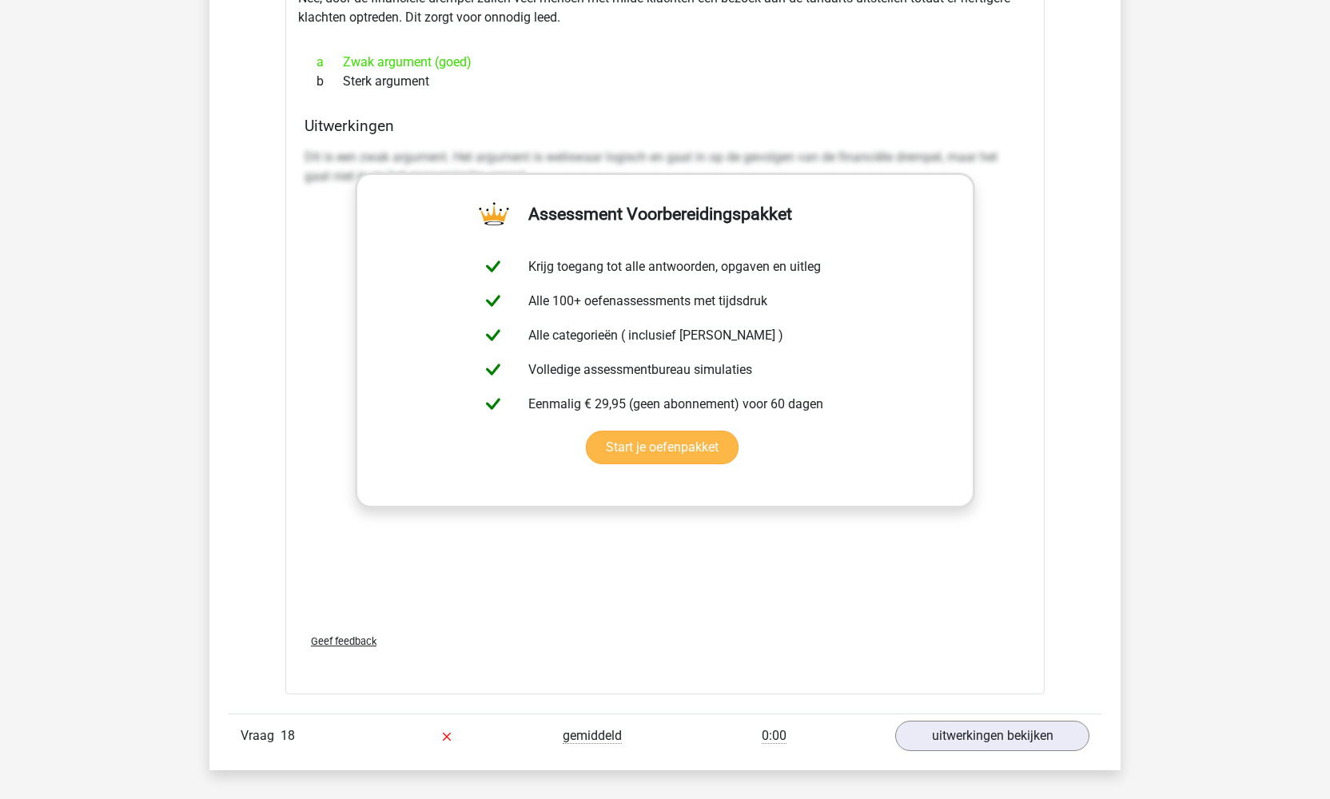
scroll to position [8555, 0]
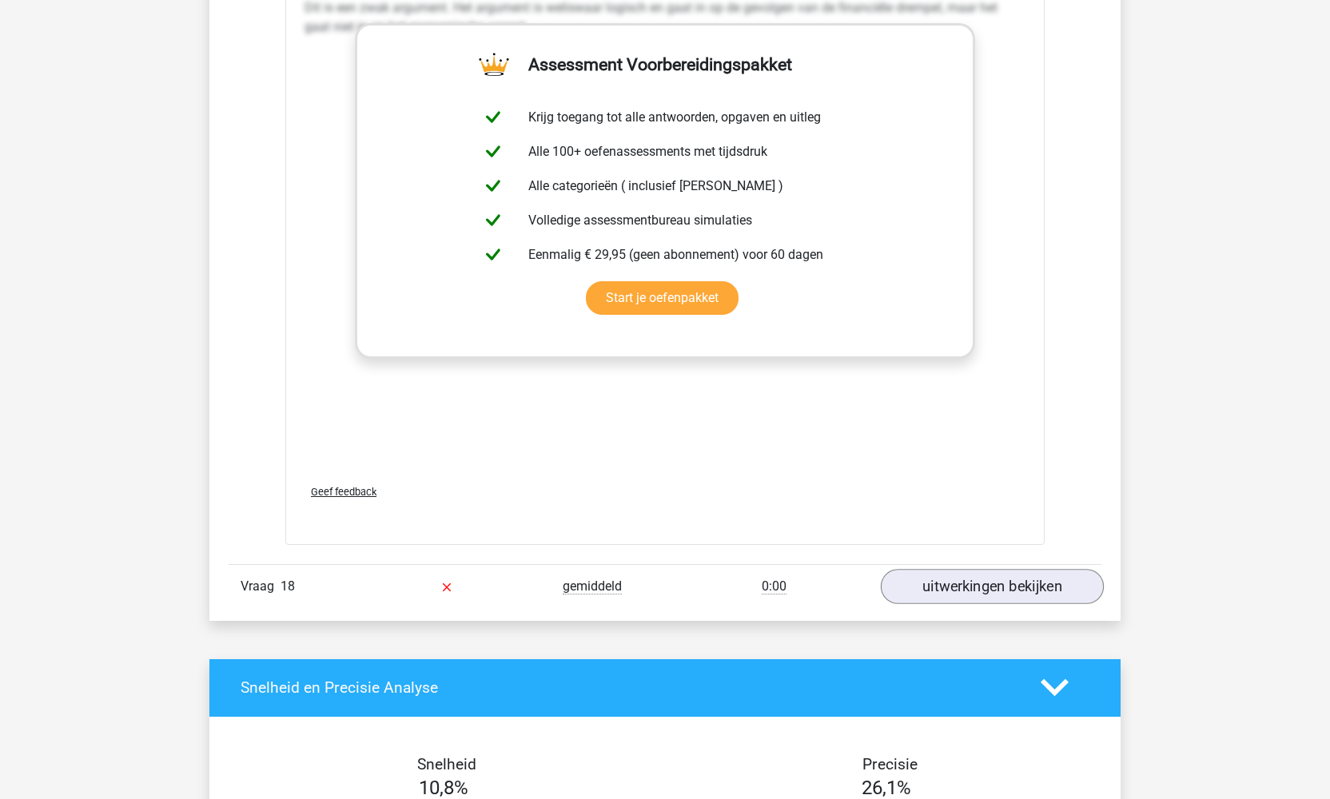
click at [959, 575] on link "uitwerkingen bekijken" at bounding box center [992, 586] width 223 height 35
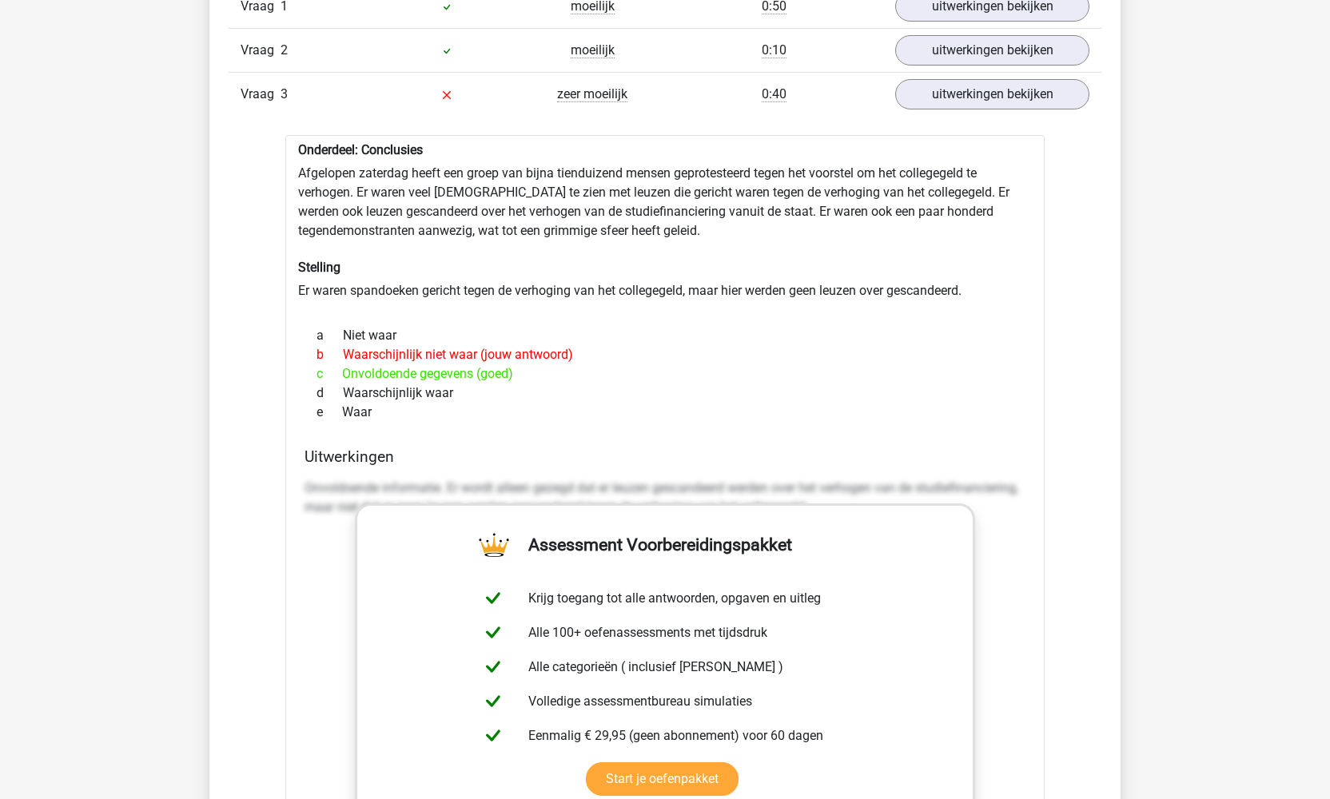
scroll to position [1089, 0]
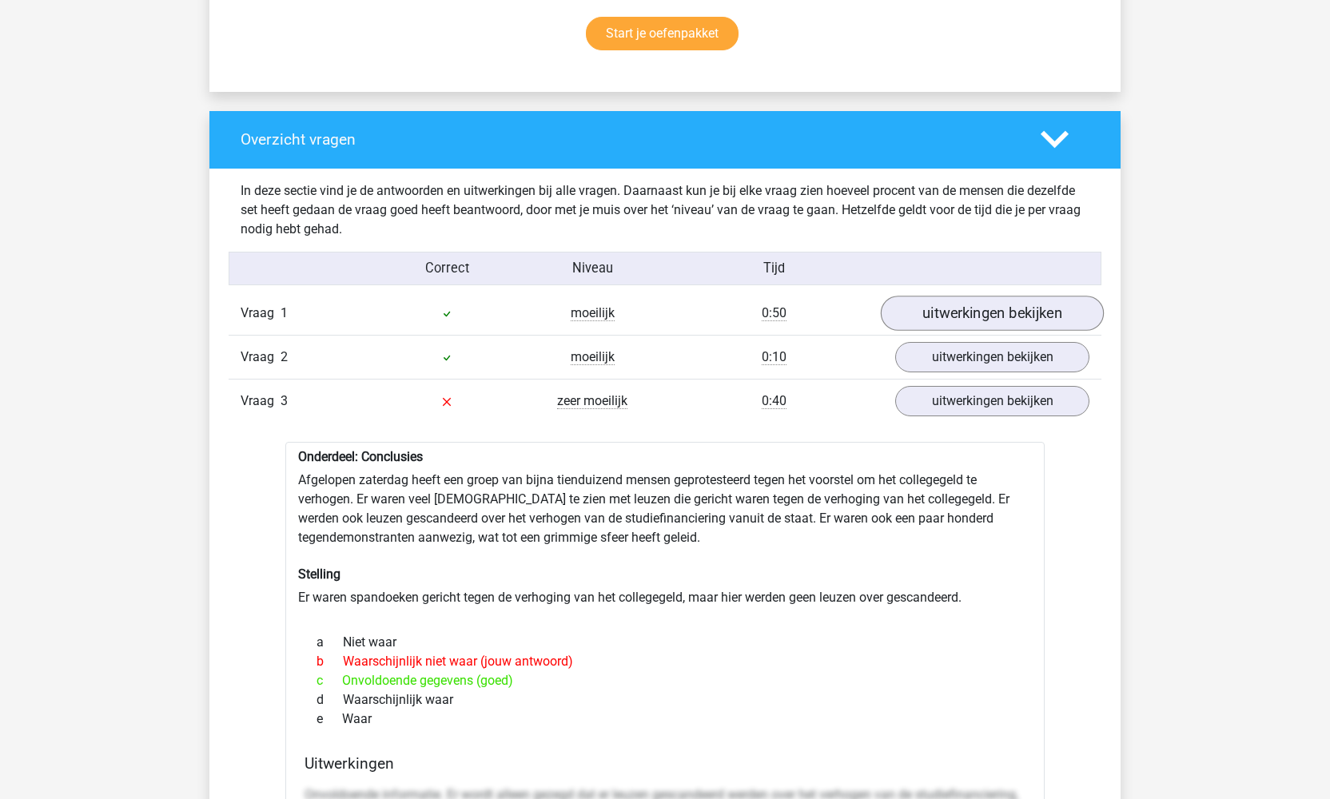
click at [1002, 316] on link "uitwerkingen bekijken" at bounding box center [992, 313] width 223 height 35
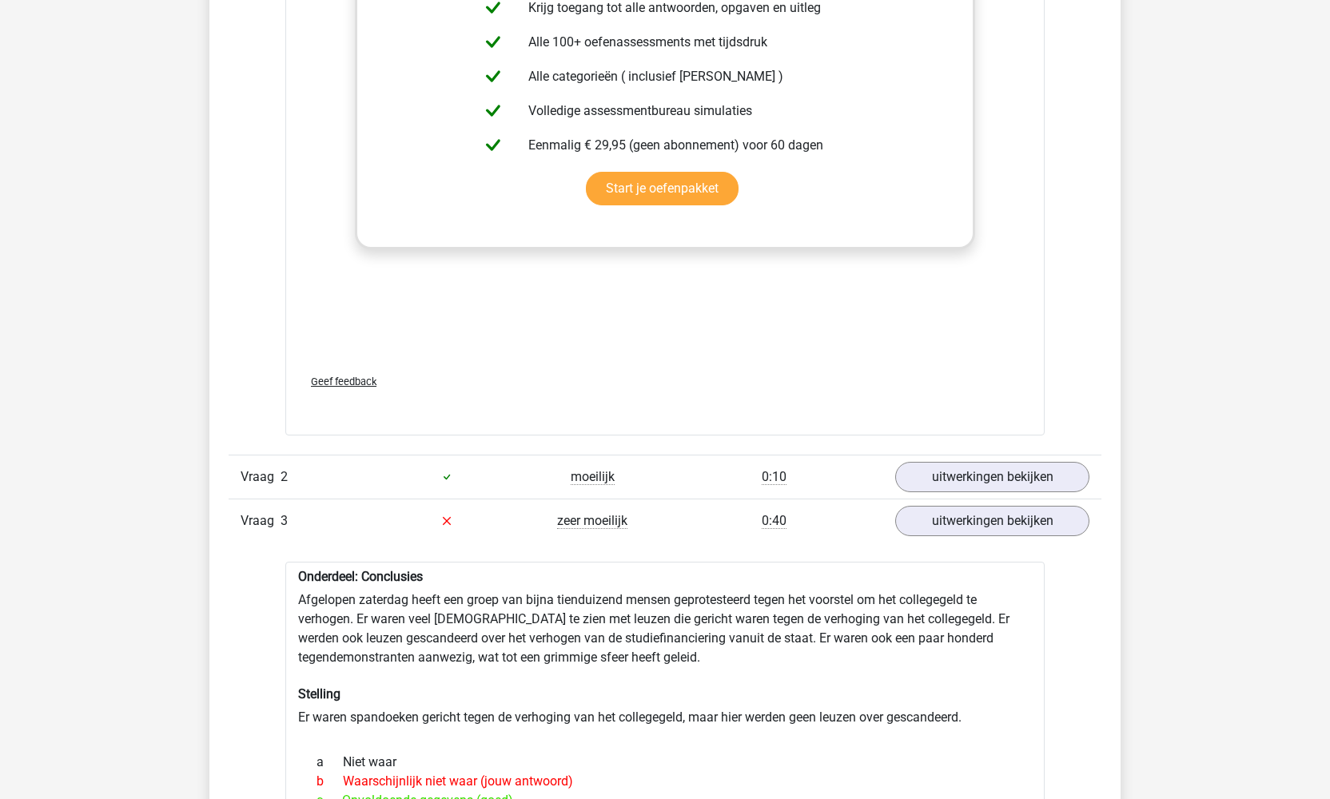
scroll to position [2080, 0]
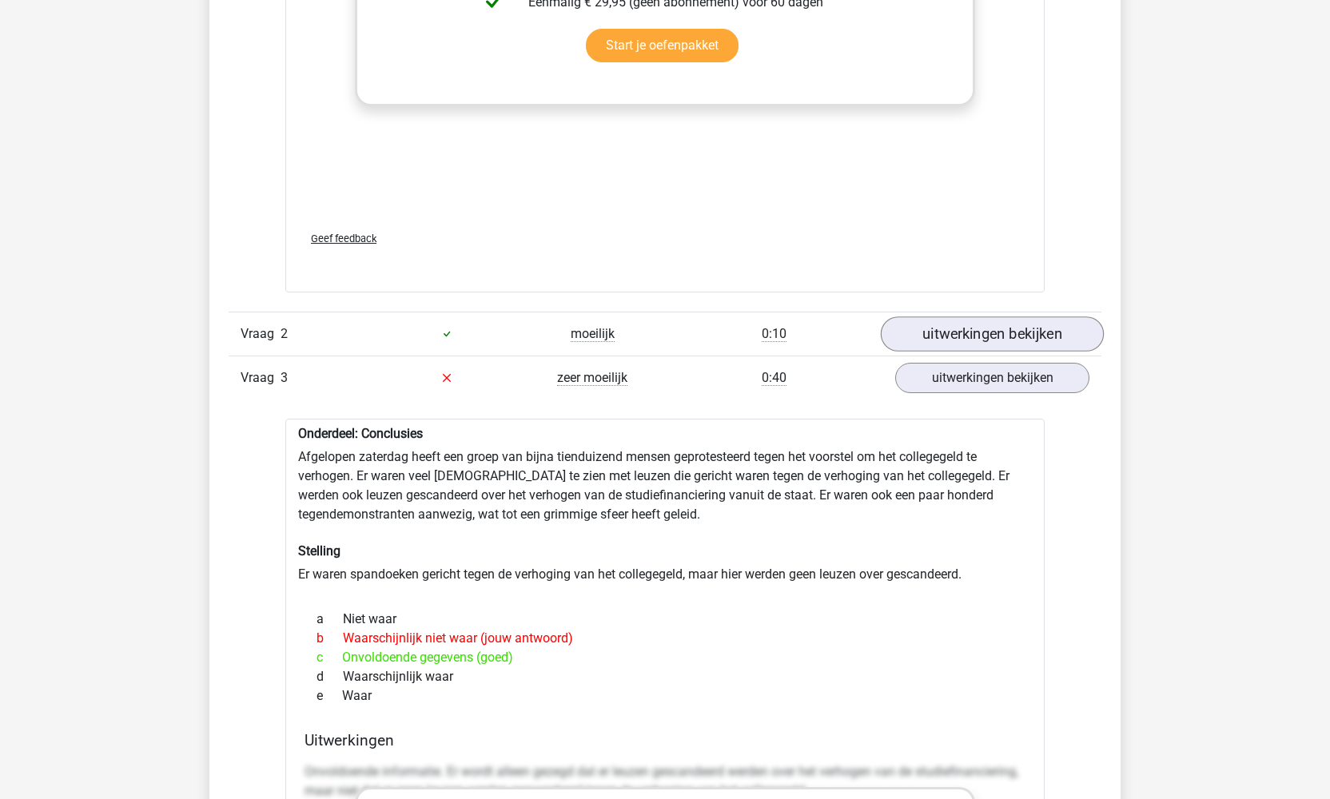
click at [1019, 339] on link "uitwerkingen bekijken" at bounding box center [992, 333] width 223 height 35
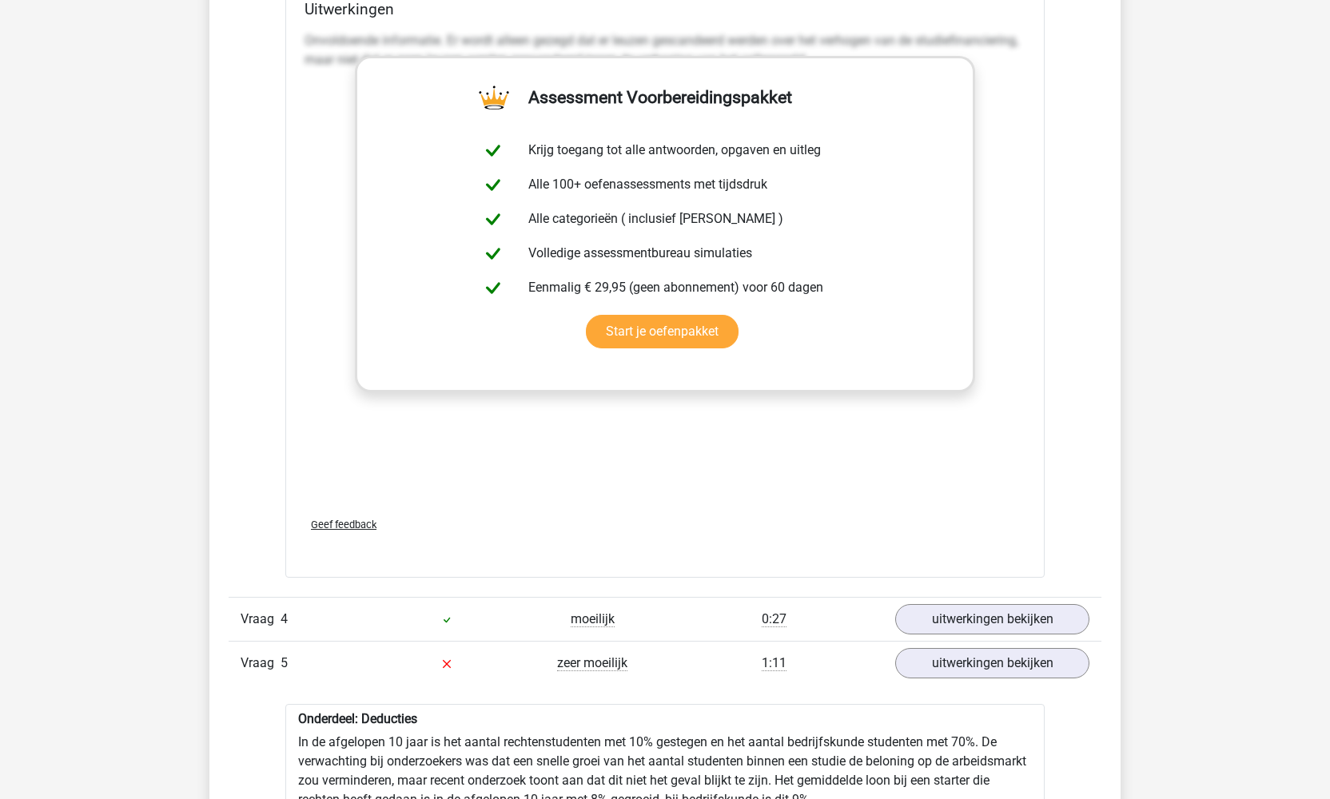
scroll to position [3667, 0]
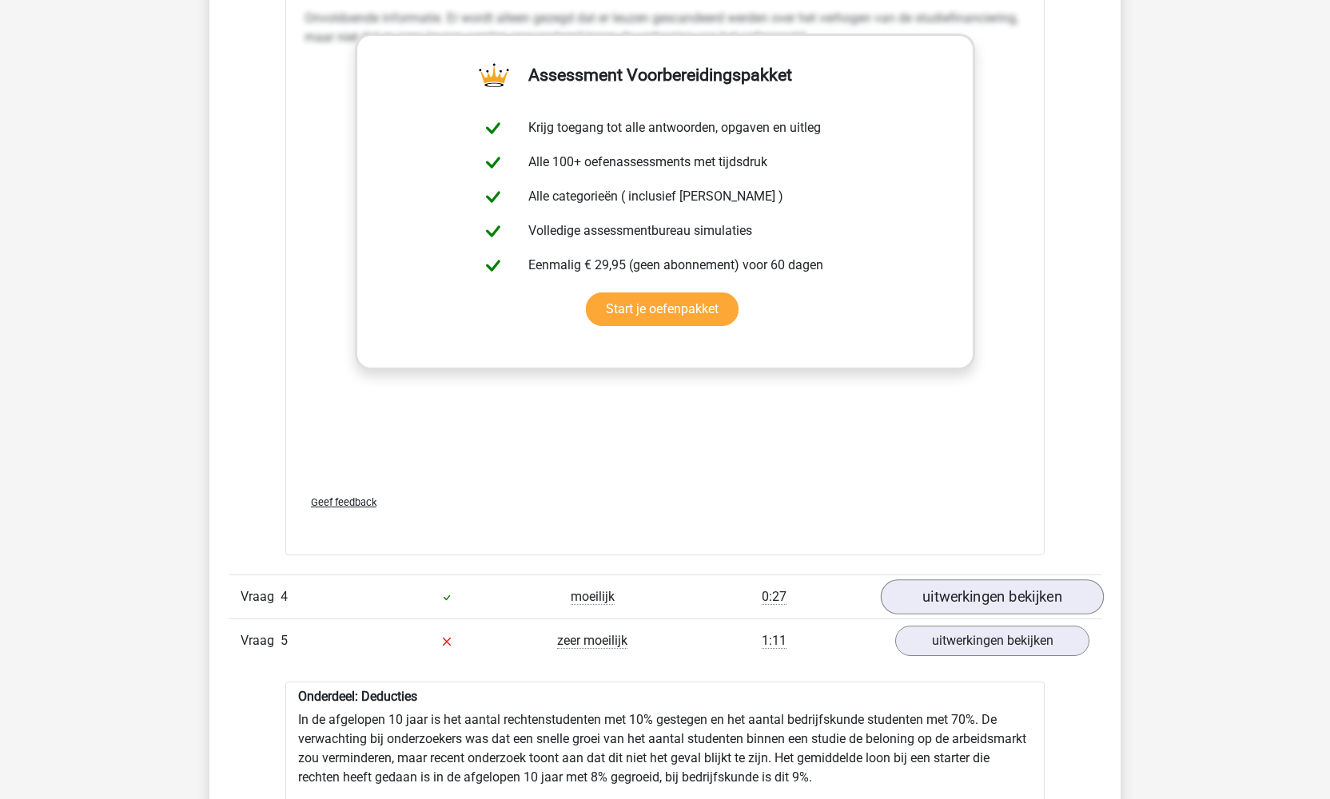
click at [1062, 591] on link "uitwerkingen bekijken" at bounding box center [992, 596] width 223 height 35
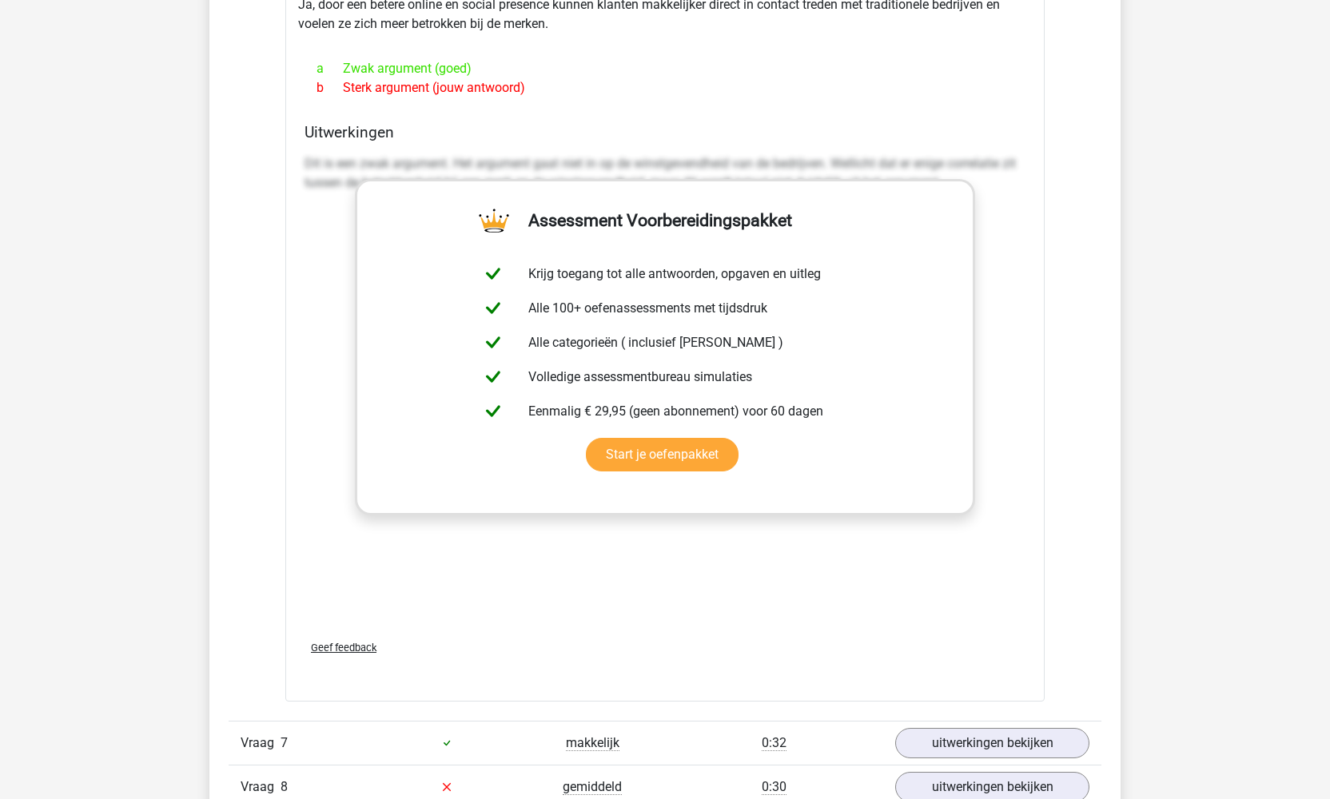
scroll to position [6249, 0]
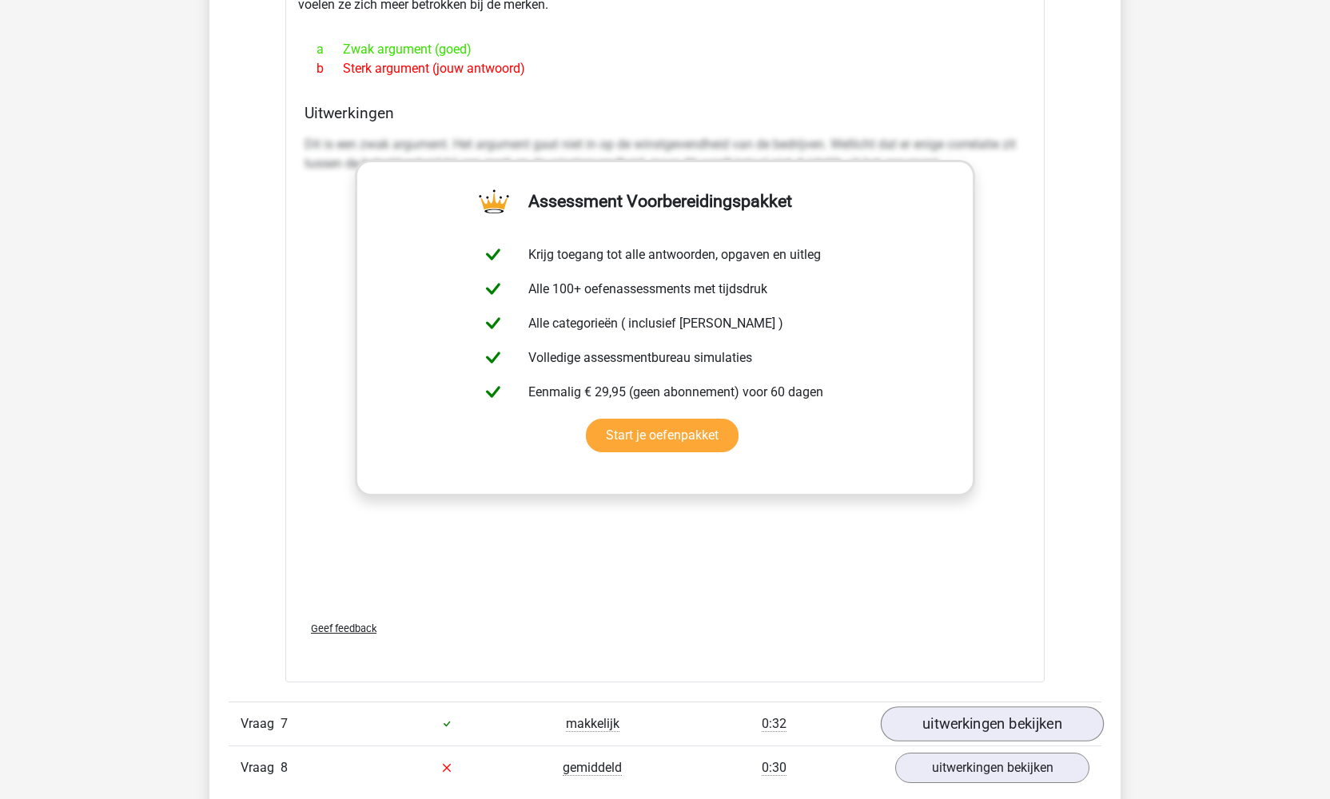
click at [944, 720] on link "uitwerkingen bekijken" at bounding box center [992, 723] width 223 height 35
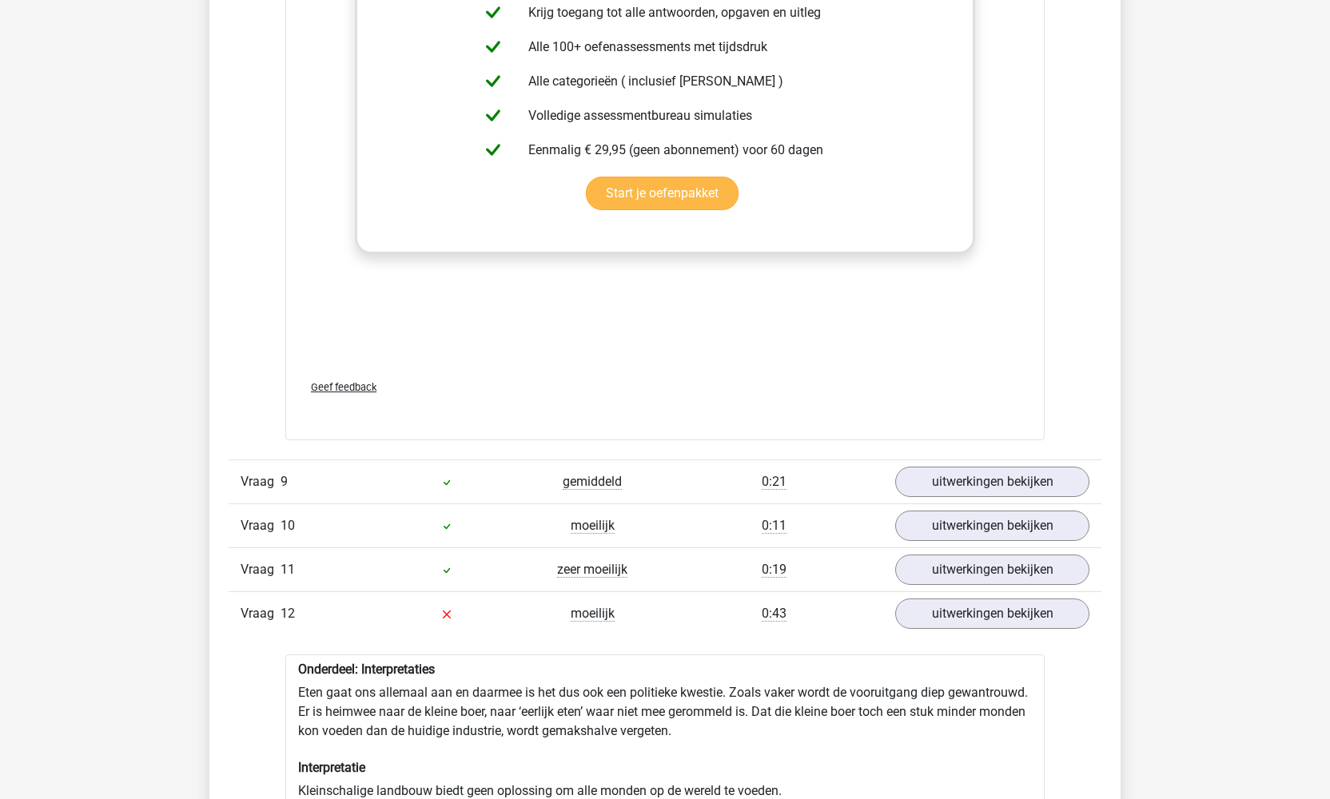
scroll to position [8416, 0]
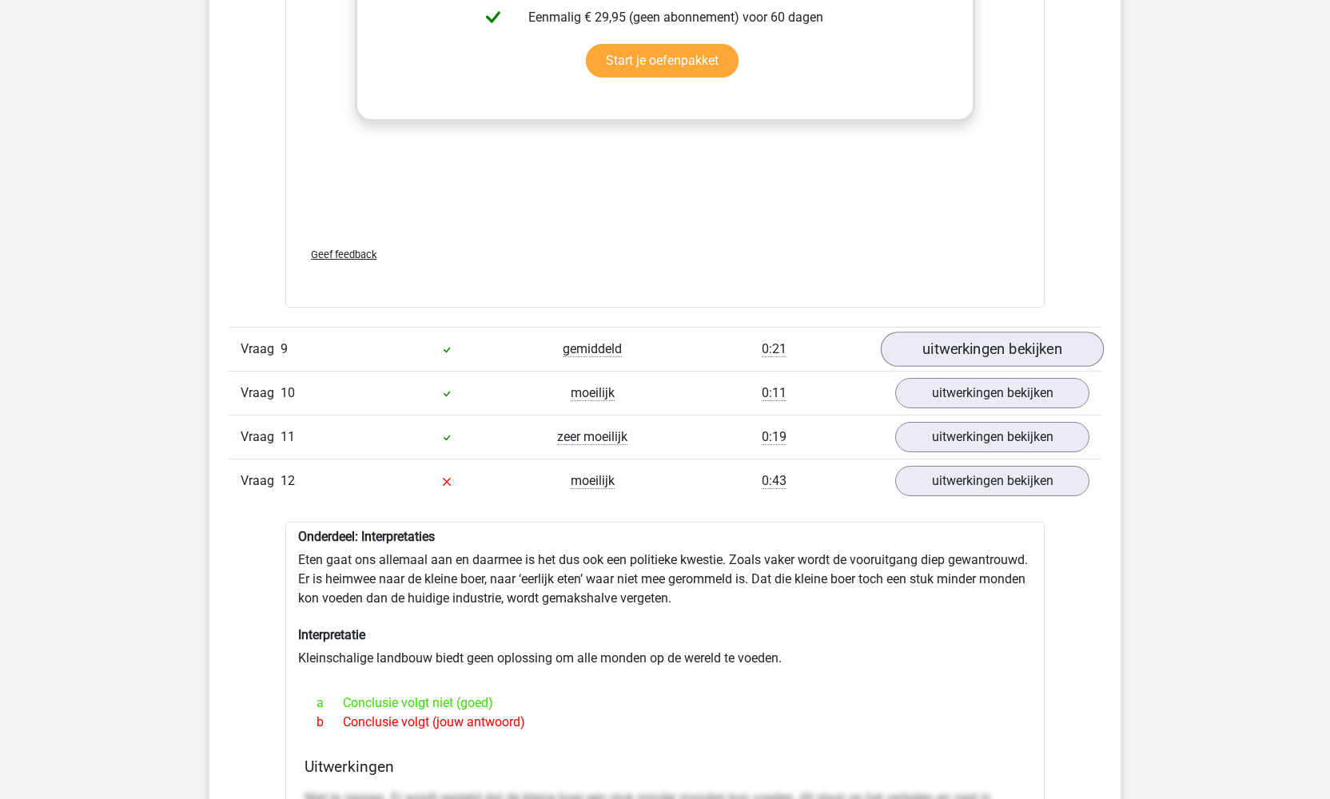
click at [961, 332] on link "uitwerkingen bekijken" at bounding box center [992, 349] width 223 height 35
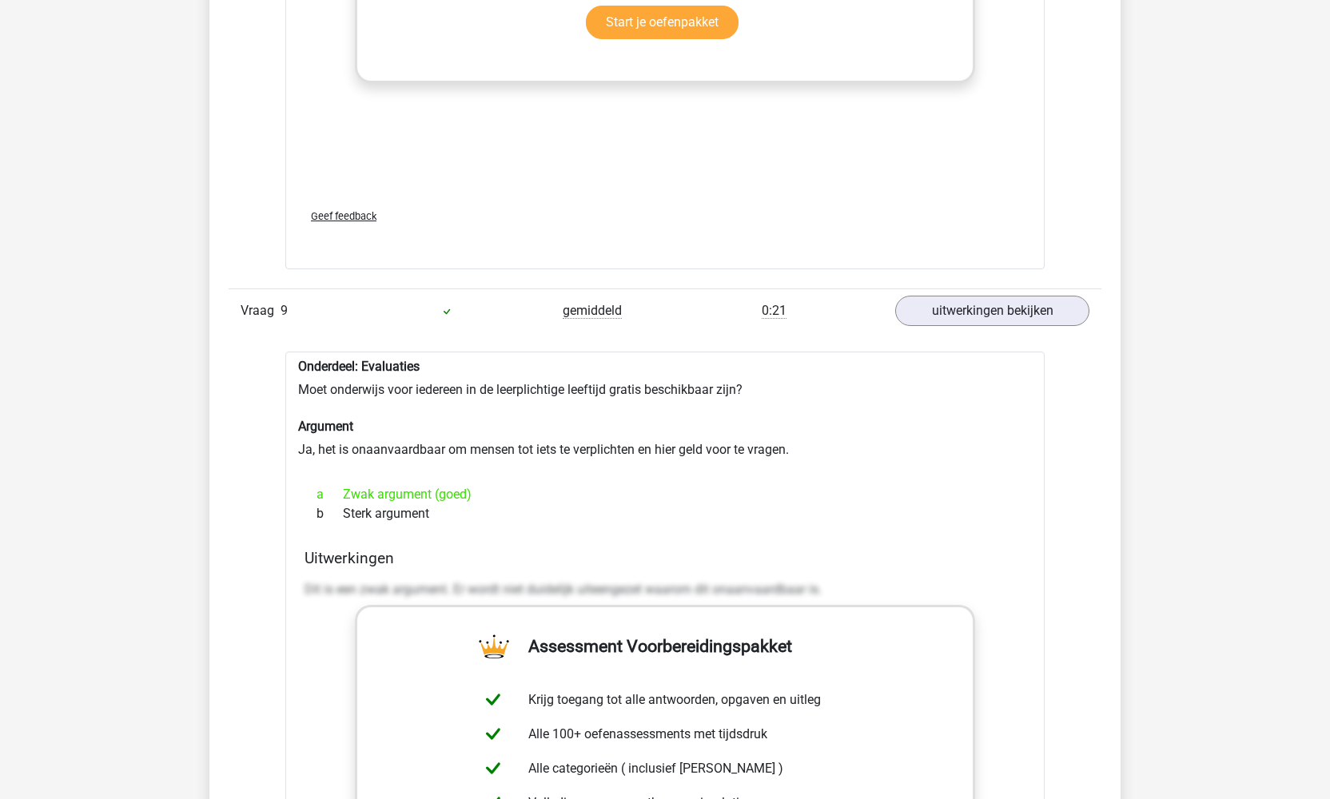
scroll to position [8933, 0]
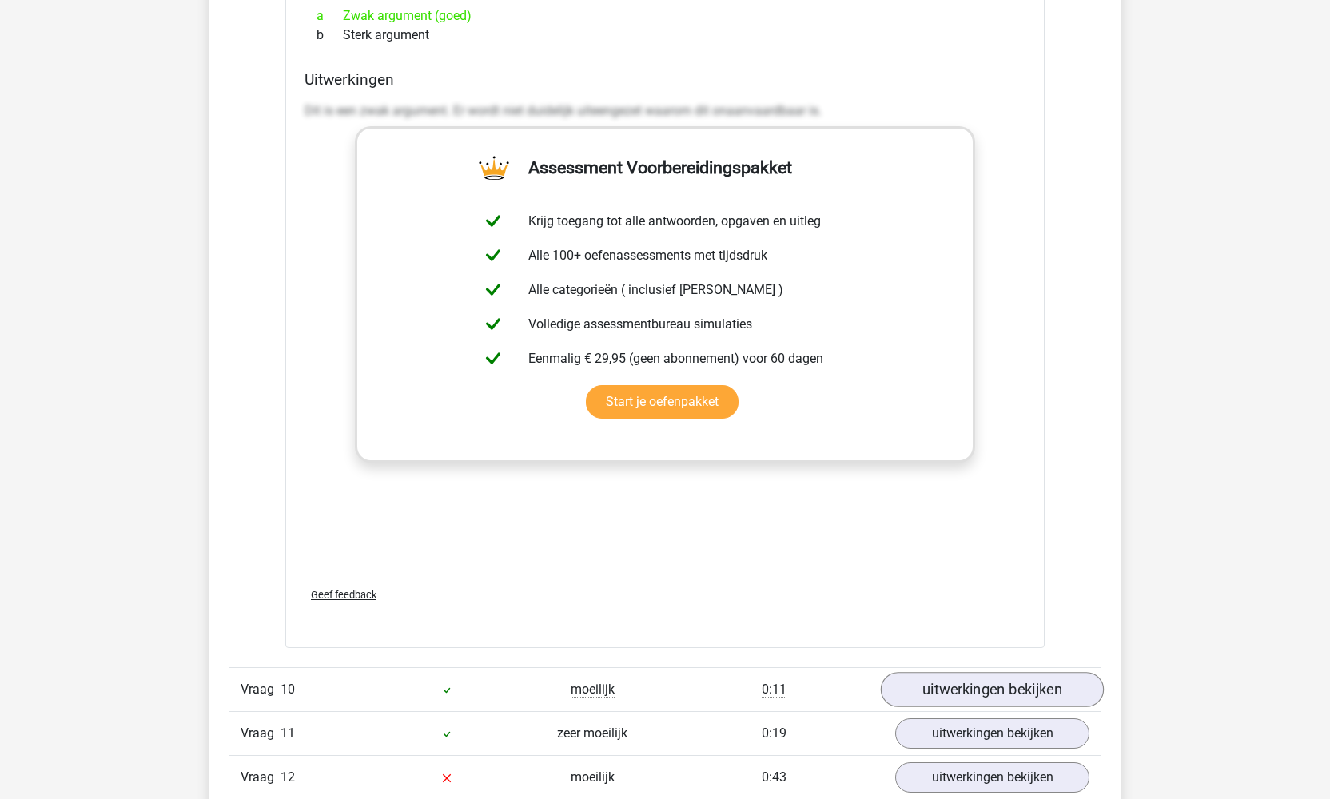
click at [953, 677] on link "uitwerkingen bekijken" at bounding box center [992, 690] width 223 height 35
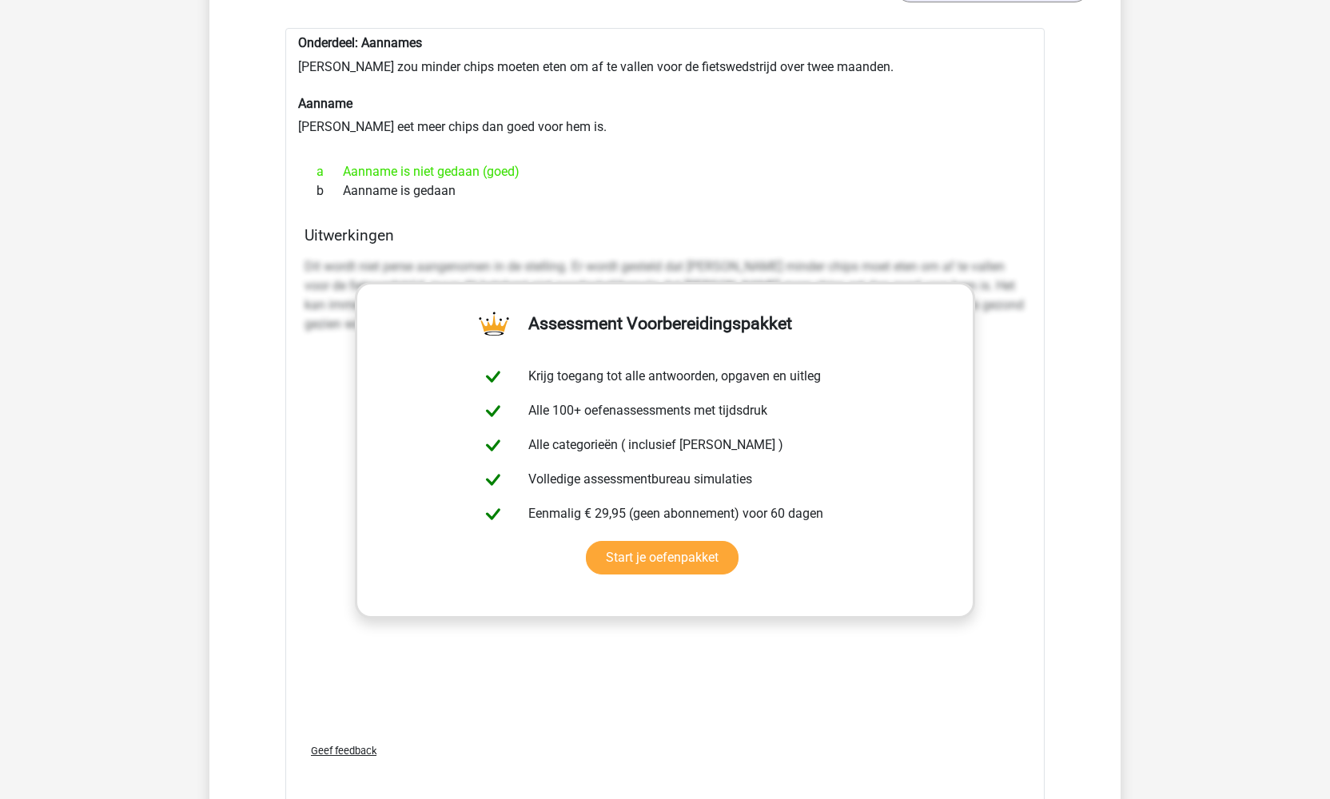
scroll to position [9765, 0]
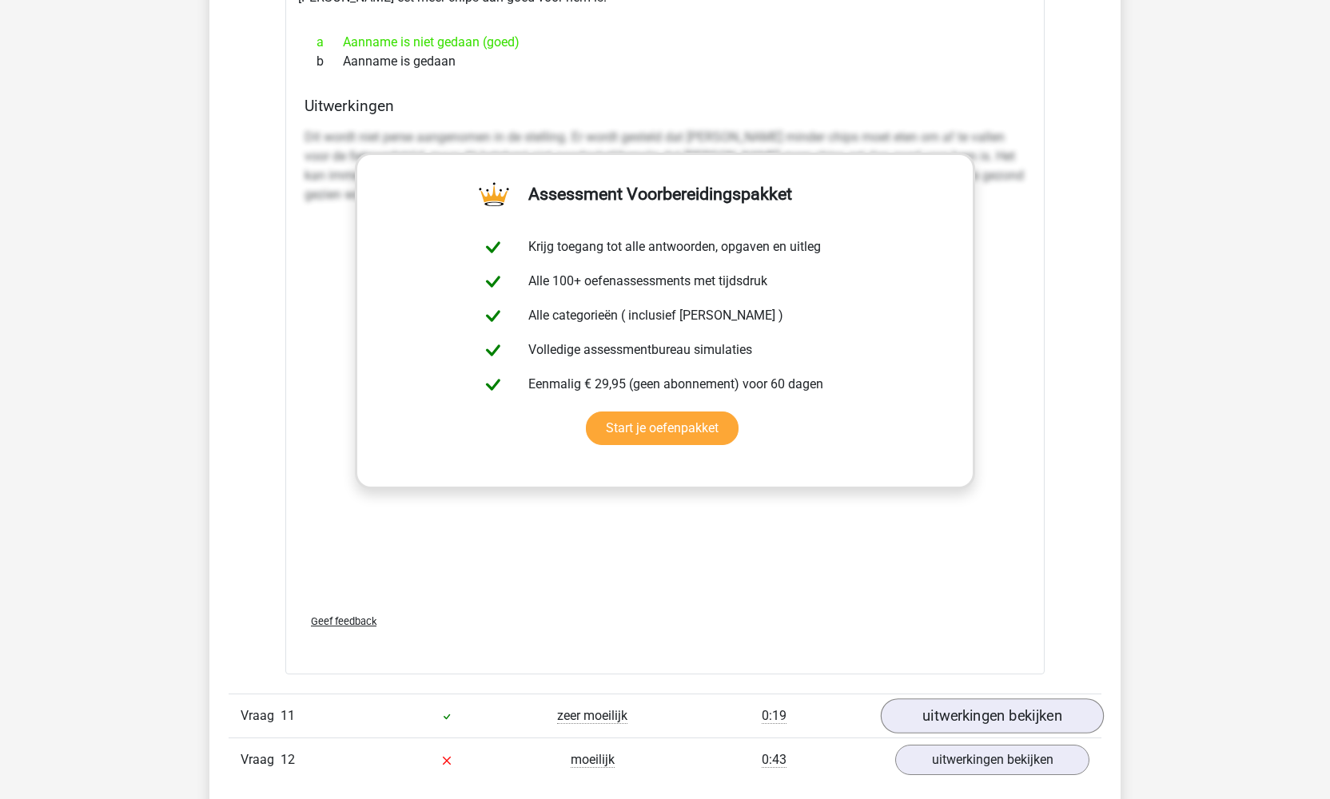
click at [941, 698] on link "uitwerkingen bekijken" at bounding box center [992, 715] width 223 height 35
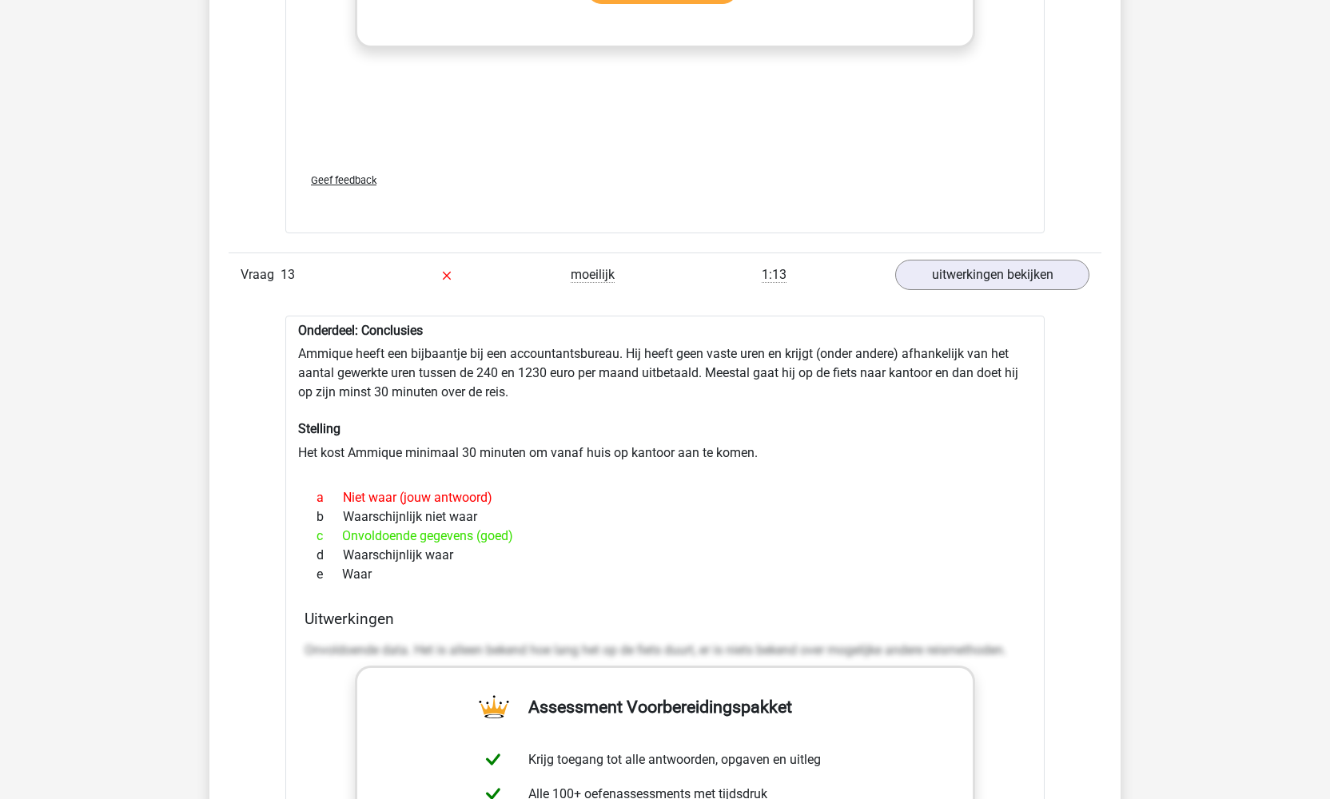
scroll to position [12520, 0]
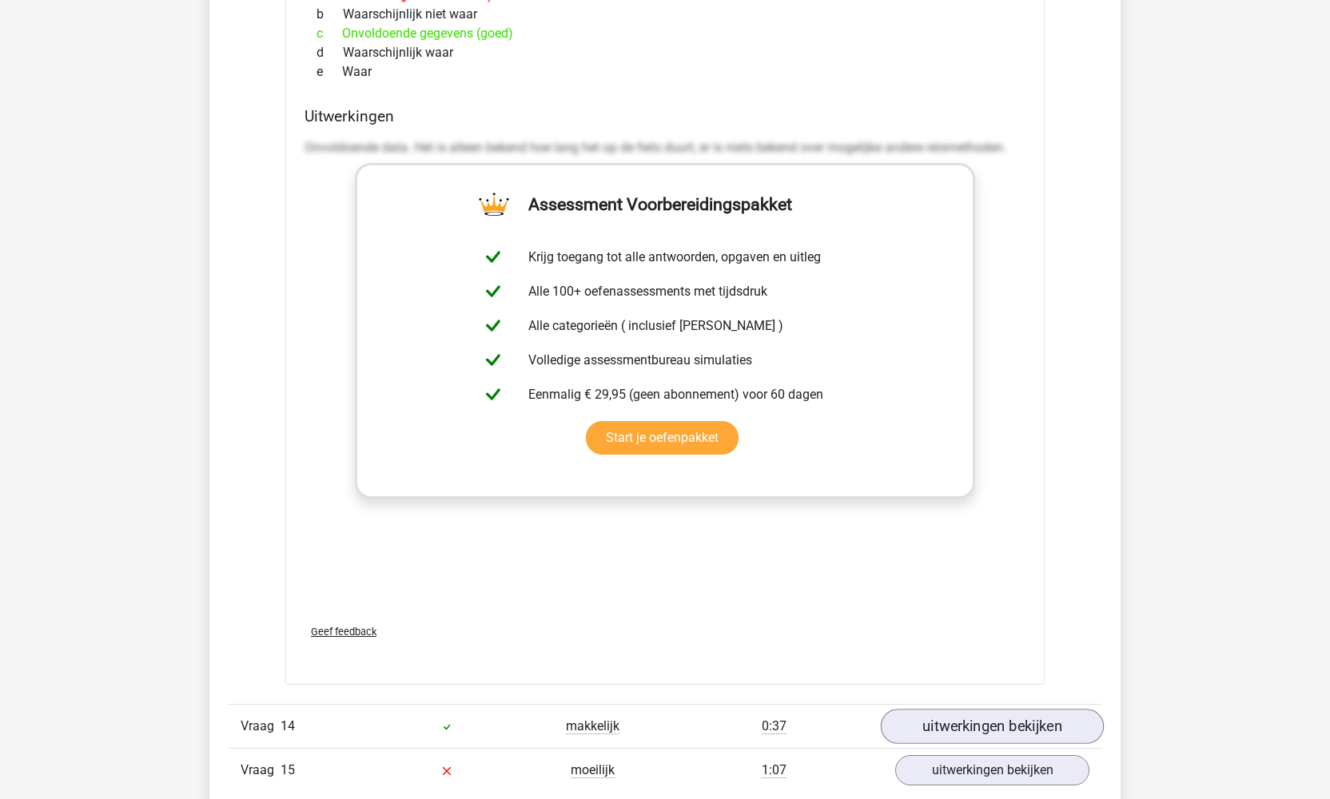
click at [956, 709] on link "uitwerkingen bekijken" at bounding box center [992, 726] width 223 height 35
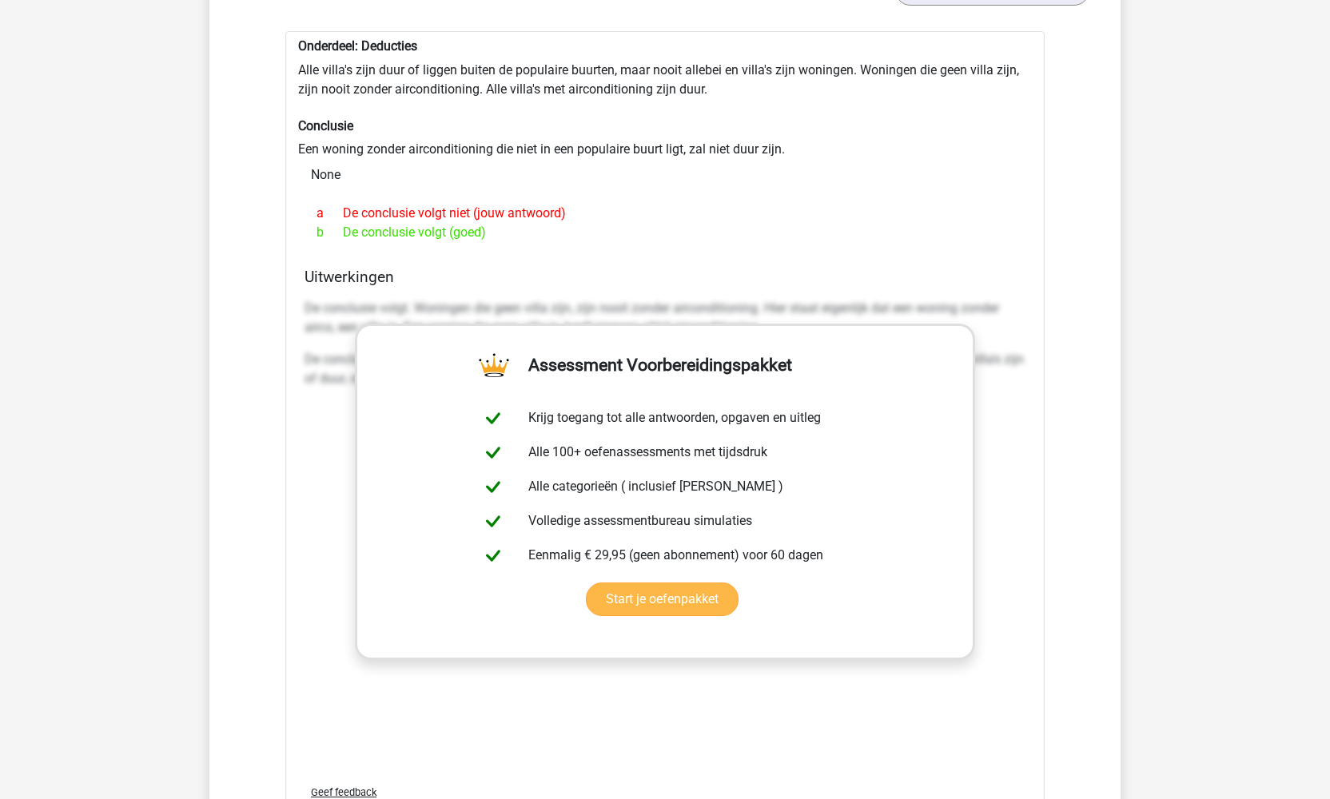
scroll to position [14278, 0]
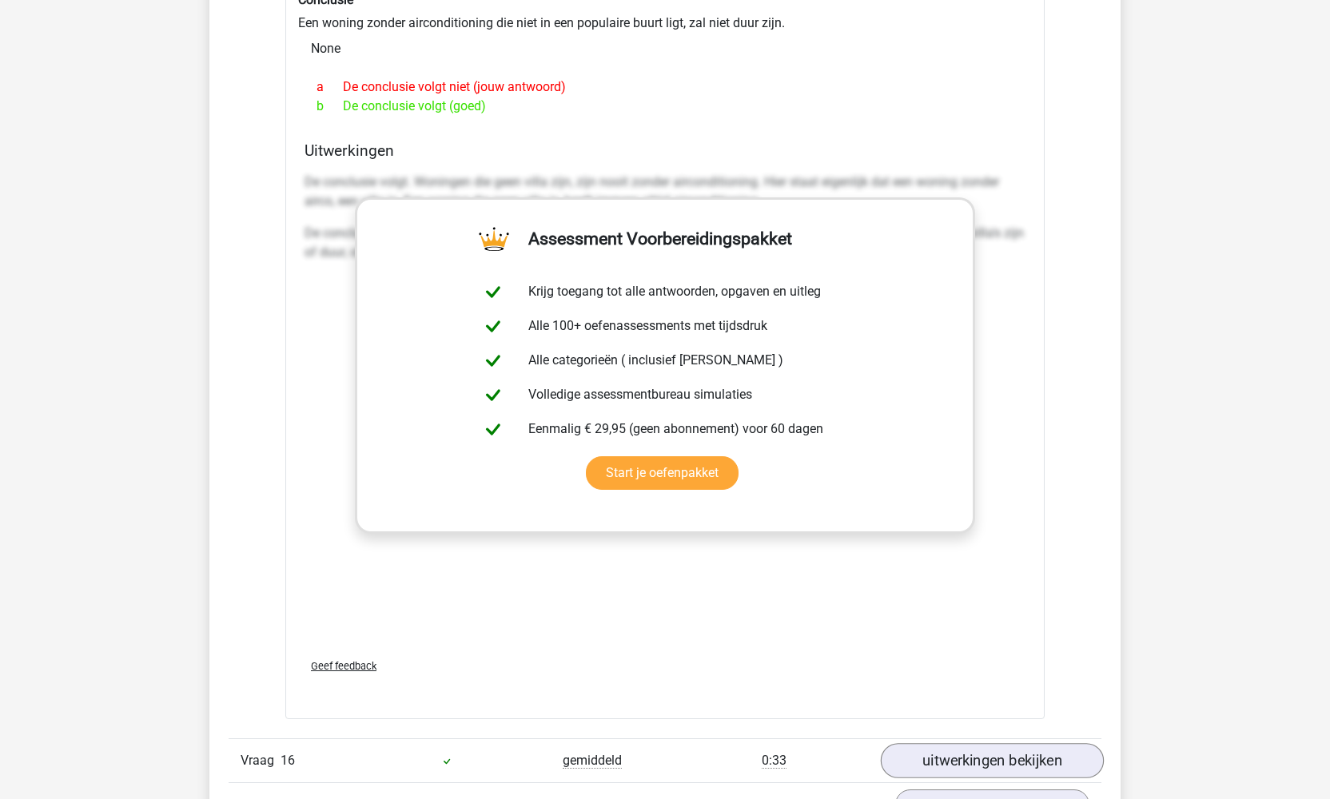
click at [928, 743] on link "uitwerkingen bekijken" at bounding box center [992, 760] width 223 height 35
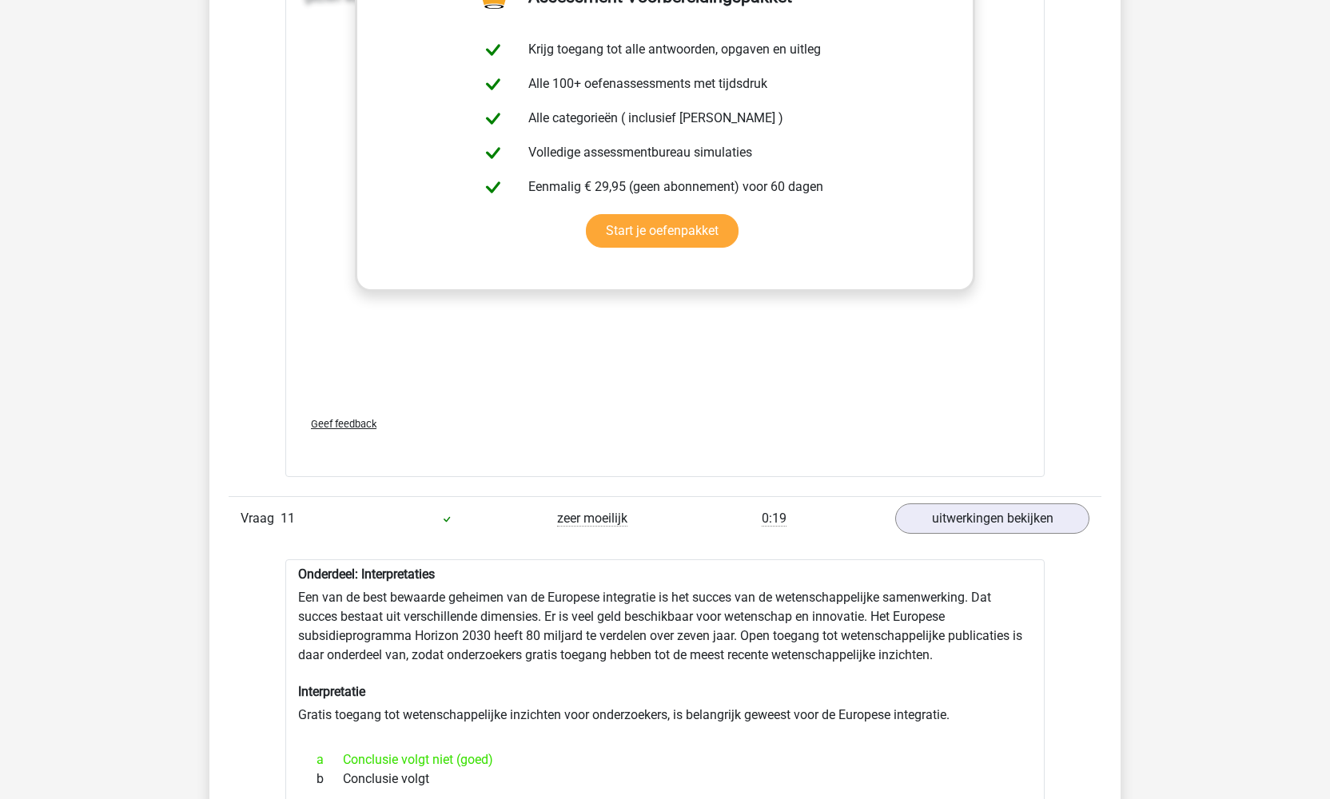
scroll to position [8377, 0]
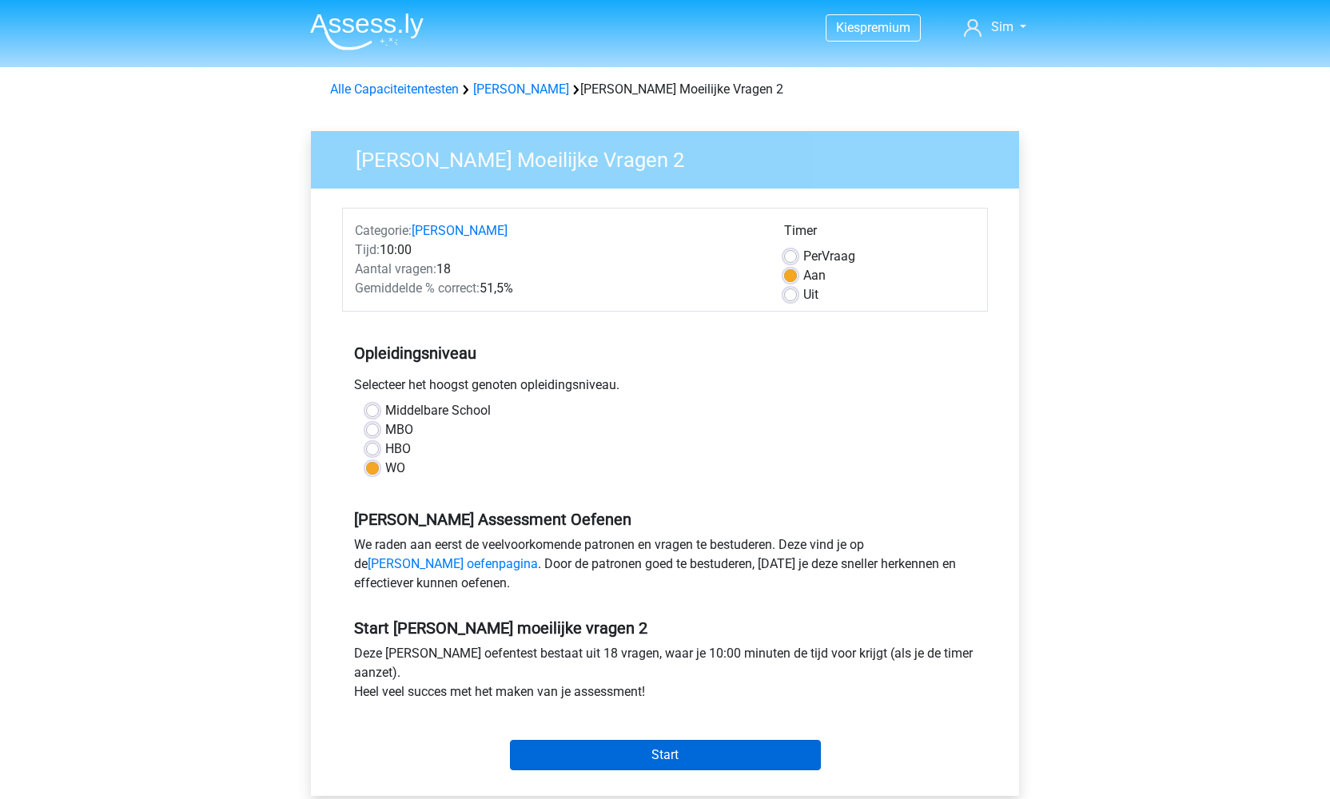
click at [688, 751] on input "Start" at bounding box center [665, 755] width 311 height 30
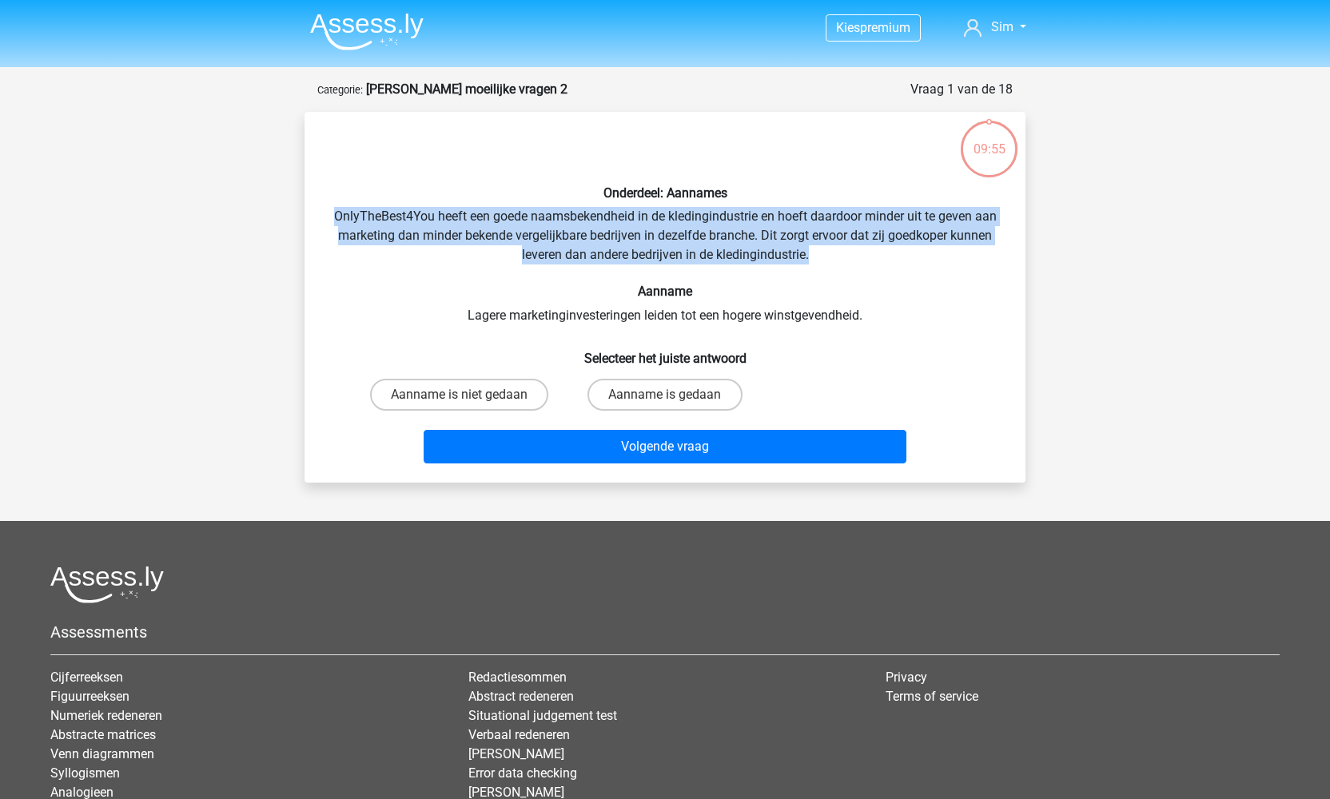
drag, startPoint x: 336, startPoint y: 214, endPoint x: 827, endPoint y: 255, distance: 493.2
click at [827, 255] on div "Onderdeel: Aannames OnlyTheBest4You heeft een goede naamsbekendheid in de kledi…" at bounding box center [665, 297] width 708 height 345
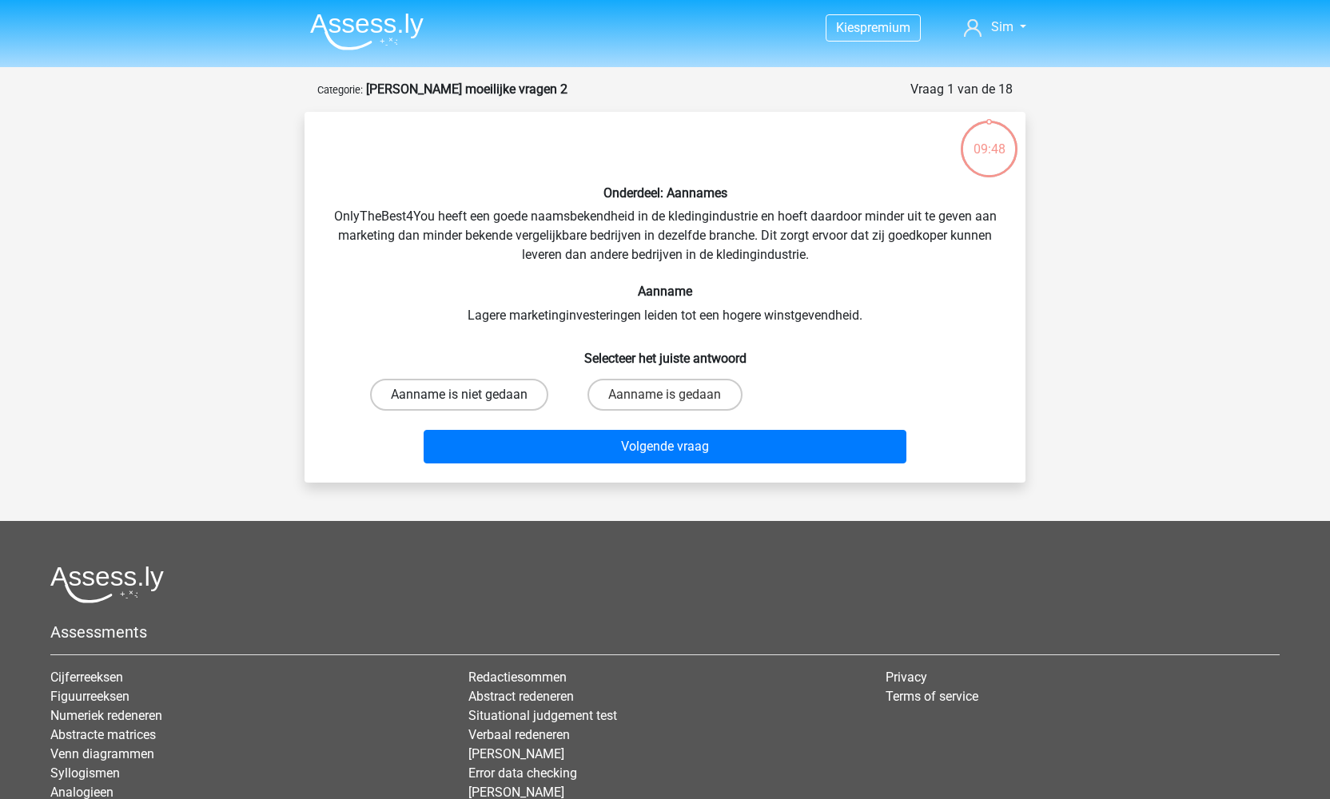
click at [472, 395] on label "Aanname is niet gedaan" at bounding box center [459, 395] width 178 height 32
click at [470, 395] on input "Aanname is niet gedaan" at bounding box center [465, 400] width 10 height 10
radio input "true"
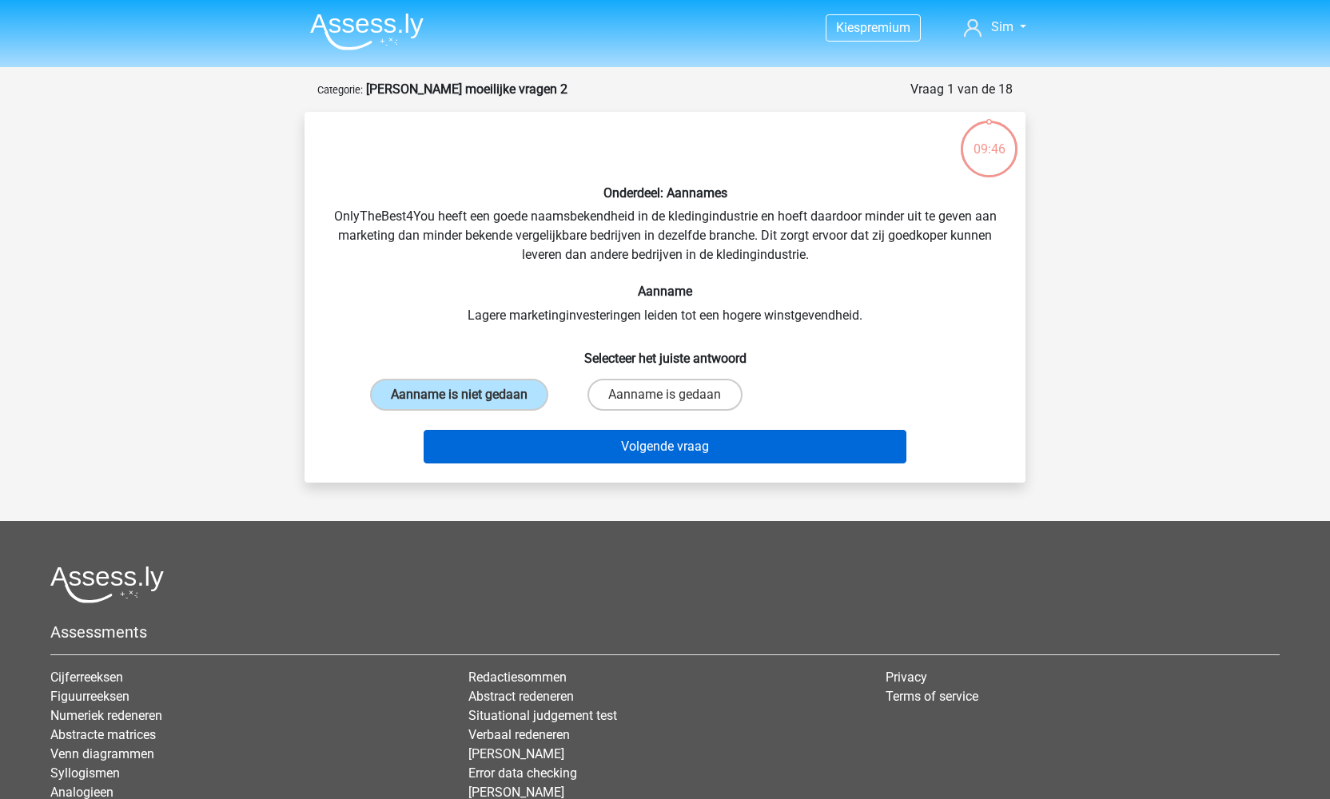
click at [666, 464] on button "Volgende vraag" at bounding box center [665, 447] width 483 height 34
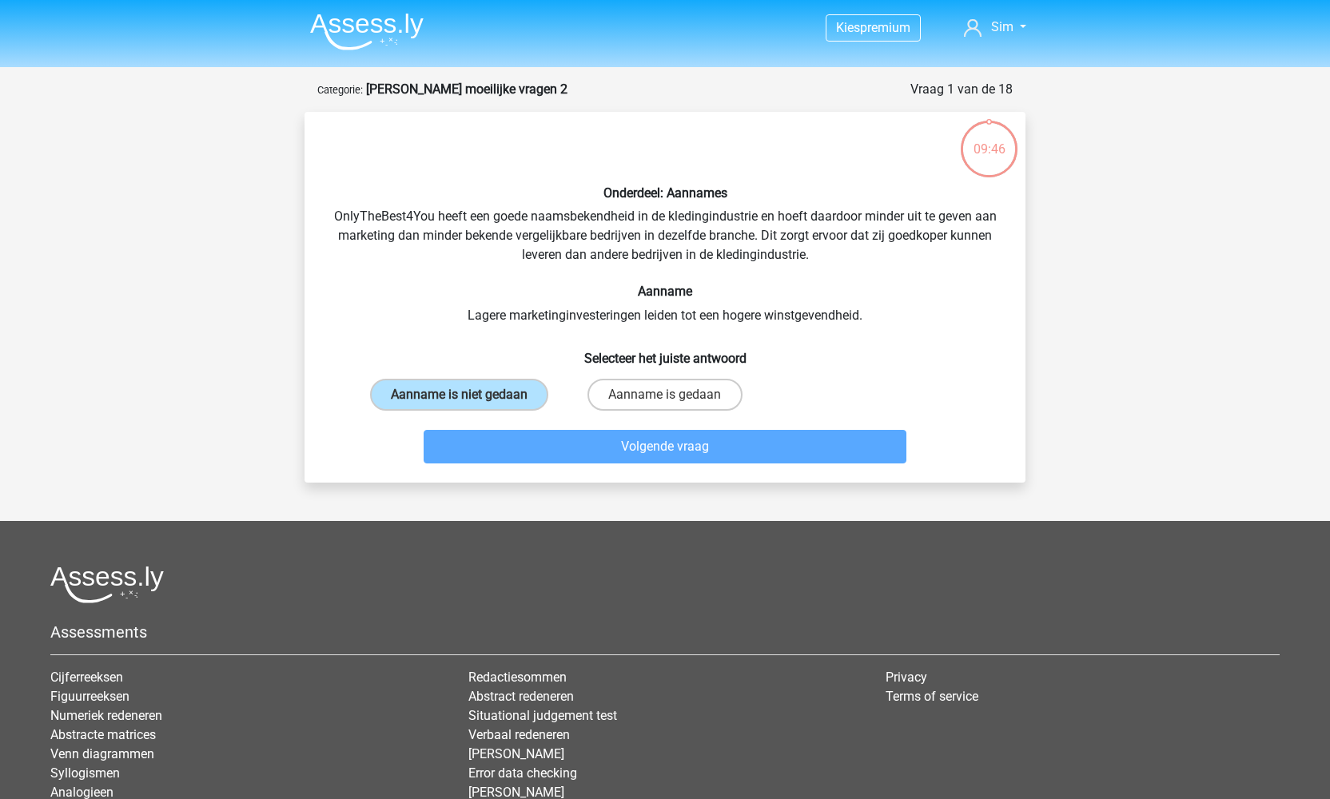
scroll to position [80, 0]
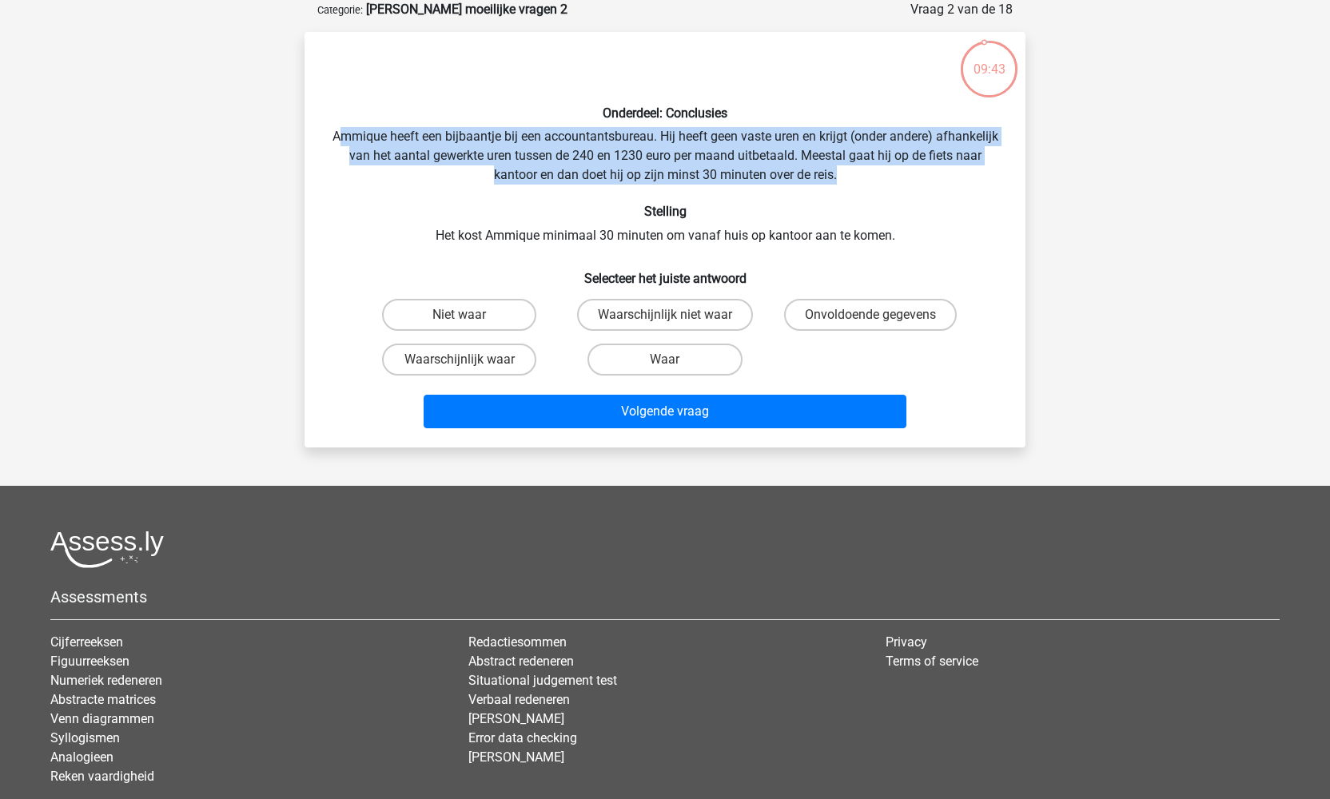
drag, startPoint x: 370, startPoint y: 134, endPoint x: 900, endPoint y: 176, distance: 531.5
click at [900, 176] on div "Onderdeel: Conclusies Ammique heeft een bijbaantje bij een accountantsbureau. H…" at bounding box center [665, 240] width 708 height 390
click at [838, 317] on label "Onvoldoende gegevens" at bounding box center [870, 315] width 173 height 32
click at [870, 317] on input "Onvoldoende gegevens" at bounding box center [875, 320] width 10 height 10
radio input "true"
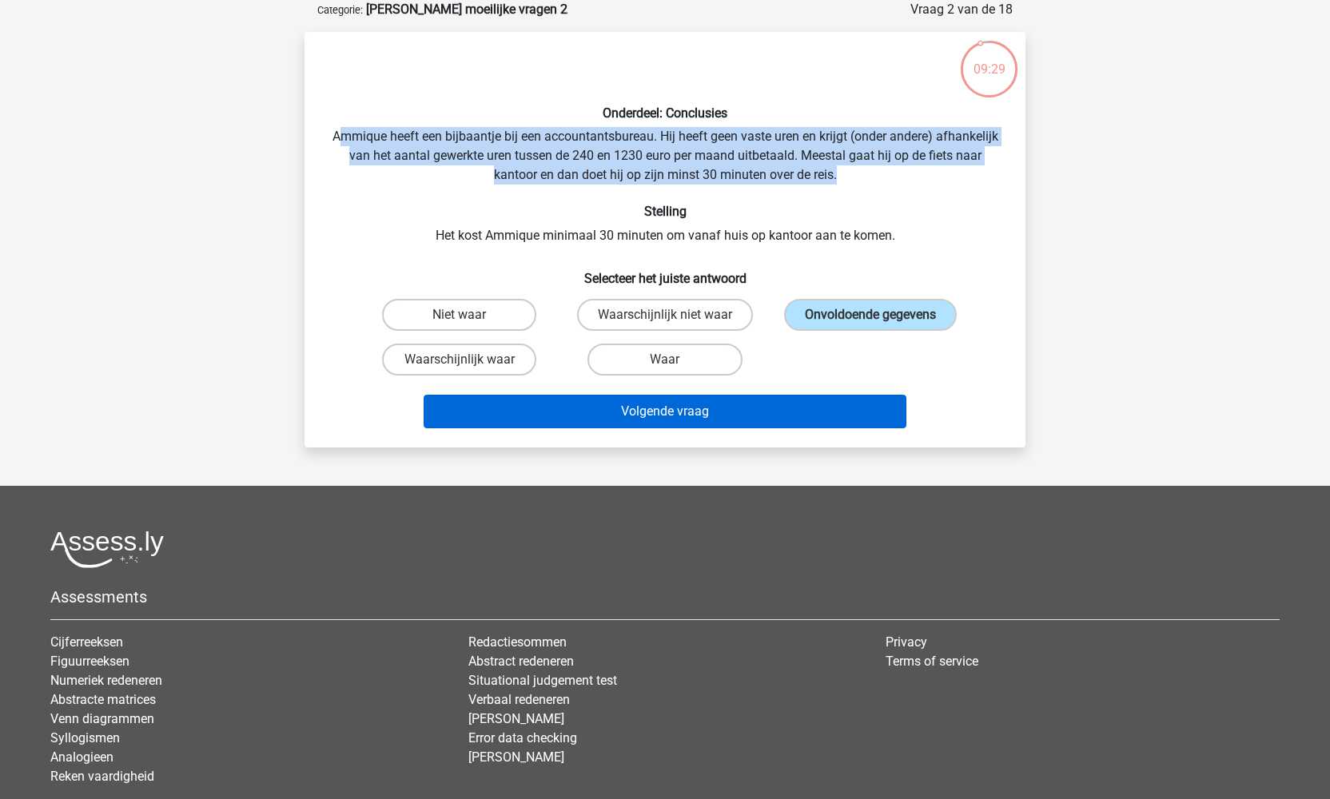
click at [728, 416] on button "Volgende vraag" at bounding box center [665, 412] width 483 height 34
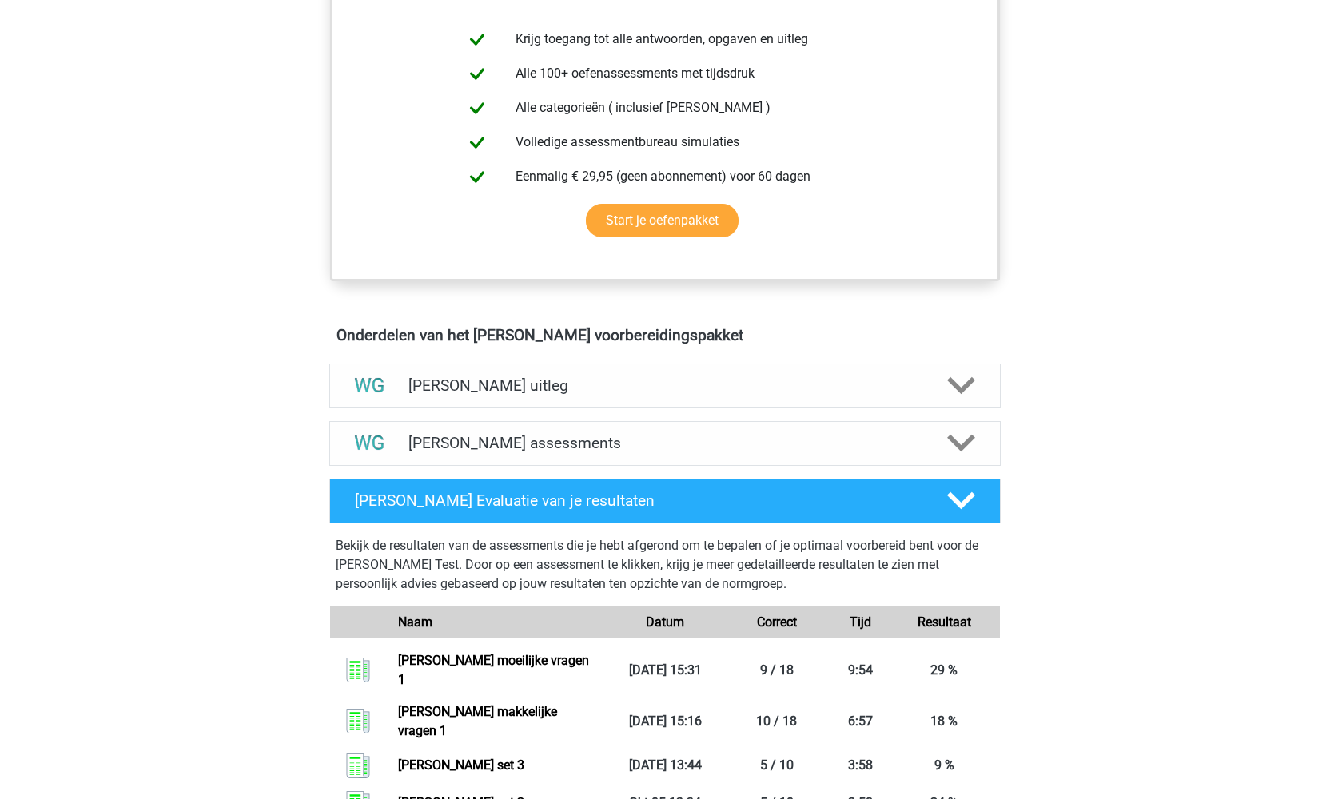
scroll to position [495, 0]
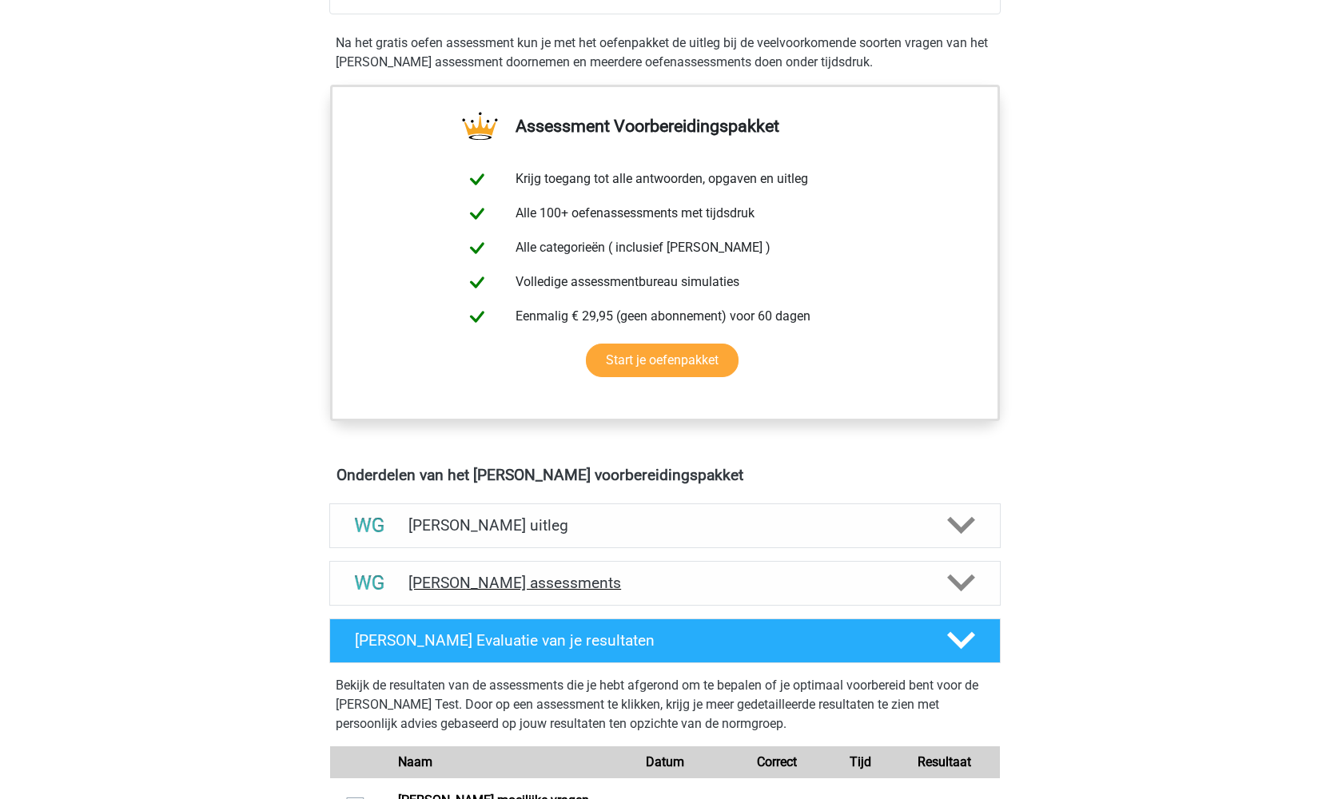
click at [965, 583] on polygon at bounding box center [961, 584] width 28 height 18
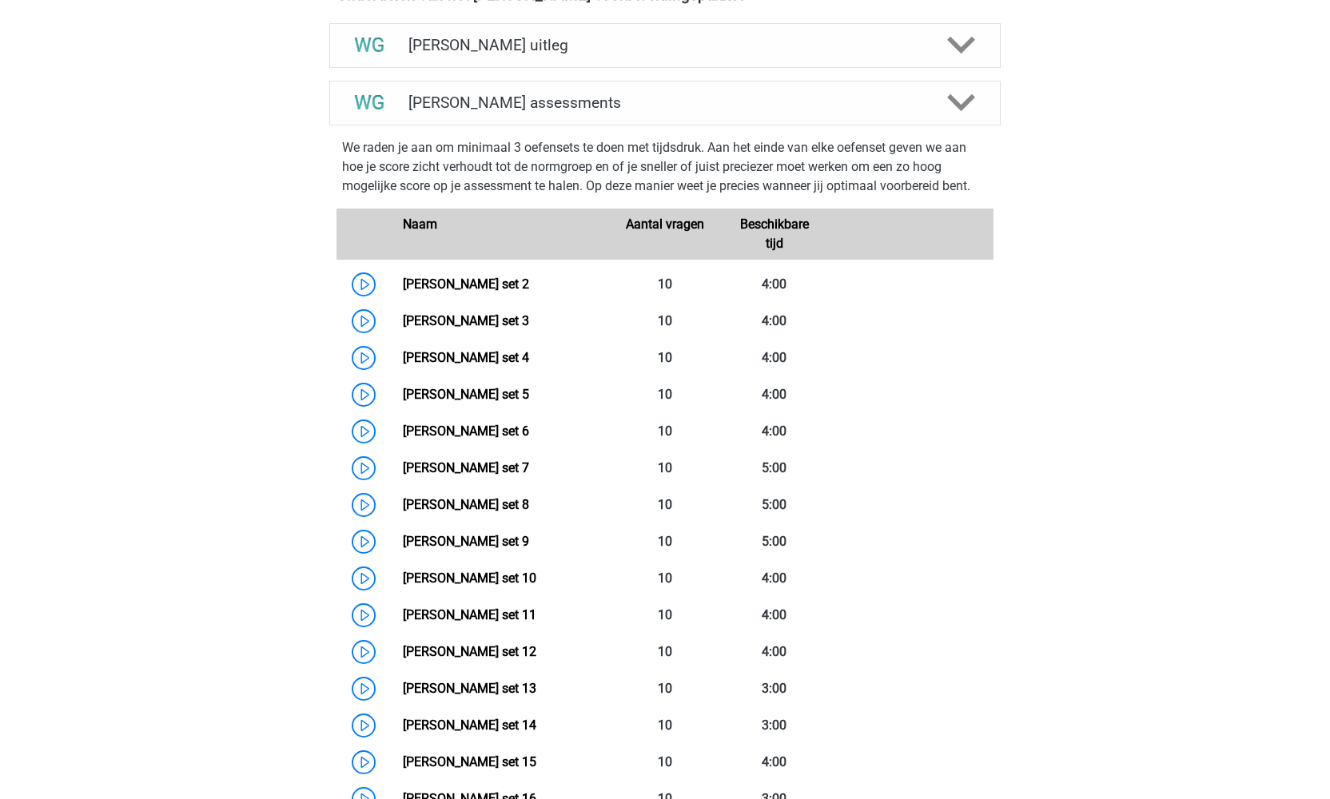
scroll to position [972, 0]
